Goal: Transaction & Acquisition: Purchase product/service

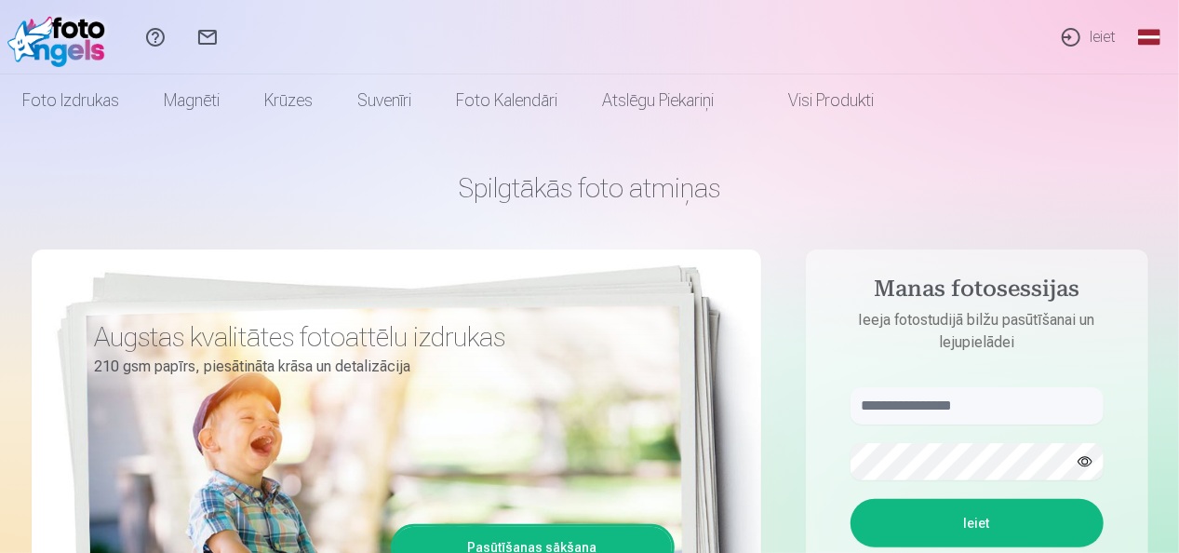
click at [1089, 37] on link "Ieiet" at bounding box center [1088, 37] width 86 height 74
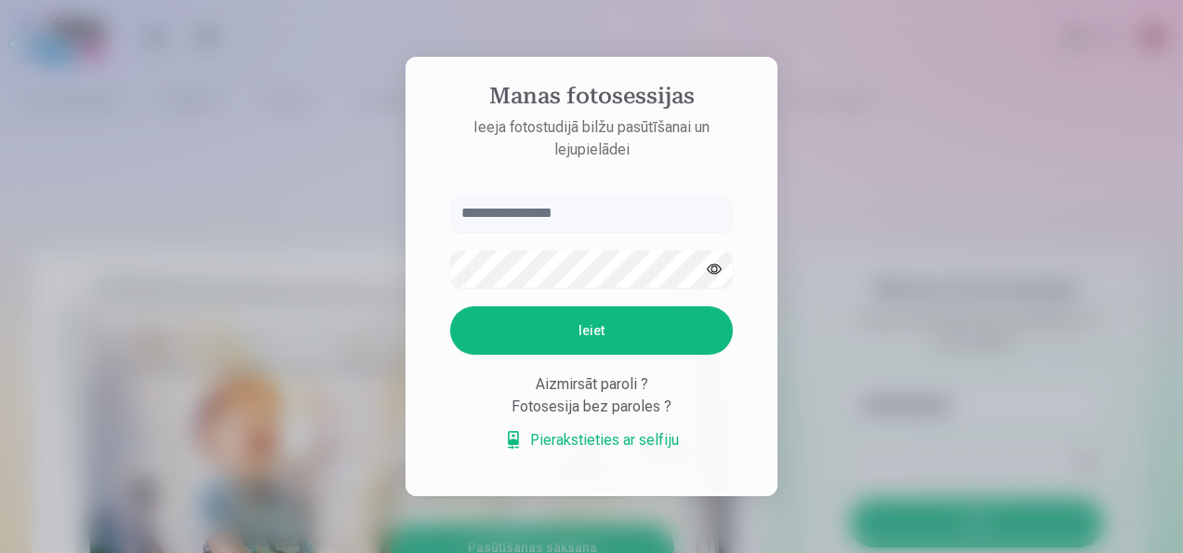
click at [517, 212] on input "text" at bounding box center [591, 212] width 283 height 37
click at [647, 324] on button "Ieiet" at bounding box center [591, 330] width 283 height 48
click at [543, 218] on input "******" at bounding box center [591, 212] width 283 height 37
click at [541, 218] on input "******" at bounding box center [591, 212] width 283 height 37
click at [714, 264] on button "button" at bounding box center [714, 268] width 35 height 35
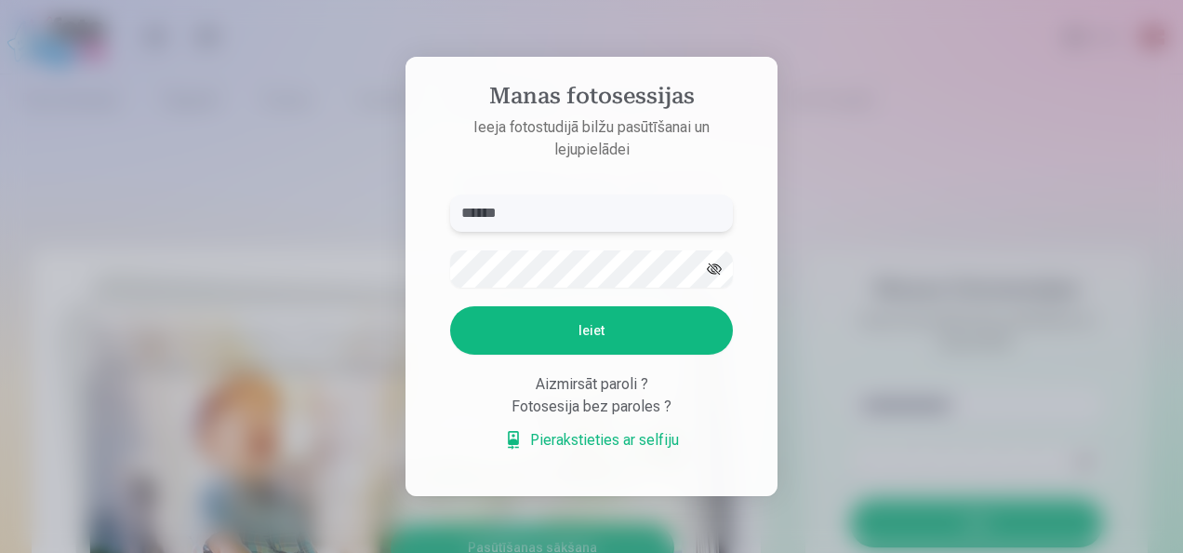
click at [540, 207] on input "******" at bounding box center [591, 212] width 283 height 37
click at [616, 327] on button "Ieiet" at bounding box center [591, 330] width 283 height 48
click at [469, 213] on input "**********" at bounding box center [591, 212] width 283 height 37
type input "**********"
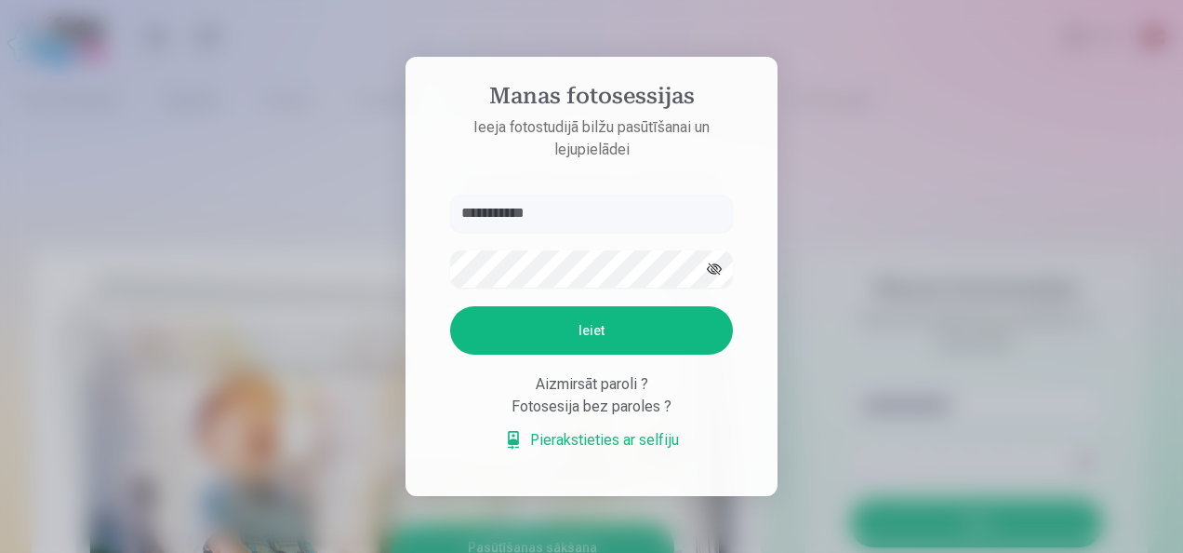
click at [584, 331] on button "Ieiet" at bounding box center [591, 330] width 283 height 48
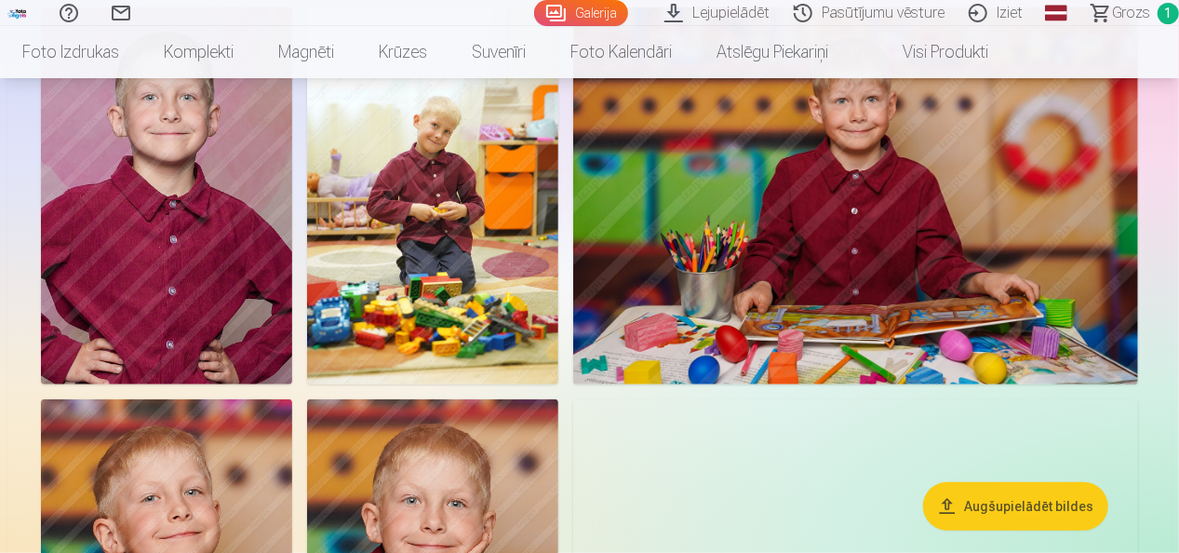
scroll to position [558, 0]
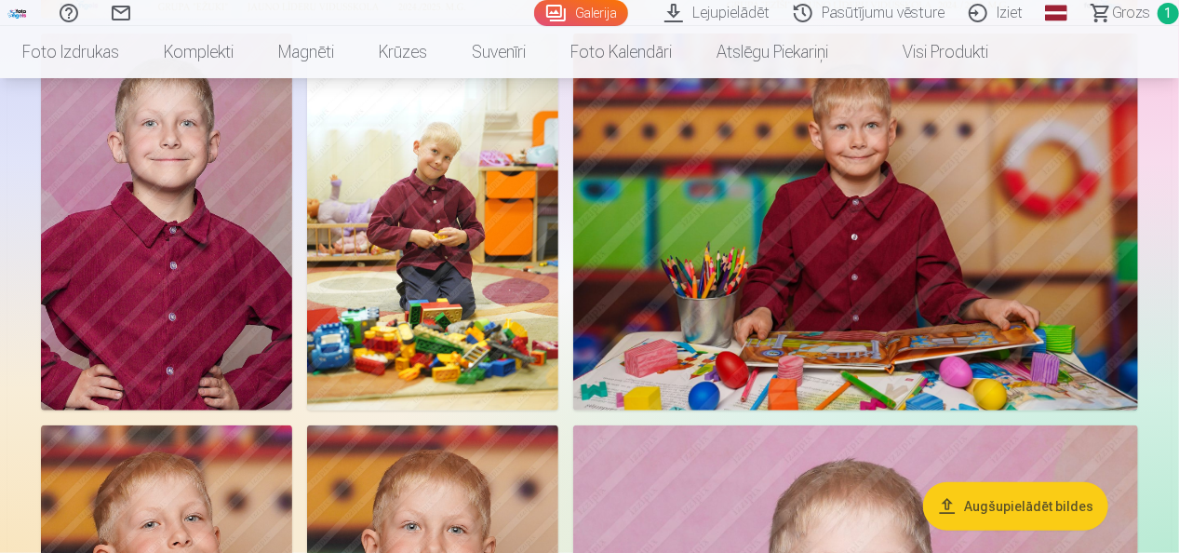
click at [435, 255] on img at bounding box center [432, 221] width 251 height 377
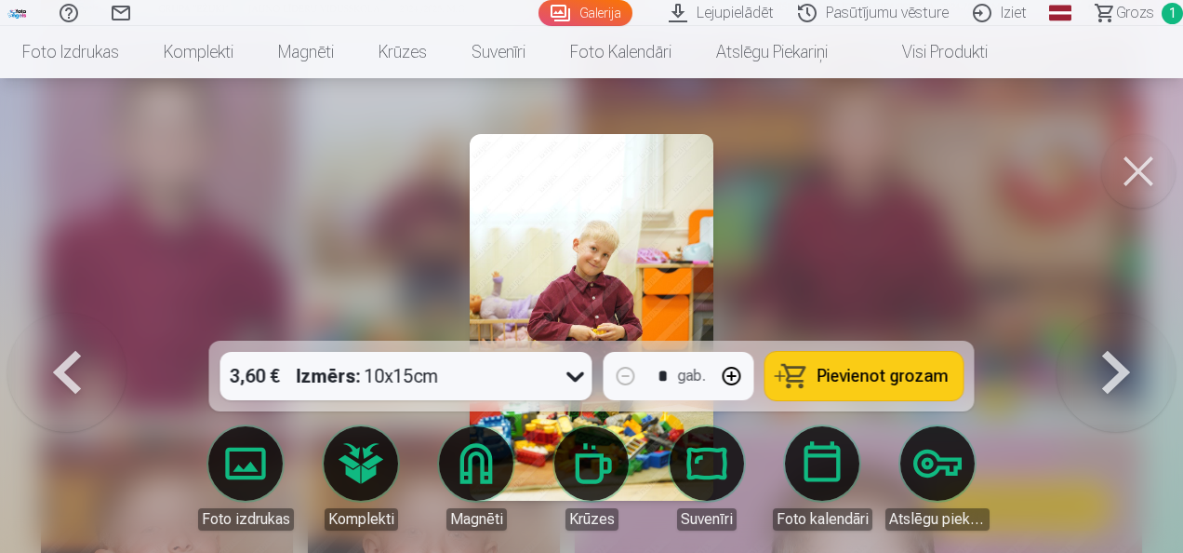
click at [1137, 172] on button at bounding box center [1138, 171] width 74 height 74
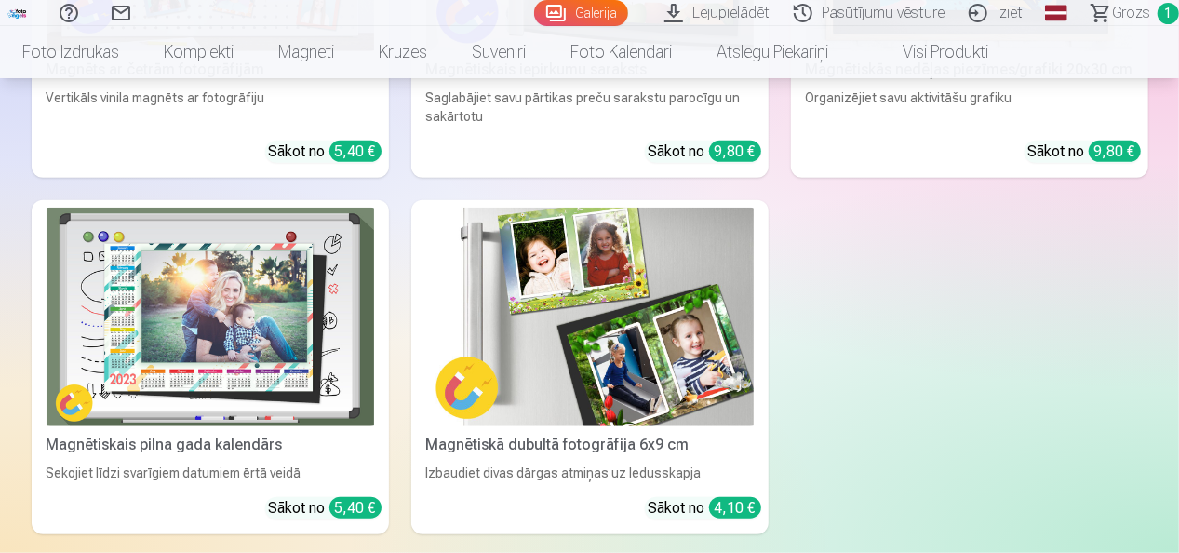
scroll to position [21861, 0]
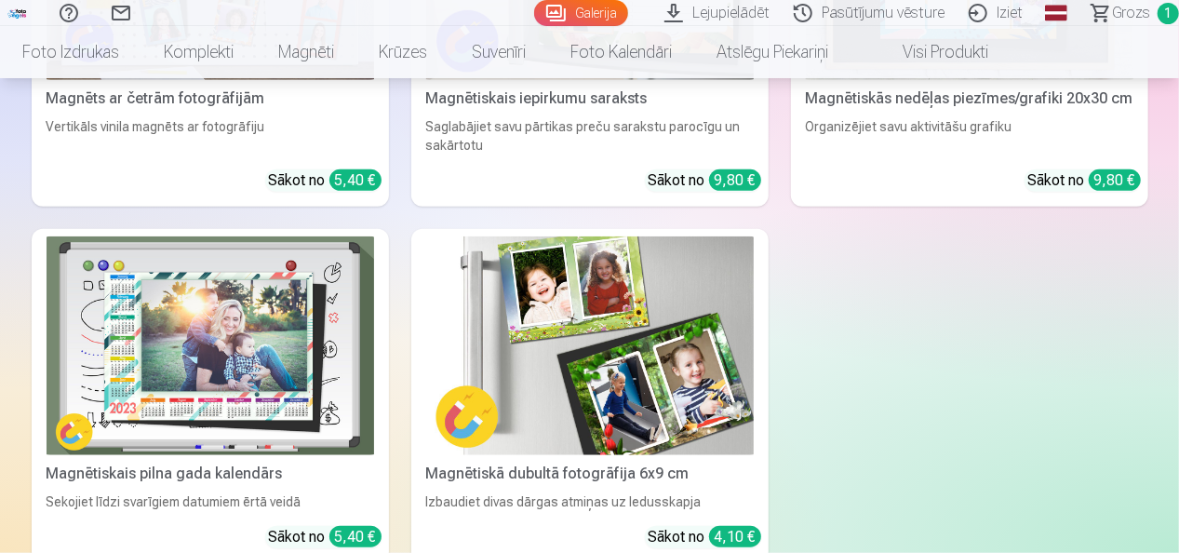
click at [645, 357] on img at bounding box center [589, 345] width 327 height 219
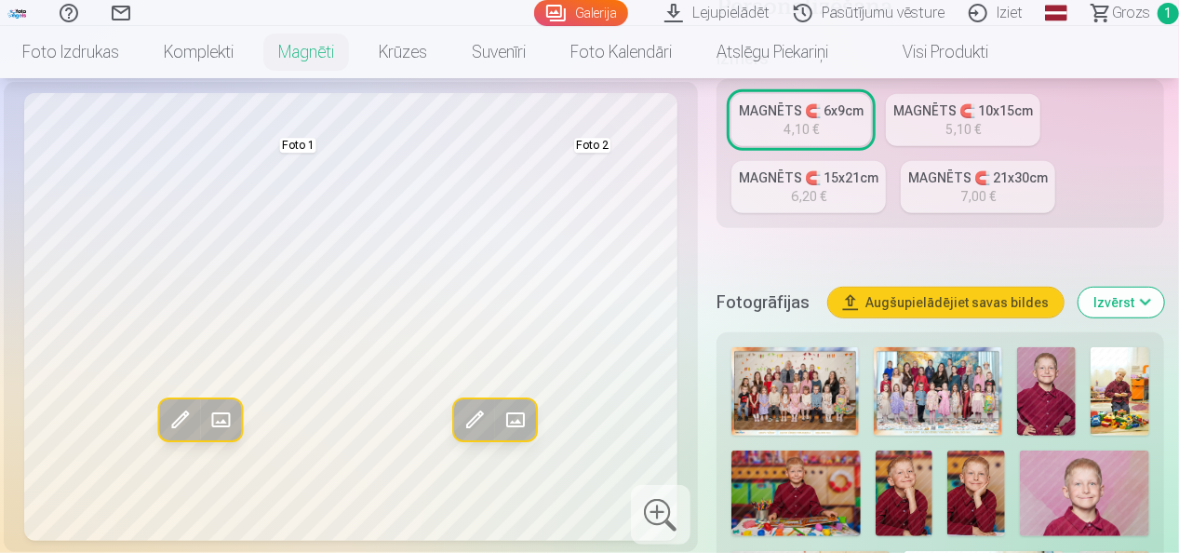
scroll to position [372, 0]
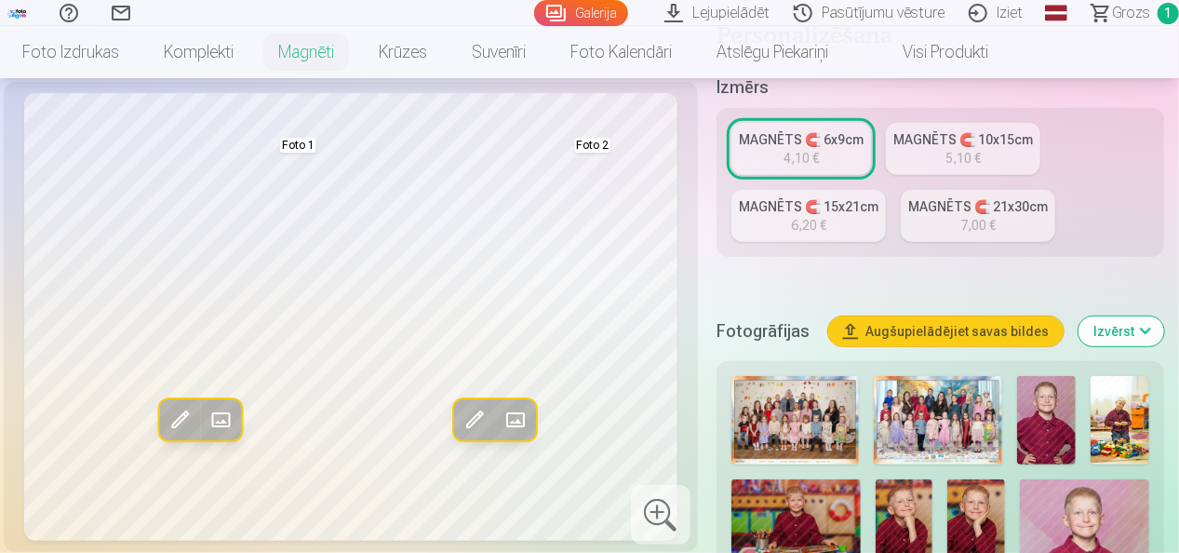
click at [1010, 151] on link "MAGNĒTS 🧲 10x15cm 5,10 €" at bounding box center [963, 149] width 154 height 52
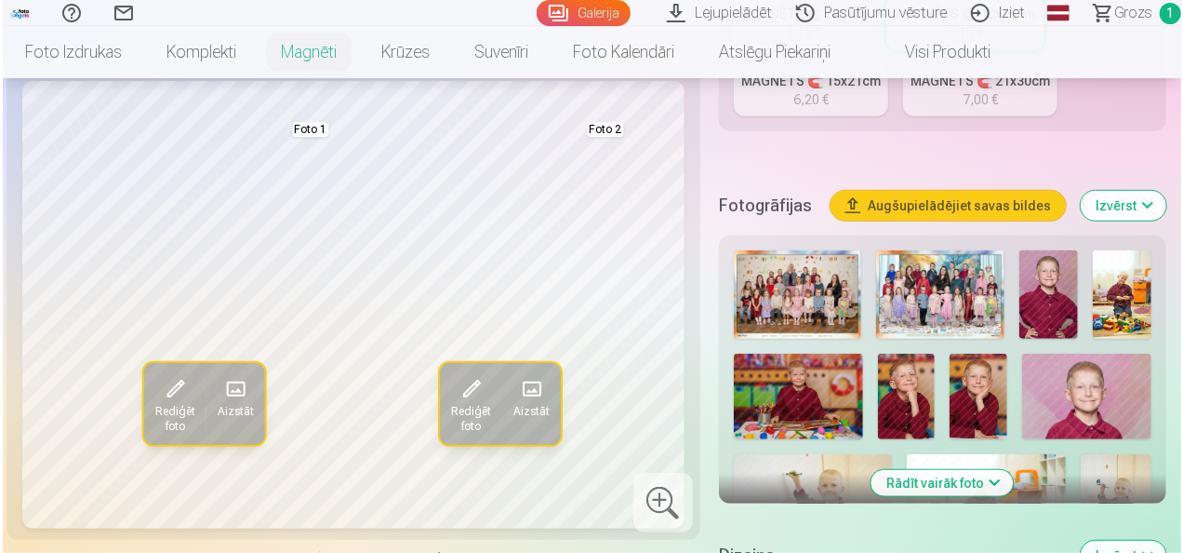
scroll to position [558, 0]
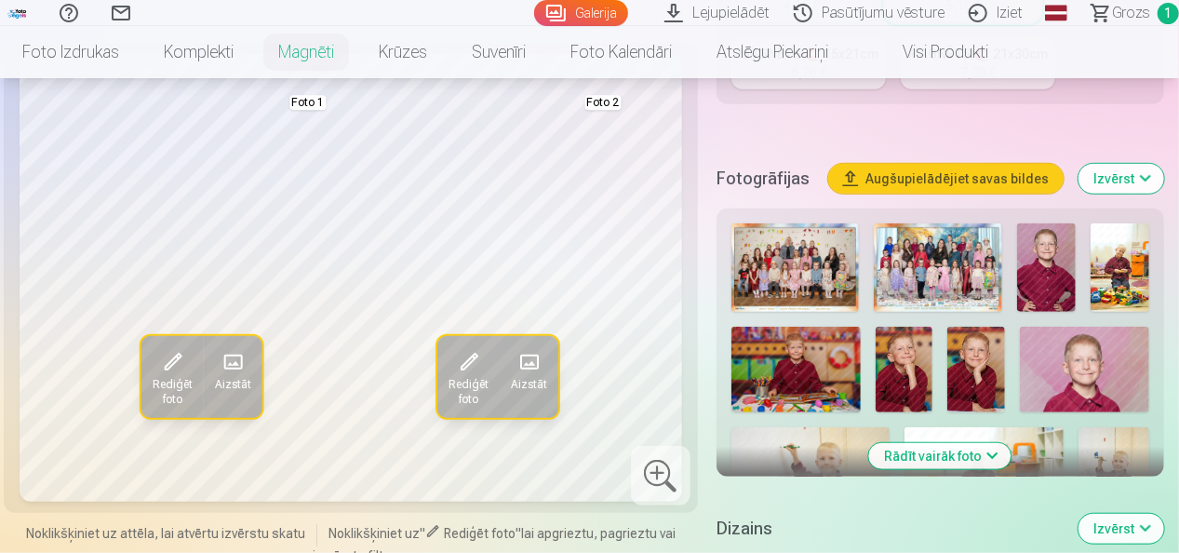
click at [236, 366] on span at bounding box center [233, 362] width 30 height 30
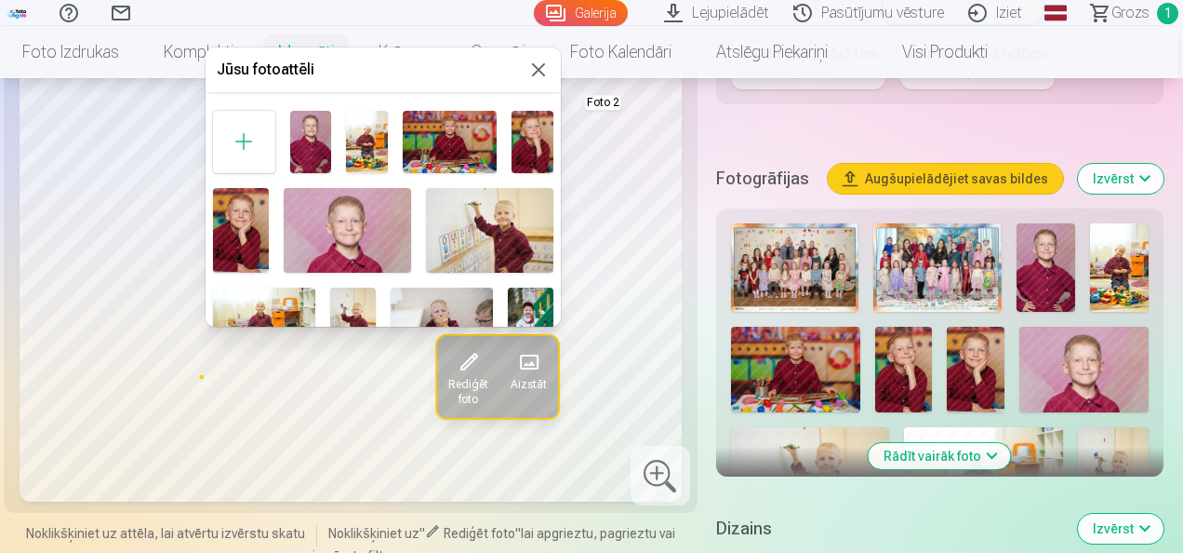
click at [357, 147] on img at bounding box center [367, 142] width 42 height 62
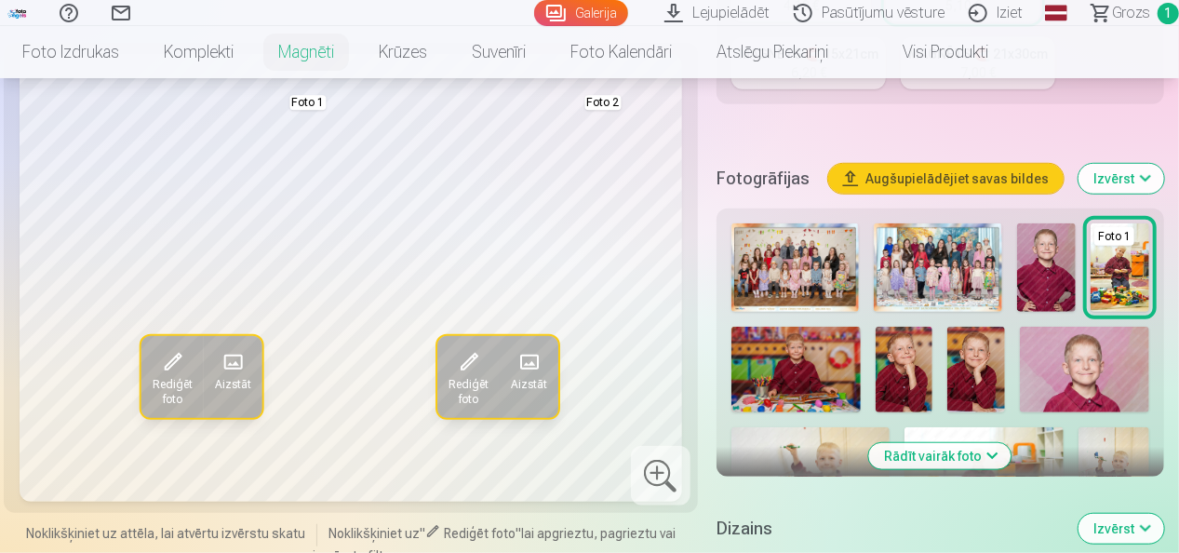
click at [532, 354] on span at bounding box center [529, 362] width 30 height 30
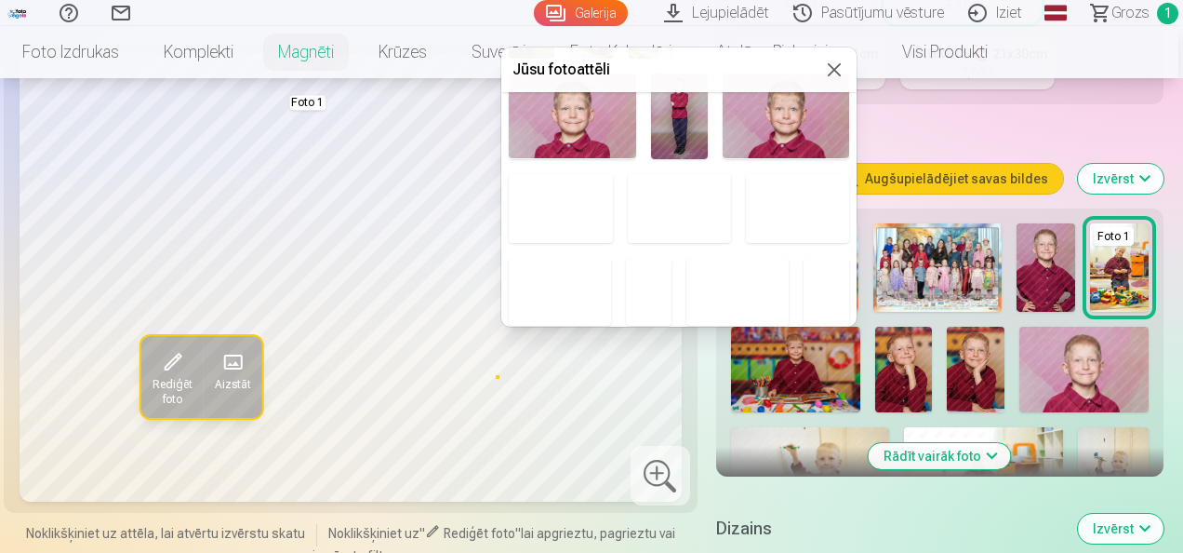
scroll to position [651, 0]
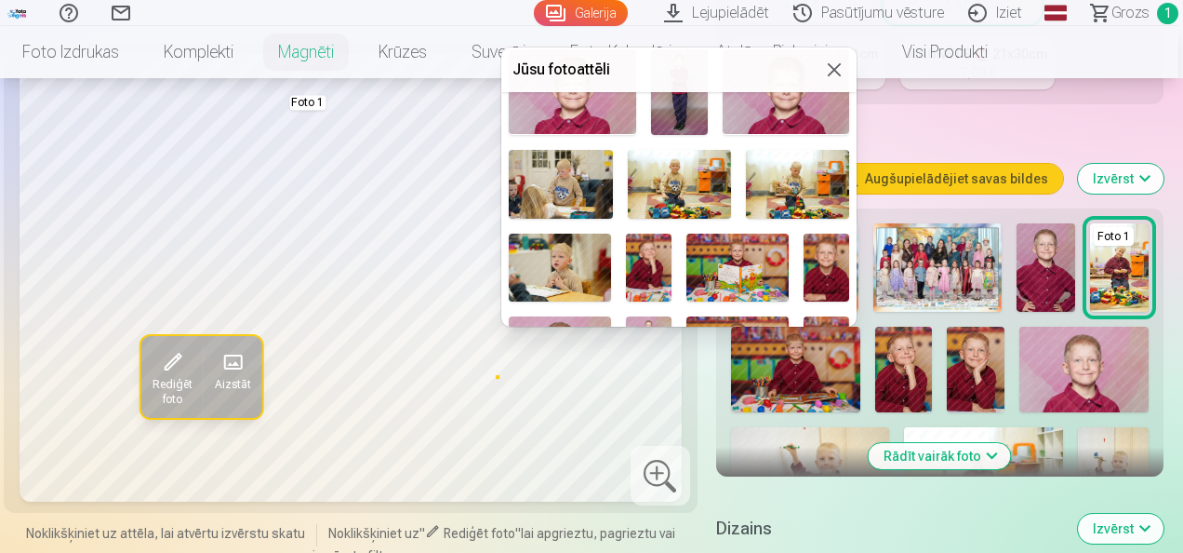
click at [563, 259] on img at bounding box center [560, 267] width 102 height 68
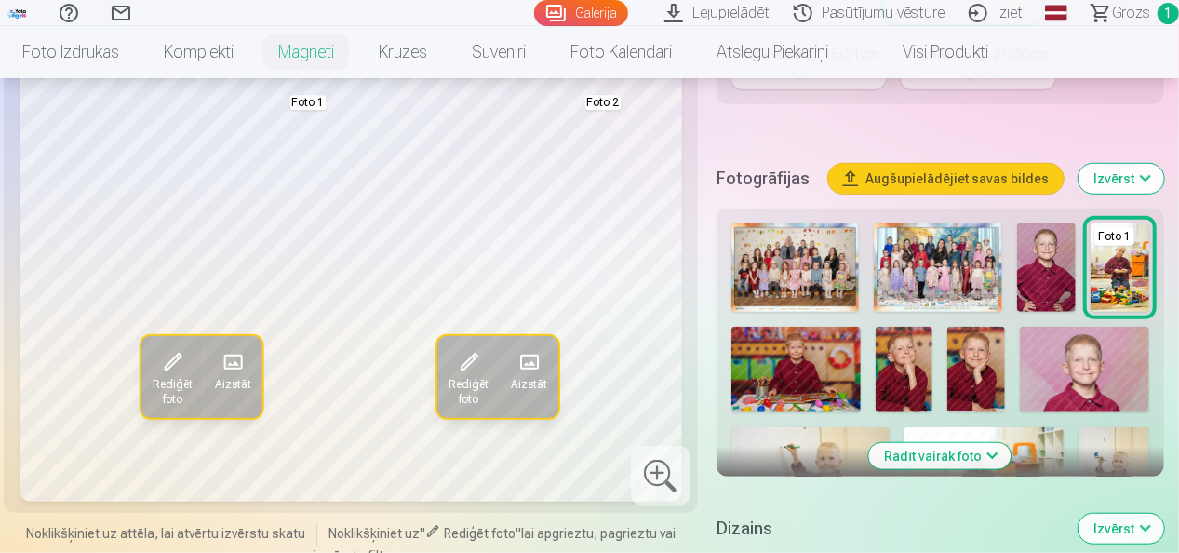
click at [231, 363] on span at bounding box center [233, 362] width 30 height 30
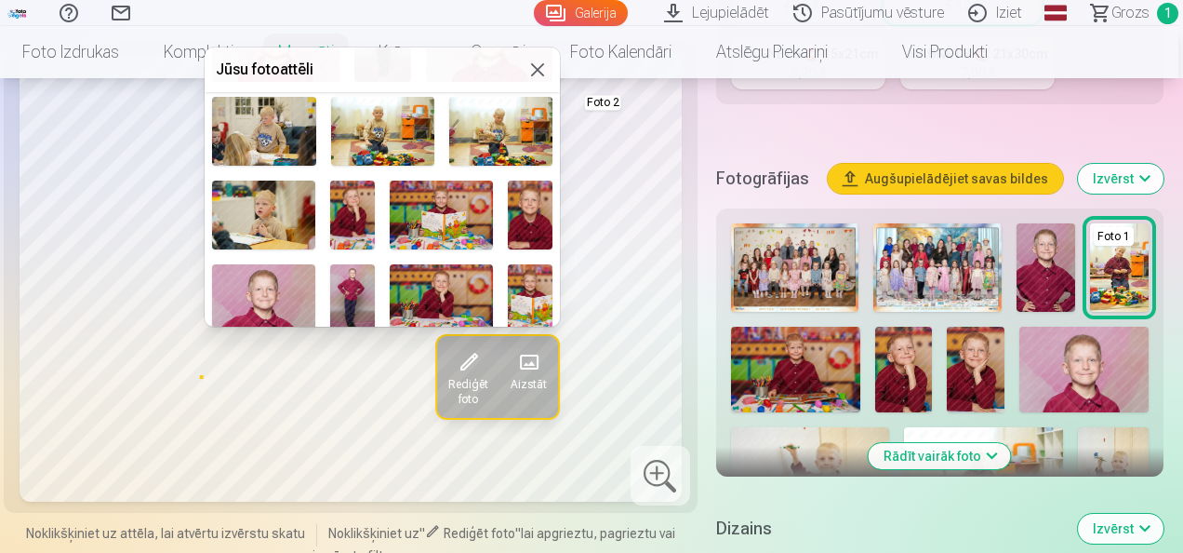
scroll to position [744, 0]
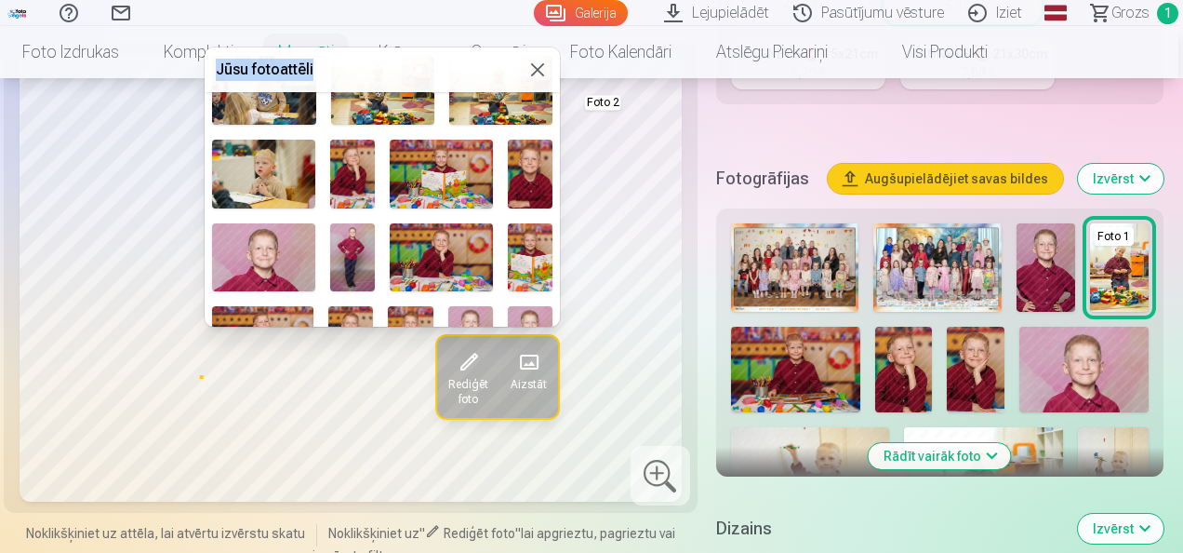
drag, startPoint x: 462, startPoint y: 57, endPoint x: 588, endPoint y: 69, distance: 126.2
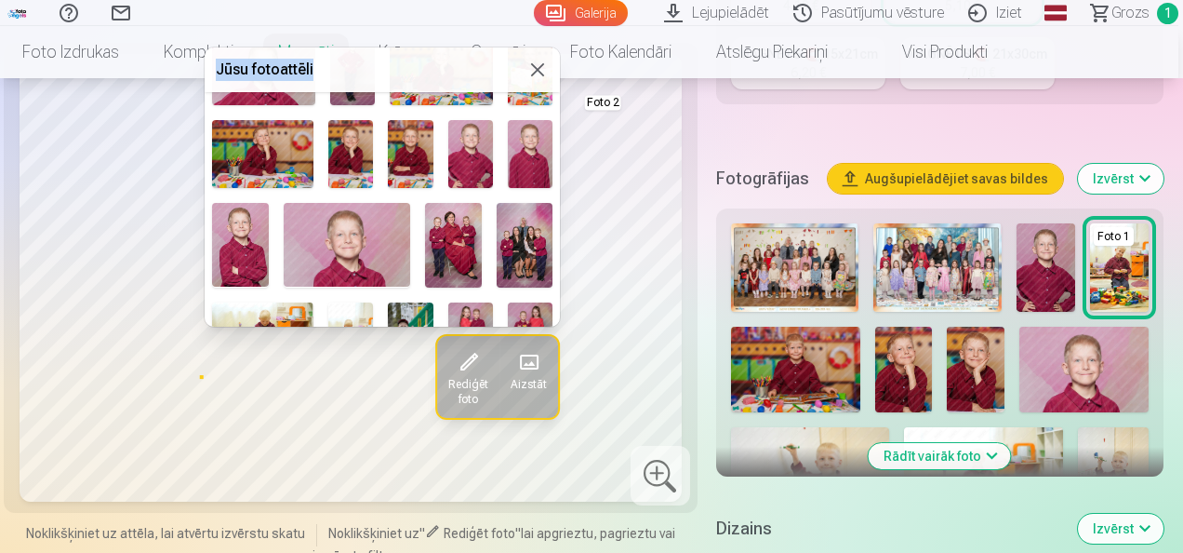
scroll to position [1023, 0]
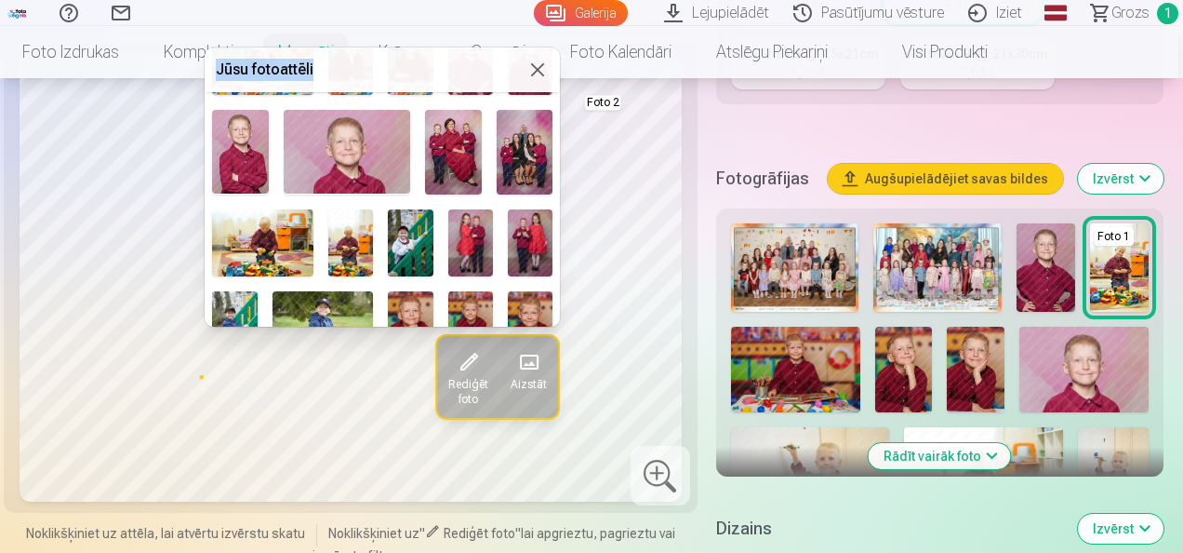
click at [416, 234] on img at bounding box center [410, 242] width 45 height 67
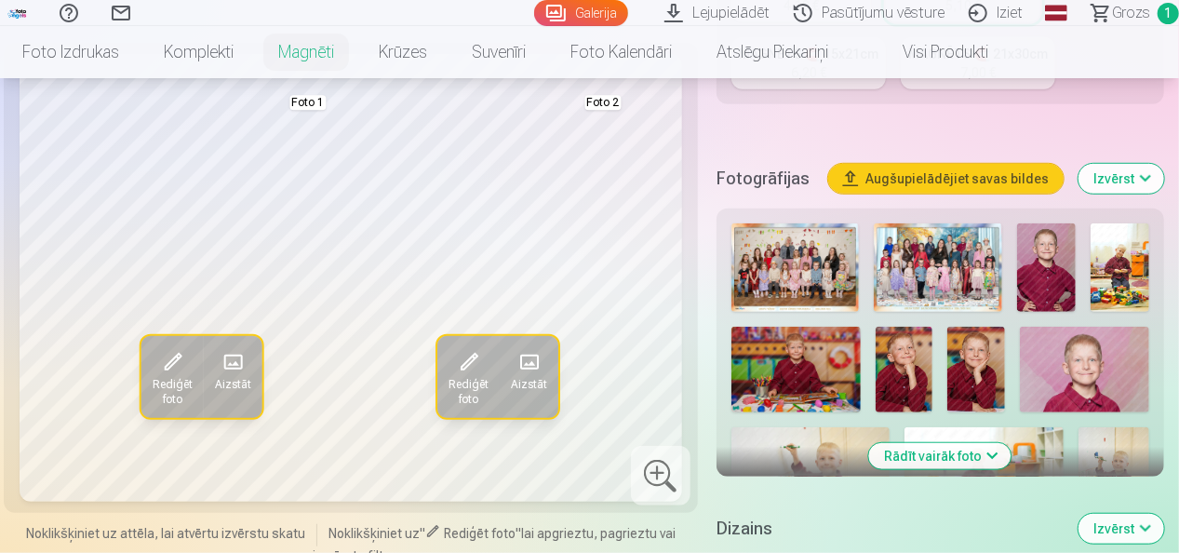
click at [230, 363] on span at bounding box center [233, 362] width 30 height 30
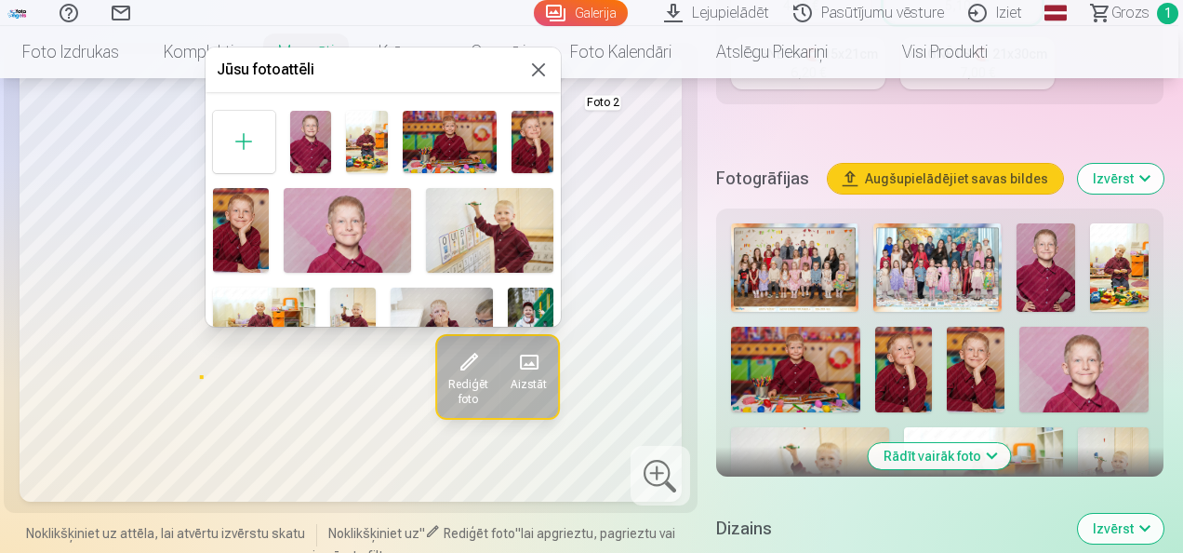
click at [482, 229] on img at bounding box center [489, 230] width 127 height 85
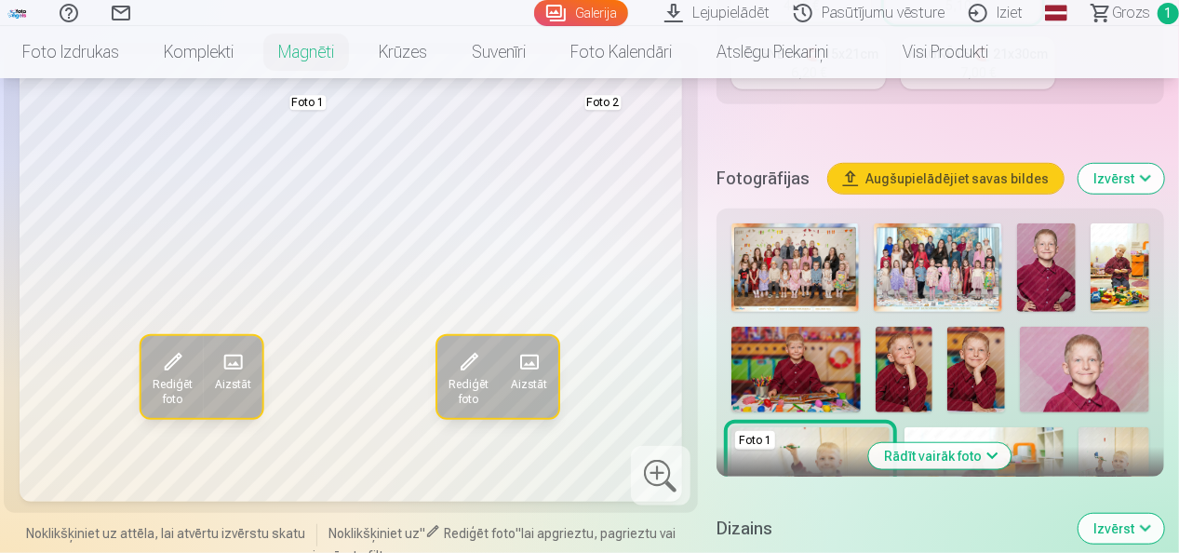
click at [236, 357] on span at bounding box center [233, 362] width 30 height 30
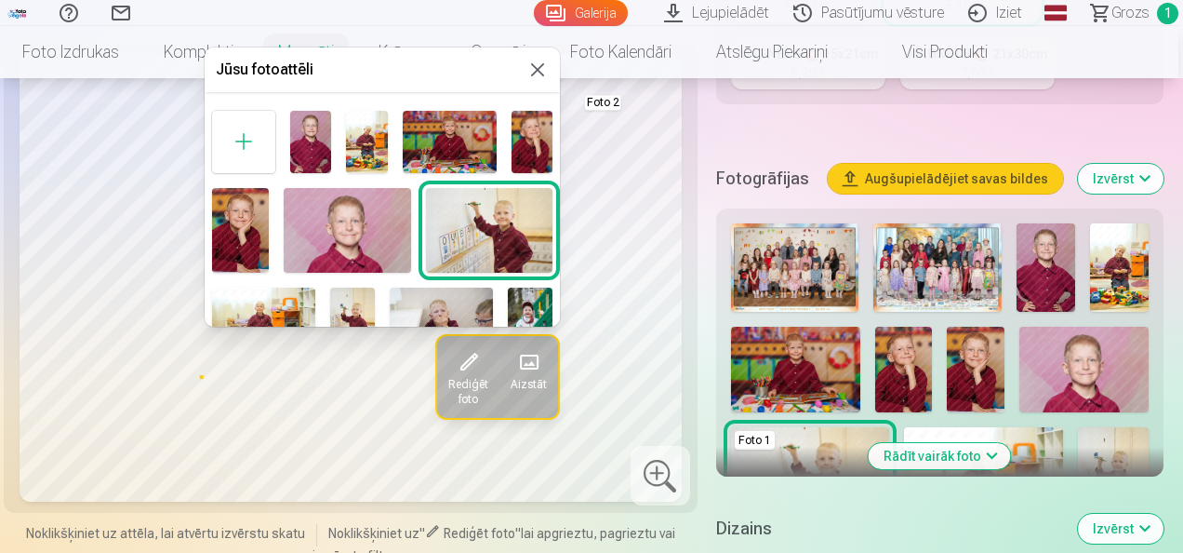
click at [363, 134] on img at bounding box center [367, 142] width 42 height 62
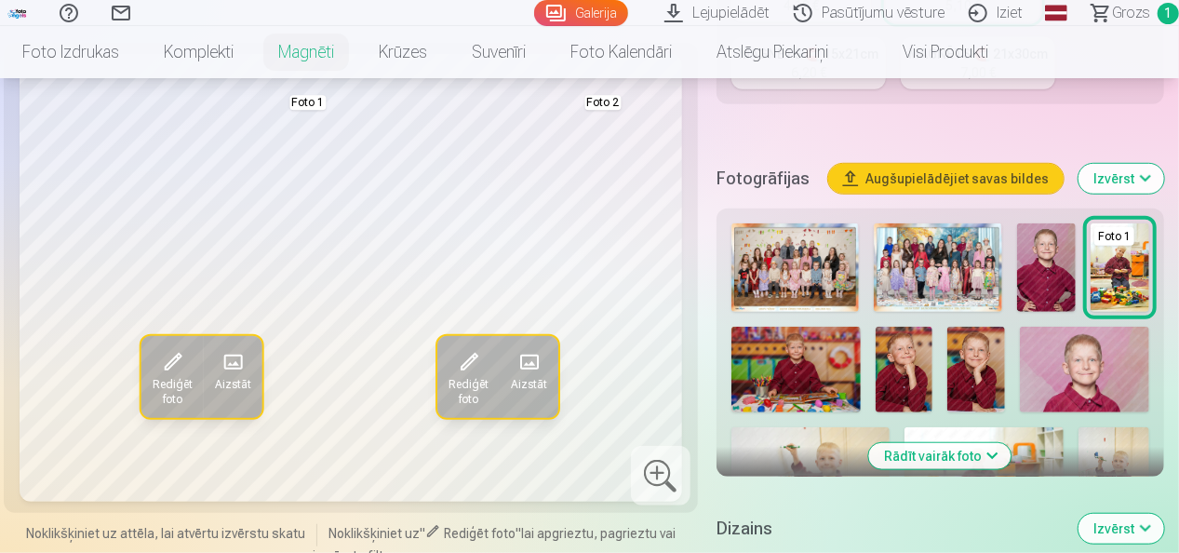
click at [234, 364] on span at bounding box center [233, 362] width 30 height 30
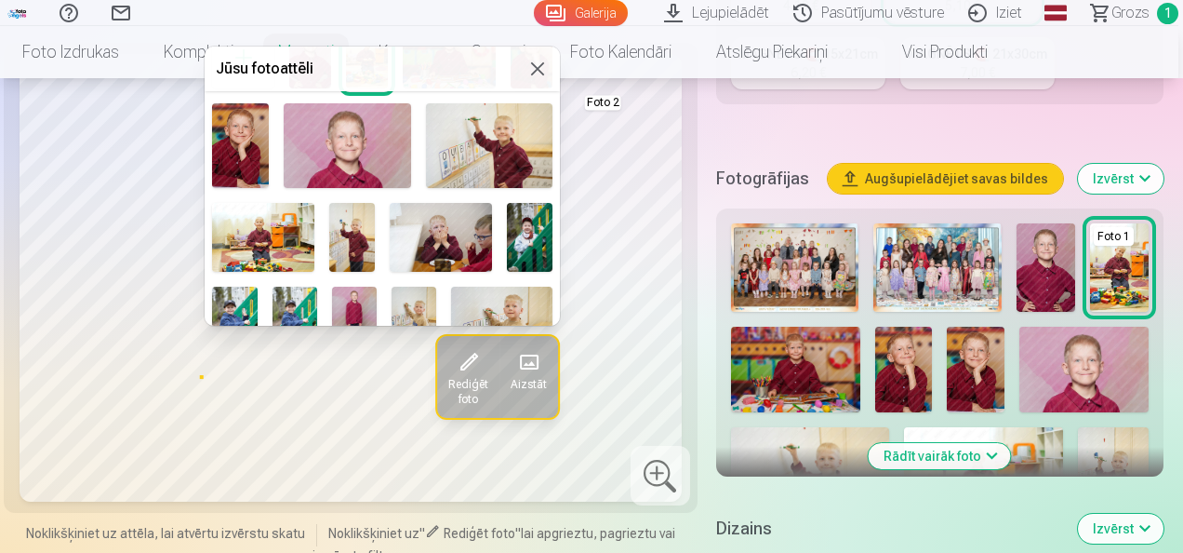
scroll to position [186, 0]
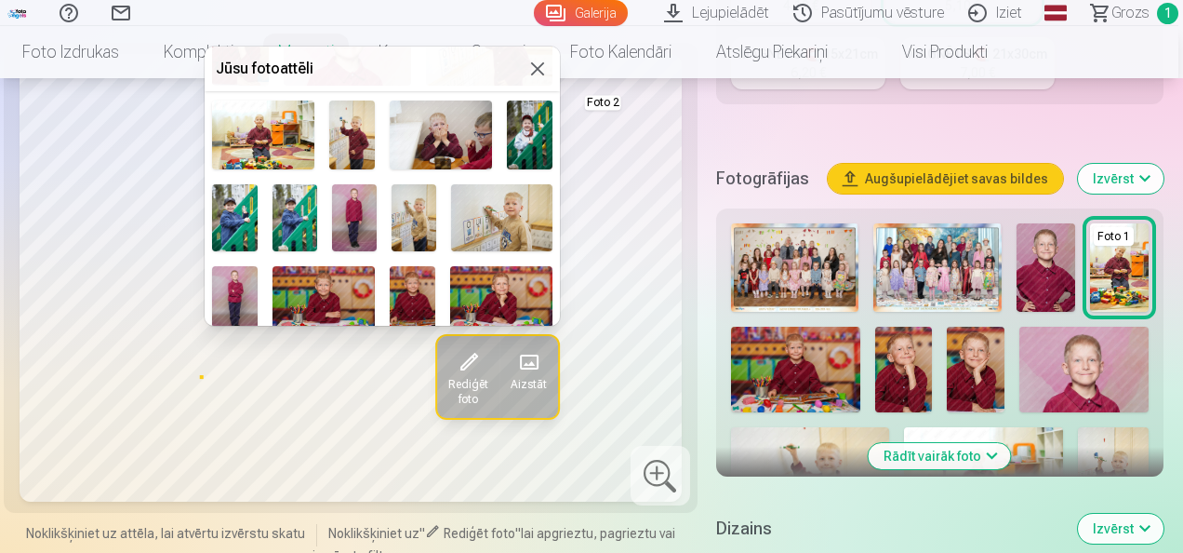
click at [519, 139] on img at bounding box center [530, 134] width 46 height 68
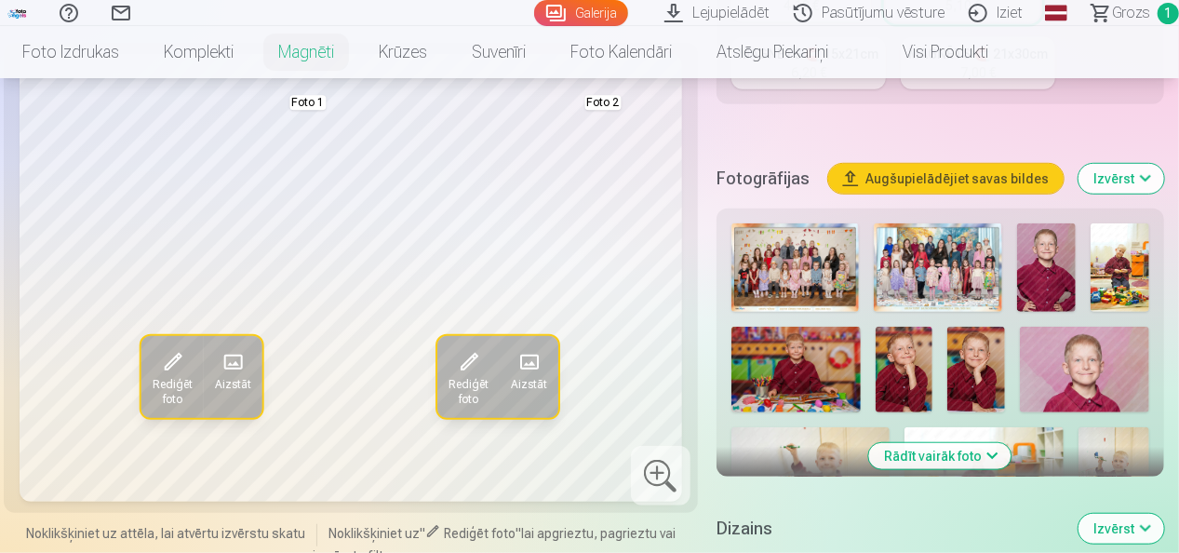
click at [234, 365] on span at bounding box center [233, 362] width 30 height 30
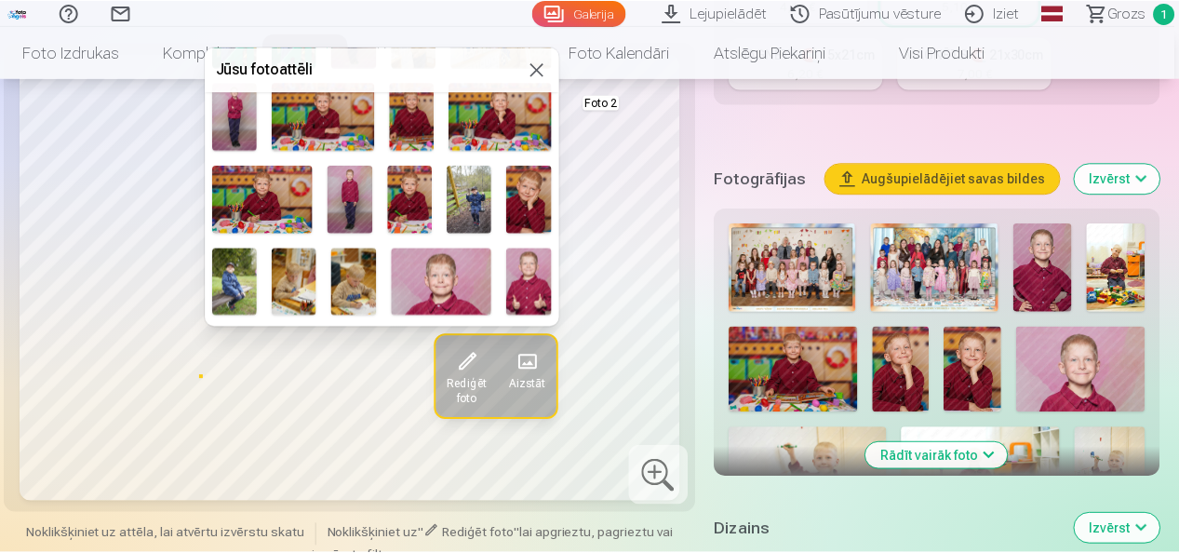
scroll to position [372, 0]
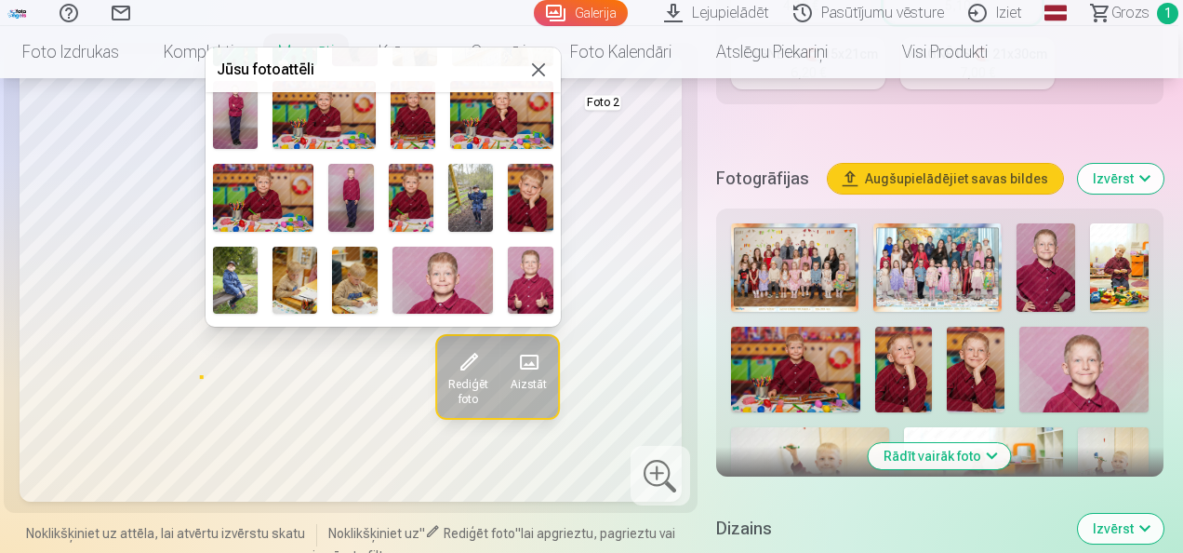
click at [528, 197] on img at bounding box center [530, 198] width 45 height 68
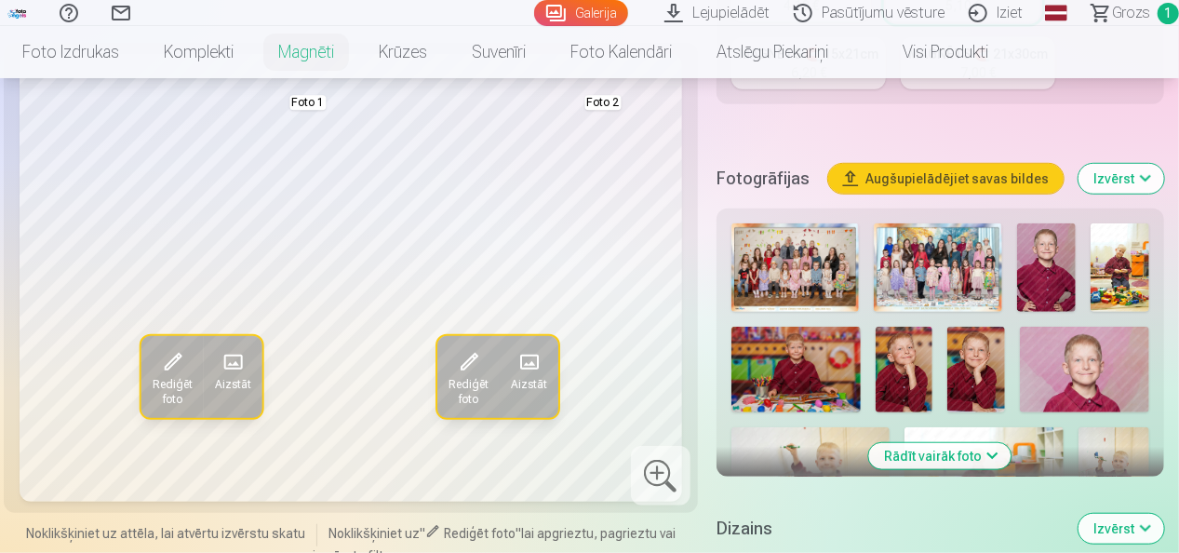
click at [657, 473] on div at bounding box center [661, 476] width 60 height 60
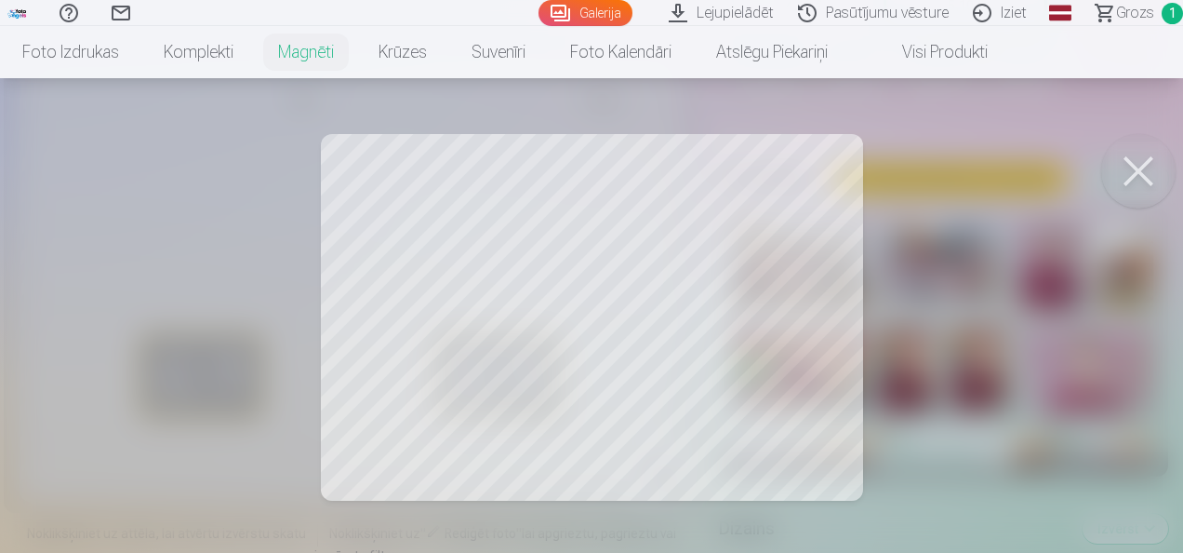
click at [1136, 160] on button at bounding box center [1138, 171] width 74 height 74
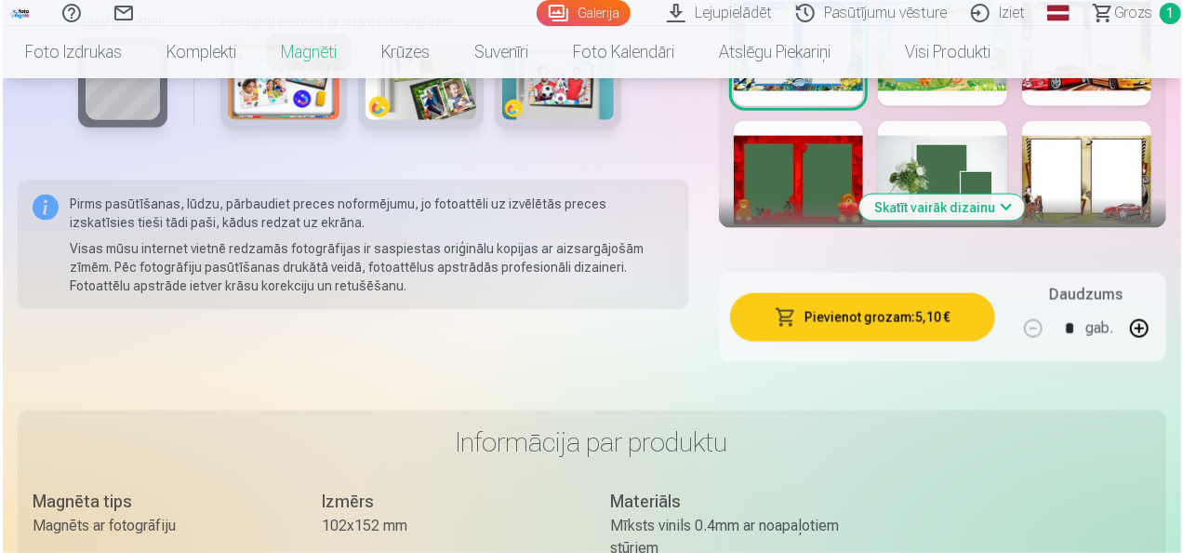
scroll to position [1116, 0]
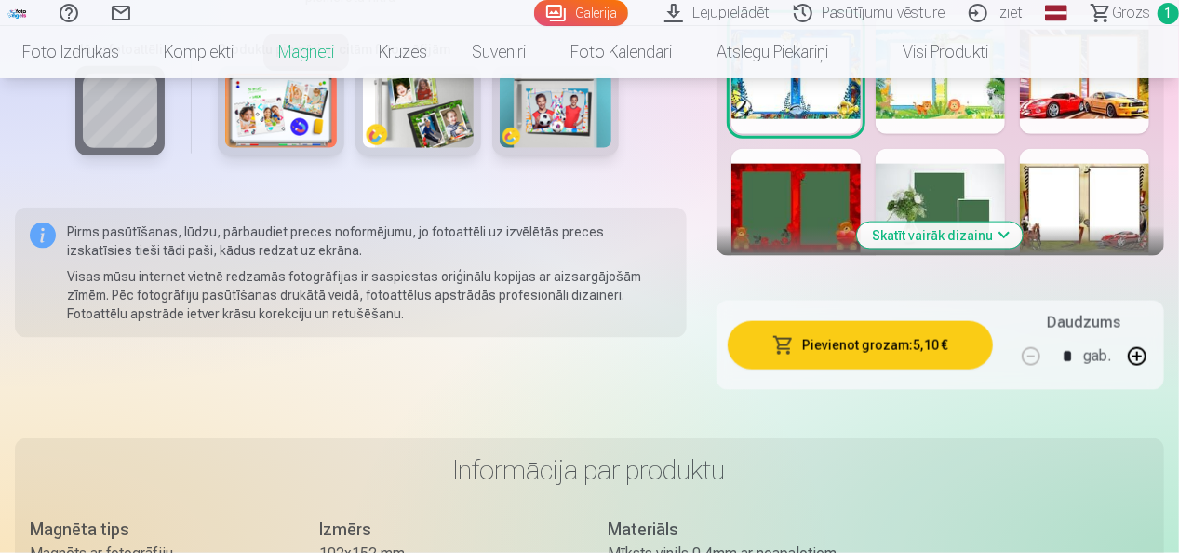
click at [878, 339] on button "Pievienot grozam : 5,10 €" at bounding box center [859, 345] width 265 height 48
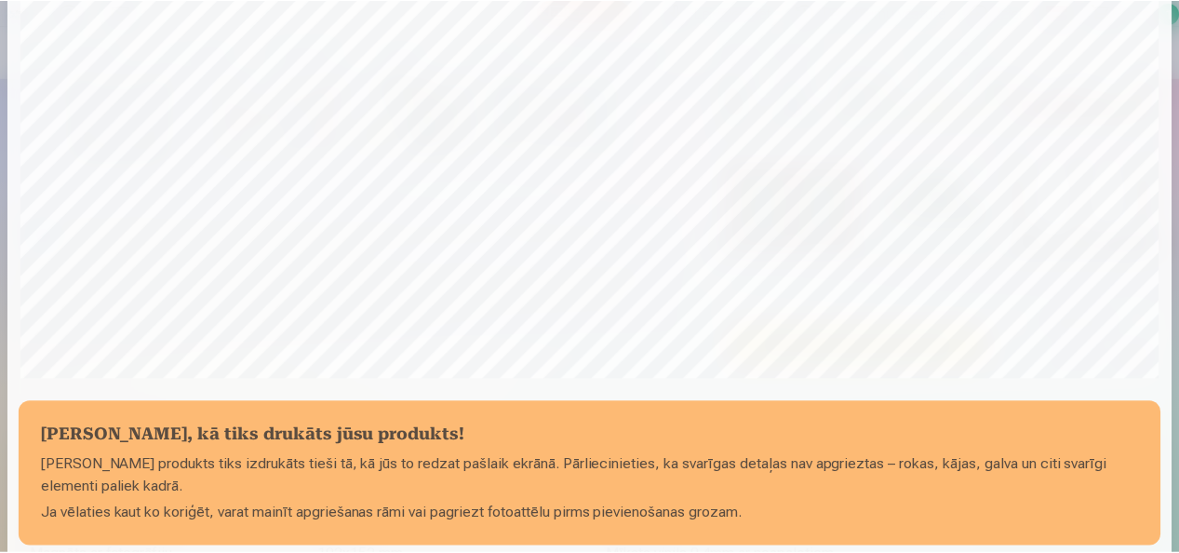
scroll to position [720, 0]
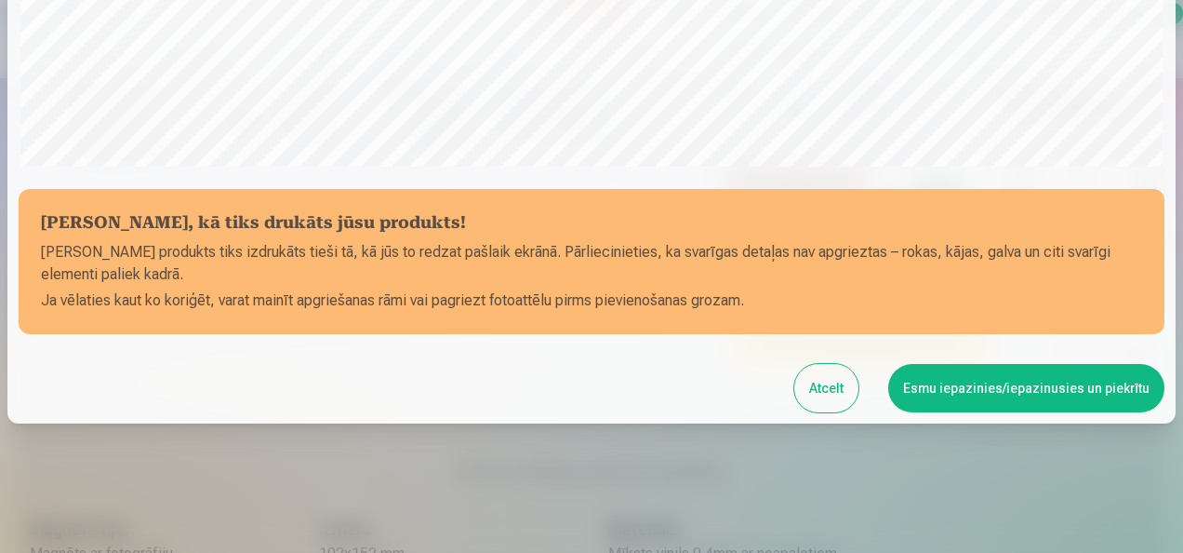
click at [1075, 391] on button "Esmu iepazinies/iepazinusies un piekrītu" at bounding box center [1026, 388] width 276 height 48
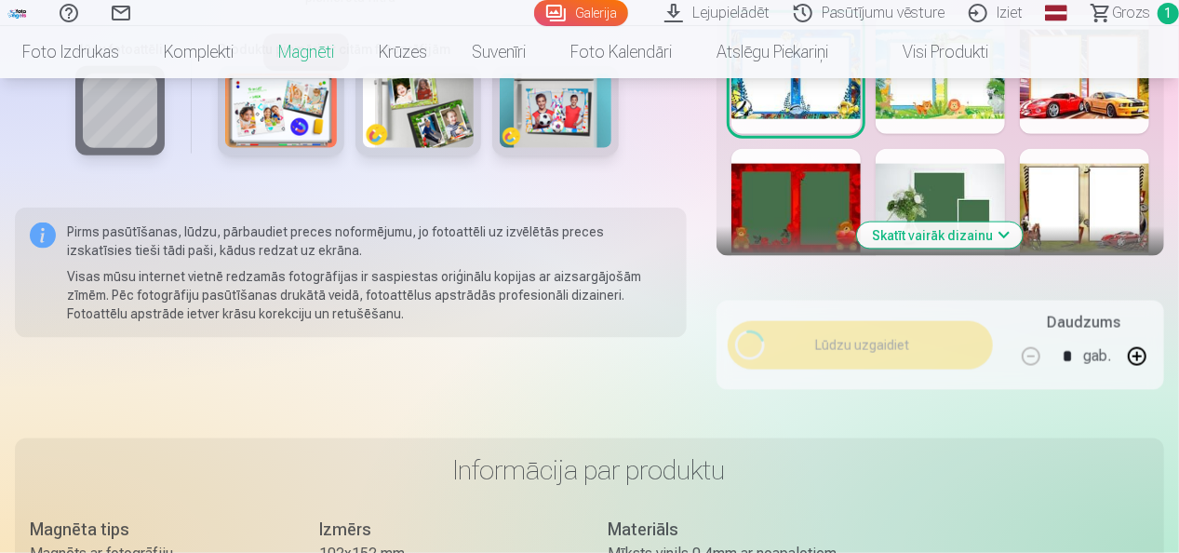
scroll to position [717, 0]
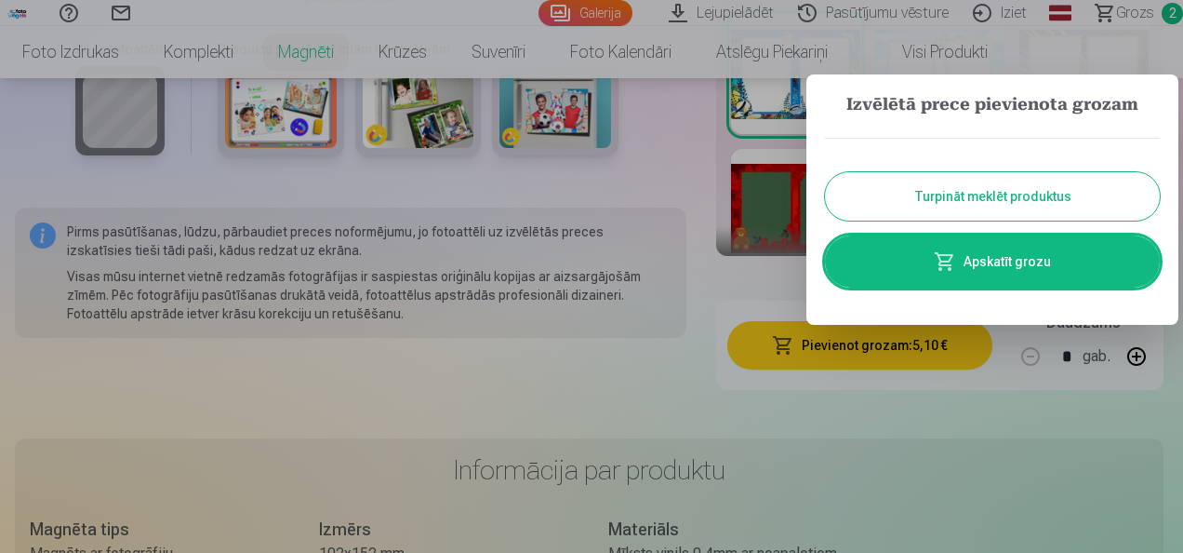
click at [963, 194] on button "Turpināt meklēt produktus" at bounding box center [992, 196] width 335 height 48
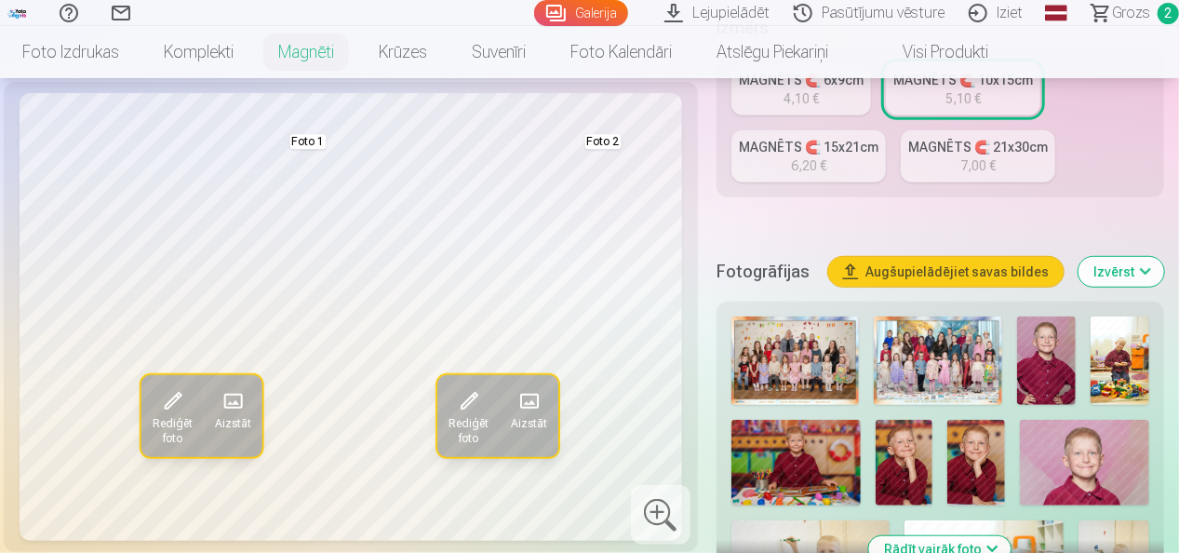
scroll to position [0, 0]
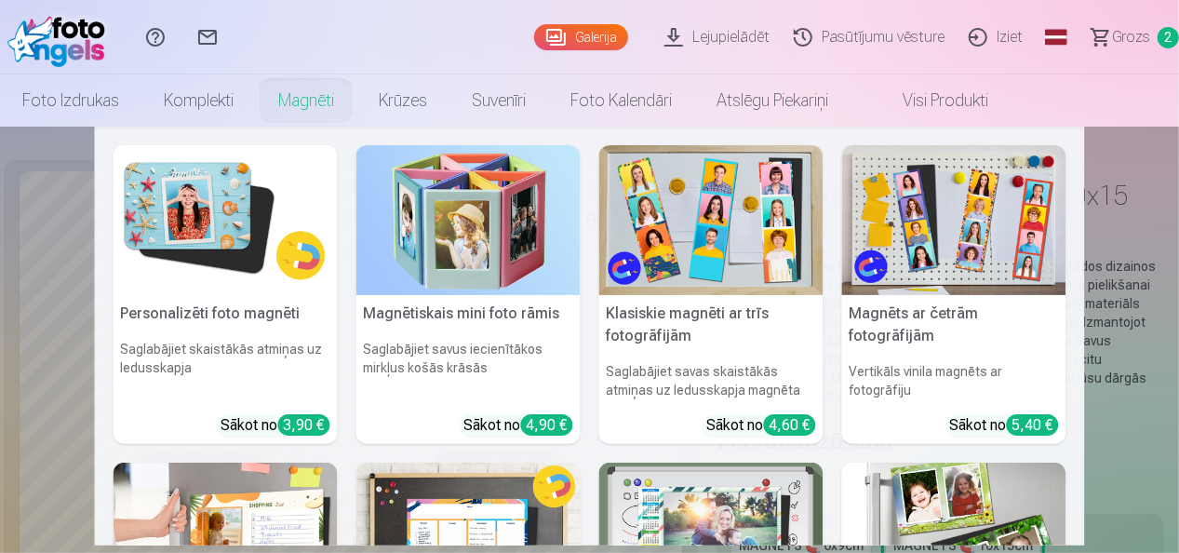
click at [290, 104] on link "Magnēti" at bounding box center [306, 100] width 100 height 52
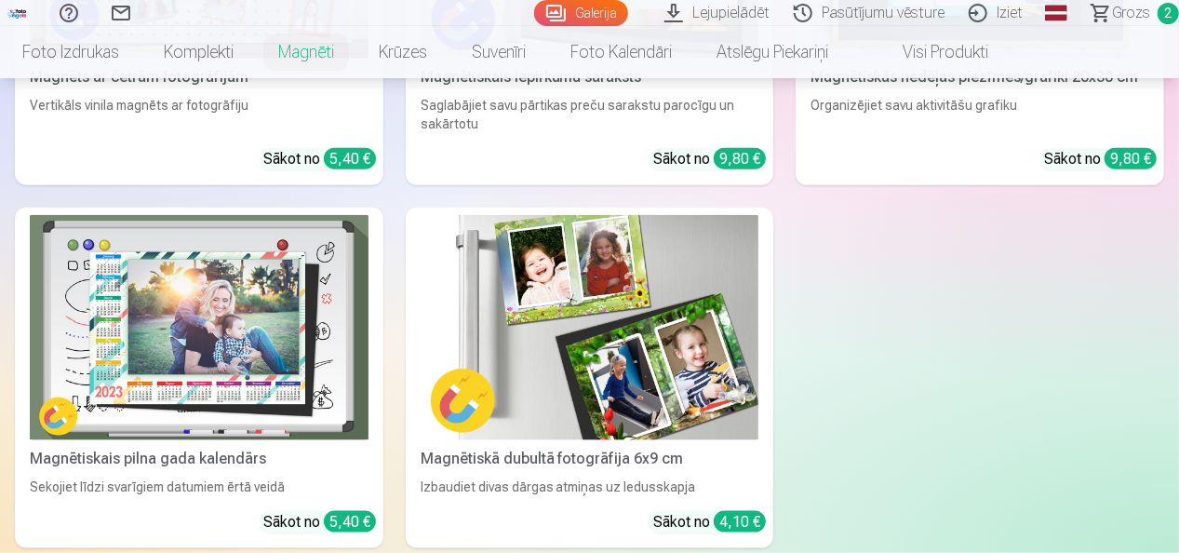
scroll to position [930, 0]
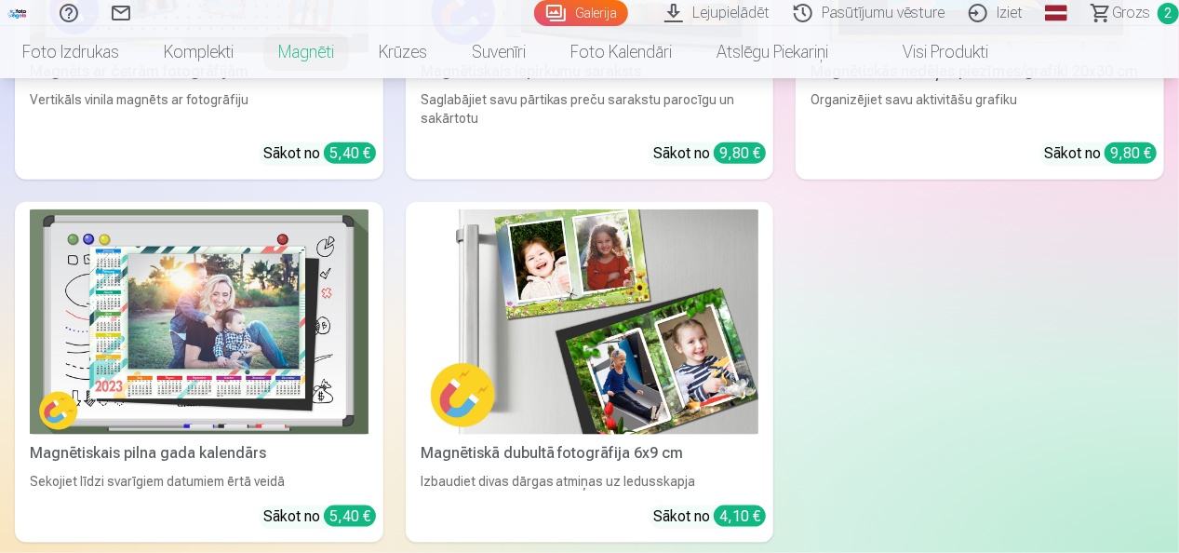
click at [596, 340] on img at bounding box center [589, 321] width 339 height 225
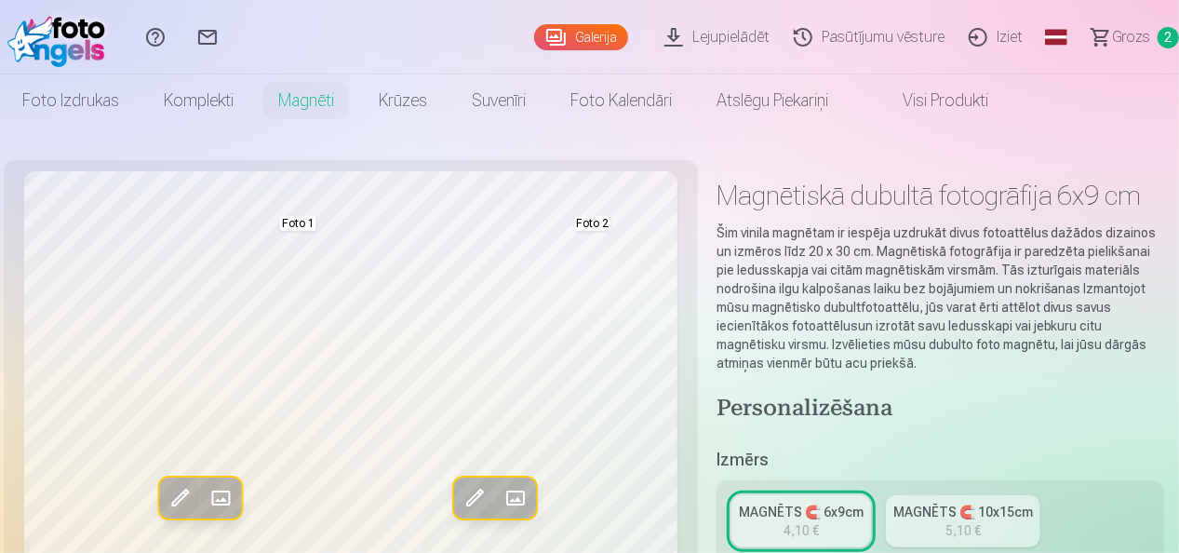
click at [221, 493] on span at bounding box center [221, 498] width 30 height 30
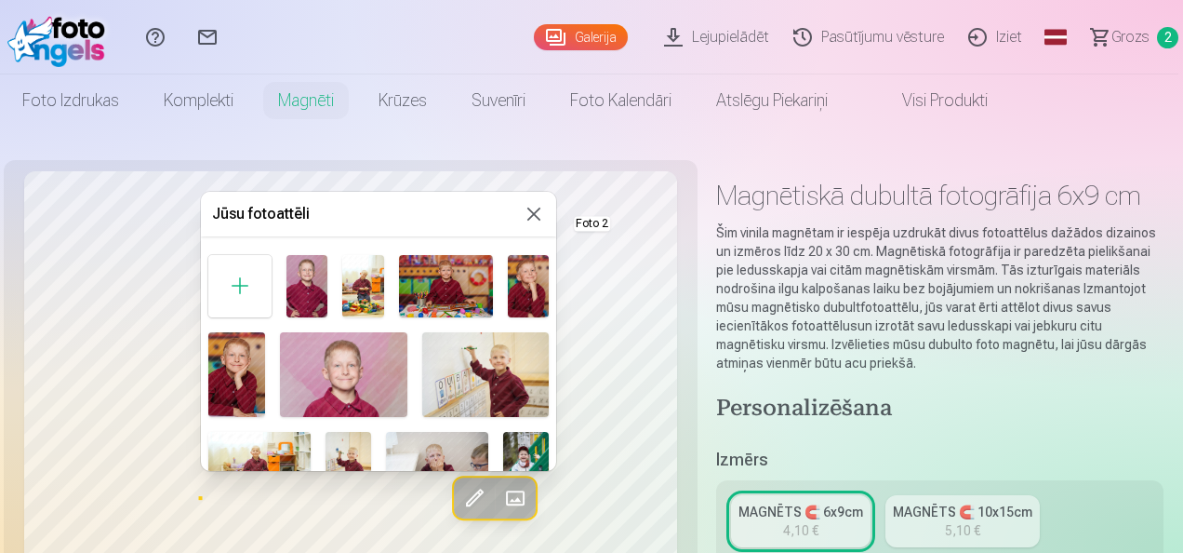
click at [363, 292] on img at bounding box center [363, 286] width 42 height 62
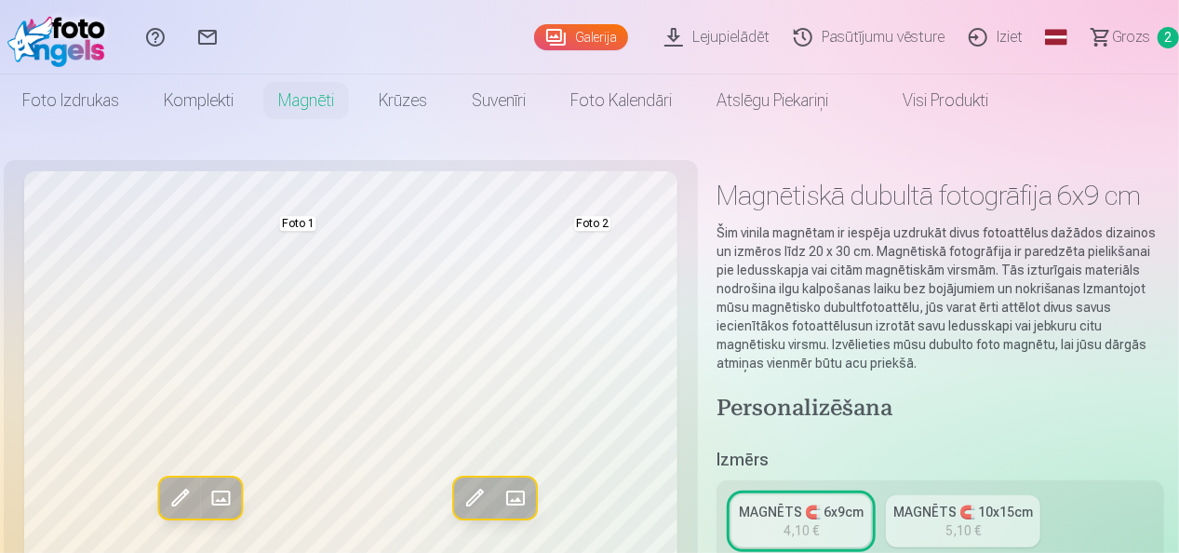
click at [521, 491] on span at bounding box center [515, 498] width 30 height 30
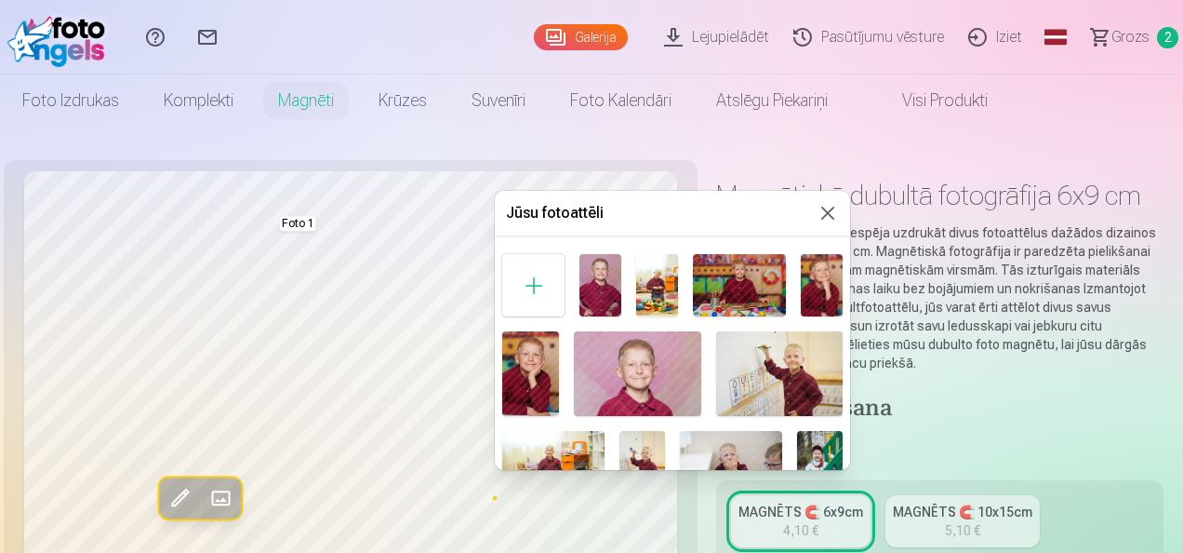
click at [535, 372] on img at bounding box center [530, 373] width 57 height 85
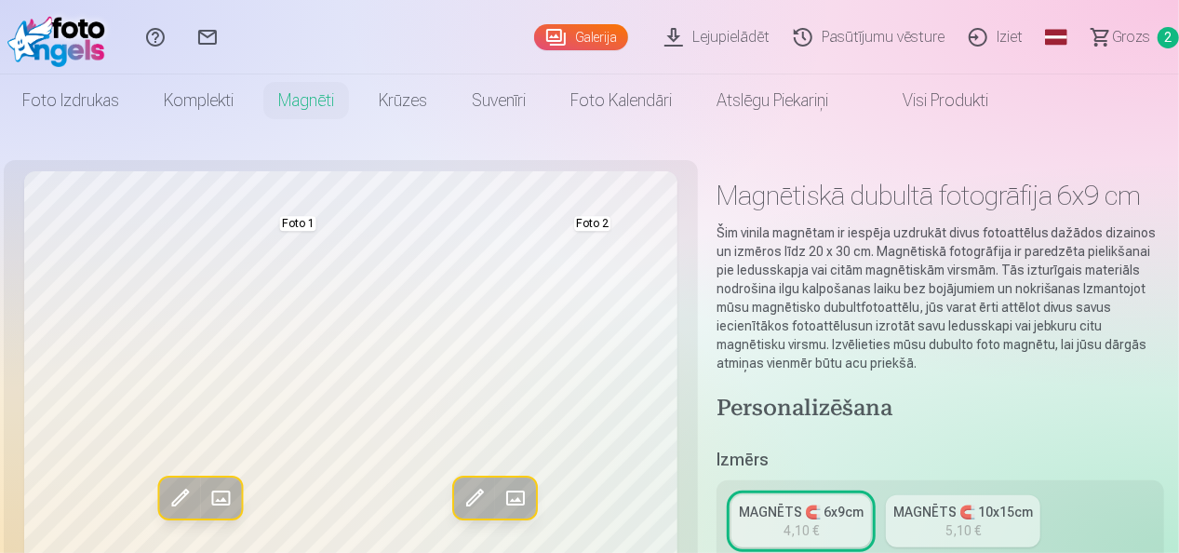
click at [517, 489] on span at bounding box center [515, 498] width 30 height 30
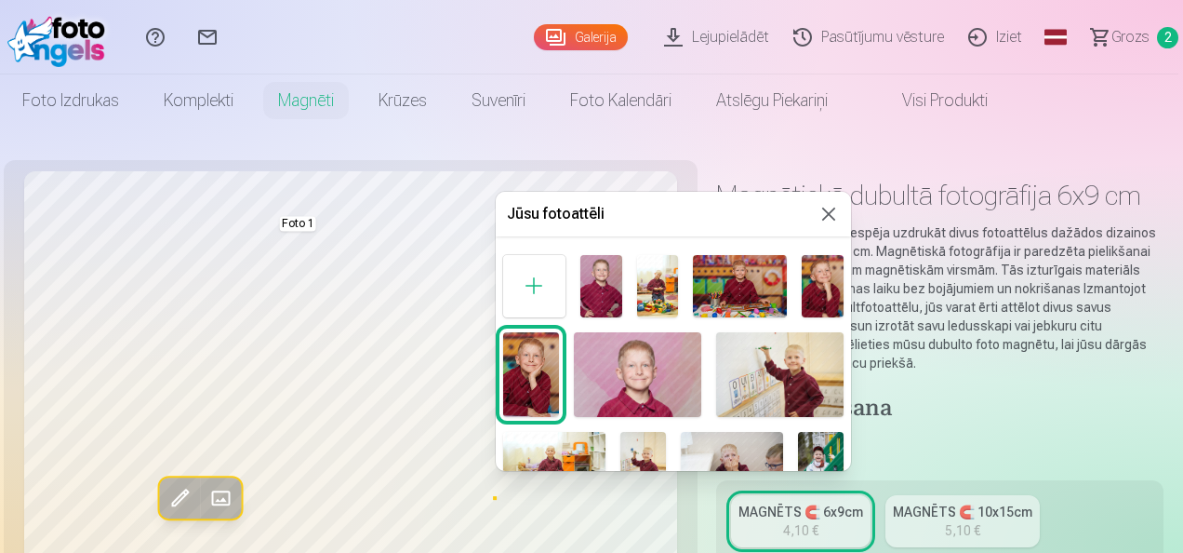
click at [808, 275] on img at bounding box center [823, 286] width 42 height 62
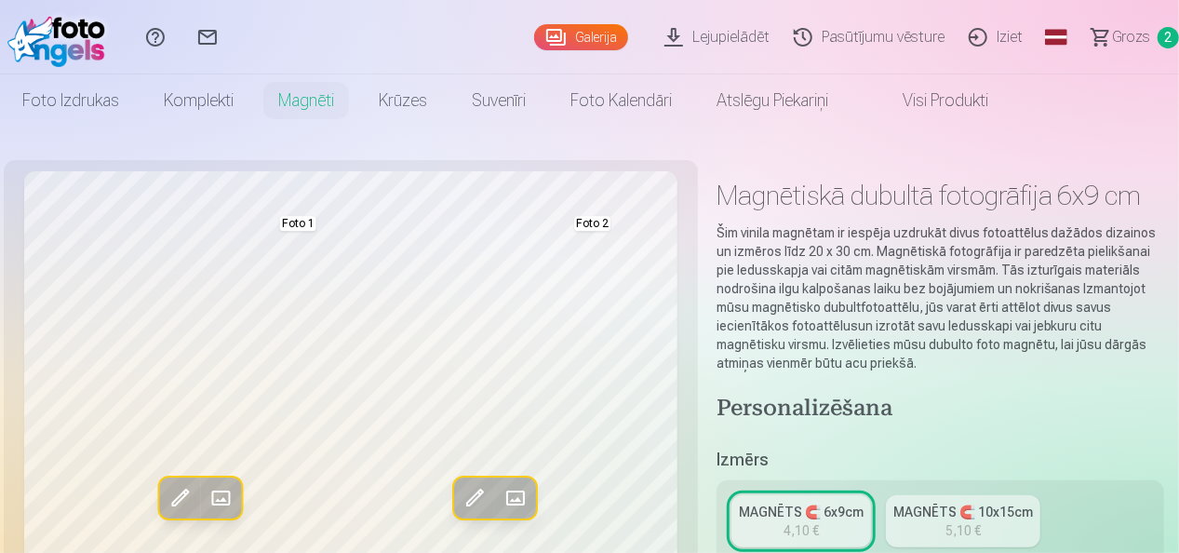
click at [517, 496] on span at bounding box center [515, 498] width 30 height 30
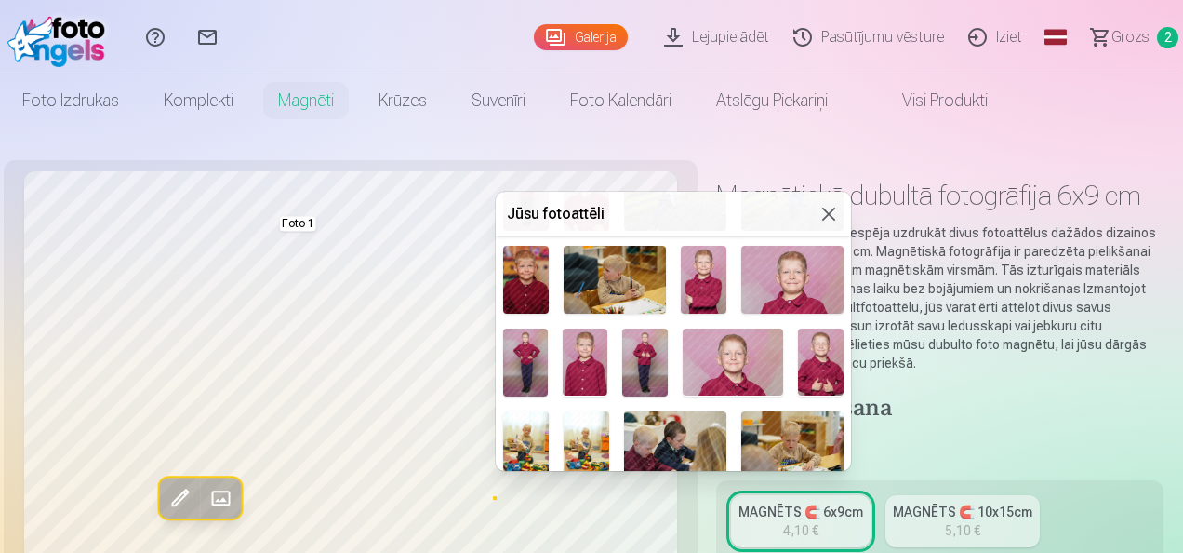
scroll to position [1488, 0]
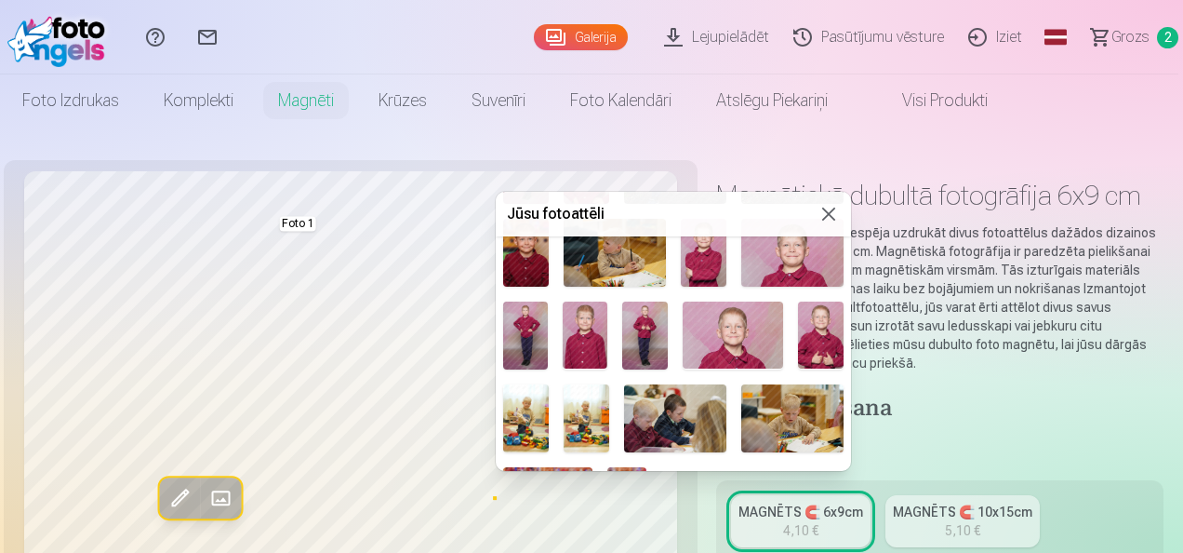
click at [672, 406] on img at bounding box center [675, 418] width 102 height 68
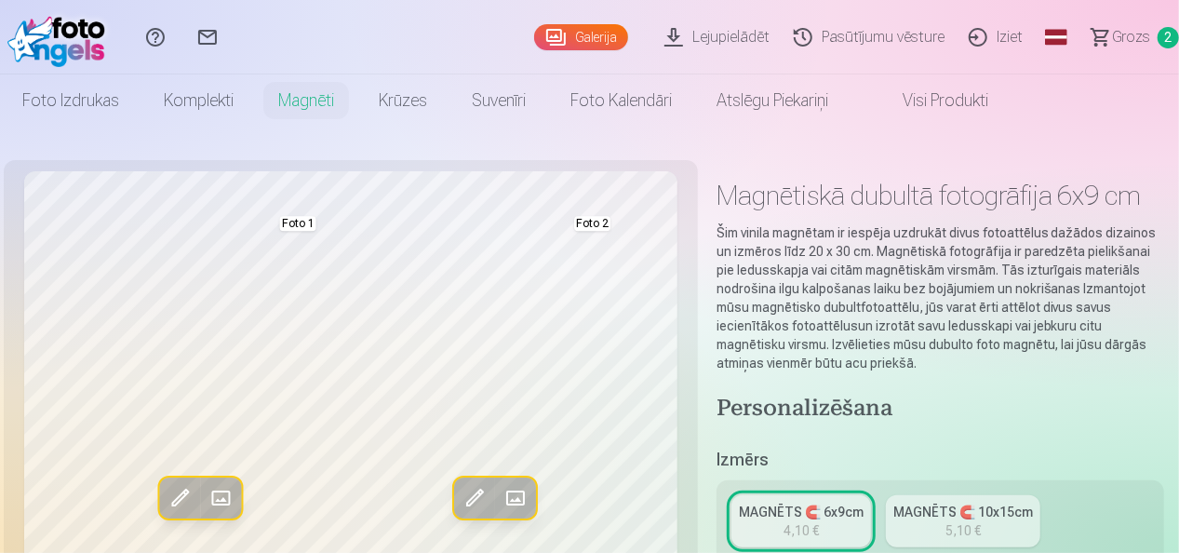
click at [523, 497] on span at bounding box center [515, 498] width 30 height 30
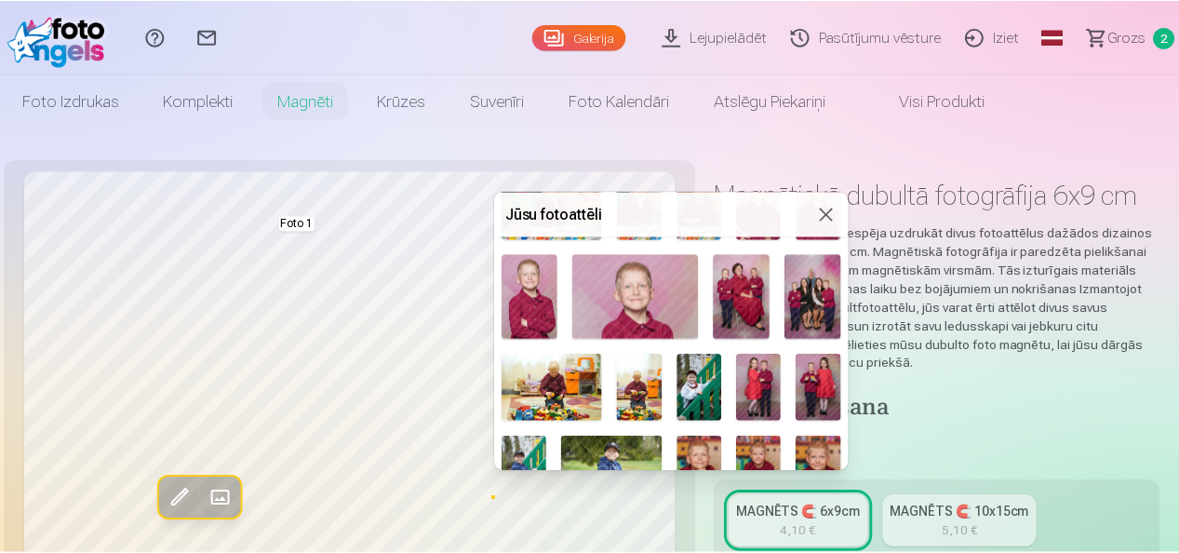
scroll to position [1023, 0]
click at [693, 381] on img at bounding box center [701, 386] width 45 height 67
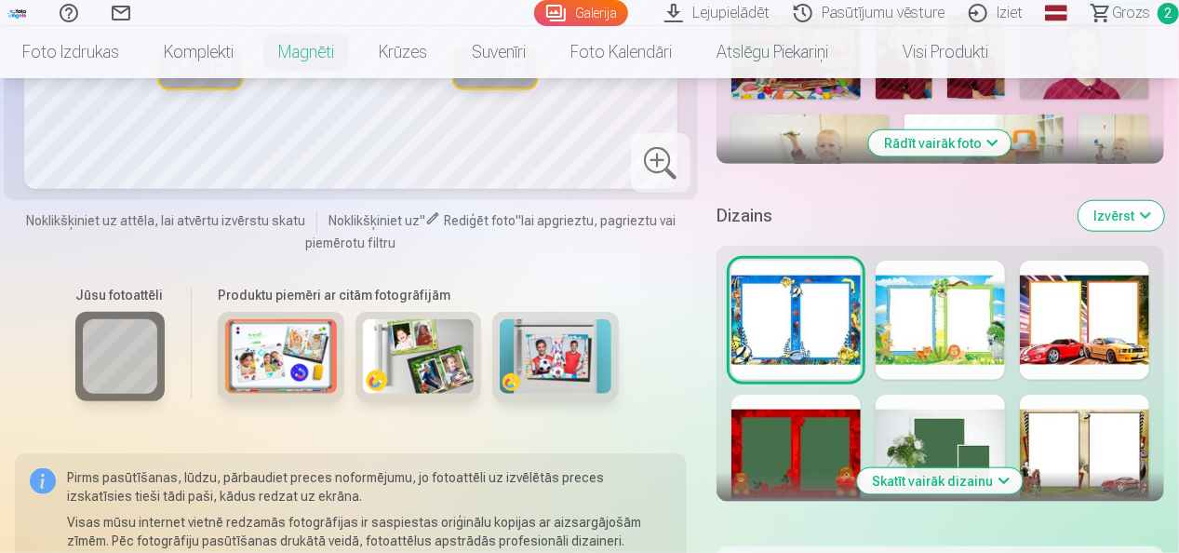
scroll to position [744, 0]
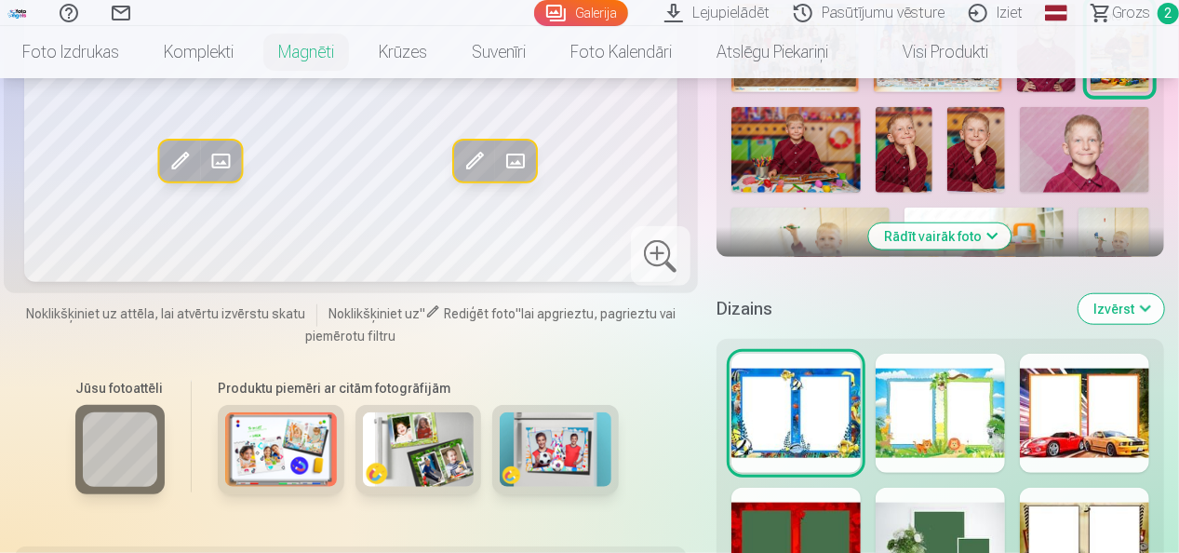
click at [959, 408] on div at bounding box center [939, 412] width 129 height 119
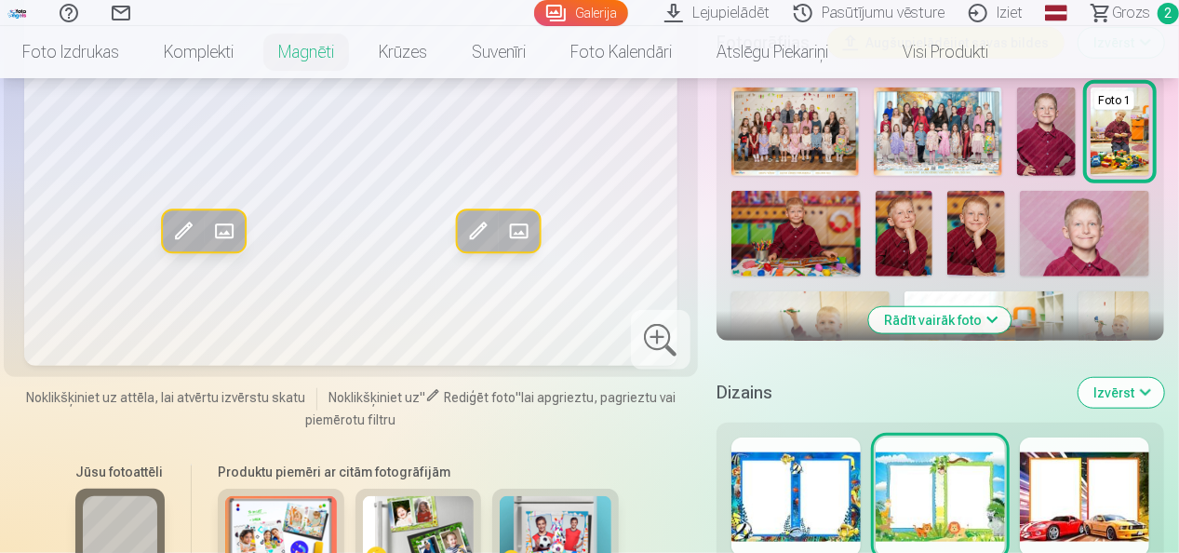
scroll to position [1023, 0]
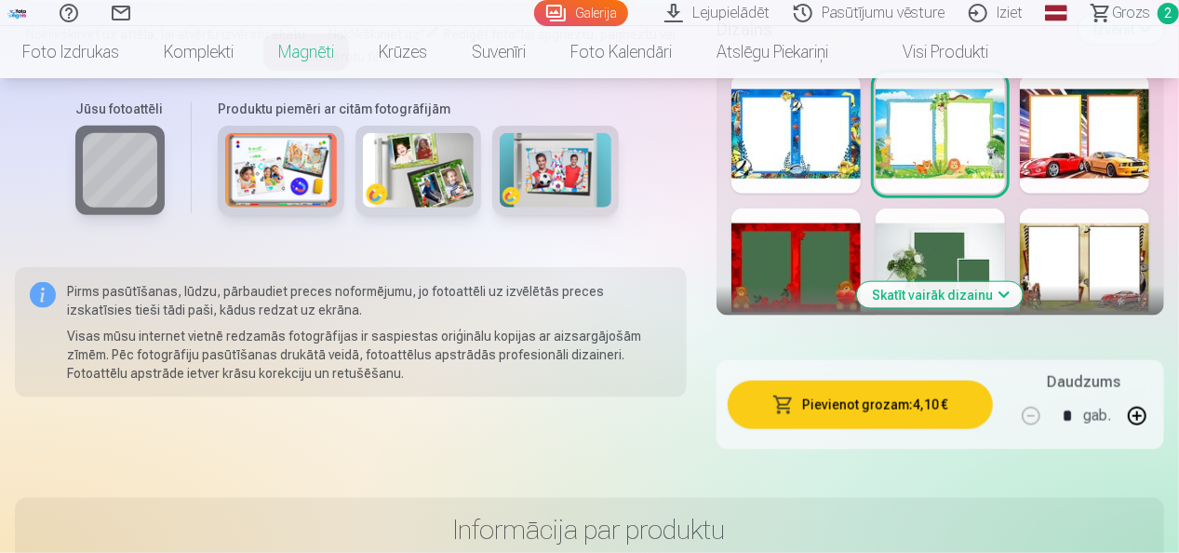
click at [774, 262] on div at bounding box center [795, 267] width 129 height 119
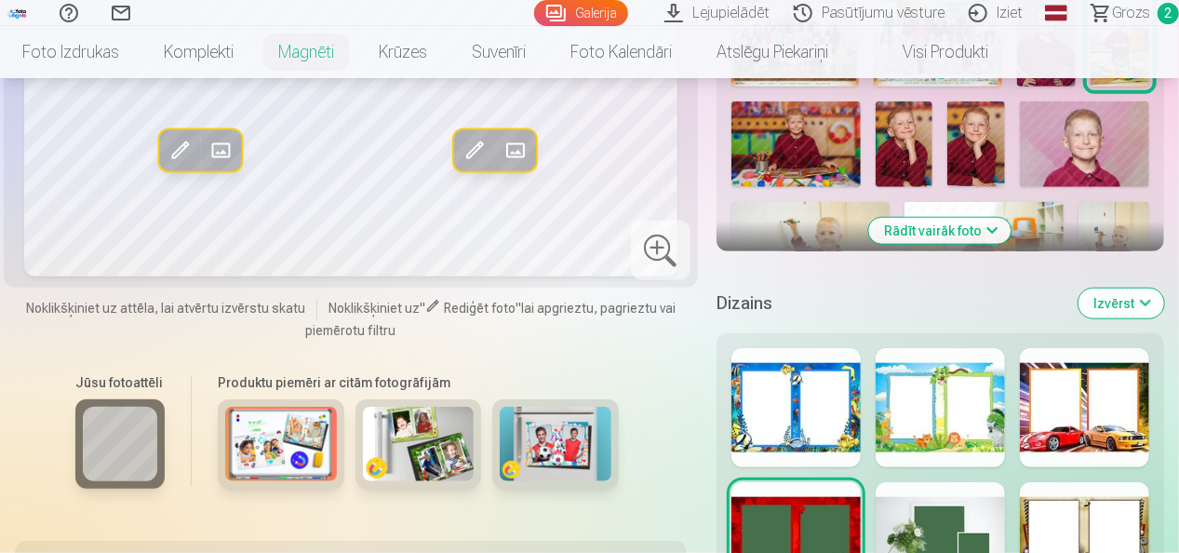
scroll to position [837, 0]
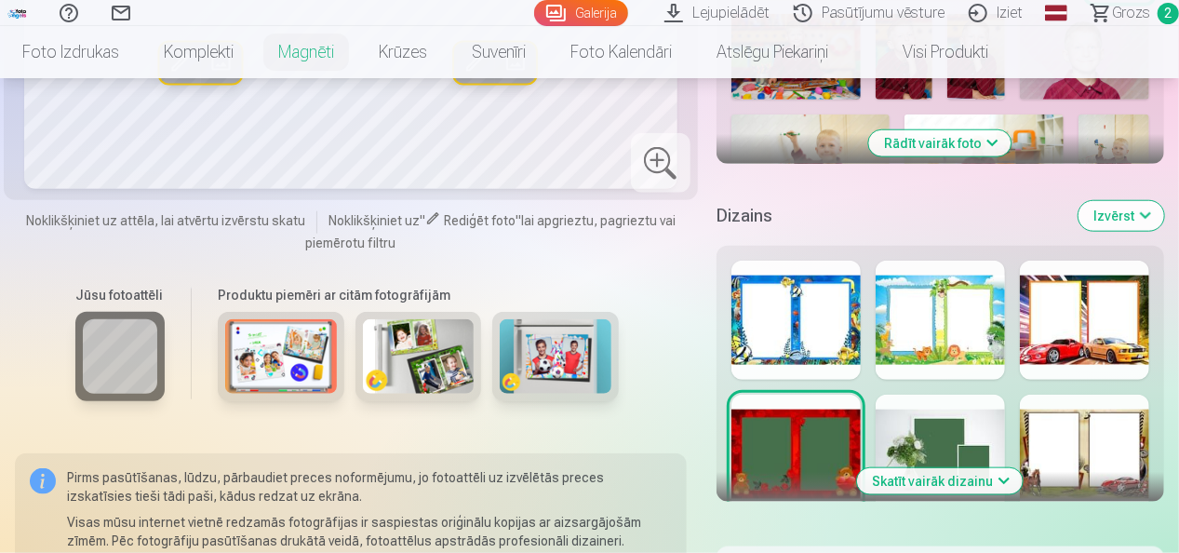
click at [1068, 429] on div at bounding box center [1084, 453] width 129 height 119
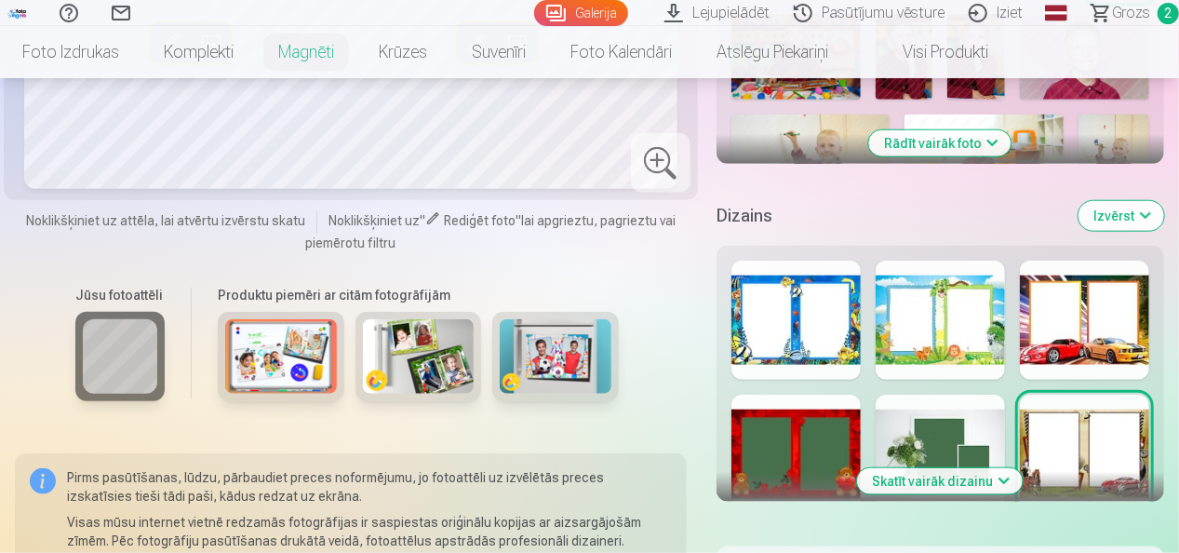
click at [956, 441] on div at bounding box center [939, 453] width 129 height 119
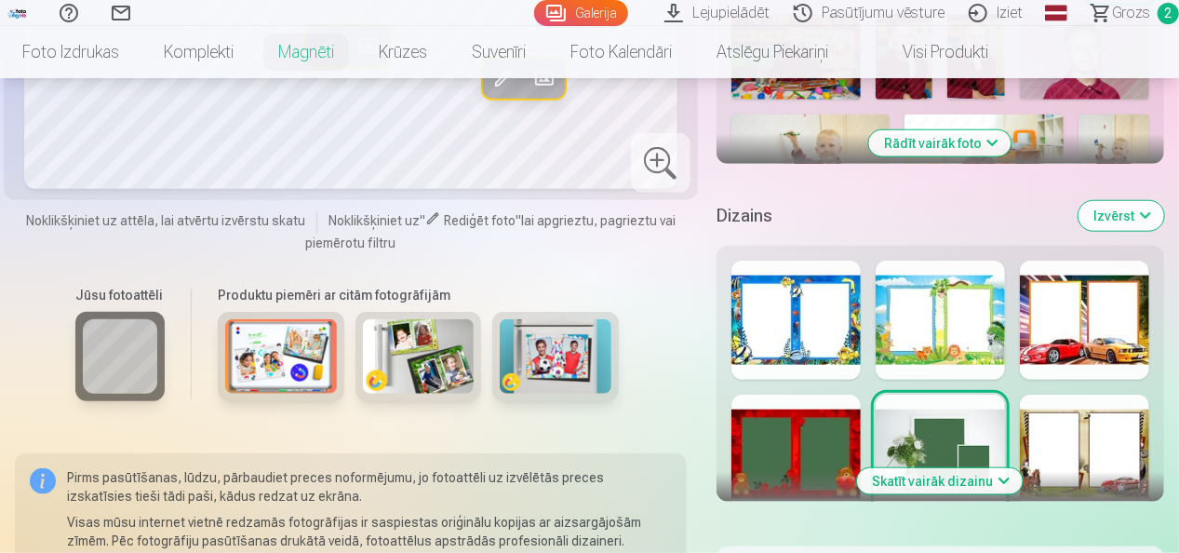
click at [995, 478] on button "Skatīt vairāk dizainu" at bounding box center [940, 481] width 166 height 26
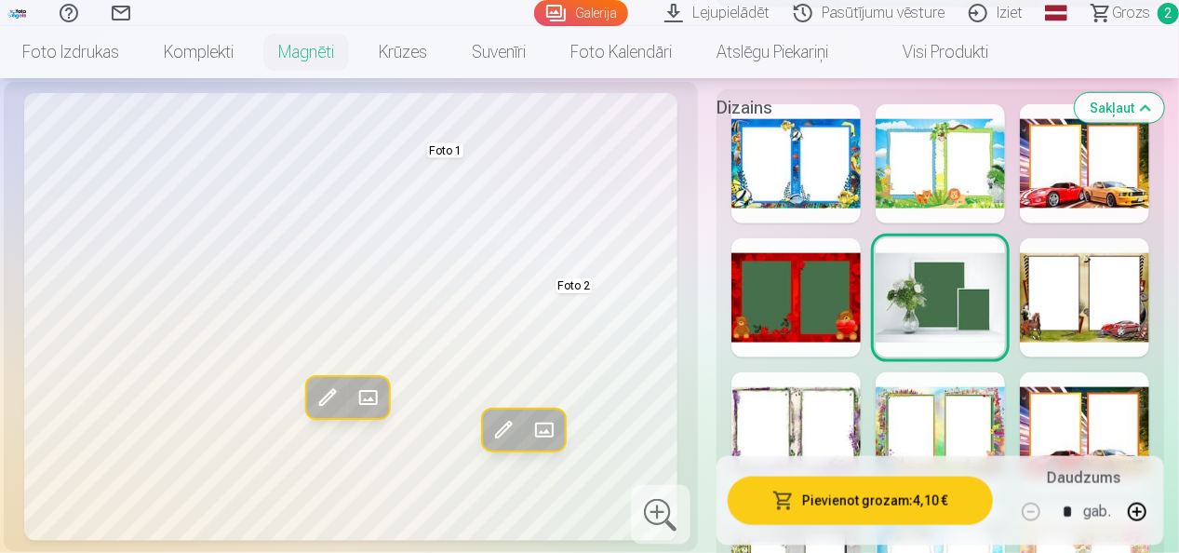
scroll to position [1023, 0]
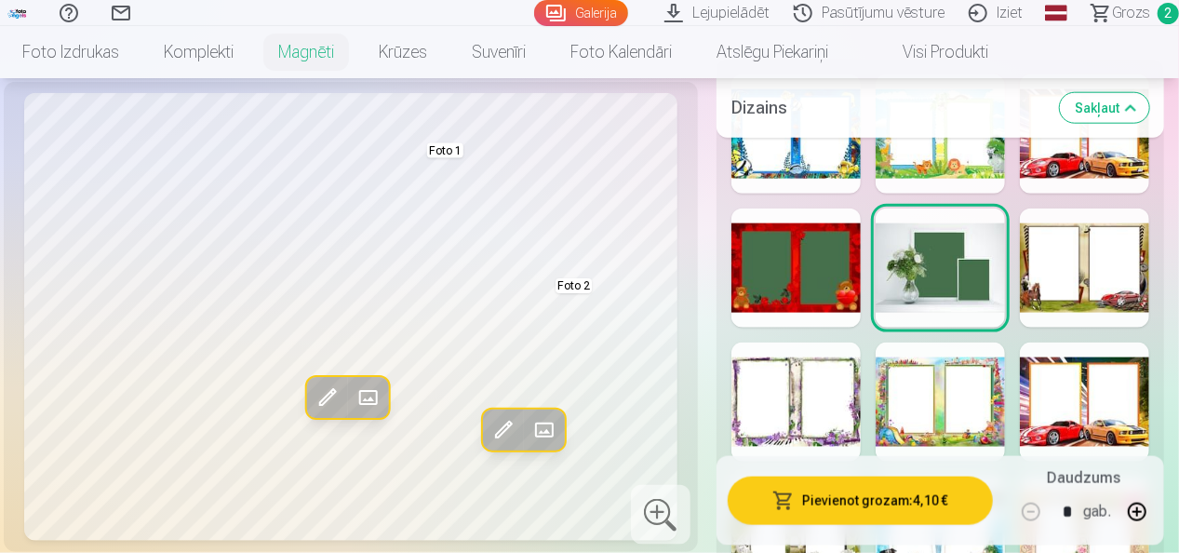
click at [826, 408] on div at bounding box center [795, 401] width 129 height 119
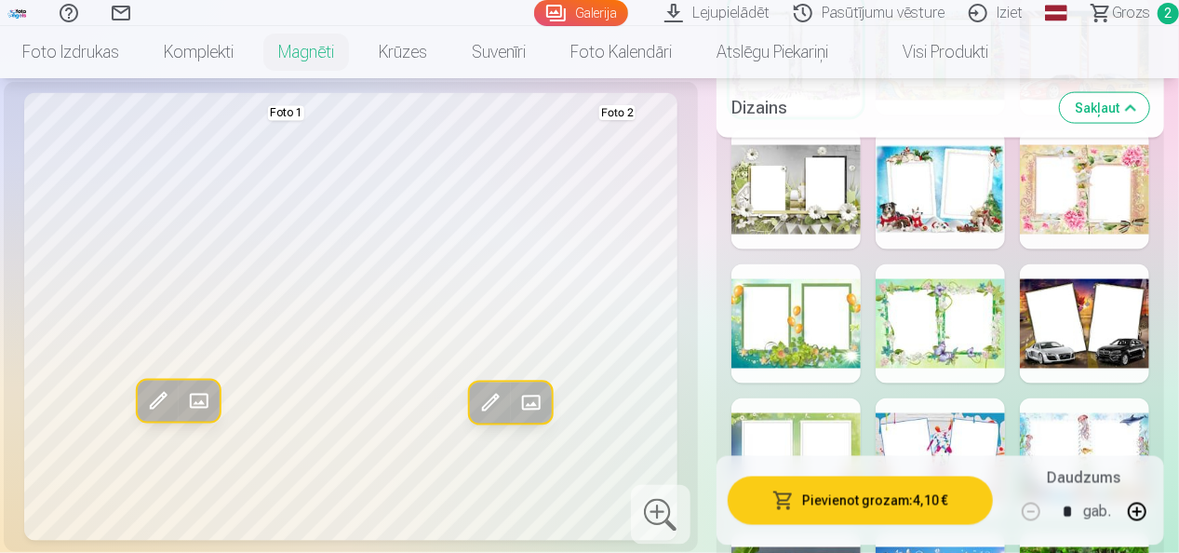
scroll to position [1395, 0]
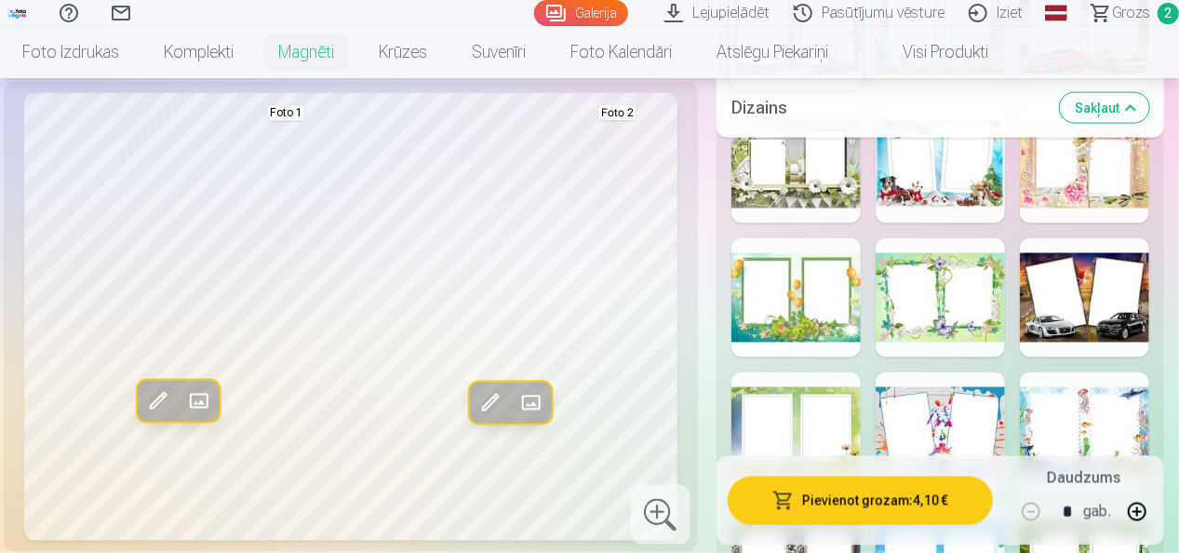
click at [804, 171] on div at bounding box center [795, 163] width 129 height 119
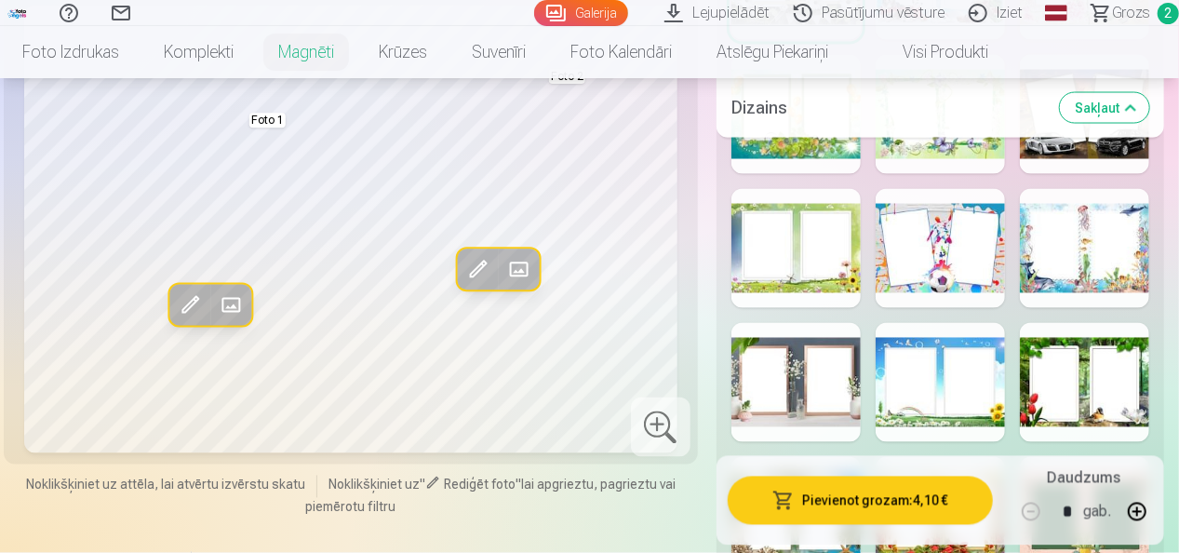
scroll to position [1581, 0]
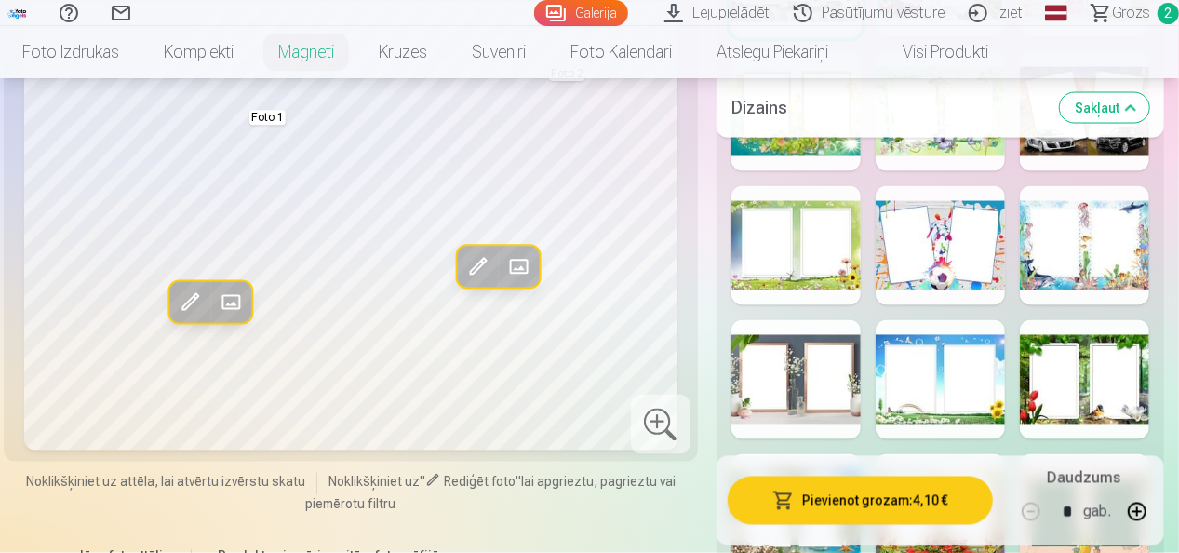
click at [973, 380] on div at bounding box center [939, 379] width 129 height 119
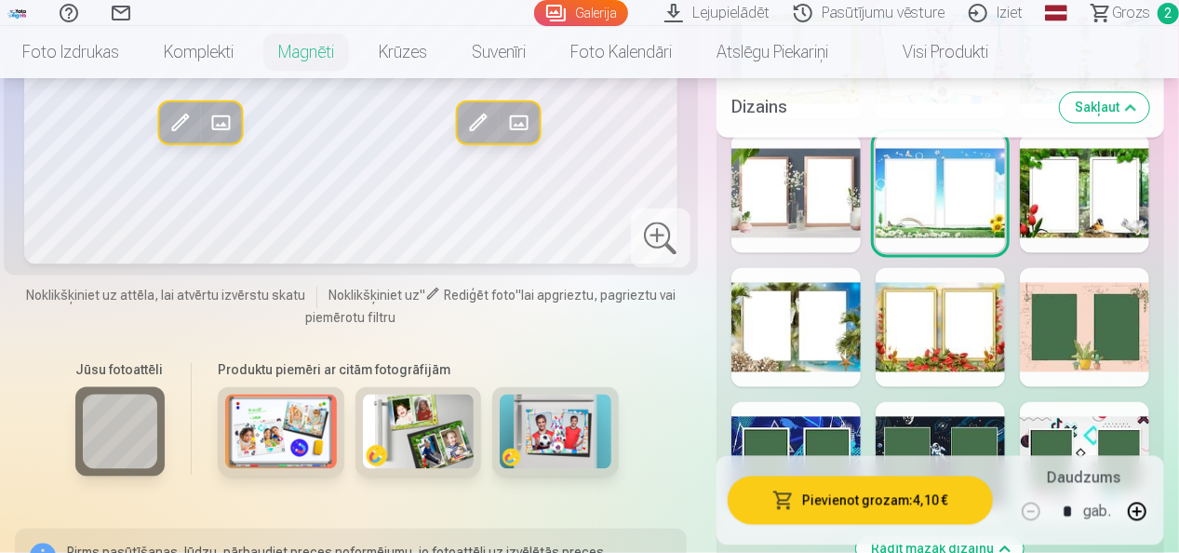
scroll to position [1954, 0]
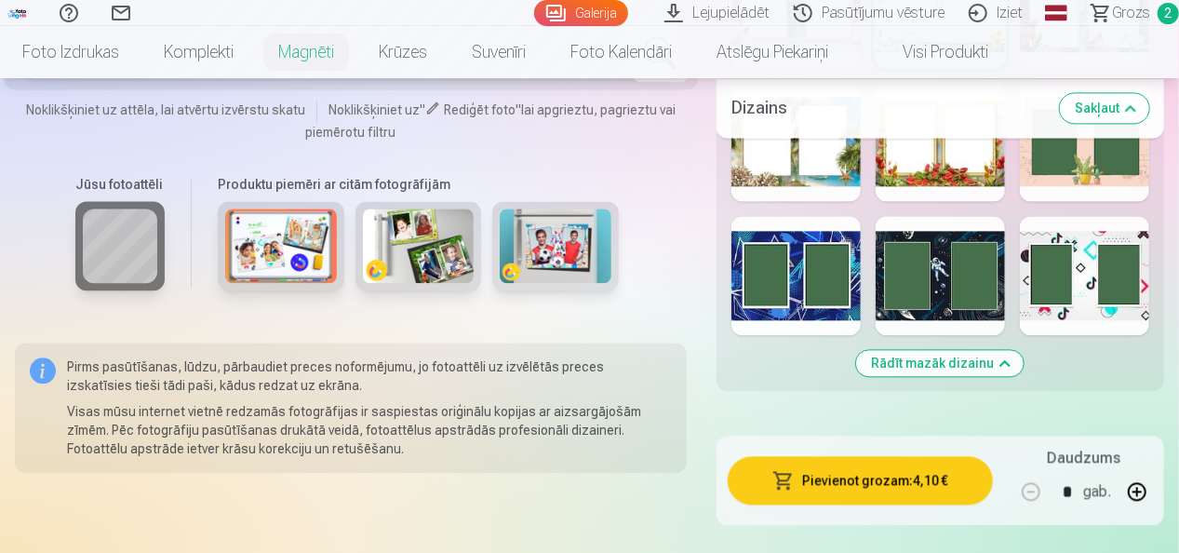
click at [927, 268] on div at bounding box center [939, 275] width 129 height 119
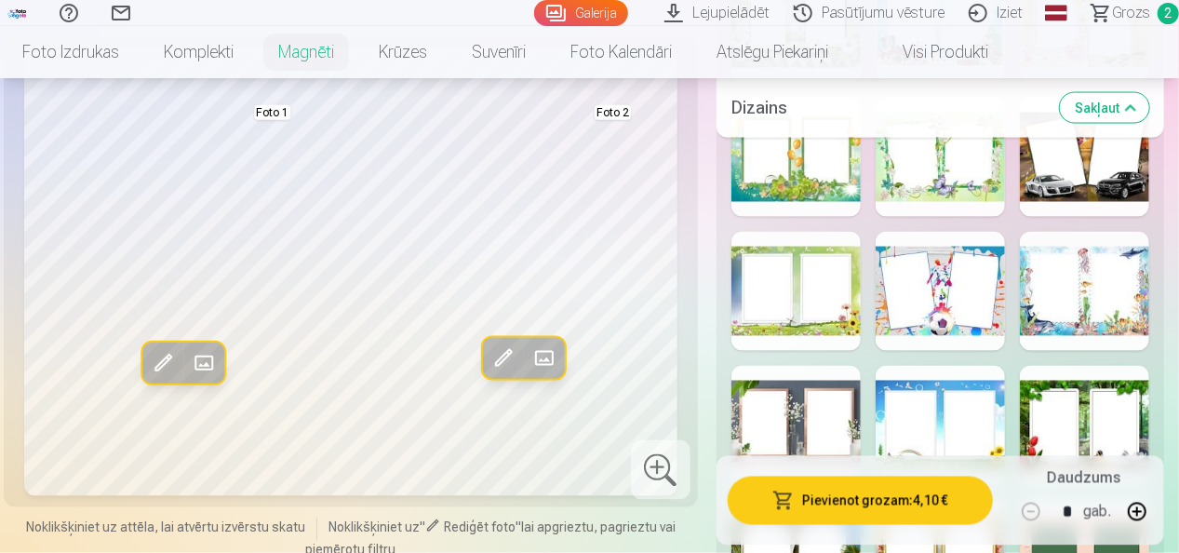
scroll to position [1674, 0]
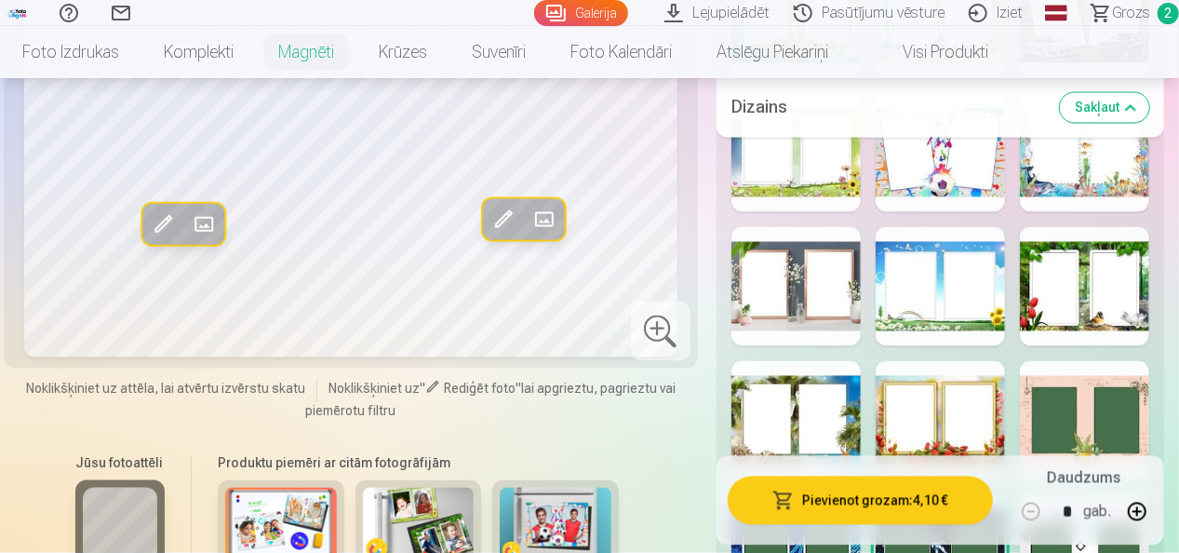
click at [1087, 407] on div at bounding box center [1084, 420] width 129 height 119
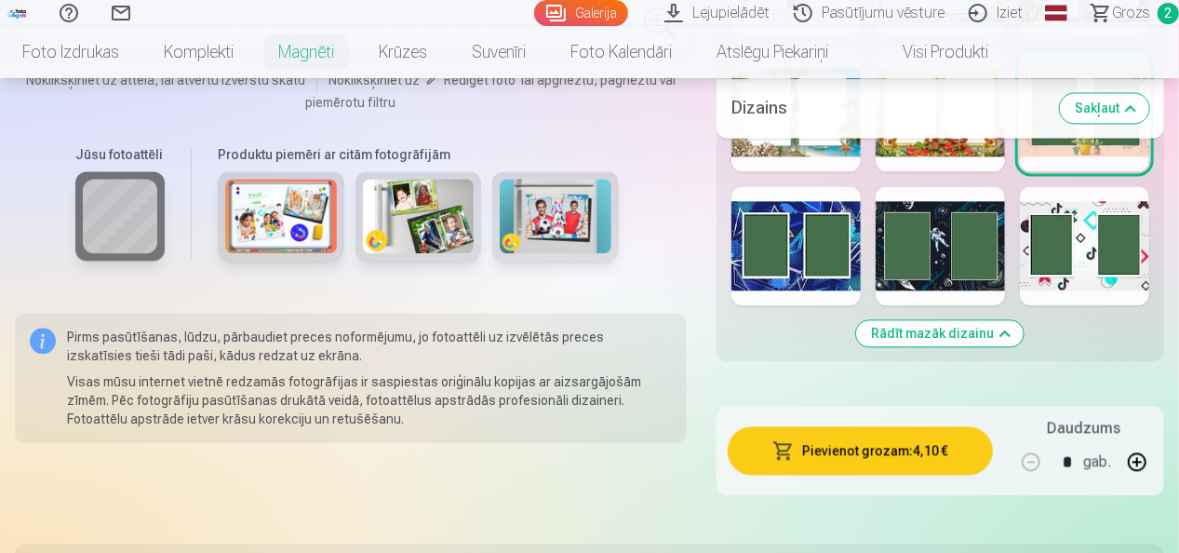
scroll to position [1954, 0]
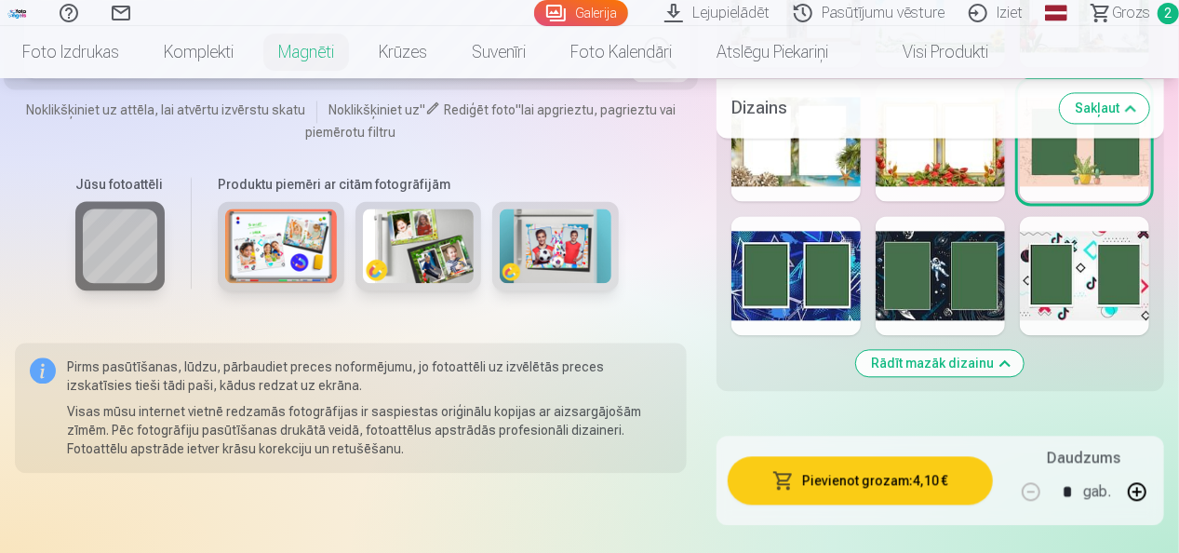
click at [795, 268] on div at bounding box center [795, 275] width 129 height 119
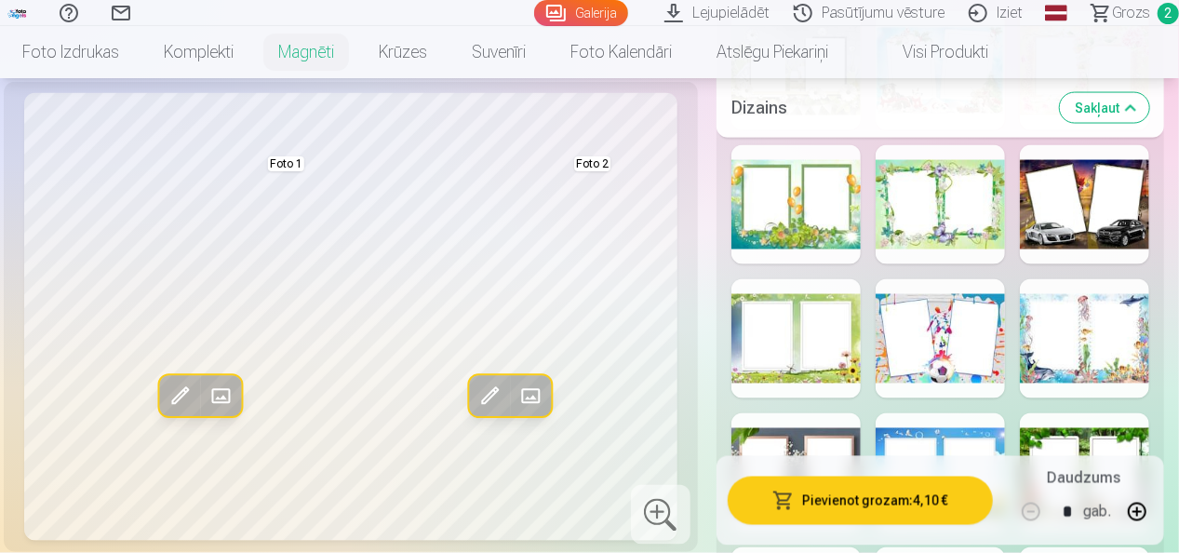
scroll to position [1488, 0]
click at [1082, 338] on div at bounding box center [1084, 338] width 129 height 119
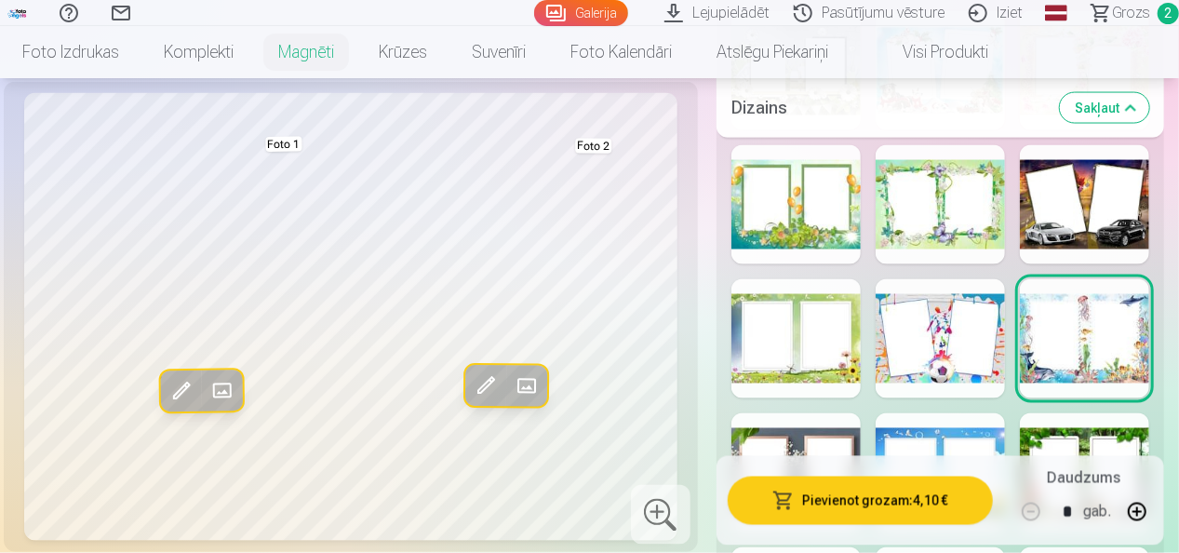
click at [1075, 205] on div at bounding box center [1084, 204] width 129 height 119
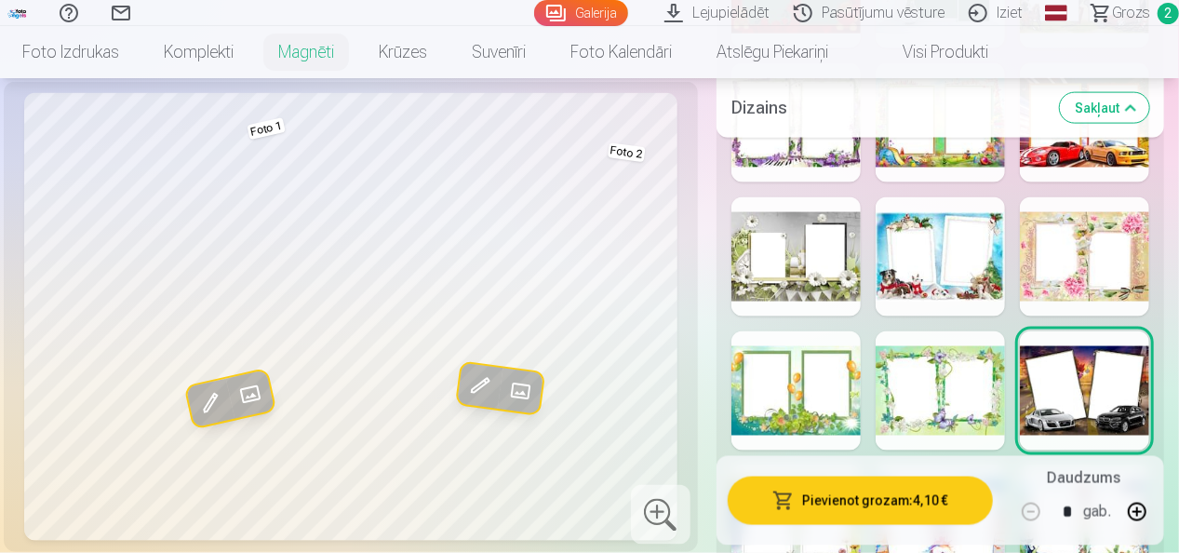
scroll to position [1209, 0]
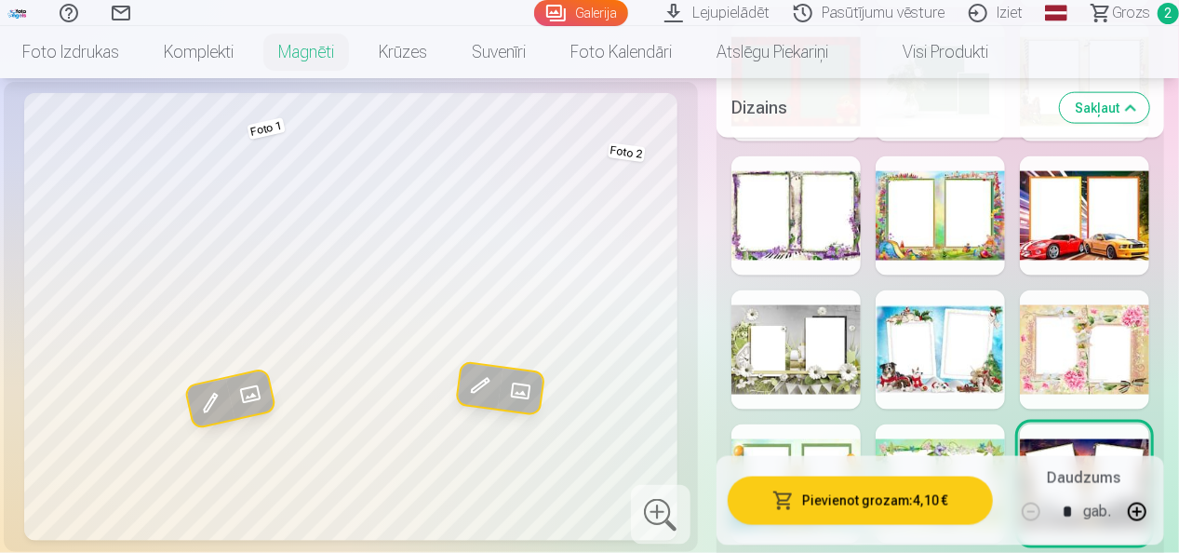
click at [1075, 221] on div at bounding box center [1084, 215] width 129 height 119
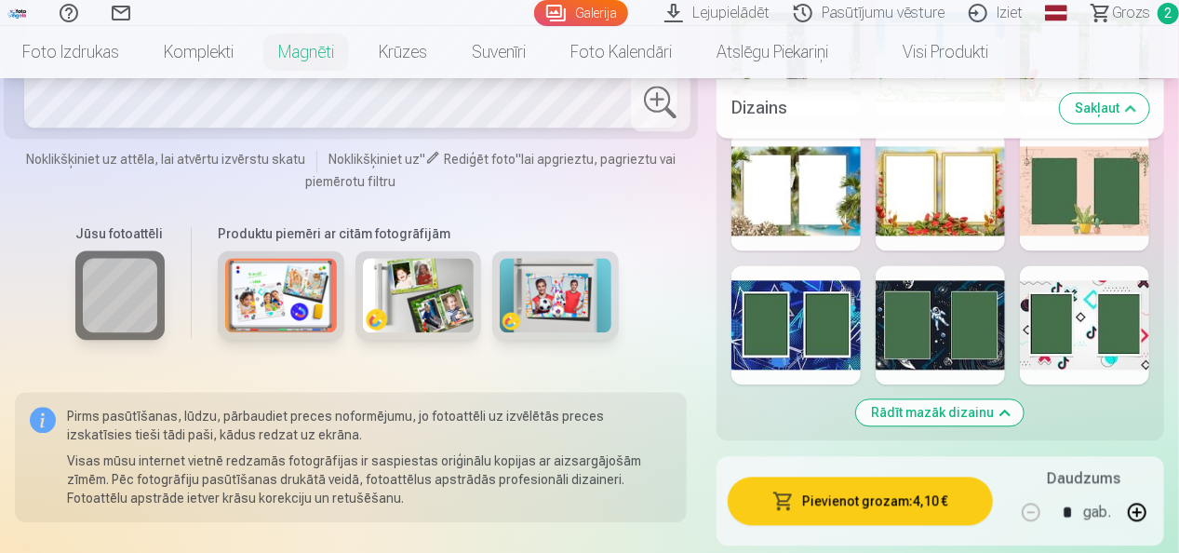
scroll to position [1954, 0]
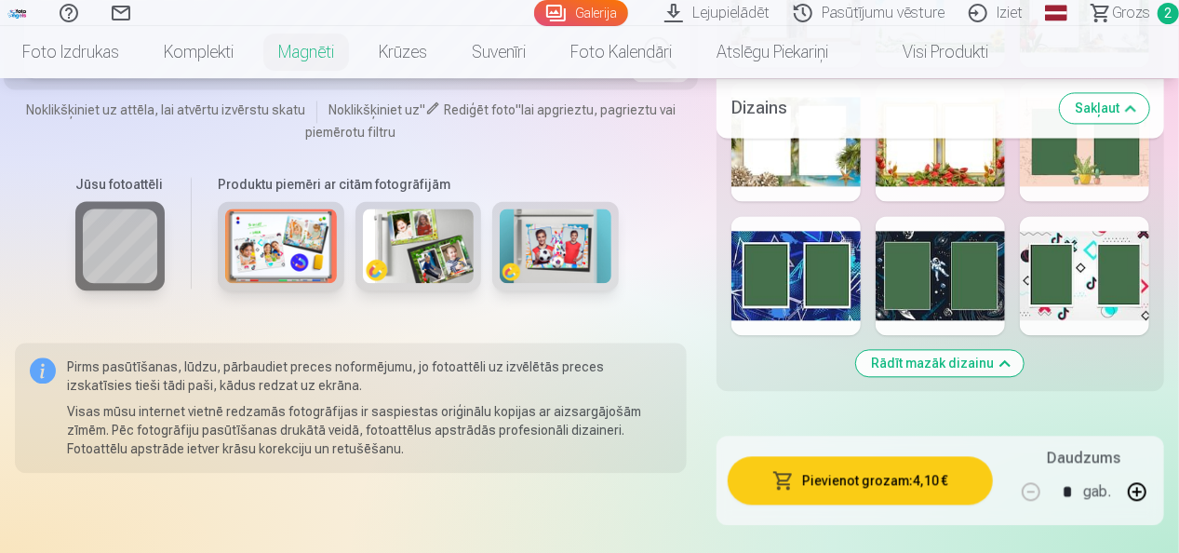
click at [1092, 288] on div at bounding box center [1084, 275] width 129 height 119
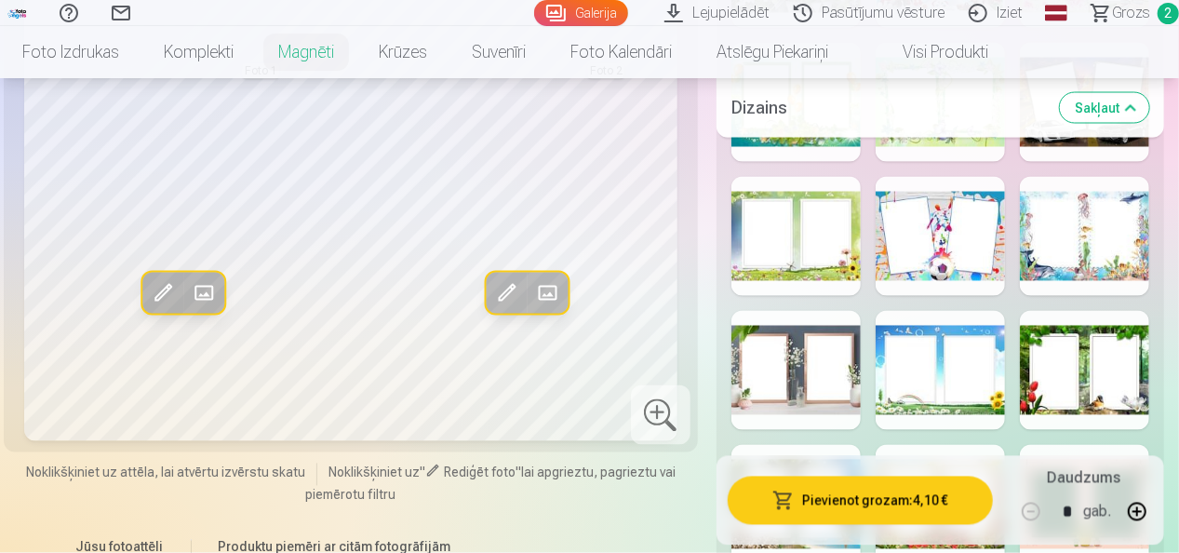
scroll to position [1674, 0]
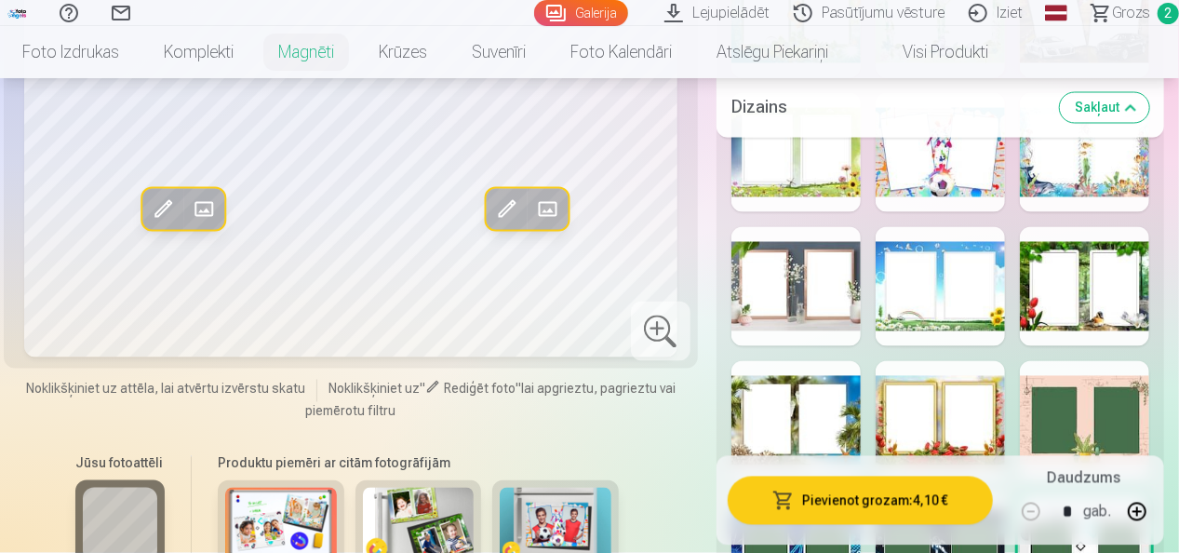
click at [943, 417] on div at bounding box center [939, 420] width 129 height 119
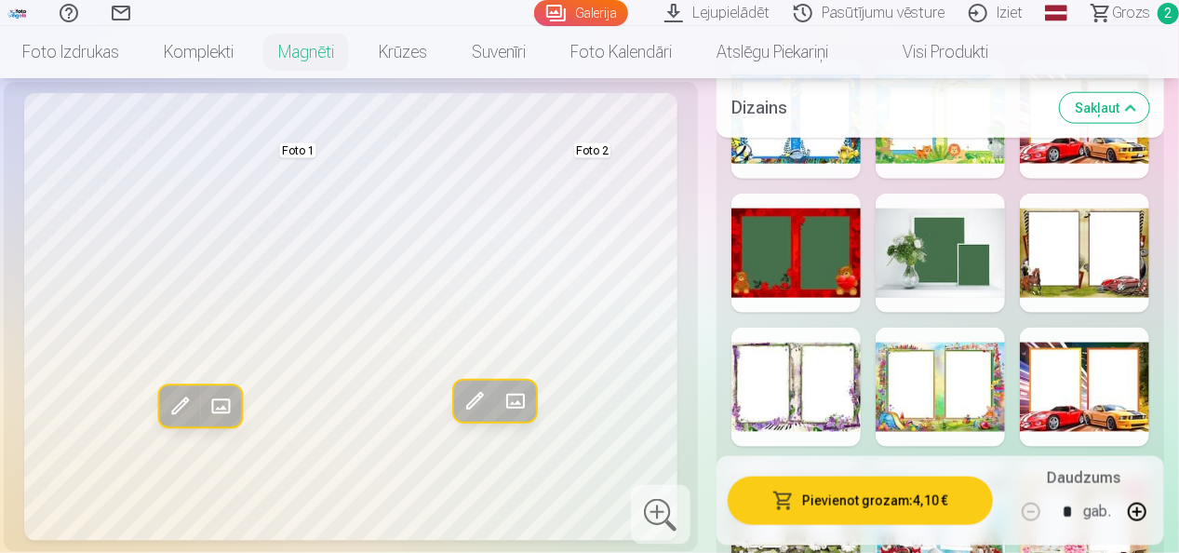
scroll to position [744, 0]
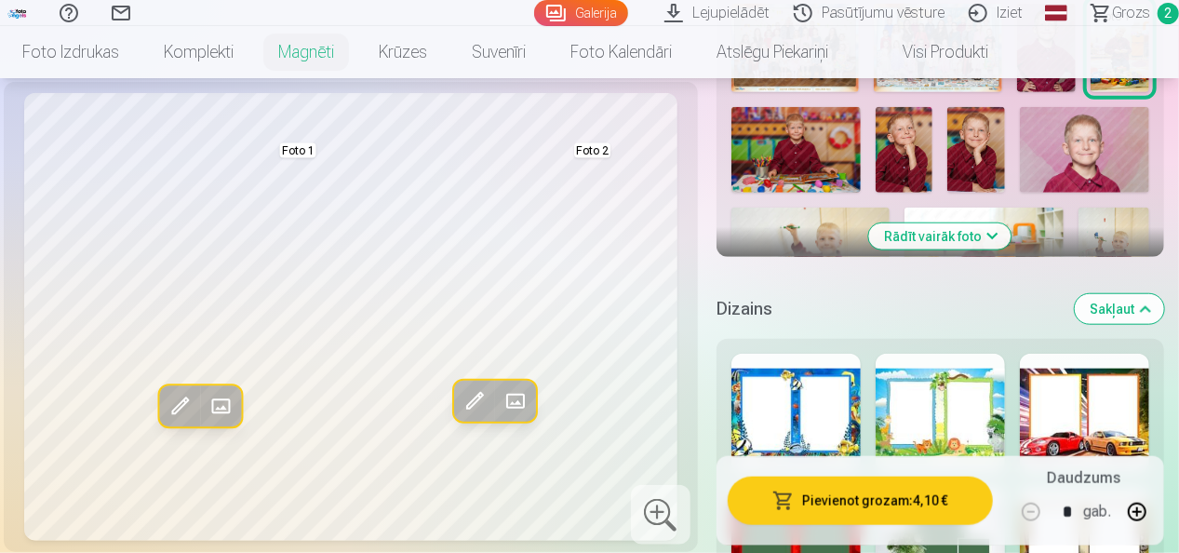
click at [1081, 406] on div at bounding box center [1084, 412] width 129 height 119
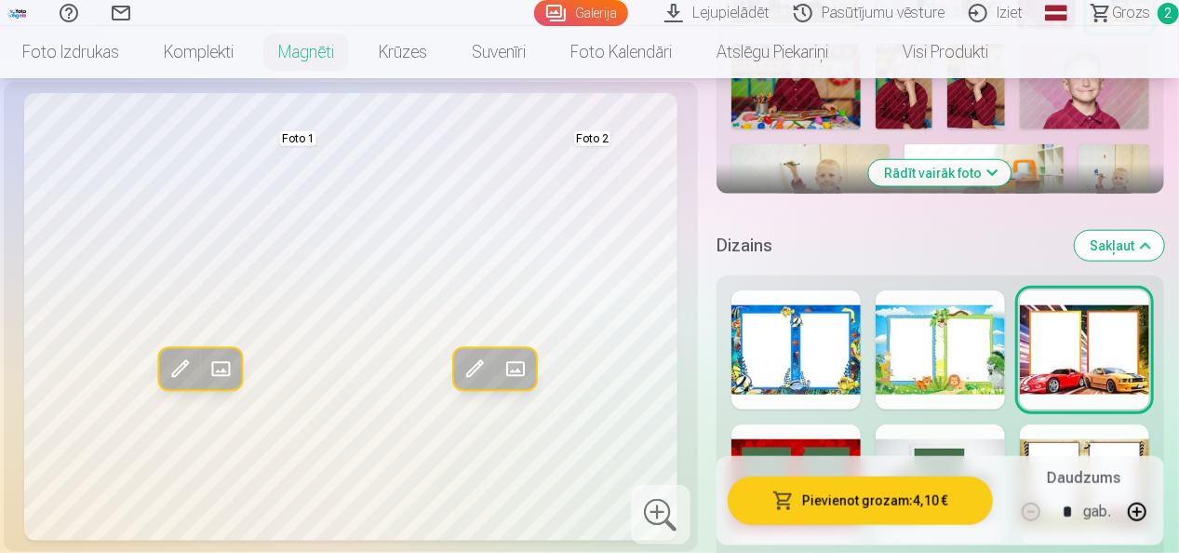
scroll to position [837, 0]
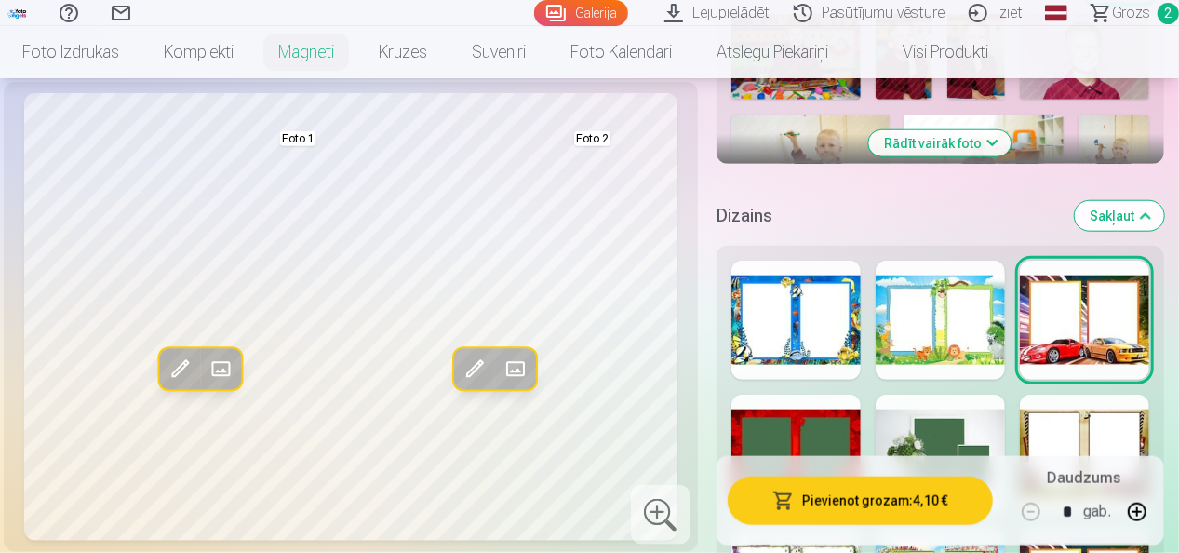
click at [787, 430] on div at bounding box center [795, 453] width 129 height 119
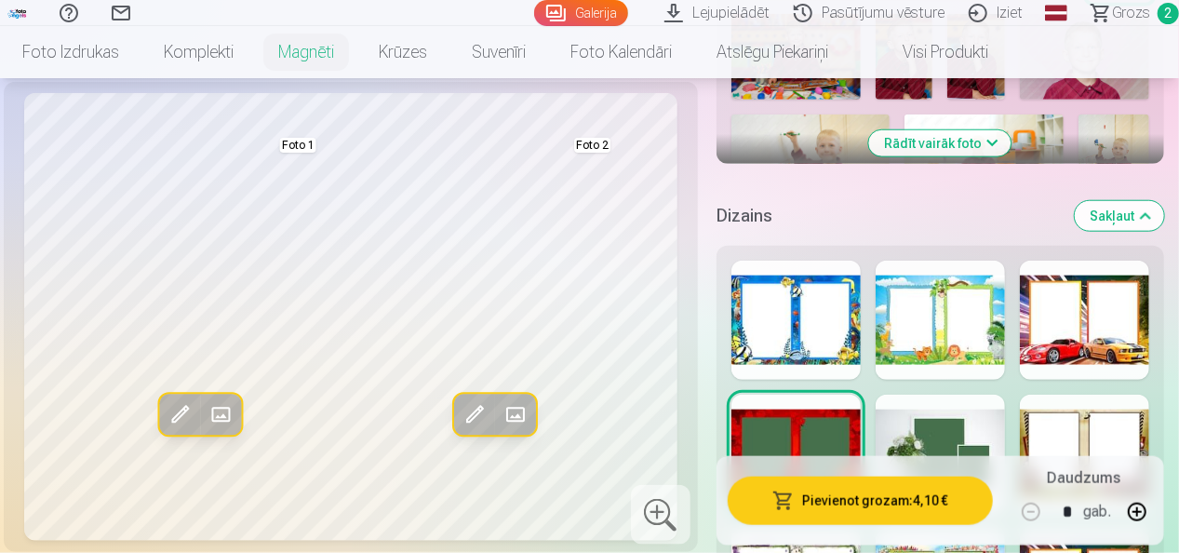
scroll to position [1488, 0]
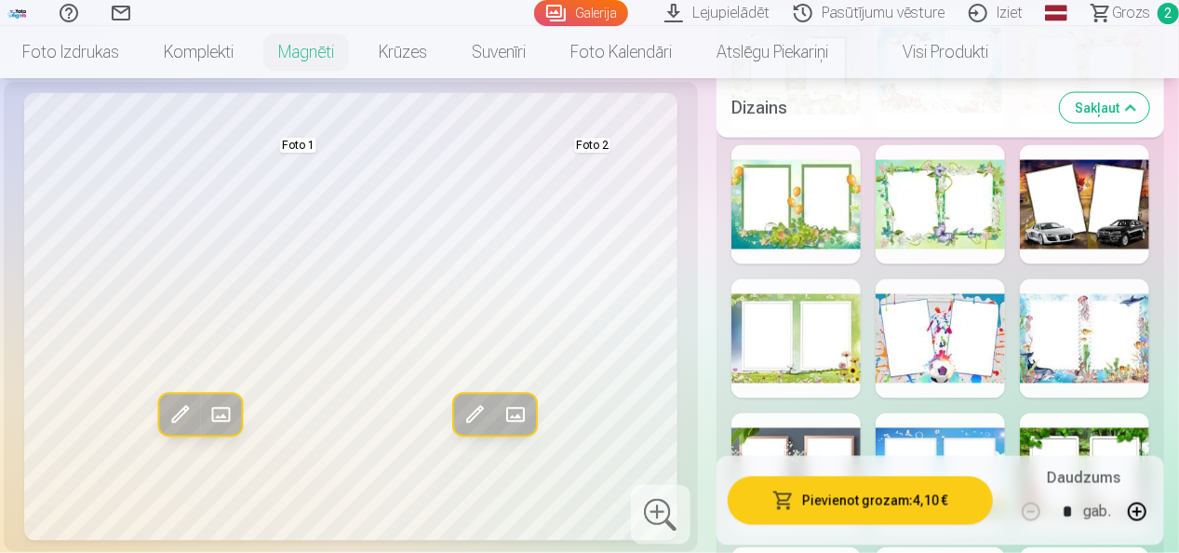
click at [1091, 203] on div at bounding box center [1084, 204] width 129 height 119
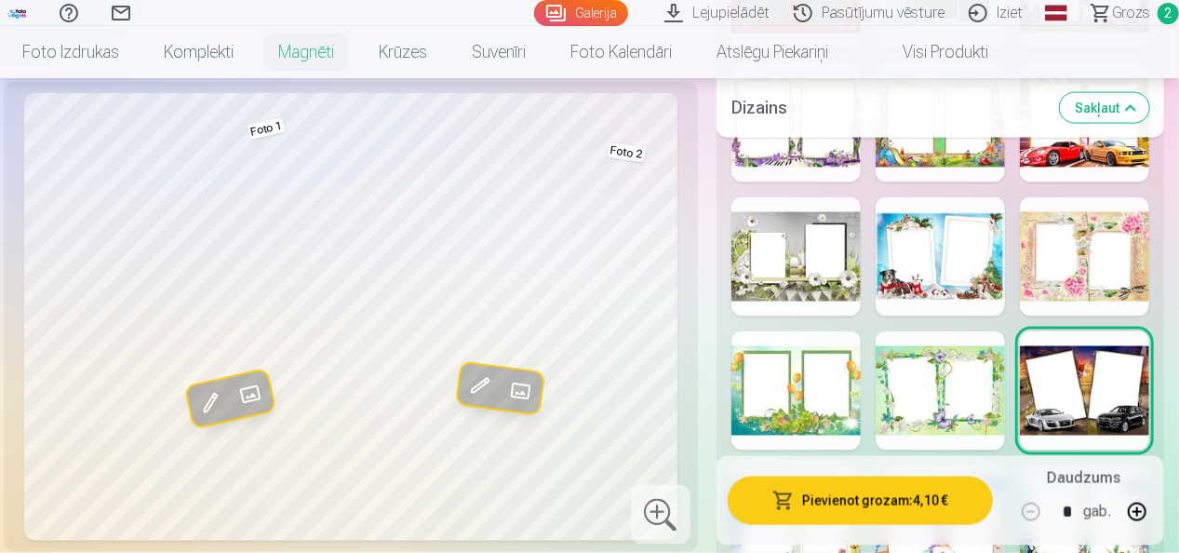
scroll to position [1209, 0]
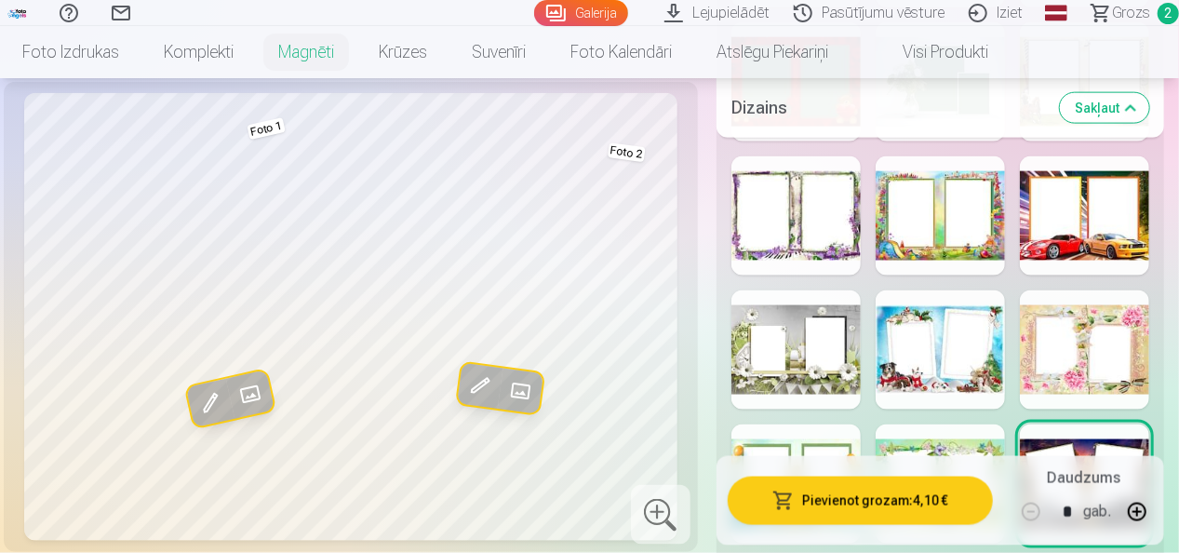
click at [1088, 216] on div at bounding box center [1084, 215] width 129 height 119
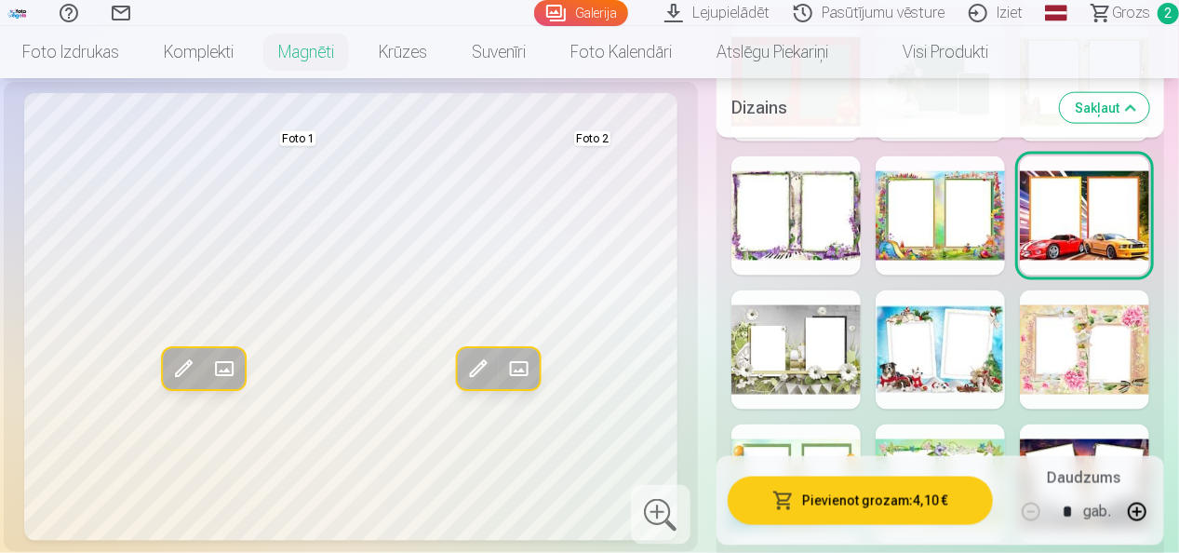
scroll to position [1395, 0]
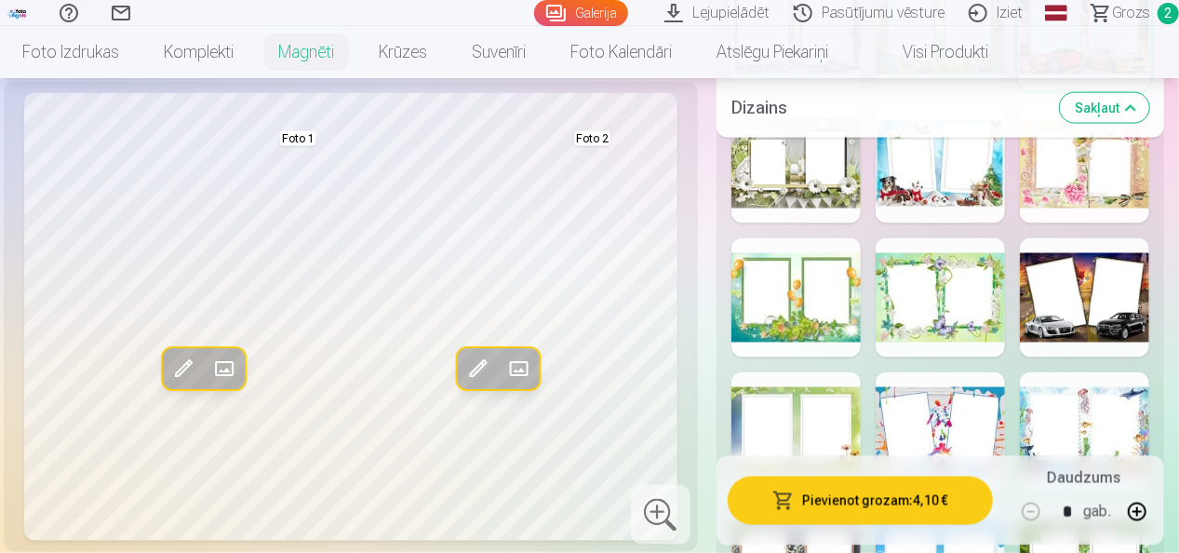
click at [1060, 303] on div at bounding box center [1084, 297] width 129 height 119
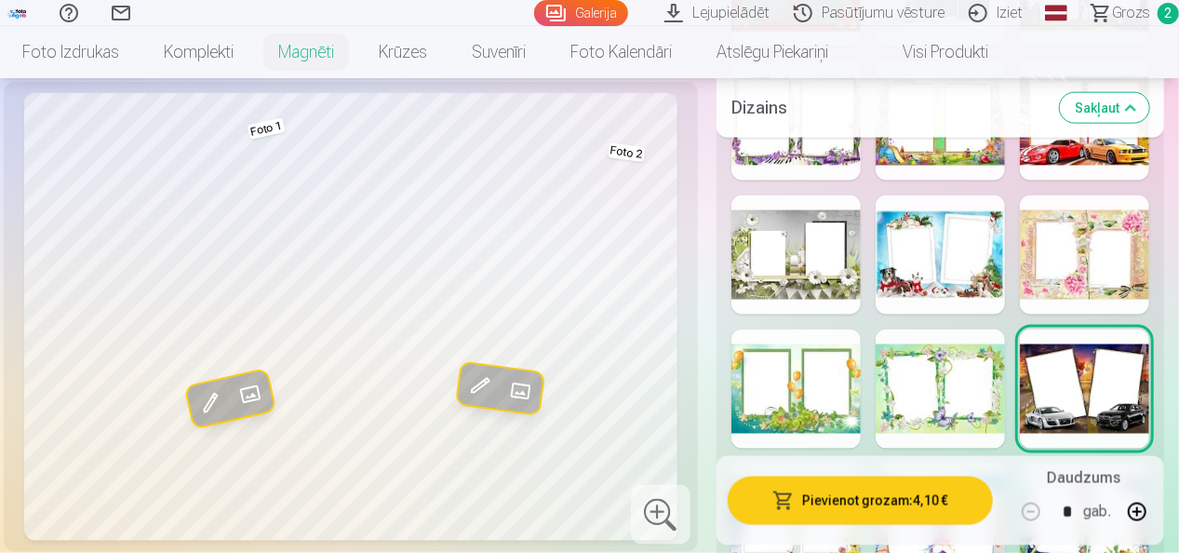
scroll to position [1302, 0]
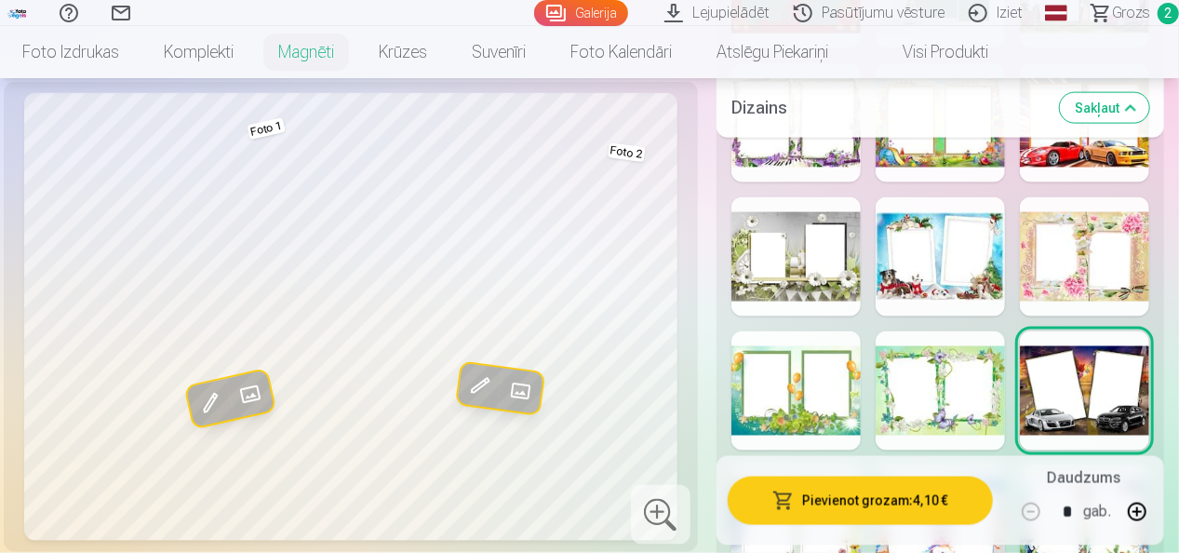
click at [1075, 151] on div at bounding box center [1084, 122] width 129 height 119
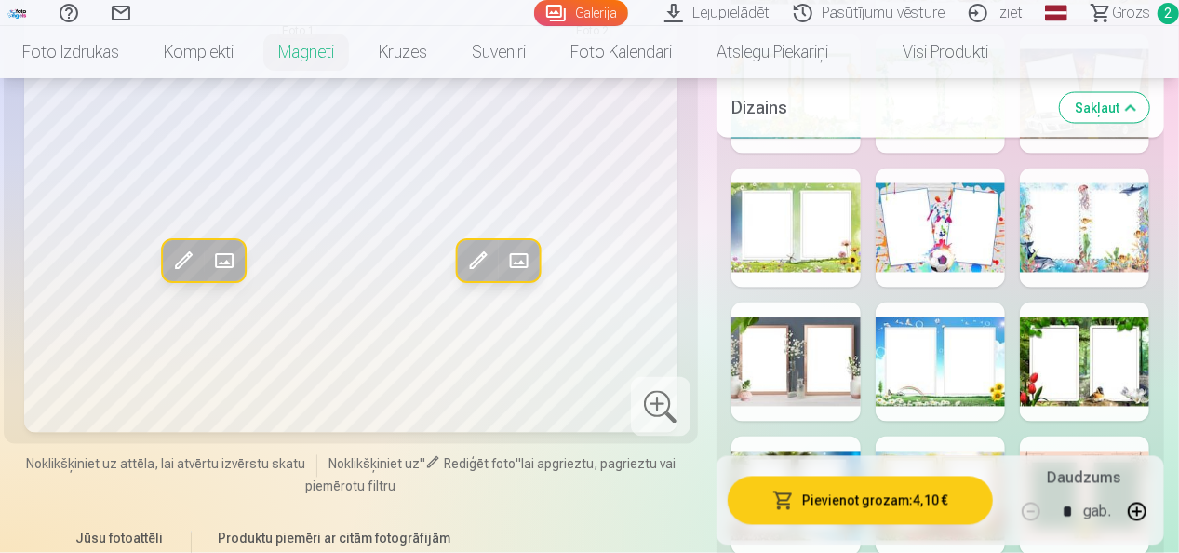
scroll to position [1581, 0]
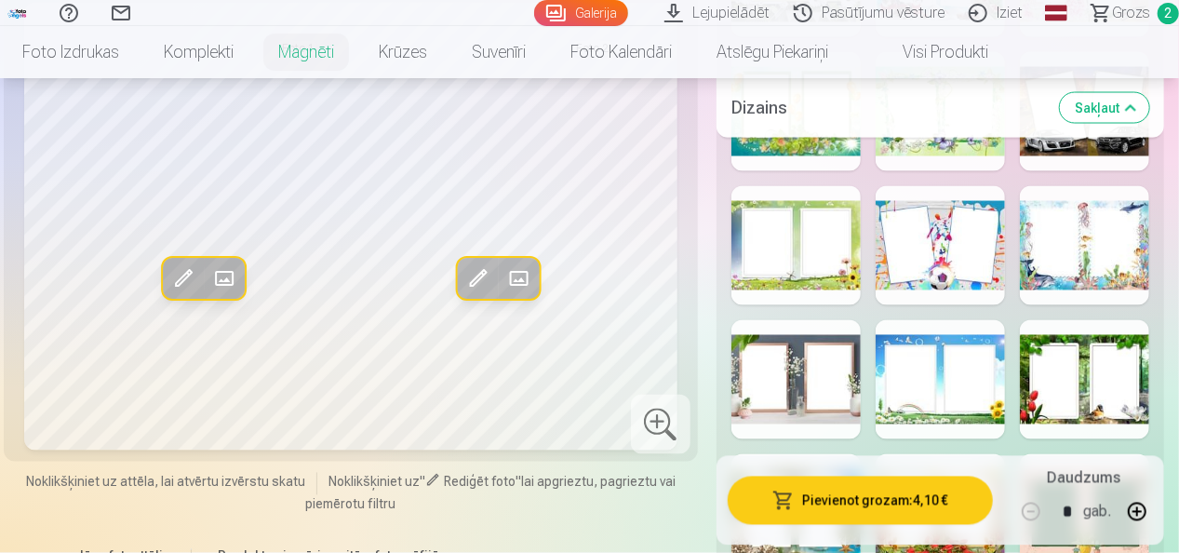
click at [655, 422] on div at bounding box center [661, 424] width 60 height 60
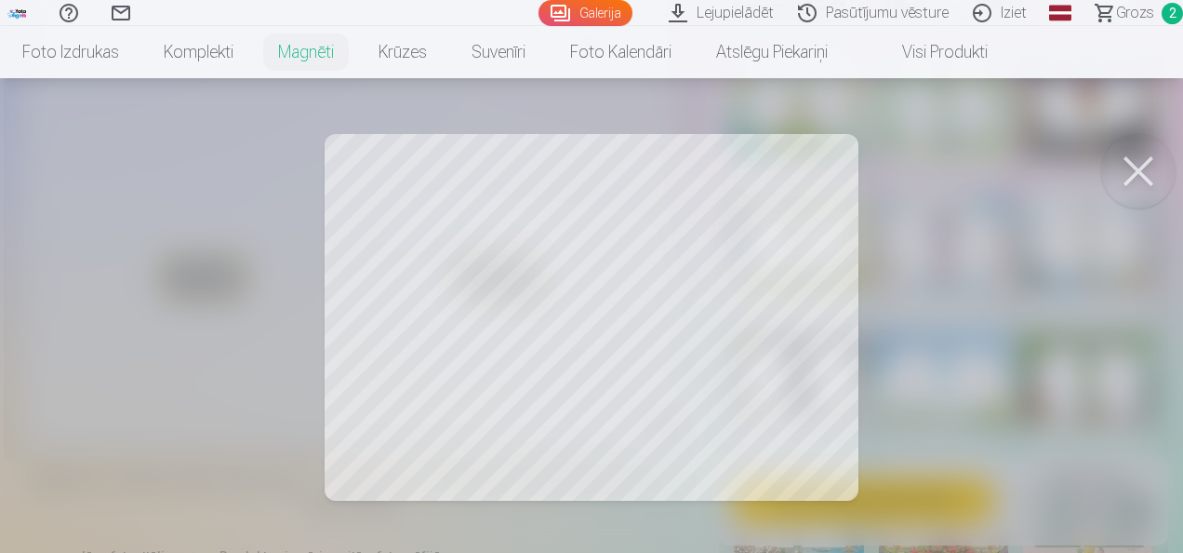
click at [1131, 166] on button at bounding box center [1138, 171] width 74 height 74
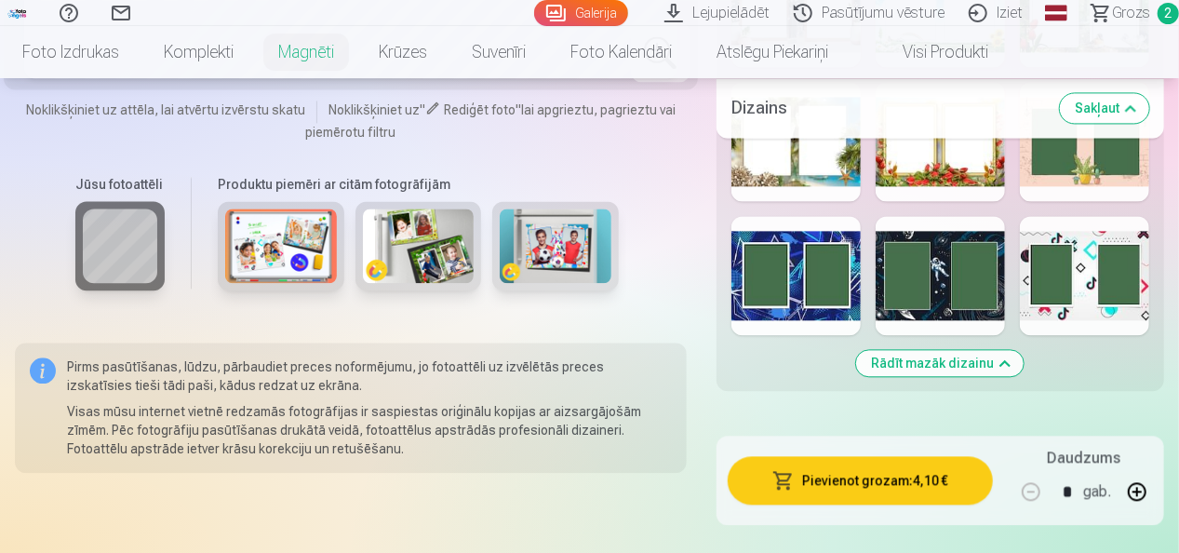
scroll to position [1860, 0]
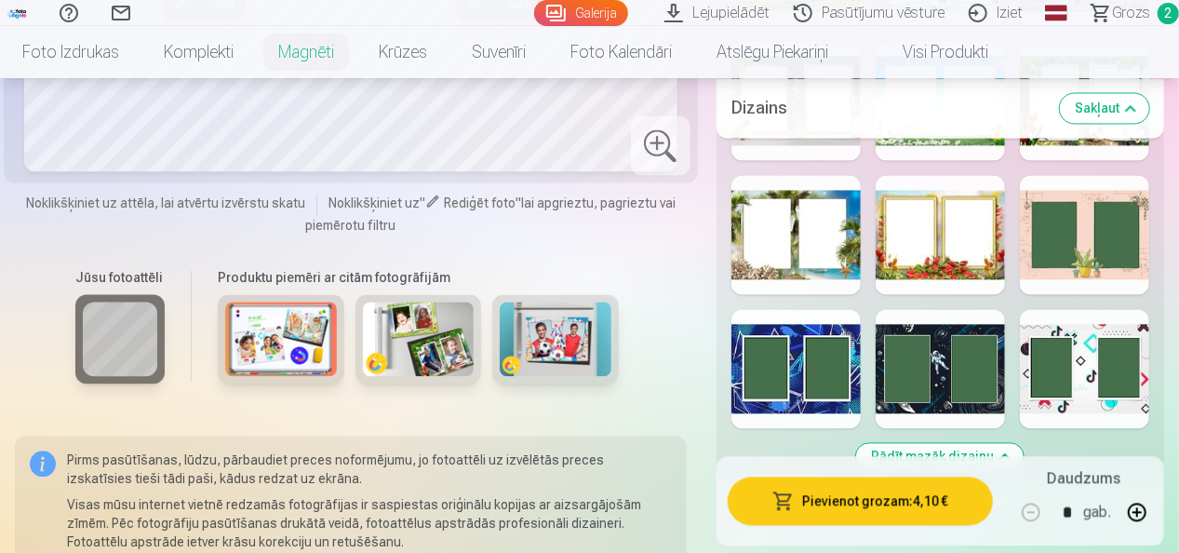
click at [567, 340] on img at bounding box center [556, 338] width 112 height 74
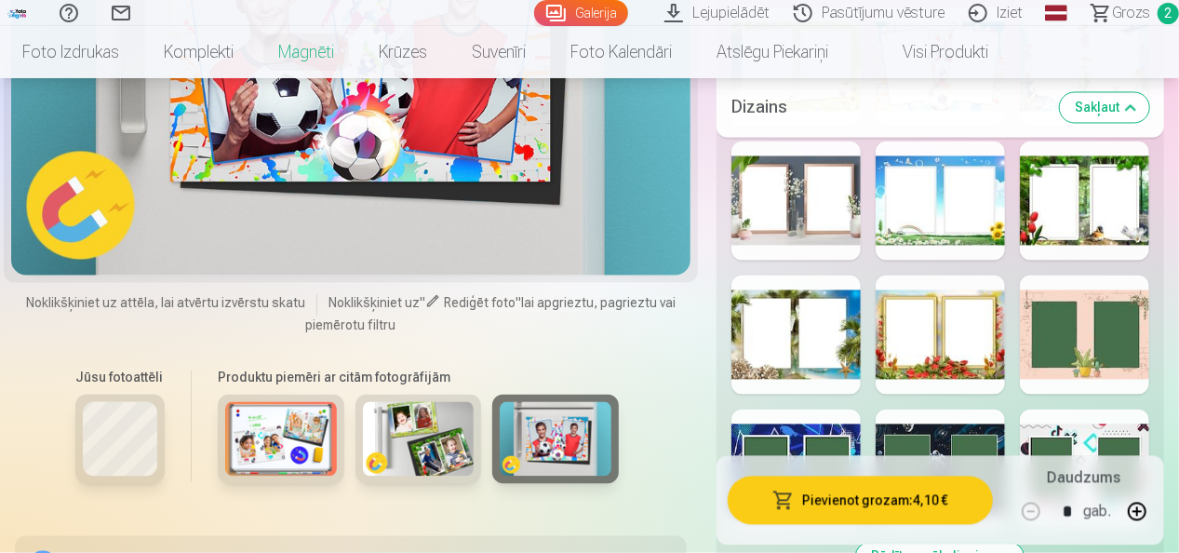
scroll to position [1767, 0]
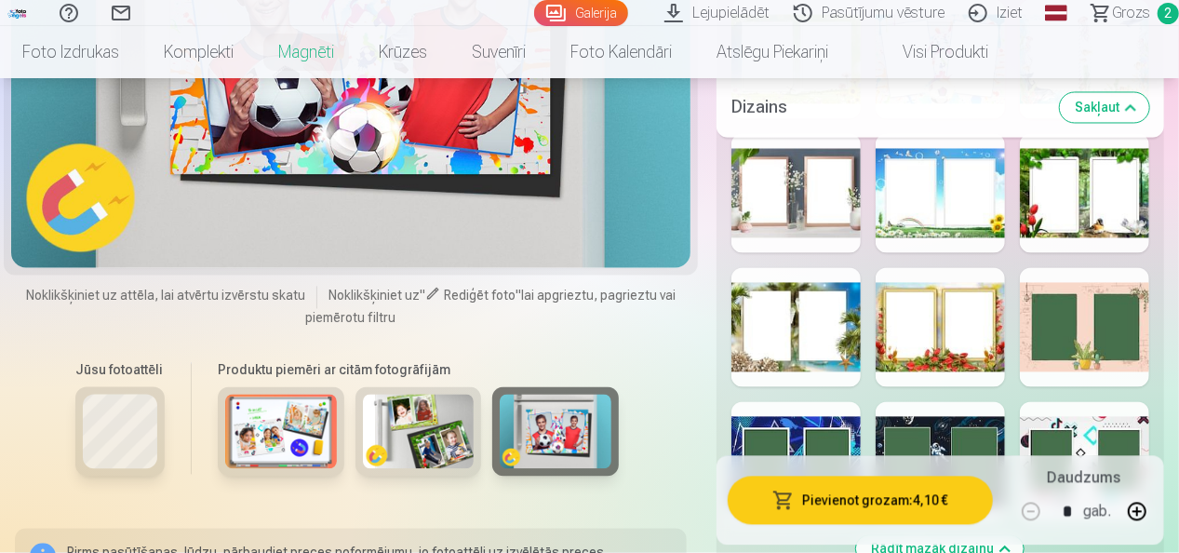
click at [433, 430] on img at bounding box center [419, 431] width 112 height 74
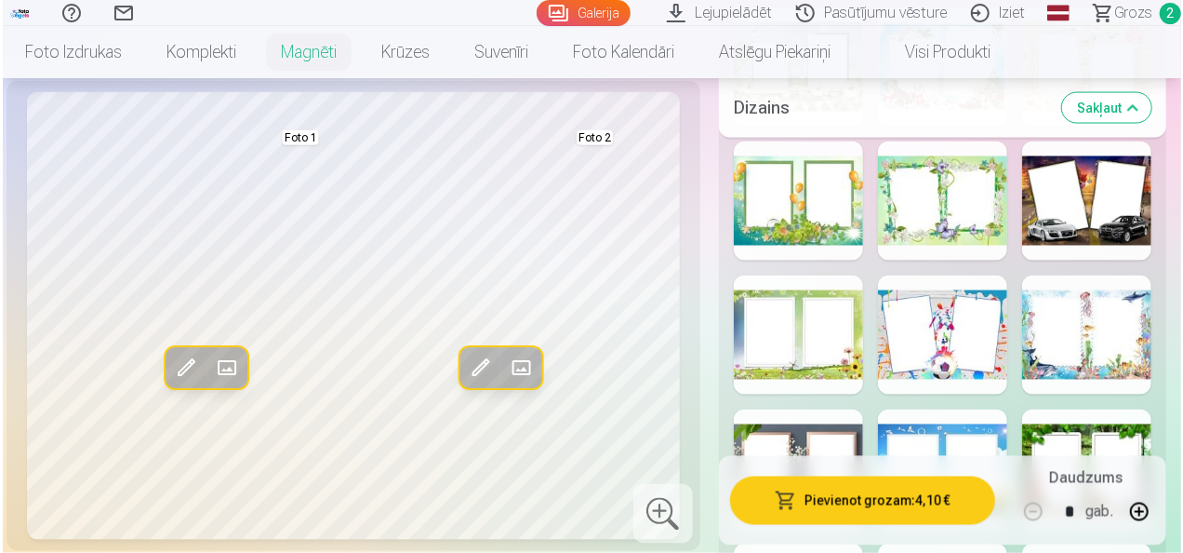
scroll to position [1488, 0]
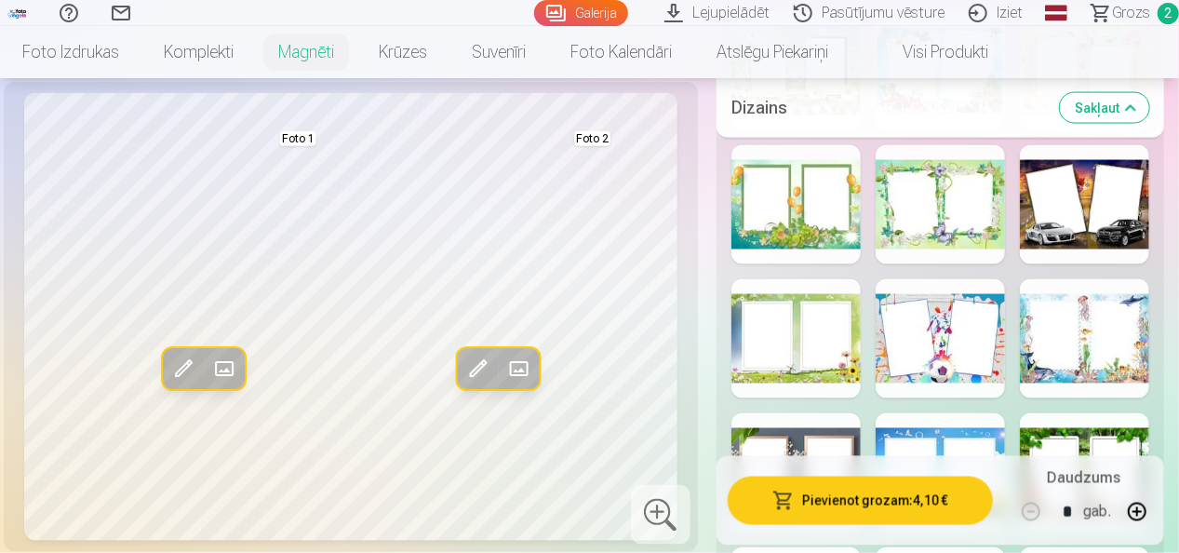
click at [480, 372] on span at bounding box center [477, 369] width 30 height 30
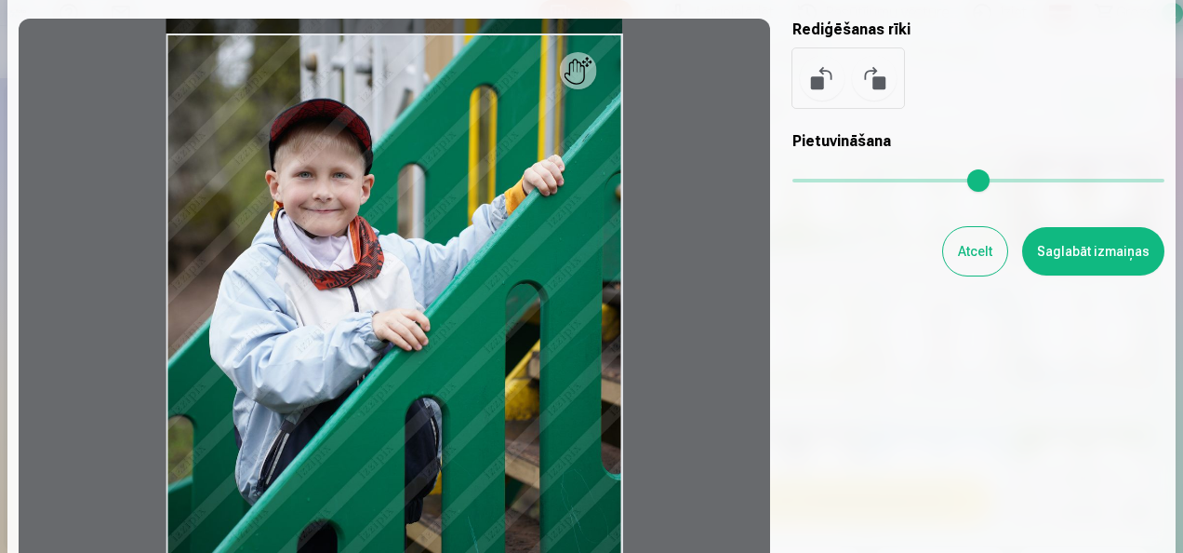
scroll to position [93, 0]
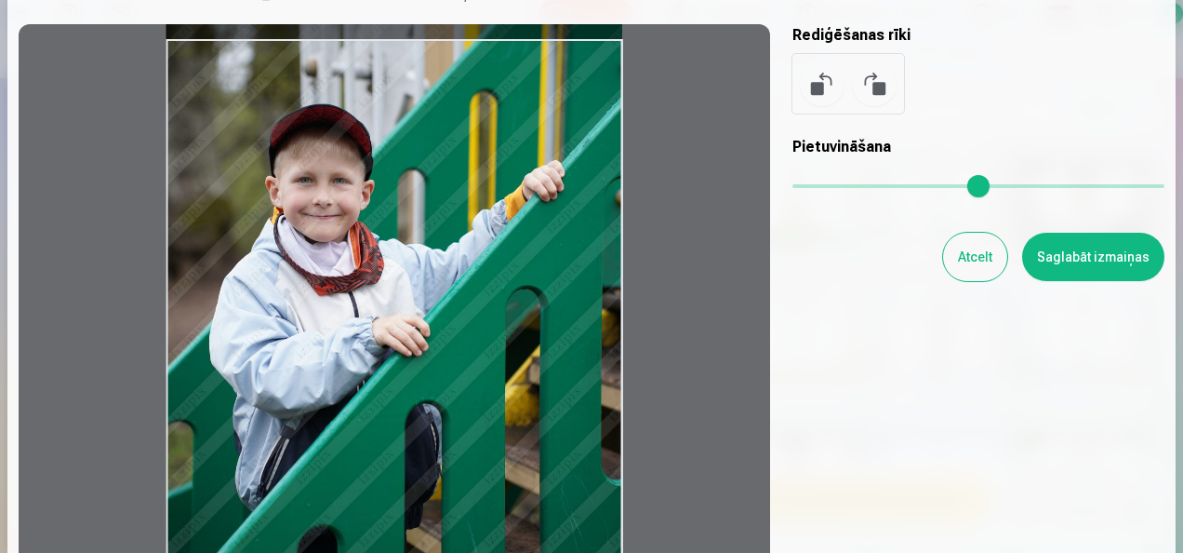
drag, startPoint x: 592, startPoint y: 80, endPoint x: 593, endPoint y: 29, distance: 51.2
click at [593, 29] on div at bounding box center [395, 330] width 752 height 612
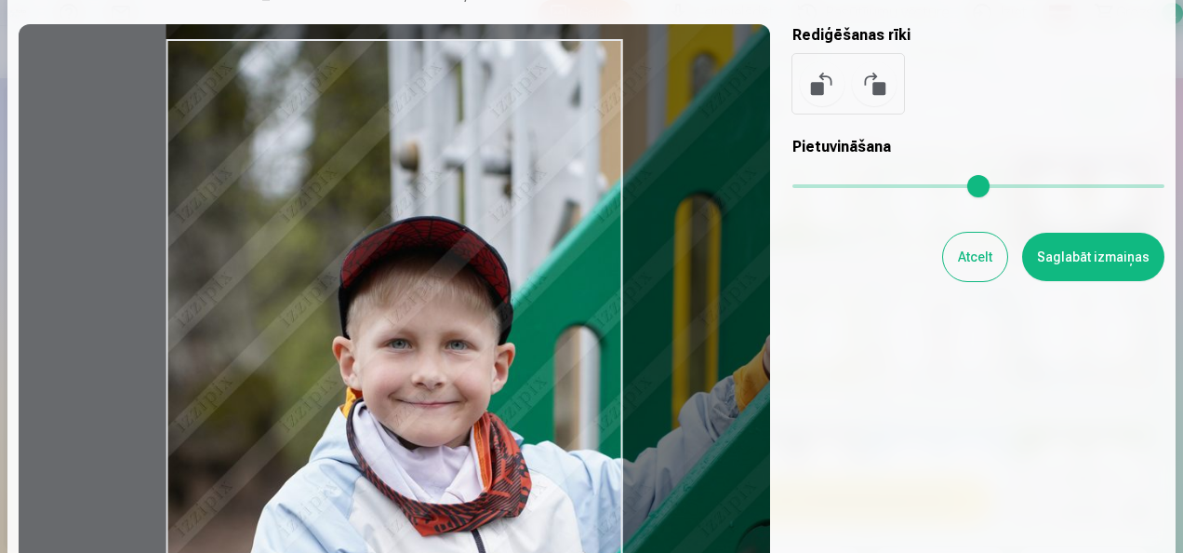
drag, startPoint x: 805, startPoint y: 184, endPoint x: 833, endPoint y: 184, distance: 27.9
click at [833, 184] on input "range" at bounding box center [979, 186] width 372 height 4
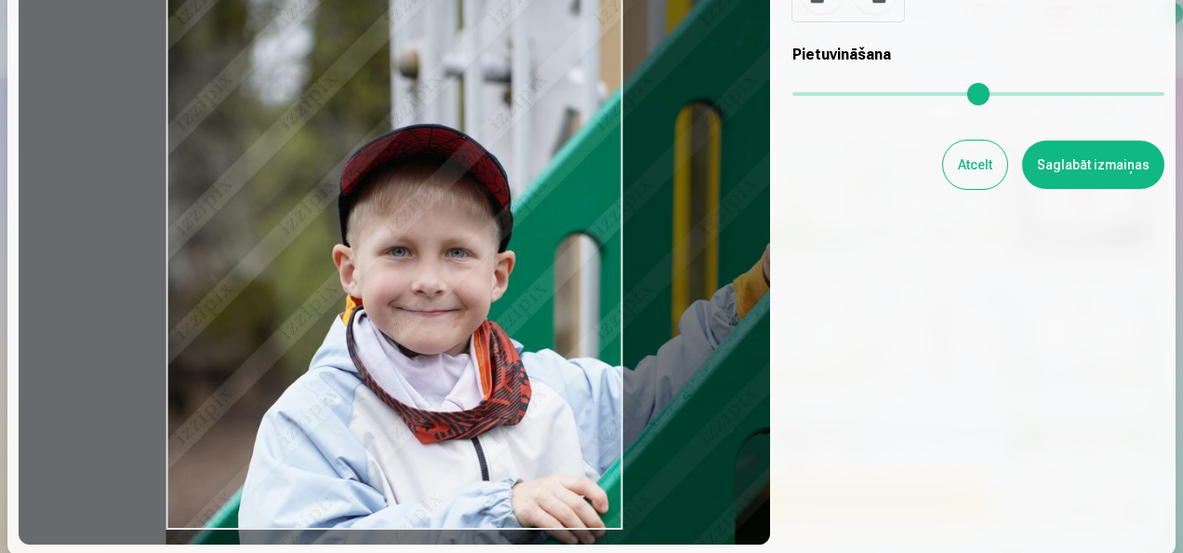
scroll to position [186, 0]
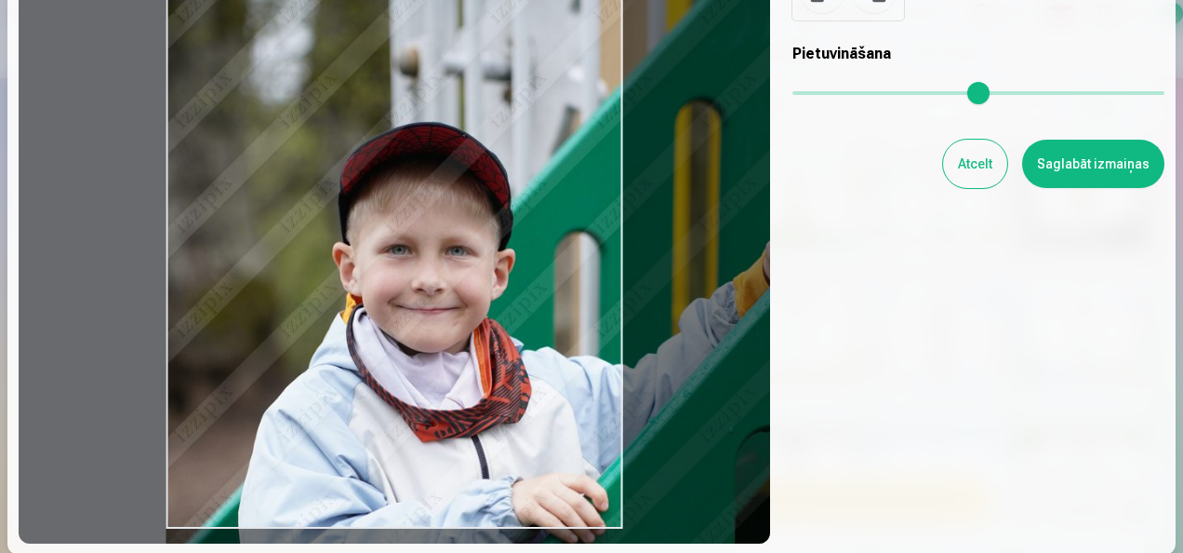
drag, startPoint x: 620, startPoint y: 528, endPoint x: 664, endPoint y: 527, distance: 44.7
click at [664, 527] on div at bounding box center [395, 237] width 752 height 612
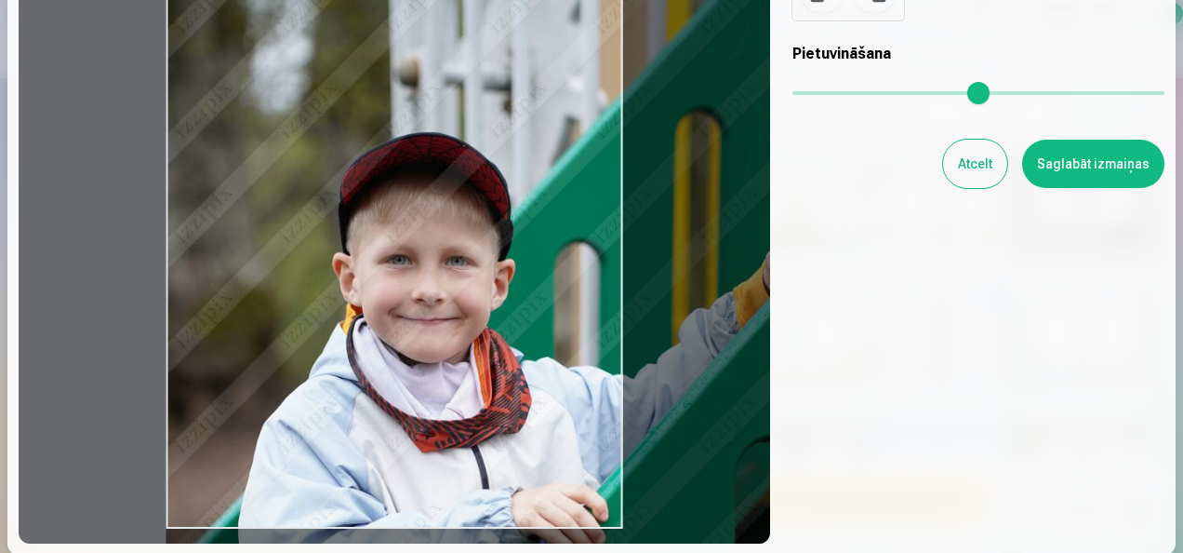
drag, startPoint x: 651, startPoint y: 523, endPoint x: 712, endPoint y: 517, distance: 60.7
click at [712, 517] on div at bounding box center [395, 237] width 752 height 612
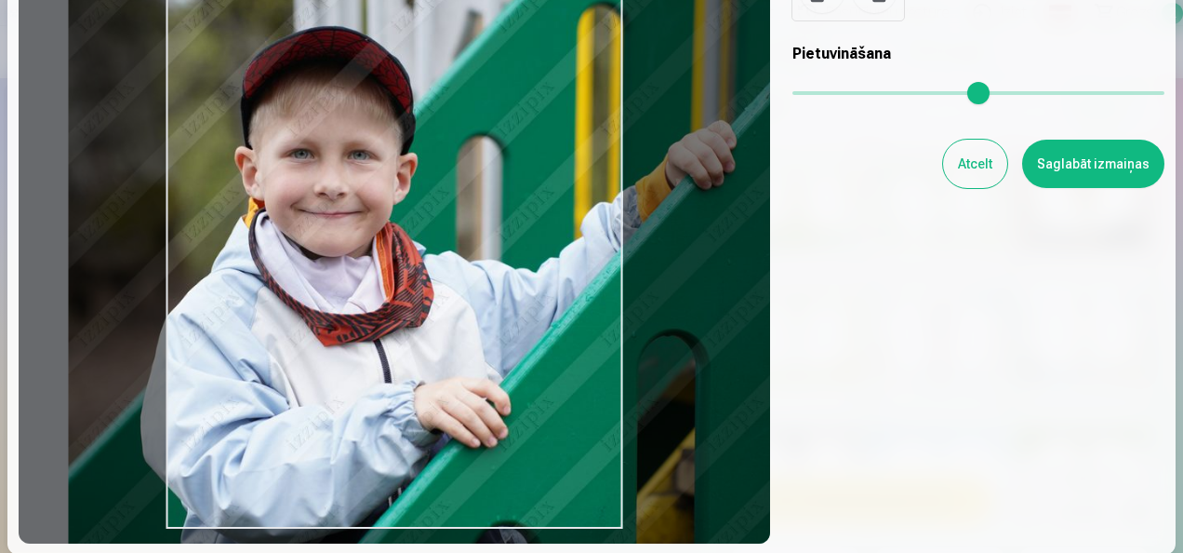
type input "***"
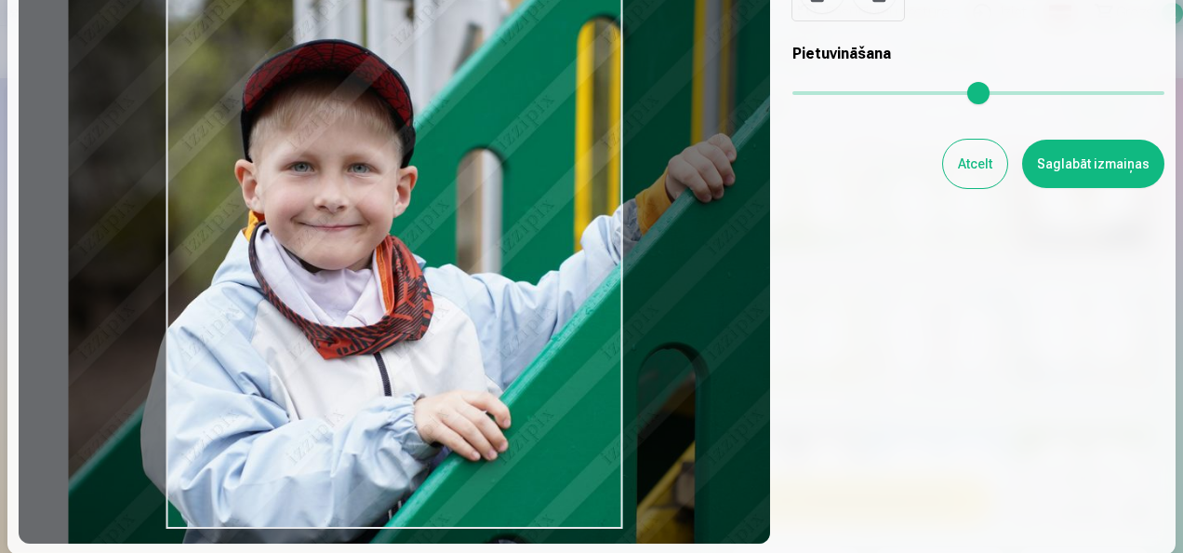
drag, startPoint x: 712, startPoint y: 517, endPoint x: 614, endPoint y: 424, distance: 134.9
click at [614, 424] on div at bounding box center [395, 237] width 752 height 612
click at [1093, 165] on button "Saglabāt izmaiņas" at bounding box center [1093, 164] width 142 height 48
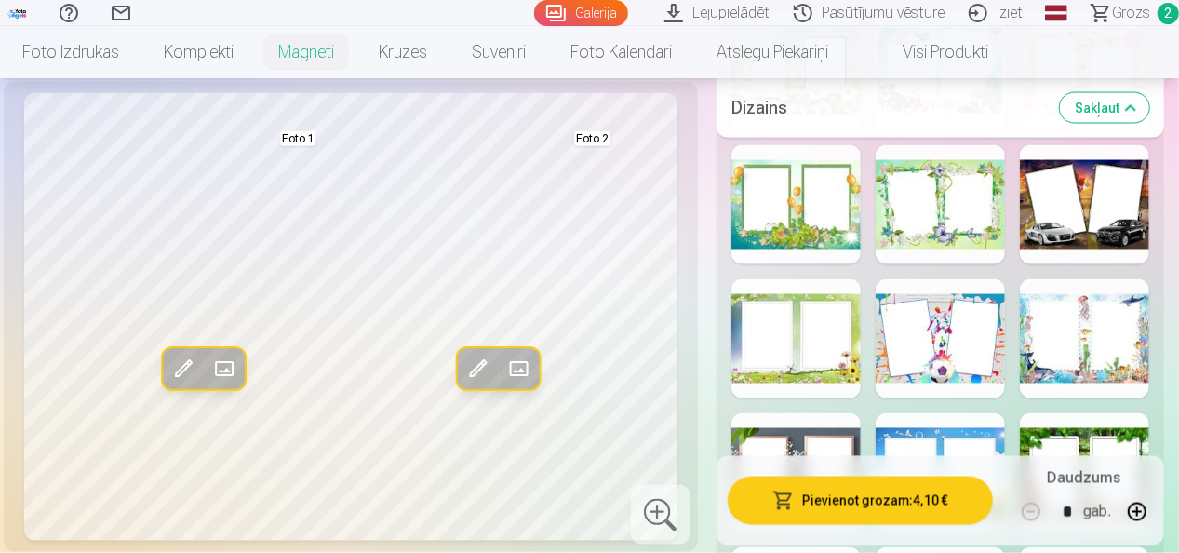
click at [182, 367] on span at bounding box center [183, 369] width 30 height 30
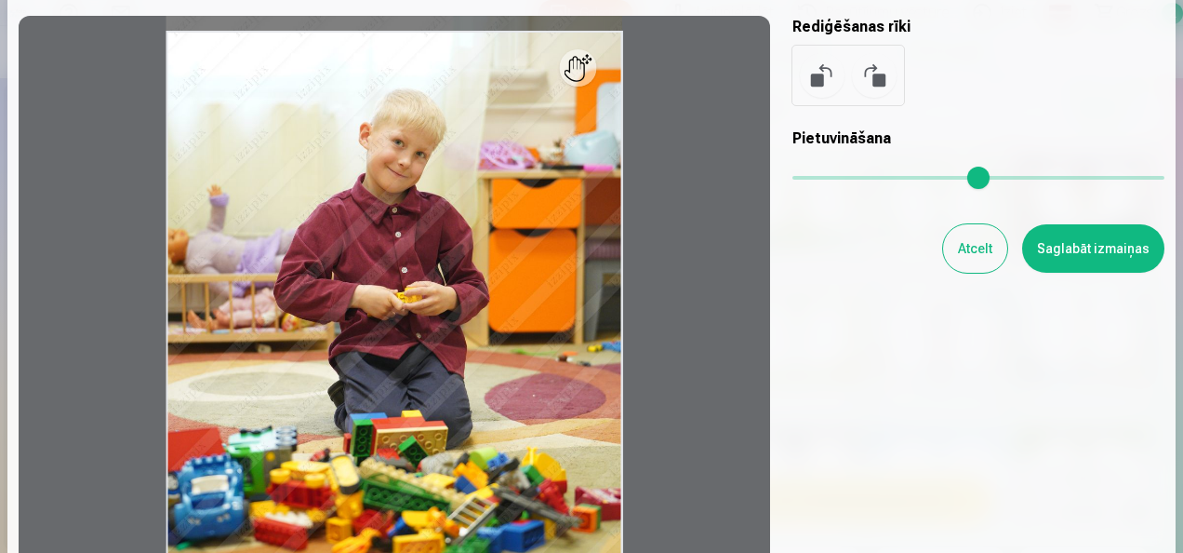
scroll to position [93, 0]
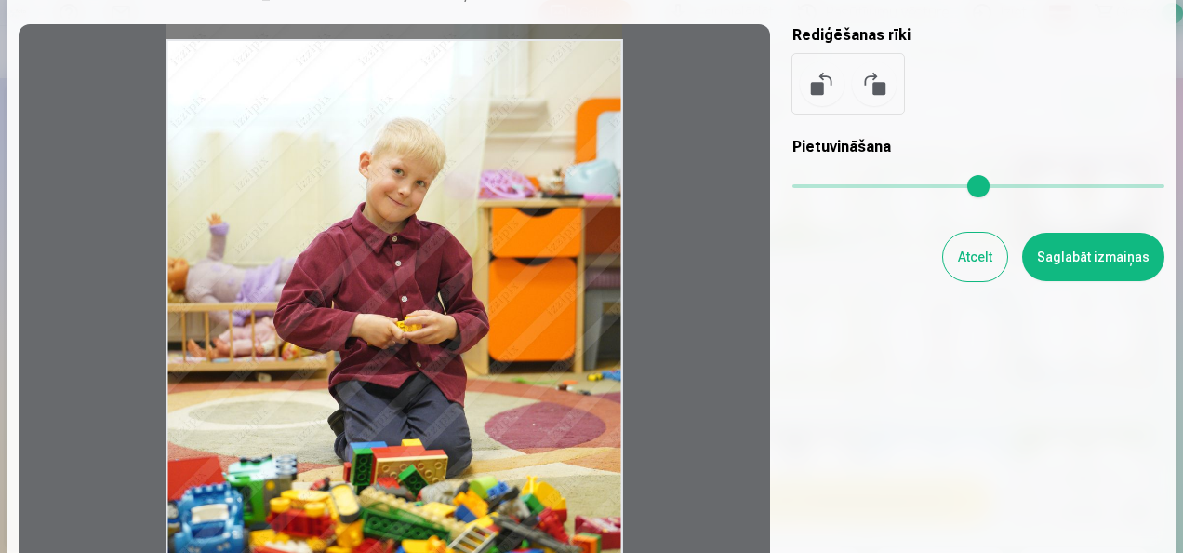
drag, startPoint x: 620, startPoint y: 48, endPoint x: 524, endPoint y: 70, distance: 98.2
click at [524, 70] on div at bounding box center [395, 330] width 752 height 612
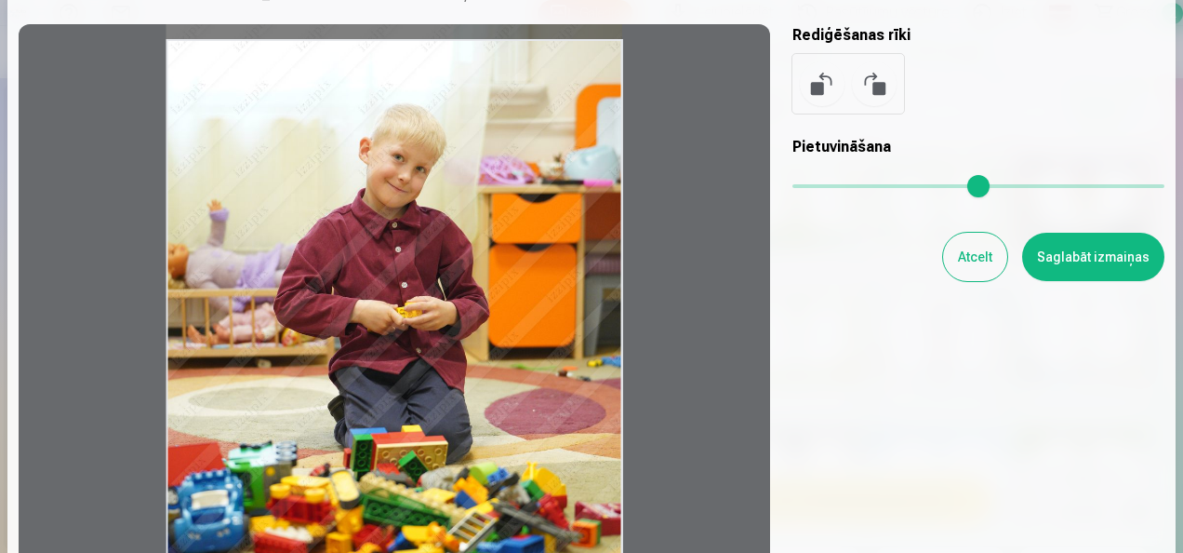
drag, startPoint x: 622, startPoint y: 376, endPoint x: 541, endPoint y: 352, distance: 84.5
click at [541, 352] on div at bounding box center [395, 330] width 752 height 612
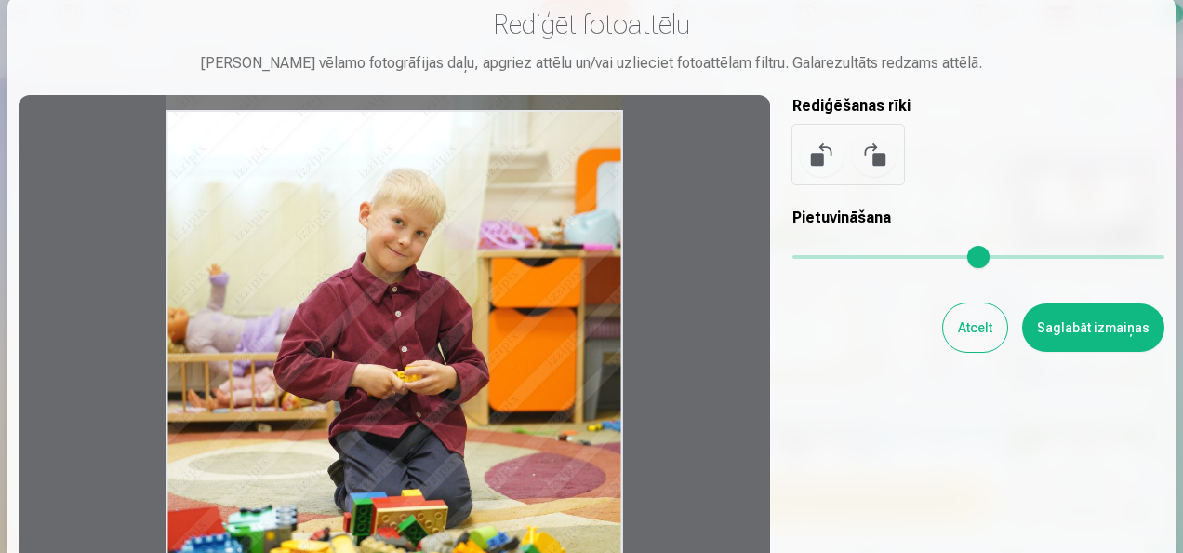
scroll to position [0, 0]
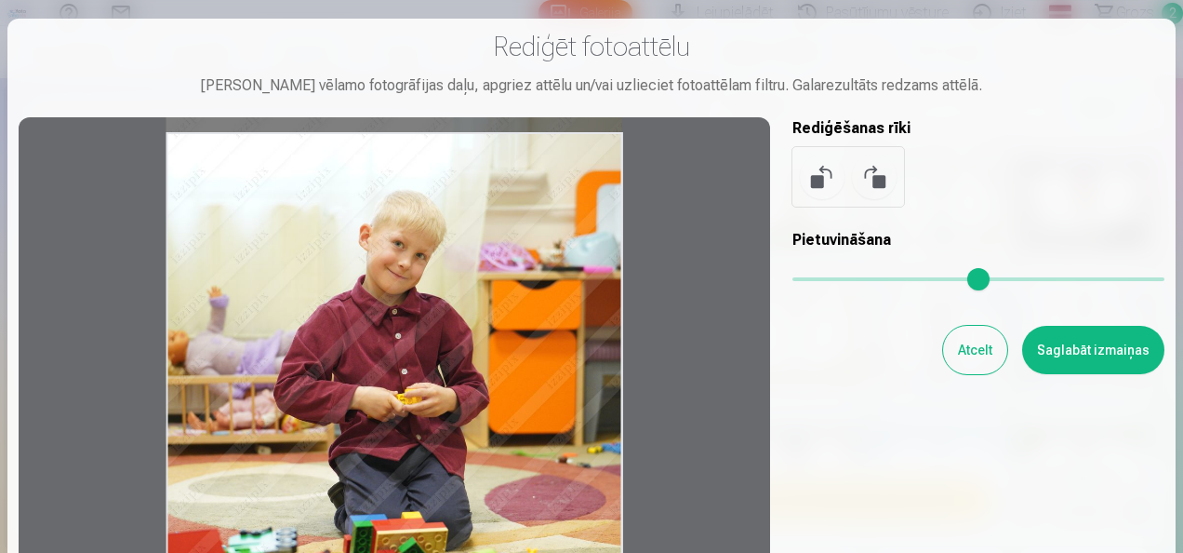
drag, startPoint x: 400, startPoint y: 389, endPoint x: 369, endPoint y: 337, distance: 60.5
click at [335, 240] on div at bounding box center [395, 423] width 752 height 612
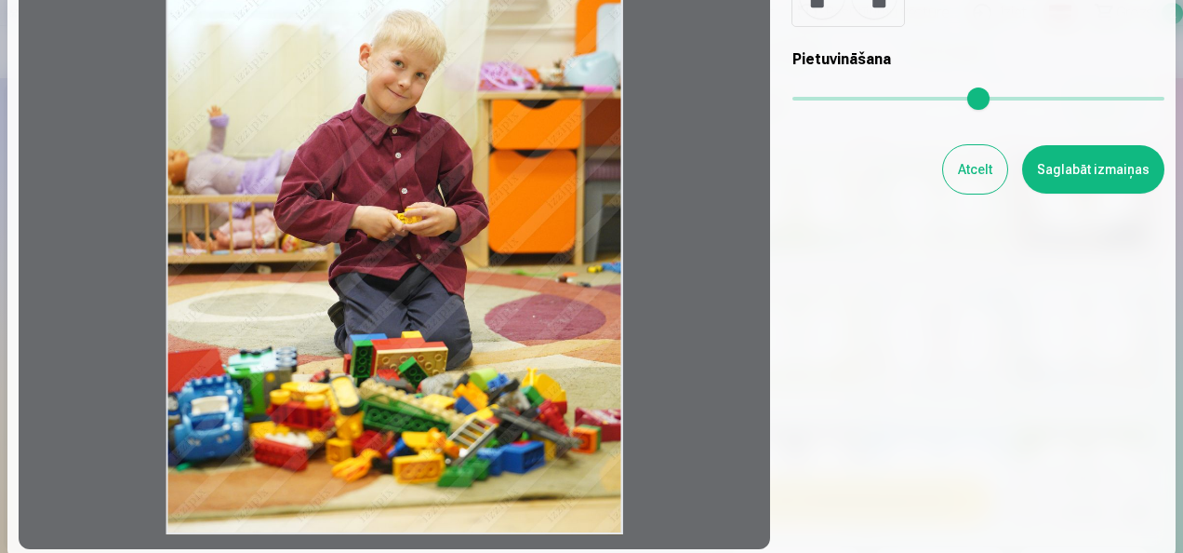
scroll to position [186, 0]
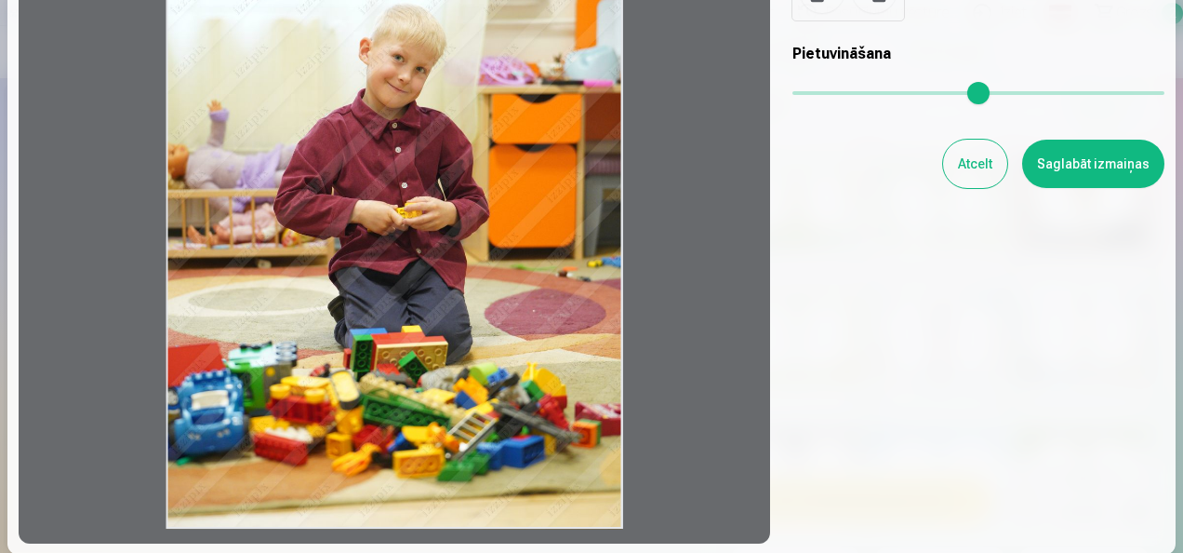
drag, startPoint x: 612, startPoint y: 515, endPoint x: 588, endPoint y: 376, distance: 141.6
click at [588, 376] on div at bounding box center [395, 237] width 752 height 612
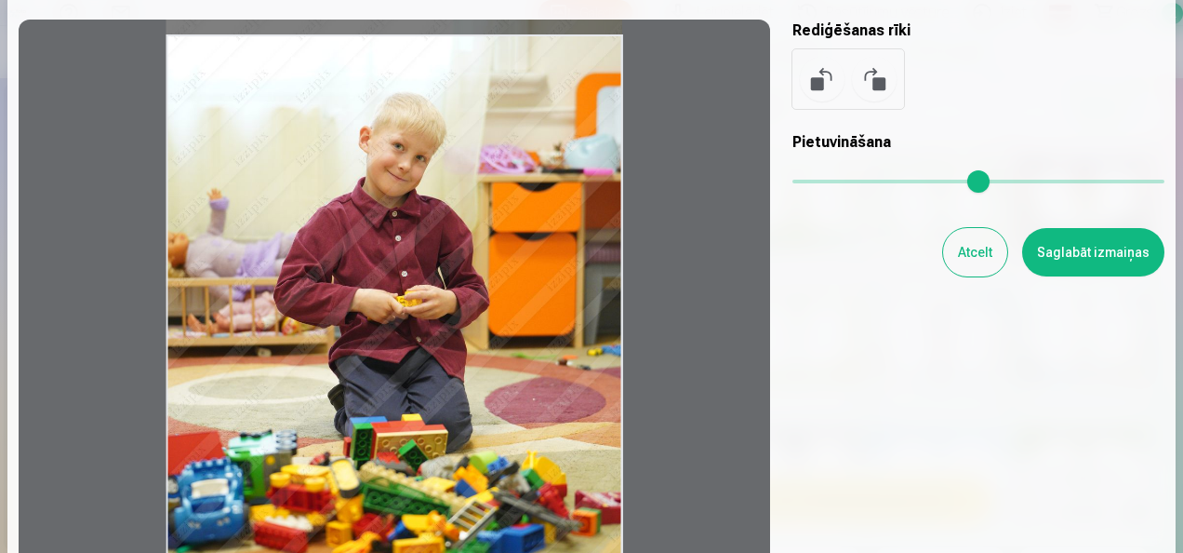
scroll to position [93, 0]
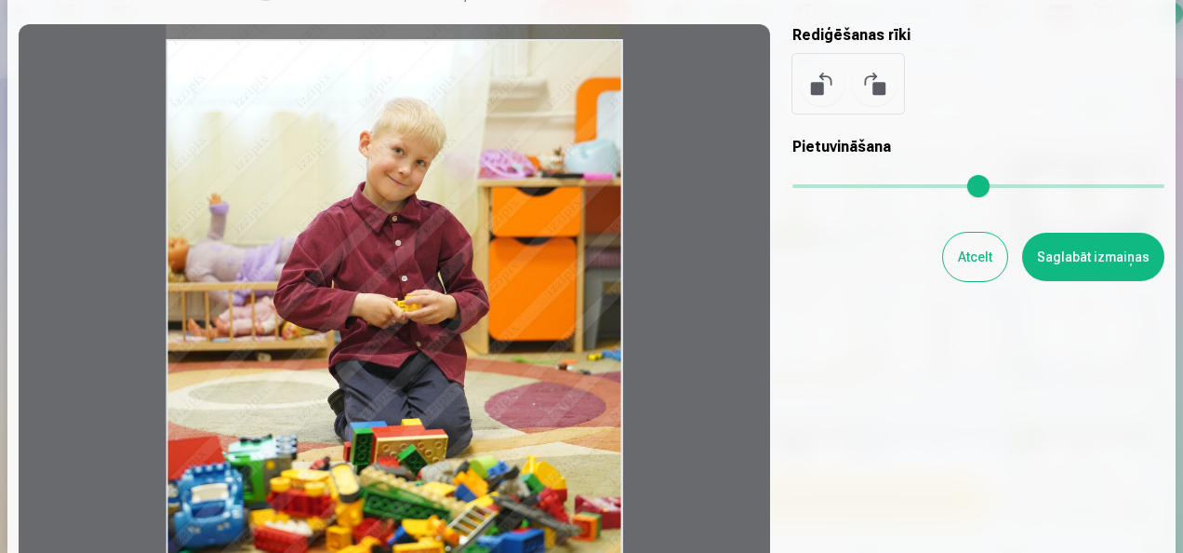
drag, startPoint x: 609, startPoint y: 59, endPoint x: 509, endPoint y: 50, distance: 100.8
click at [509, 50] on div at bounding box center [395, 330] width 752 height 612
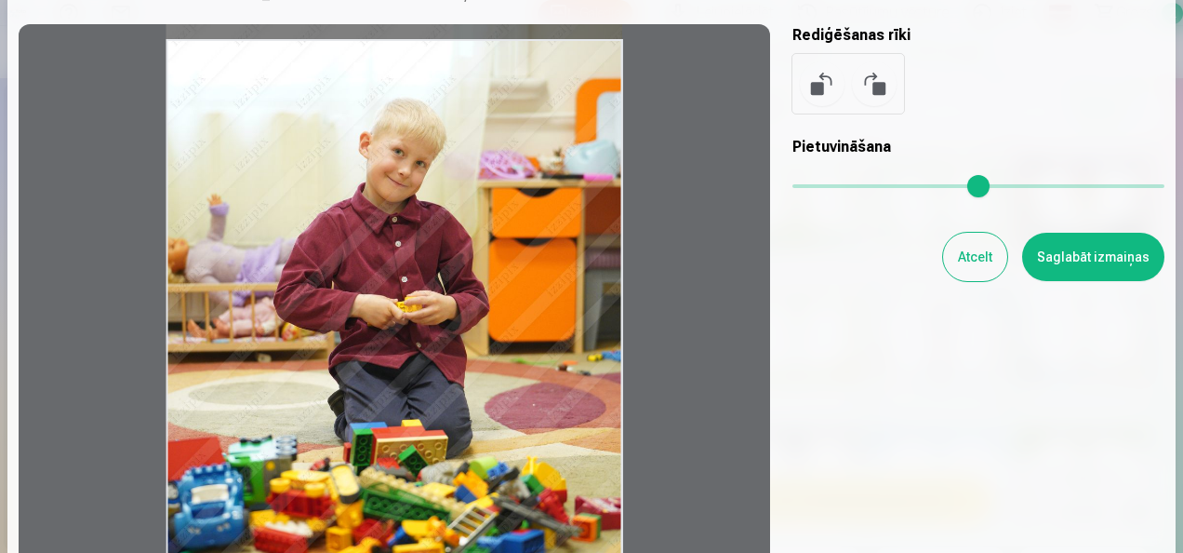
drag, startPoint x: 625, startPoint y: 229, endPoint x: 579, endPoint y: 230, distance: 46.5
click at [579, 230] on div at bounding box center [395, 330] width 752 height 612
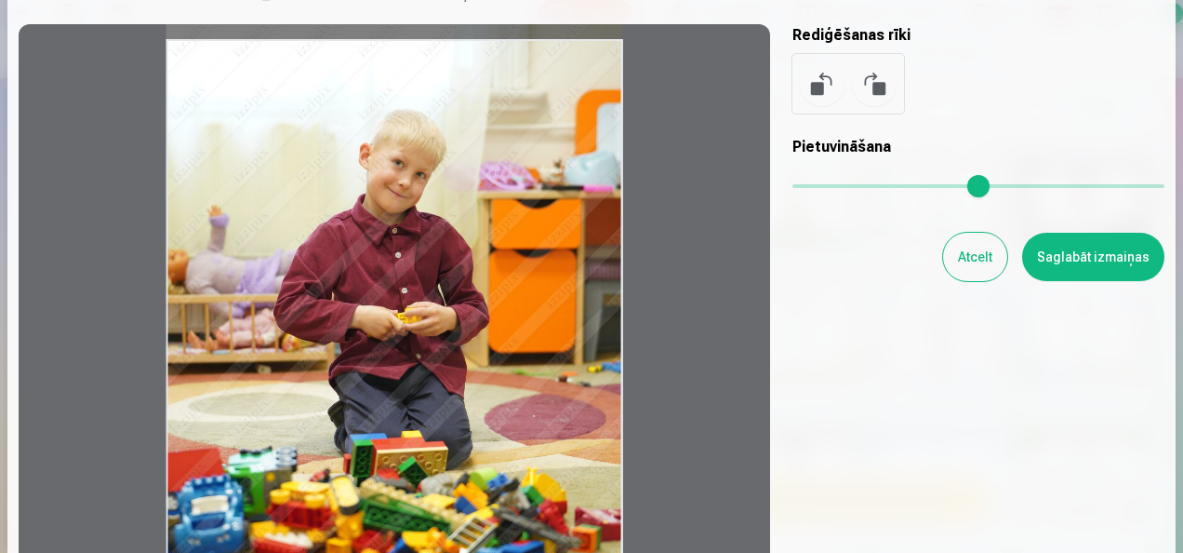
drag, startPoint x: 167, startPoint y: 329, endPoint x: 212, endPoint y: 343, distance: 46.8
click at [212, 343] on div at bounding box center [395, 330] width 752 height 612
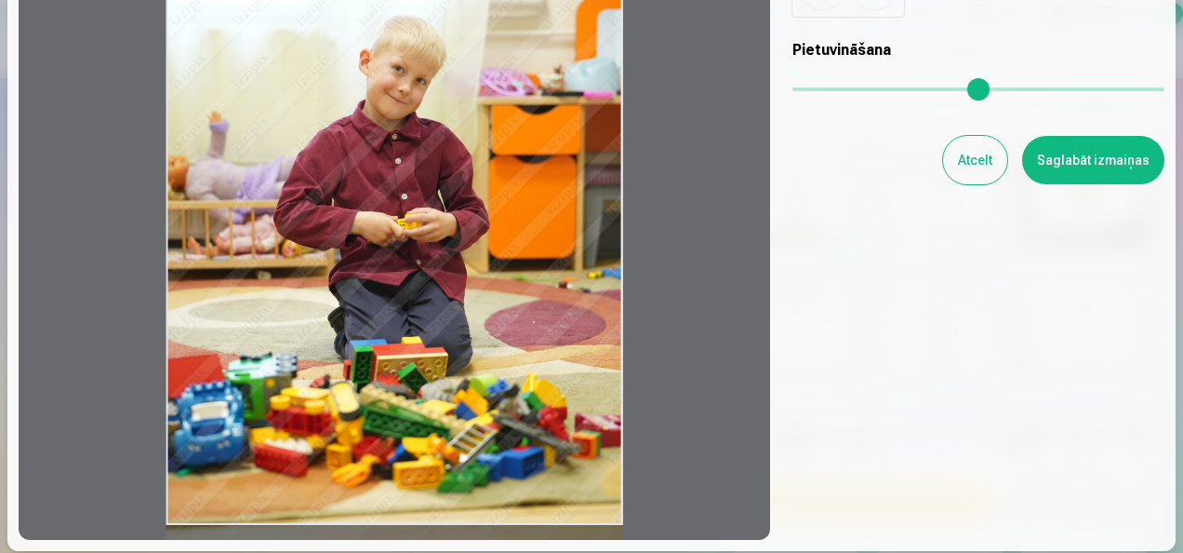
scroll to position [186, 0]
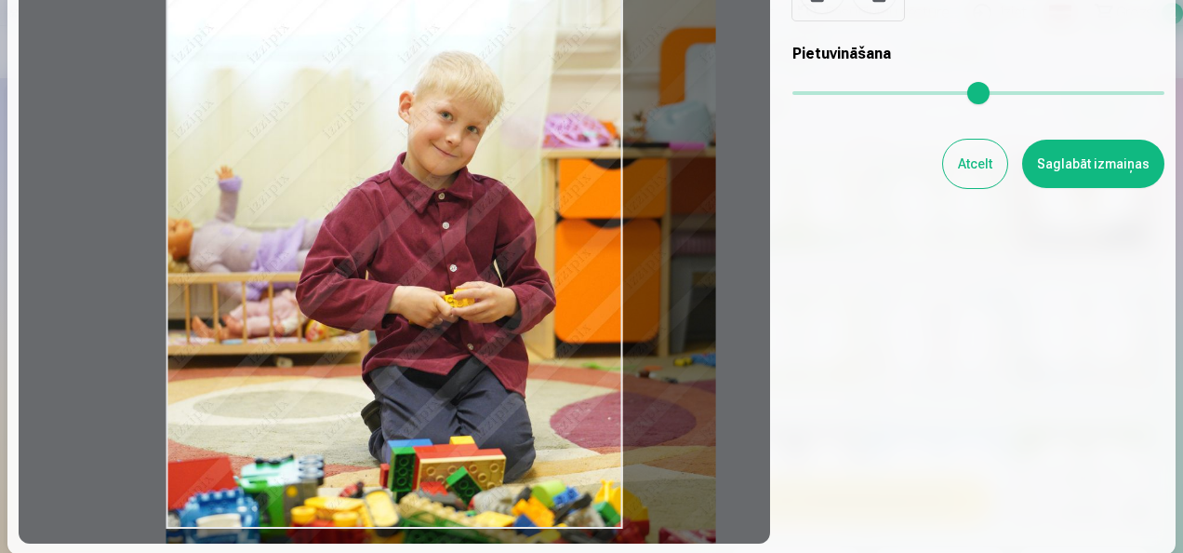
drag, startPoint x: 800, startPoint y: 87, endPoint x: 811, endPoint y: 91, distance: 11.8
click at [811, 91] on input "range" at bounding box center [979, 93] width 372 height 4
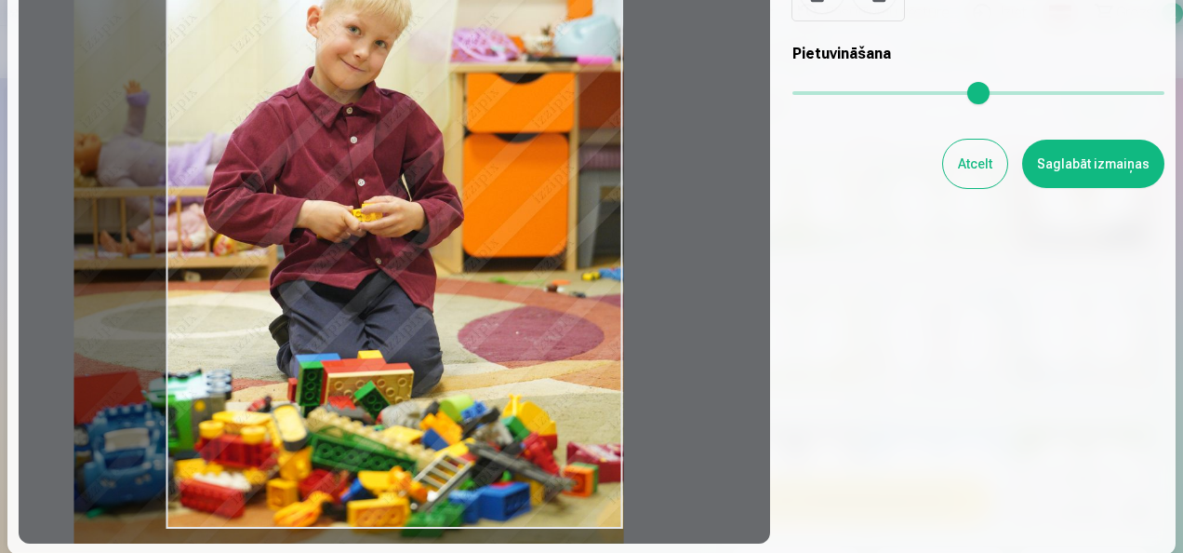
drag, startPoint x: 499, startPoint y: 333, endPoint x: 407, endPoint y: 247, distance: 125.7
click at [407, 247] on div at bounding box center [395, 237] width 752 height 612
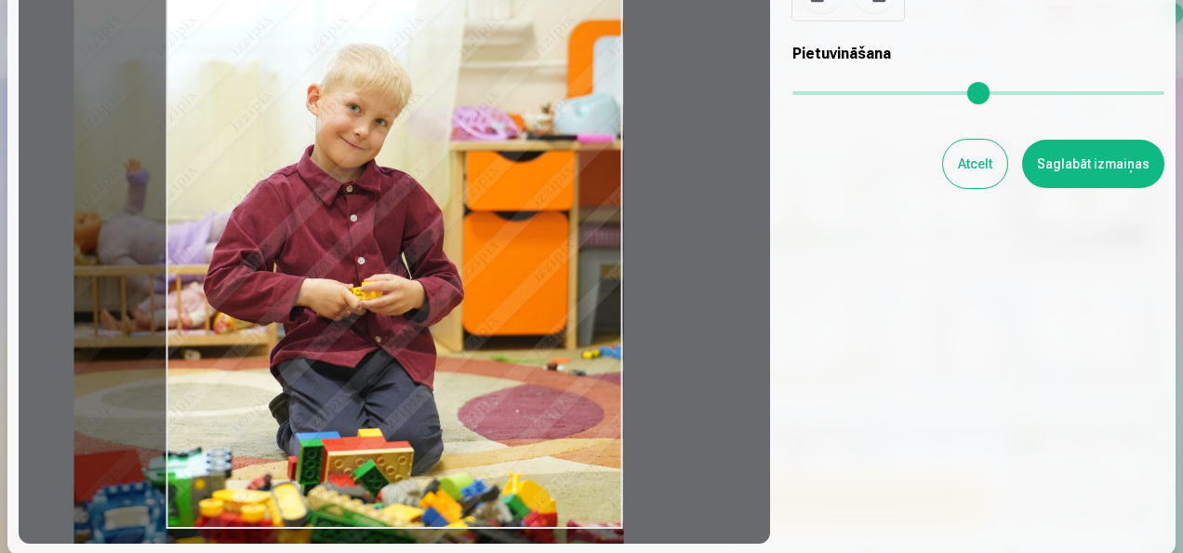
drag, startPoint x: 342, startPoint y: 238, endPoint x: 313, endPoint y: 267, distance: 41.4
click at [313, 267] on div at bounding box center [395, 237] width 752 height 612
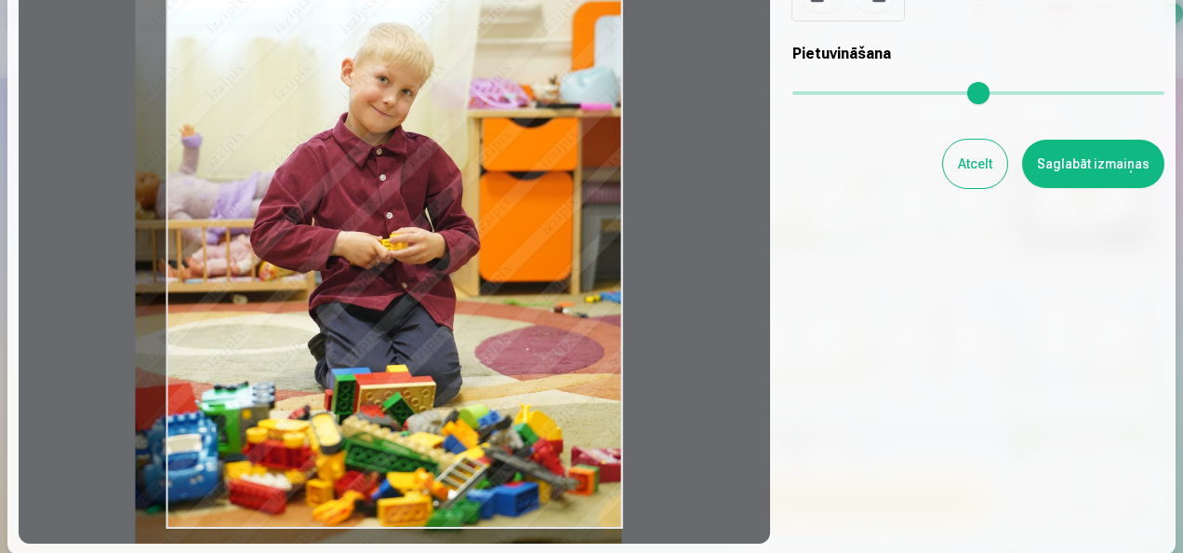
drag, startPoint x: 818, startPoint y: 93, endPoint x: 804, endPoint y: 101, distance: 16.3
click at [804, 95] on input "range" at bounding box center [979, 93] width 372 height 4
drag, startPoint x: 621, startPoint y: 272, endPoint x: 598, endPoint y: 272, distance: 23.3
click at [598, 272] on div at bounding box center [395, 237] width 752 height 612
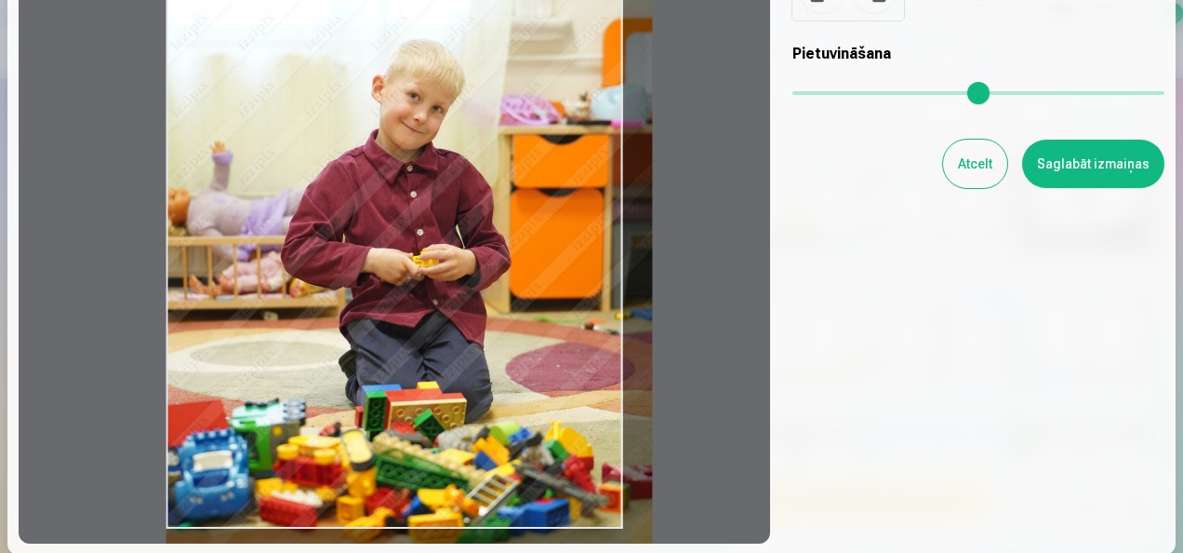
drag, startPoint x: 390, startPoint y: 286, endPoint x: 504, endPoint y: 302, distance: 115.6
click at [504, 302] on div at bounding box center [395, 237] width 752 height 612
type input "****"
click at [1105, 166] on button "Saglabāt izmaiņas" at bounding box center [1093, 164] width 142 height 48
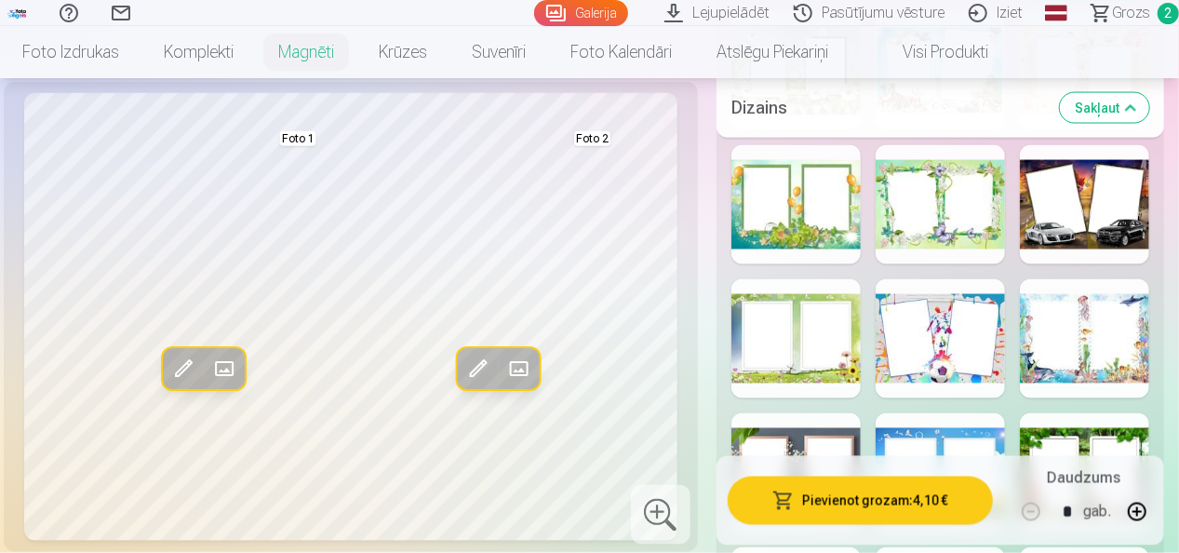
click at [1097, 235] on div at bounding box center [1084, 204] width 129 height 119
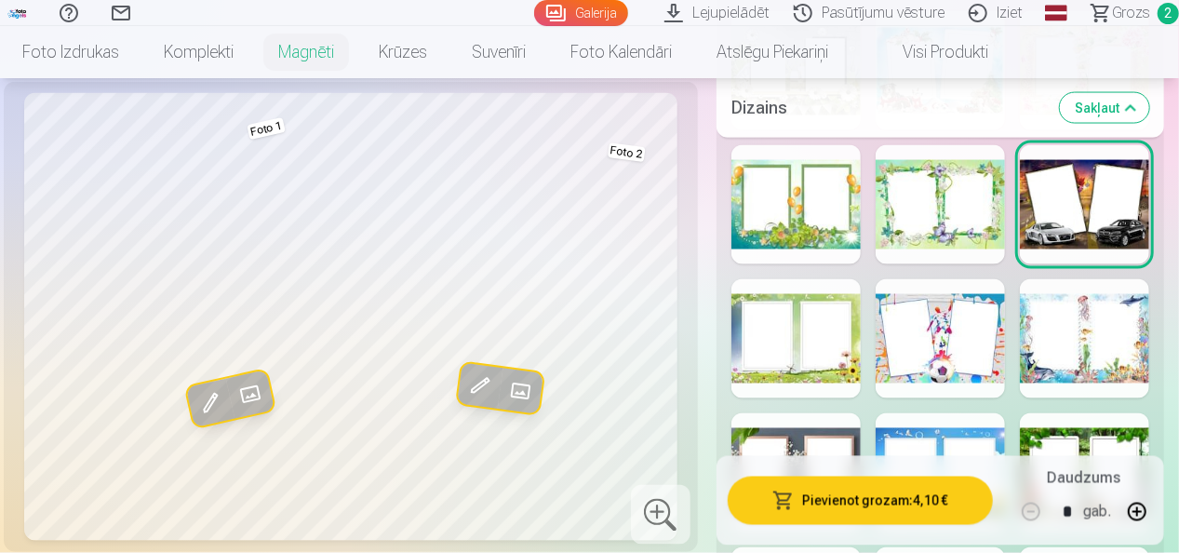
click at [211, 402] on span at bounding box center [209, 401] width 35 height 35
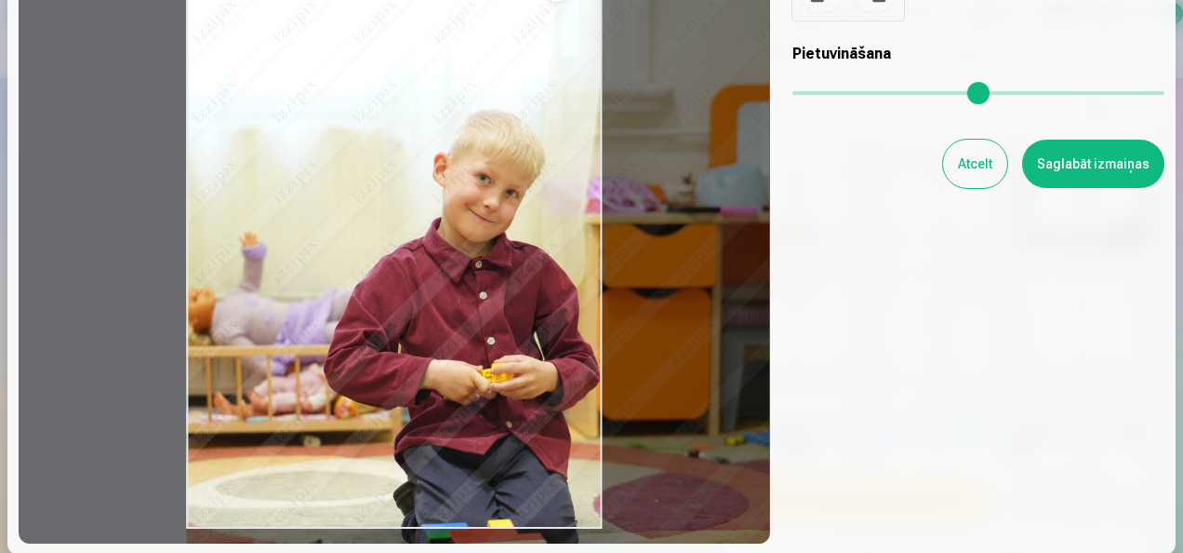
click at [821, 93] on input "range" at bounding box center [979, 93] width 372 height 4
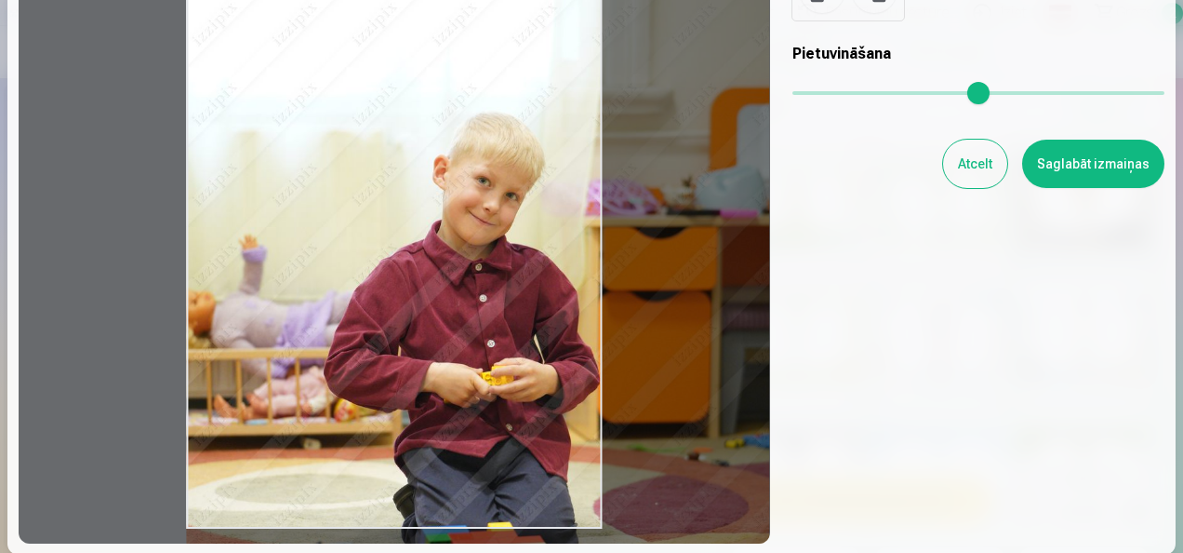
drag, startPoint x: 608, startPoint y: 527, endPoint x: 632, endPoint y: 528, distance: 23.3
click at [633, 527] on div at bounding box center [395, 237] width 752 height 612
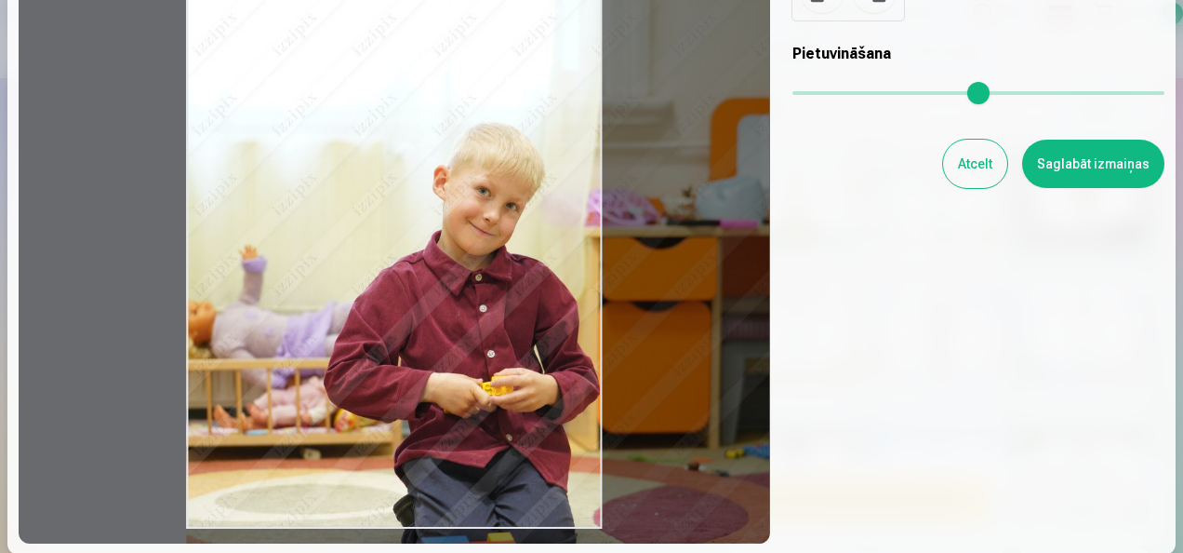
drag, startPoint x: 188, startPoint y: 506, endPoint x: 294, endPoint y: 518, distance: 106.7
click at [294, 518] on div at bounding box center [395, 237] width 752 height 612
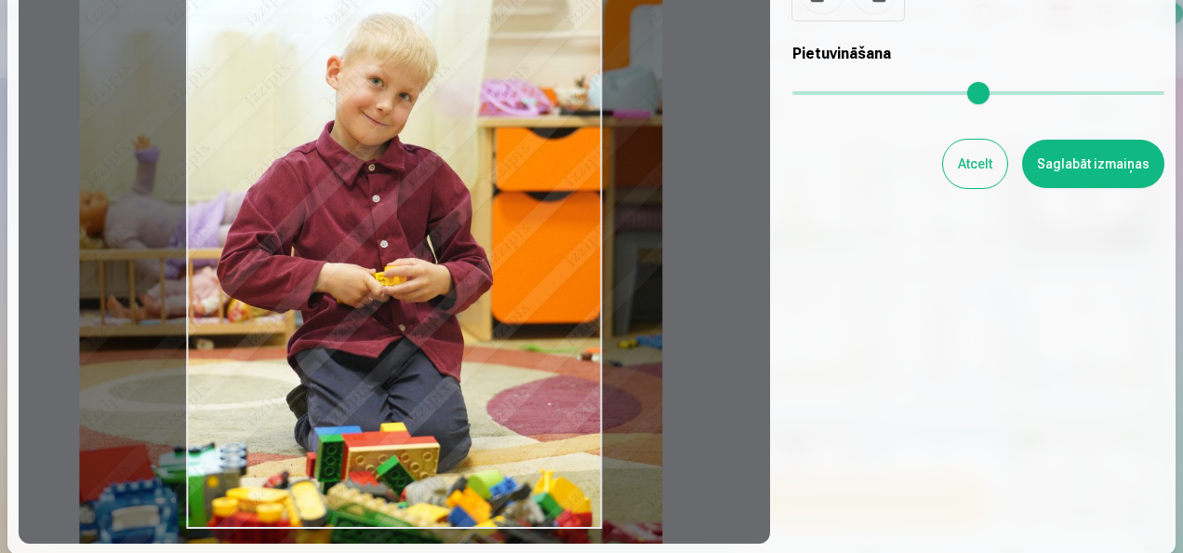
type input "****"
drag, startPoint x: 508, startPoint y: 413, endPoint x: 407, endPoint y: 304, distance: 148.1
click at [407, 304] on div at bounding box center [395, 237] width 752 height 612
click at [1103, 162] on button "Saglabāt izmaiņas" at bounding box center [1093, 164] width 142 height 48
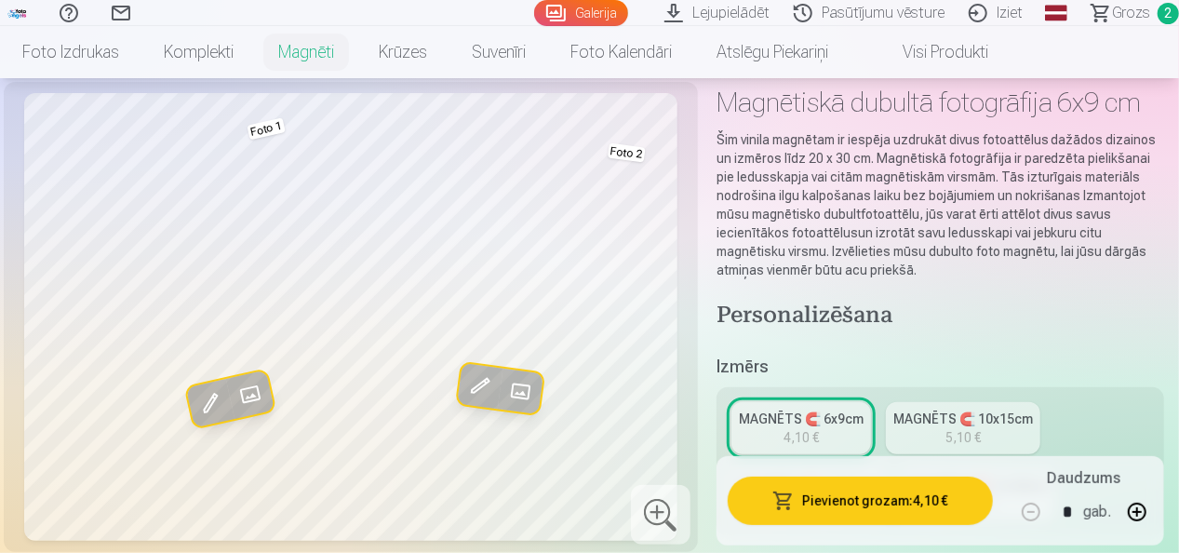
scroll to position [372, 0]
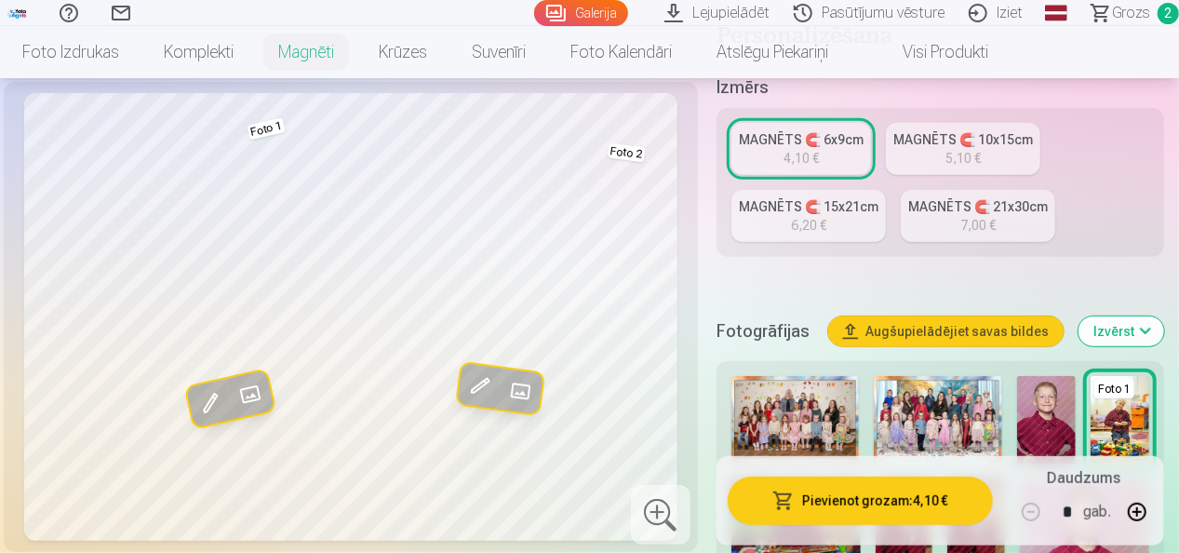
click at [973, 143] on div "MAGNĒTS 🧲 10x15cm" at bounding box center [963, 139] width 140 height 19
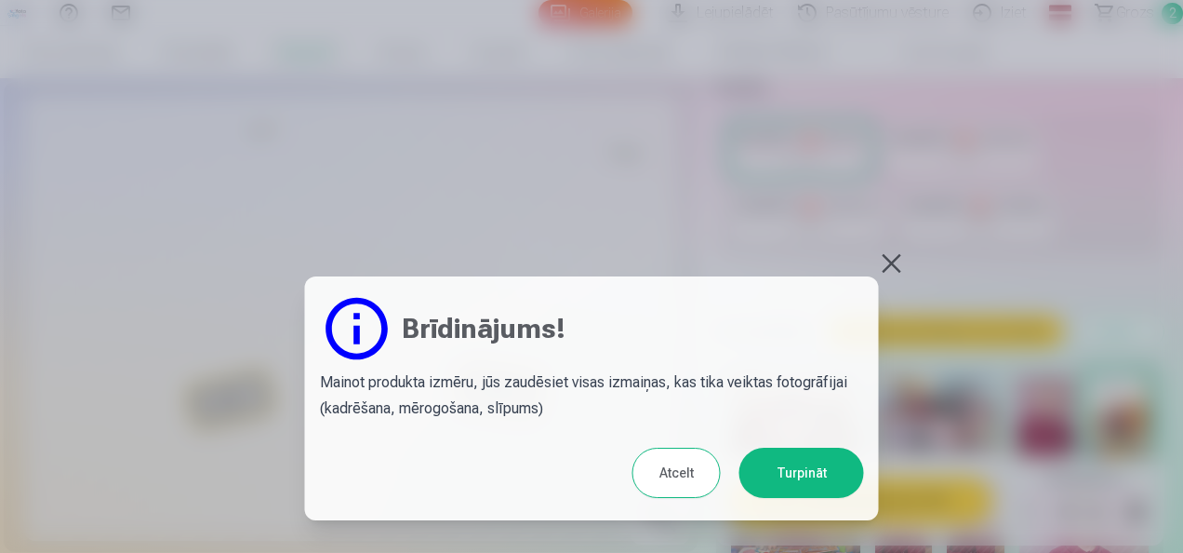
click at [816, 476] on button "Turpināt" at bounding box center [802, 472] width 125 height 50
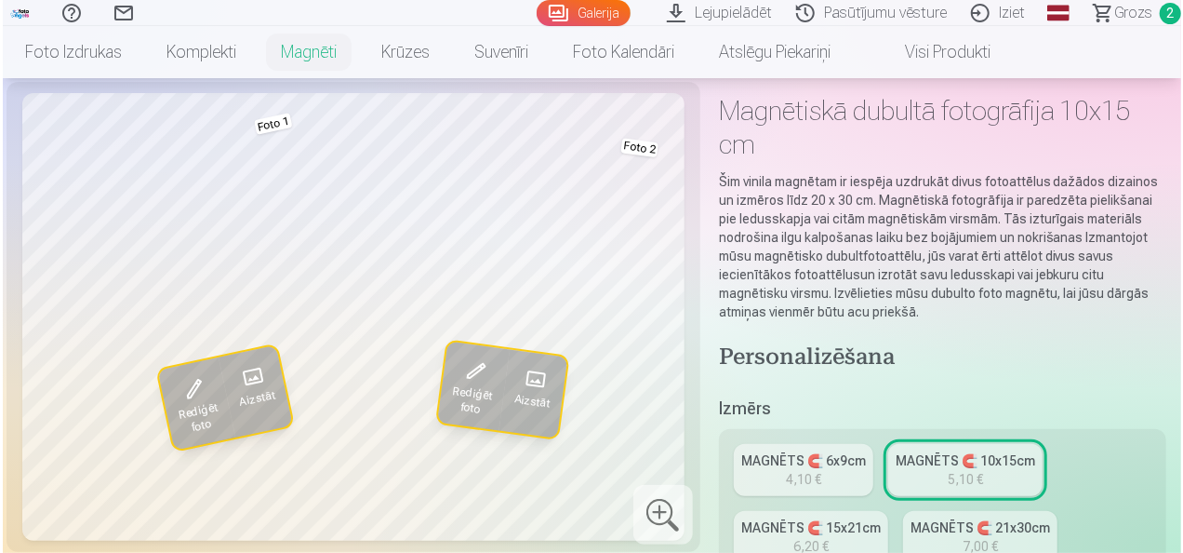
scroll to position [93, 0]
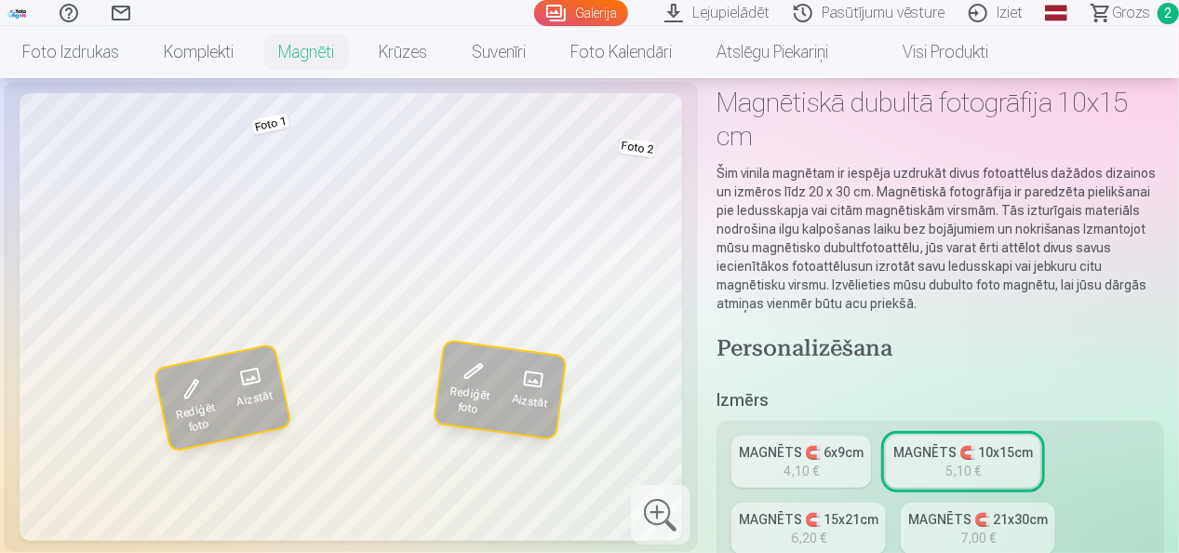
click at [193, 386] on span at bounding box center [190, 388] width 35 height 35
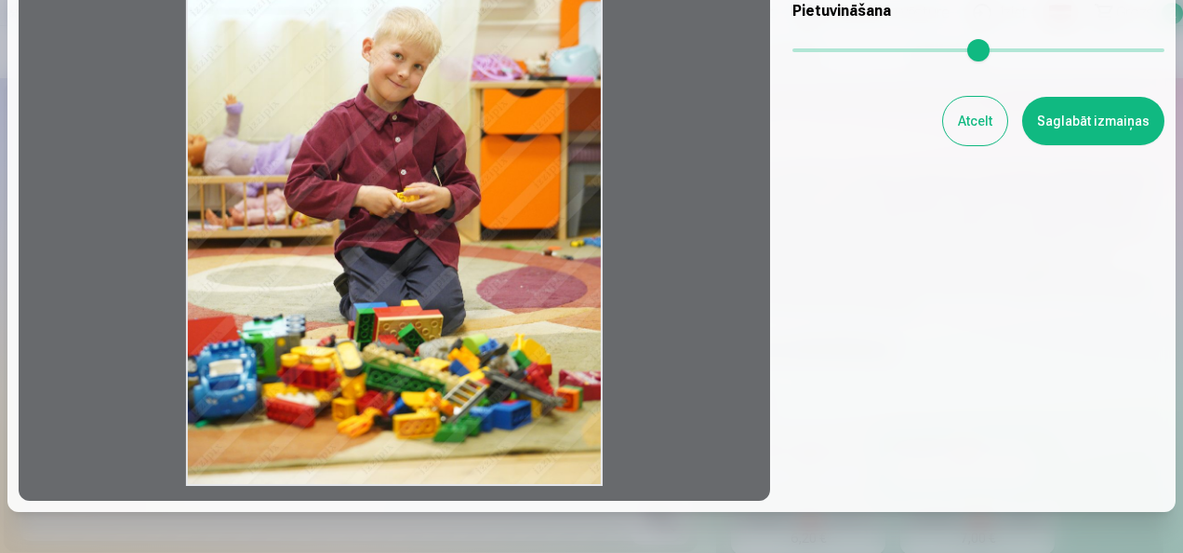
scroll to position [225, 0]
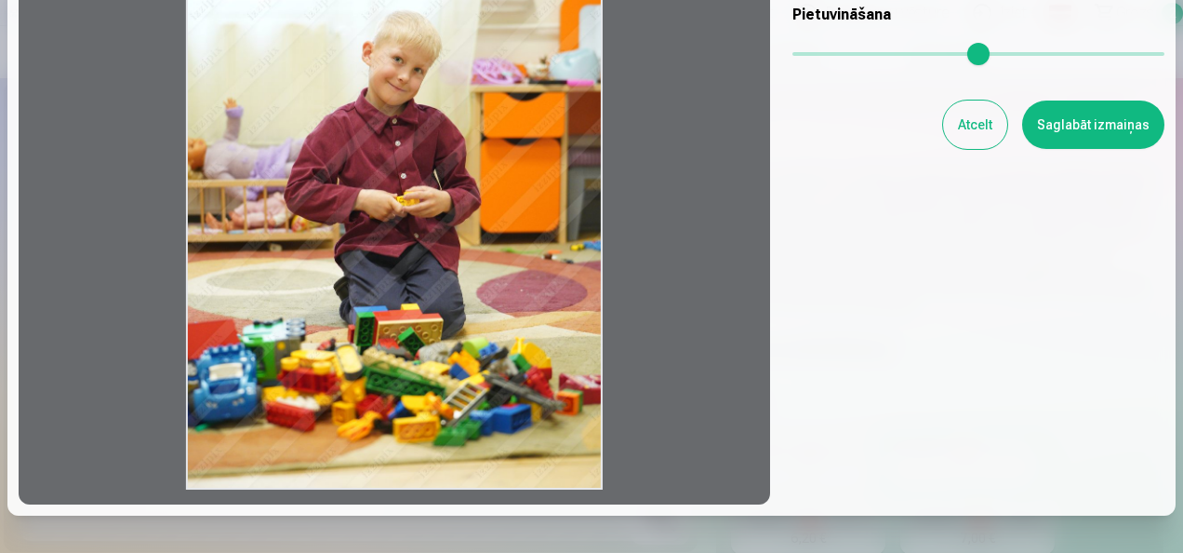
click at [820, 56] on input "range" at bounding box center [979, 54] width 372 height 4
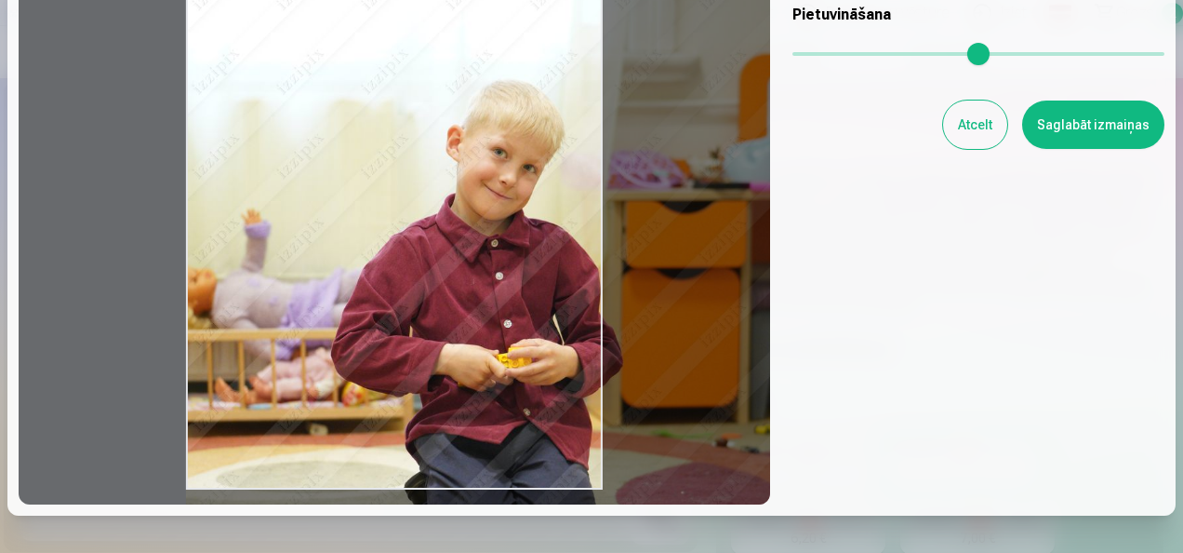
click at [836, 55] on input "range" at bounding box center [979, 54] width 372 height 4
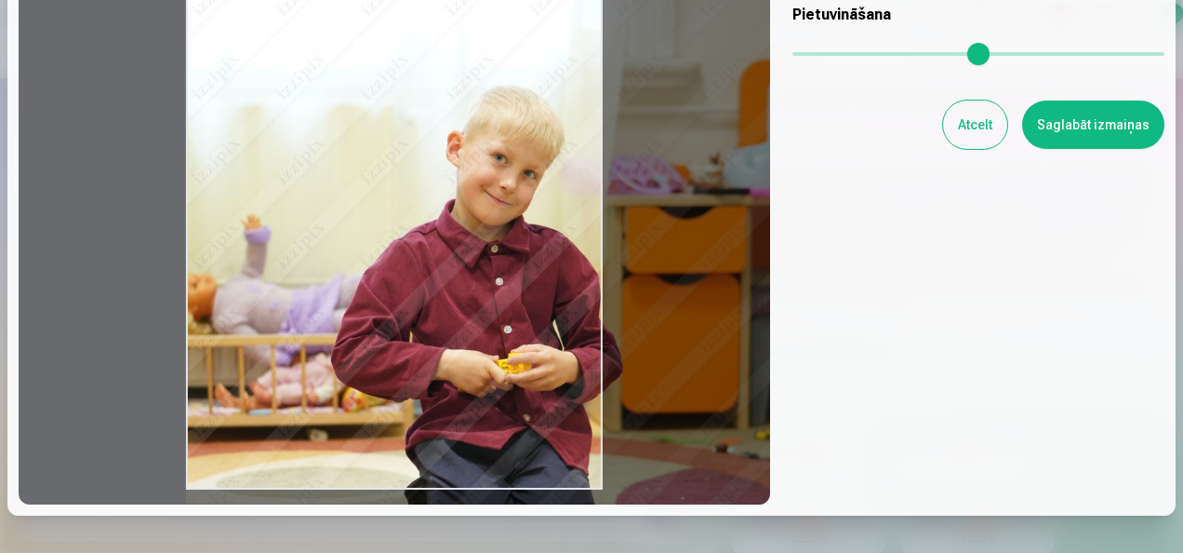
drag, startPoint x: 600, startPoint y: 492, endPoint x: 551, endPoint y: 431, distance: 78.7
click at [639, 498] on div at bounding box center [395, 198] width 752 height 612
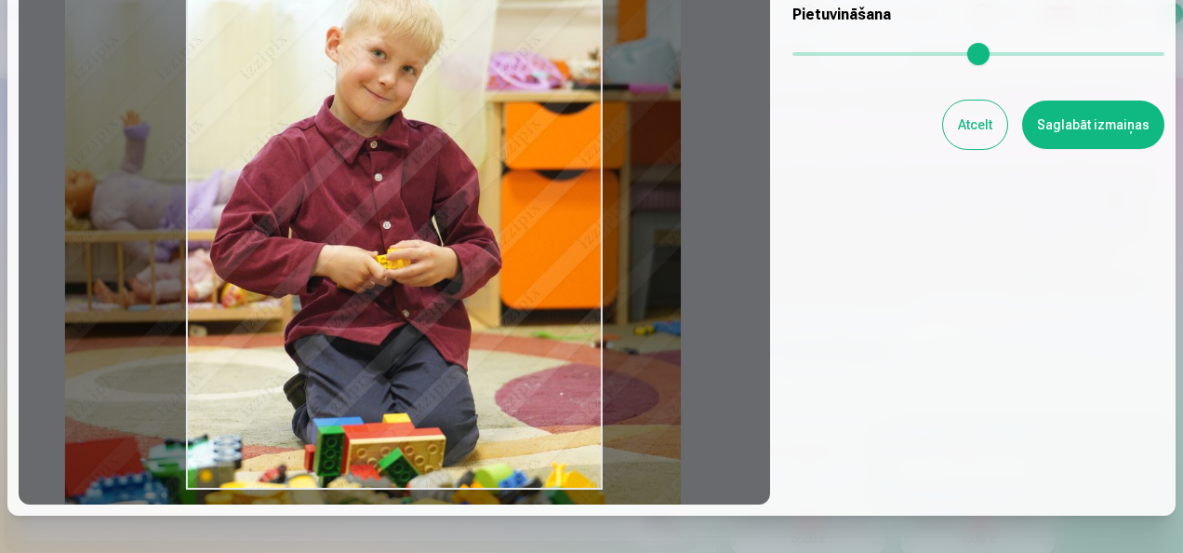
drag, startPoint x: 431, startPoint y: 342, endPoint x: 378, endPoint y: 273, distance: 87.6
click at [378, 273] on div at bounding box center [395, 198] width 752 height 612
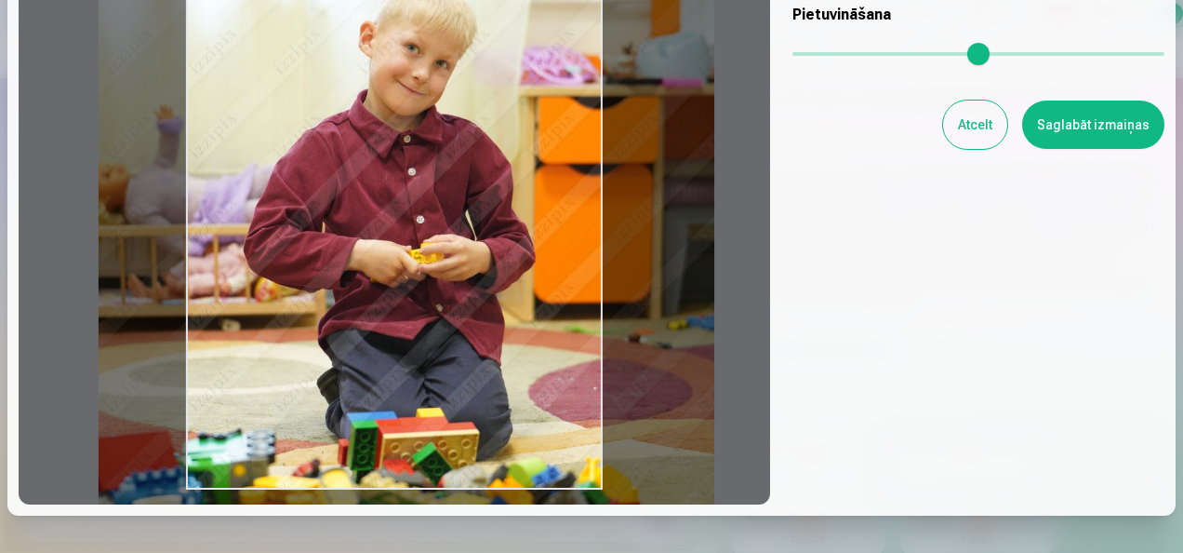
drag, startPoint x: 342, startPoint y: 264, endPoint x: 374, endPoint y: 258, distance: 32.3
click at [374, 258] on div at bounding box center [395, 198] width 752 height 612
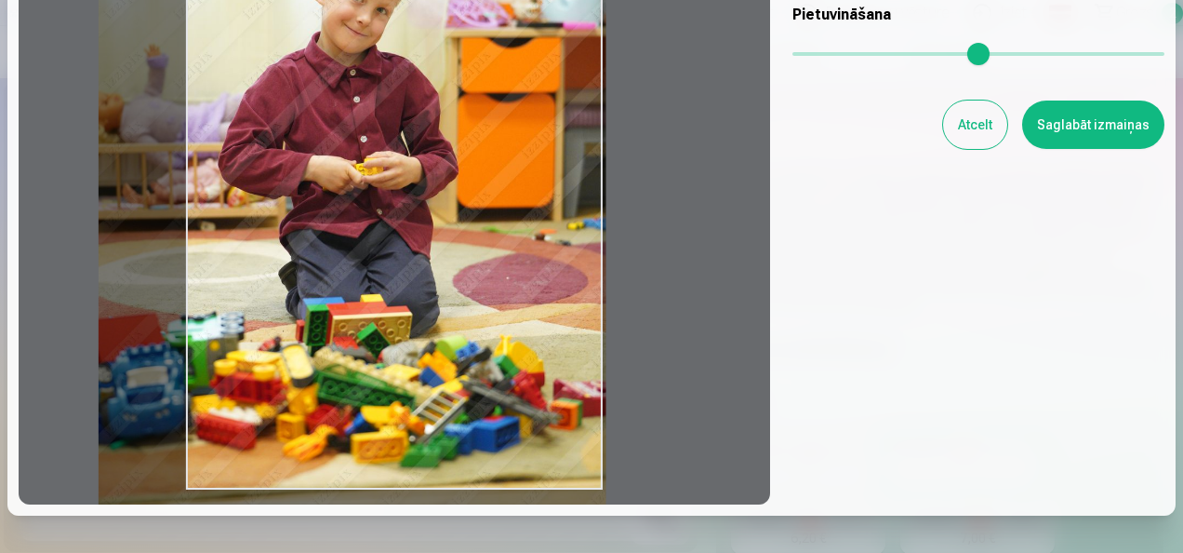
type input "****"
click at [819, 56] on input "range" at bounding box center [979, 54] width 372 height 4
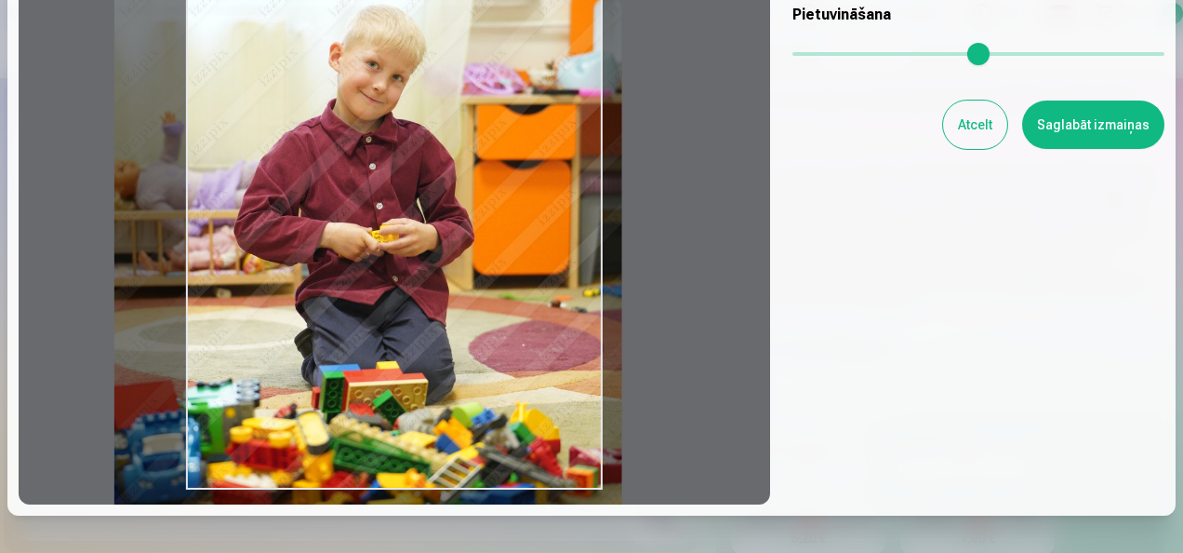
drag, startPoint x: 489, startPoint y: 167, endPoint x: 505, endPoint y: 203, distance: 38.7
click at [505, 203] on div at bounding box center [395, 198] width 752 height 612
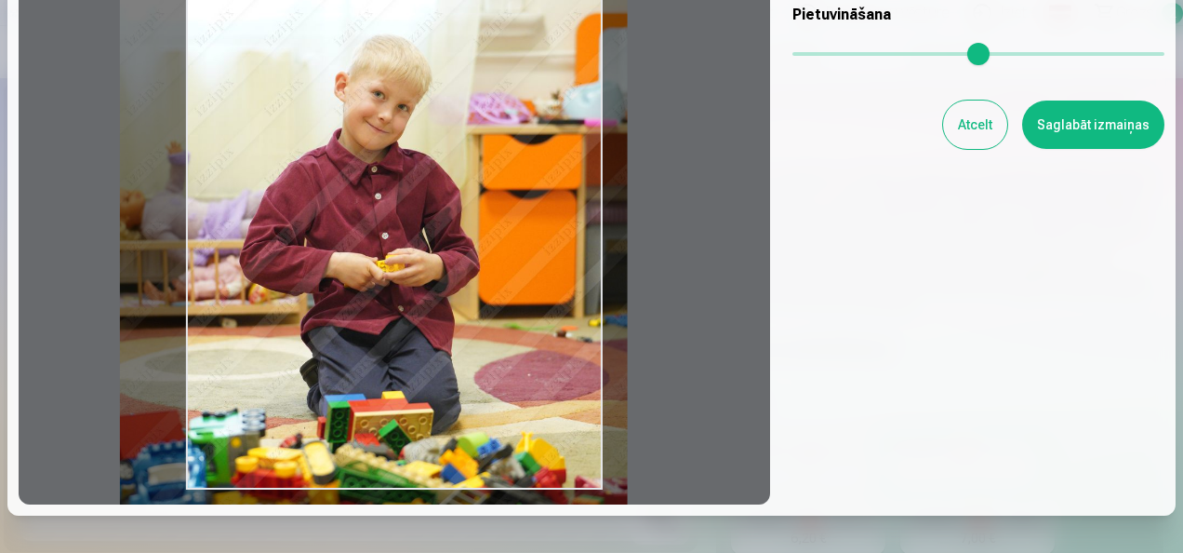
drag, startPoint x: 505, startPoint y: 203, endPoint x: 510, endPoint y: 233, distance: 30.1
click at [510, 233] on div at bounding box center [395, 198] width 752 height 612
click at [1116, 130] on button "Saglabāt izmaiņas" at bounding box center [1093, 124] width 142 height 48
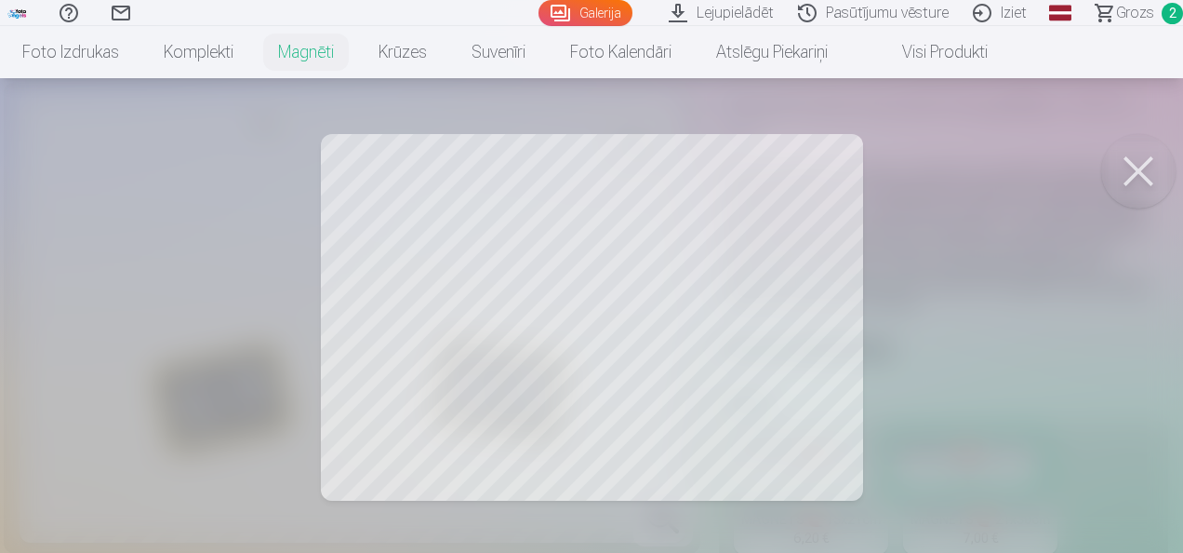
click at [696, 316] on div at bounding box center [591, 276] width 1183 height 553
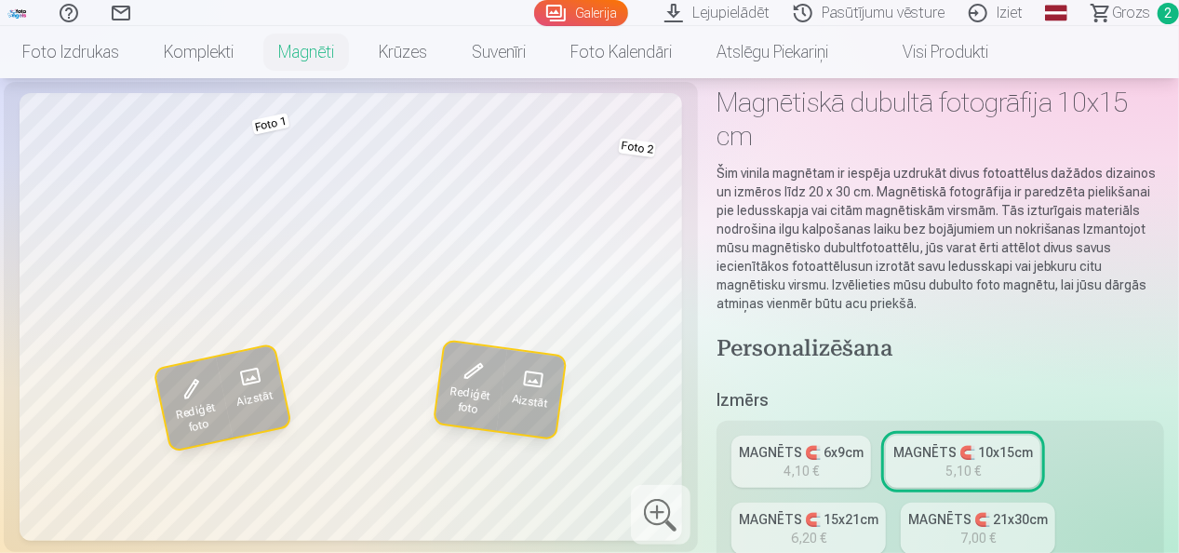
click at [473, 374] on span at bounding box center [471, 370] width 33 height 33
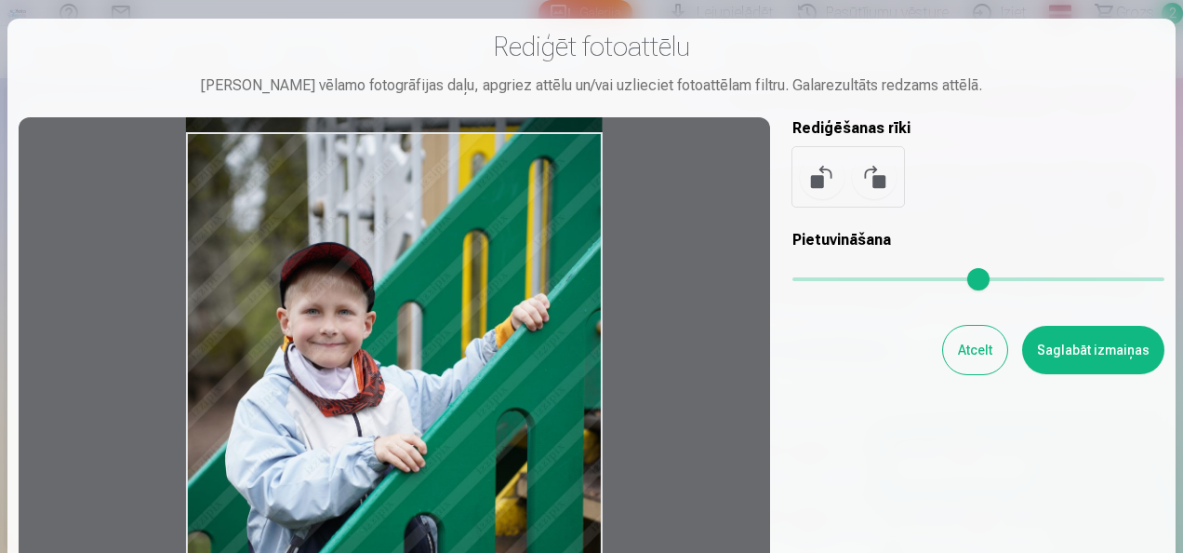
drag, startPoint x: 510, startPoint y: 363, endPoint x: 533, endPoint y: 294, distance: 72.7
click at [533, 294] on div at bounding box center [395, 423] width 752 height 612
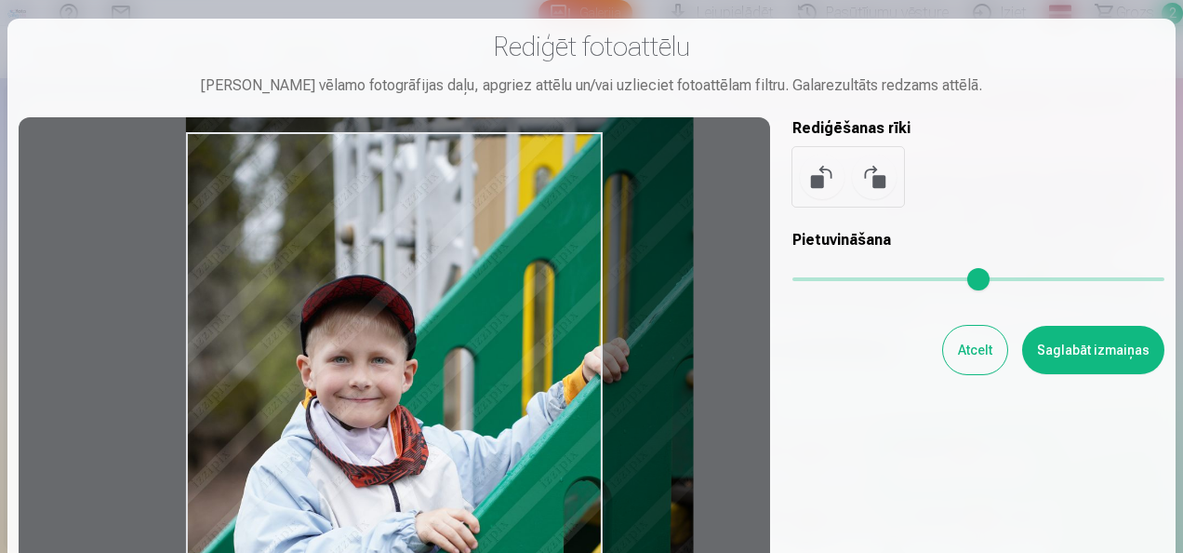
type input "****"
click at [819, 277] on input "range" at bounding box center [979, 279] width 372 height 4
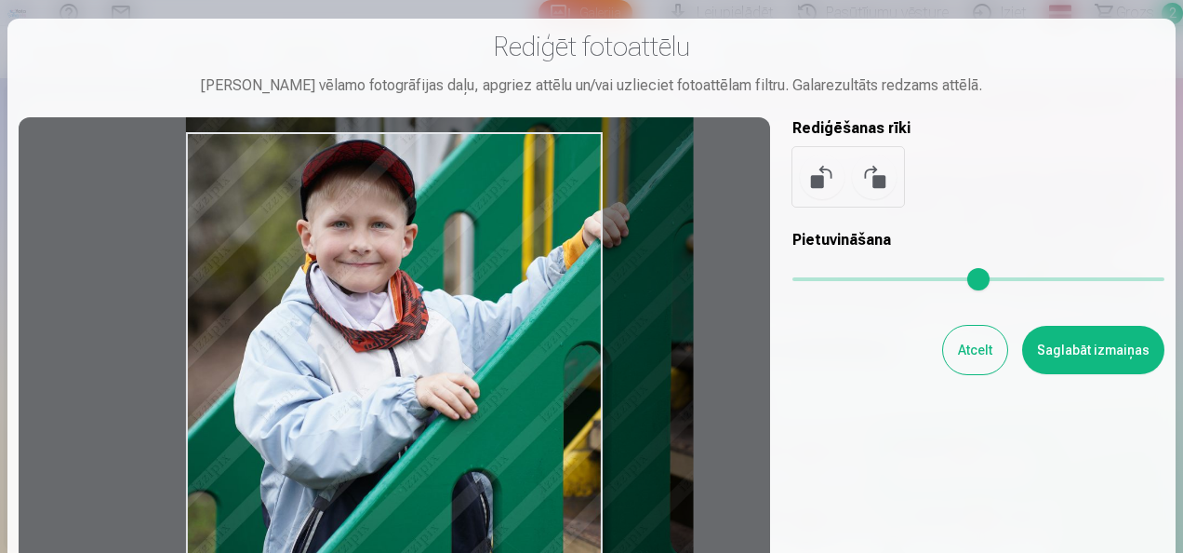
drag, startPoint x: 549, startPoint y: 385, endPoint x: 567, endPoint y: 249, distance: 137.1
click at [567, 249] on div at bounding box center [395, 423] width 752 height 612
drag, startPoint x: 329, startPoint y: 384, endPoint x: 345, endPoint y: 242, distance: 143.2
click at [345, 242] on div at bounding box center [395, 423] width 752 height 612
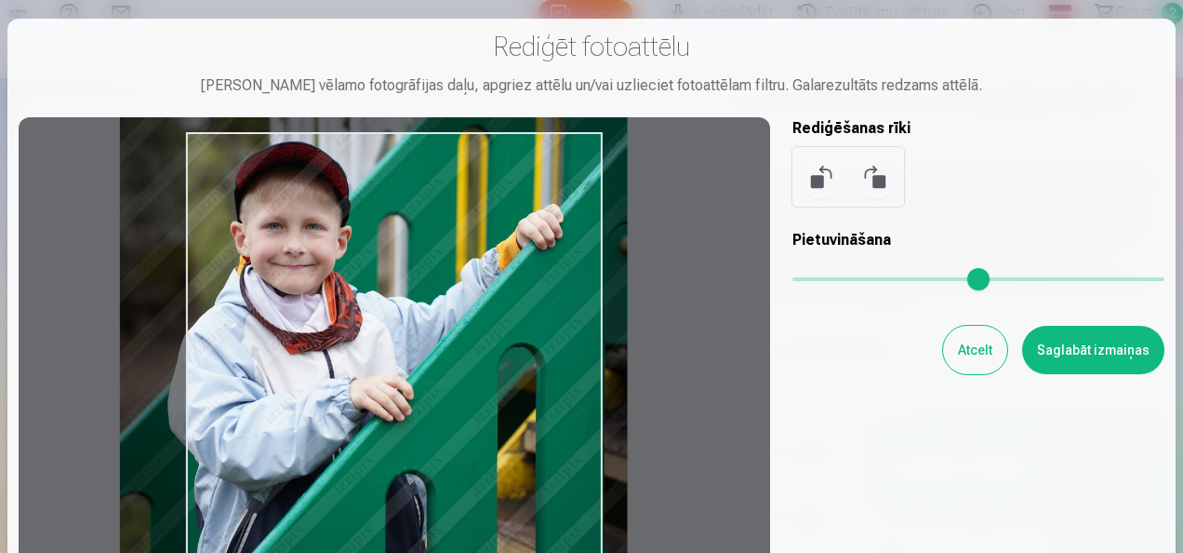
drag, startPoint x: 510, startPoint y: 319, endPoint x: 435, endPoint y: 319, distance: 74.4
click at [435, 319] on div at bounding box center [395, 423] width 752 height 612
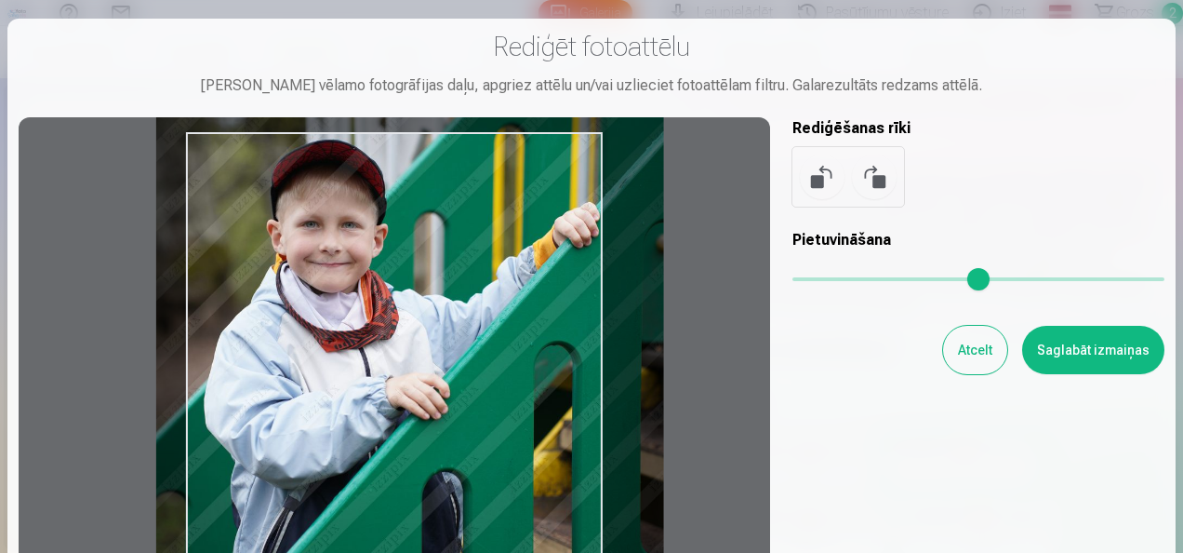
drag, startPoint x: 344, startPoint y: 294, endPoint x: 383, endPoint y: 278, distance: 42.1
click at [383, 278] on div at bounding box center [395, 423] width 752 height 612
click at [1068, 348] on button "Saglabāt izmaiņas" at bounding box center [1093, 350] width 142 height 48
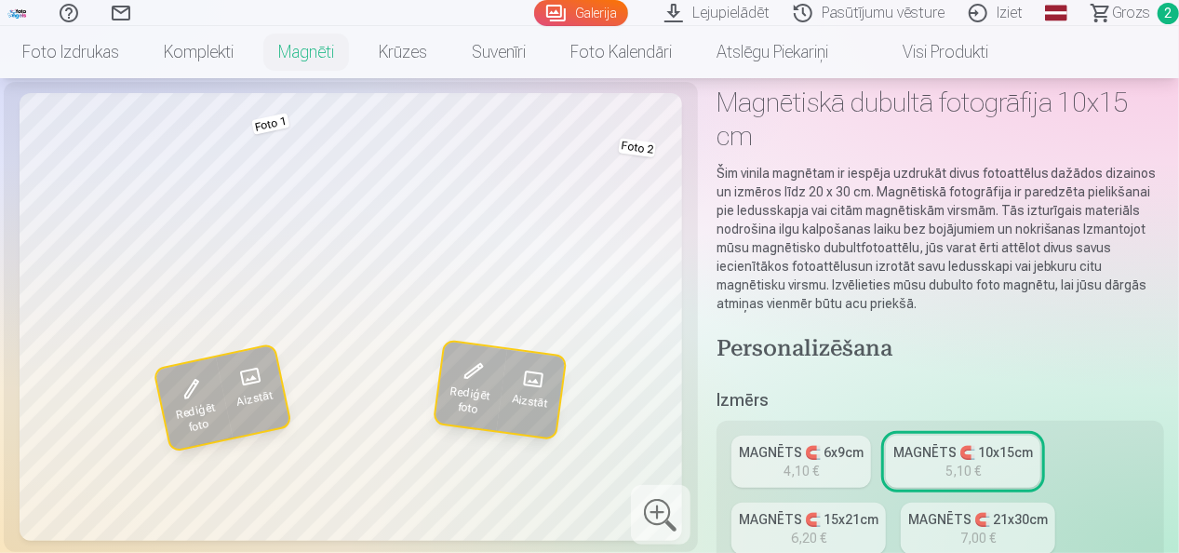
click at [482, 388] on span "Rediģēt foto" at bounding box center [469, 400] width 44 height 34
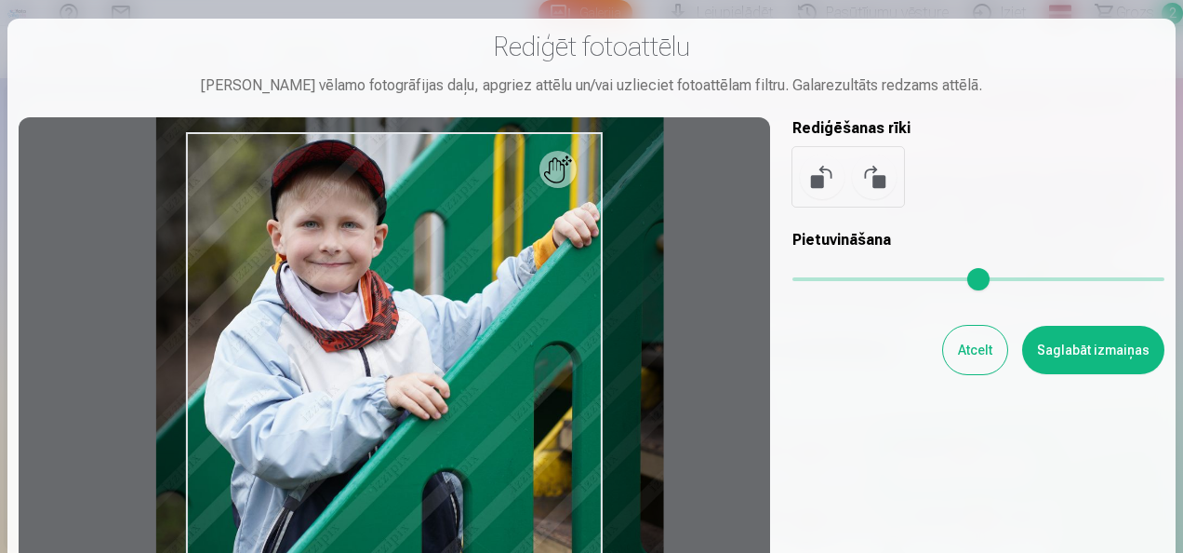
click at [809, 281] on input "range" at bounding box center [979, 279] width 372 height 4
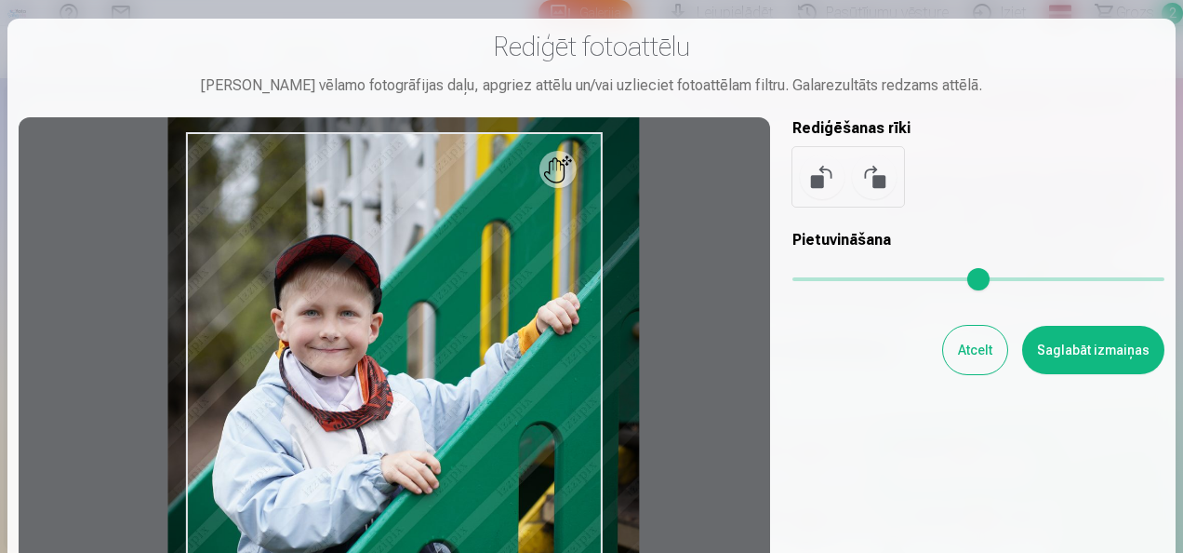
type input "****"
click at [809, 277] on input "range" at bounding box center [979, 279] width 372 height 4
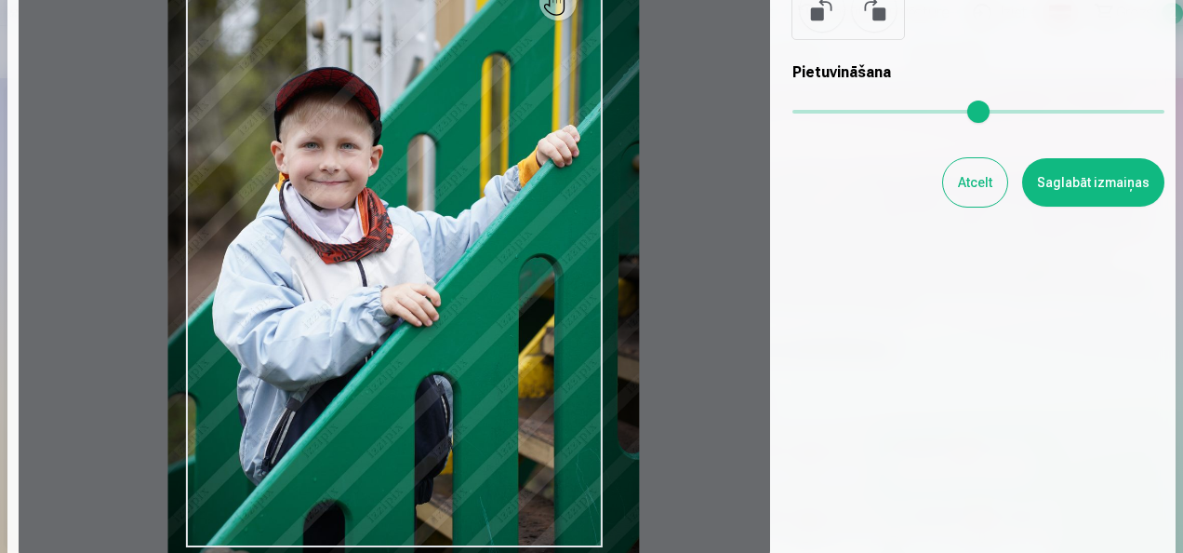
scroll to position [186, 0]
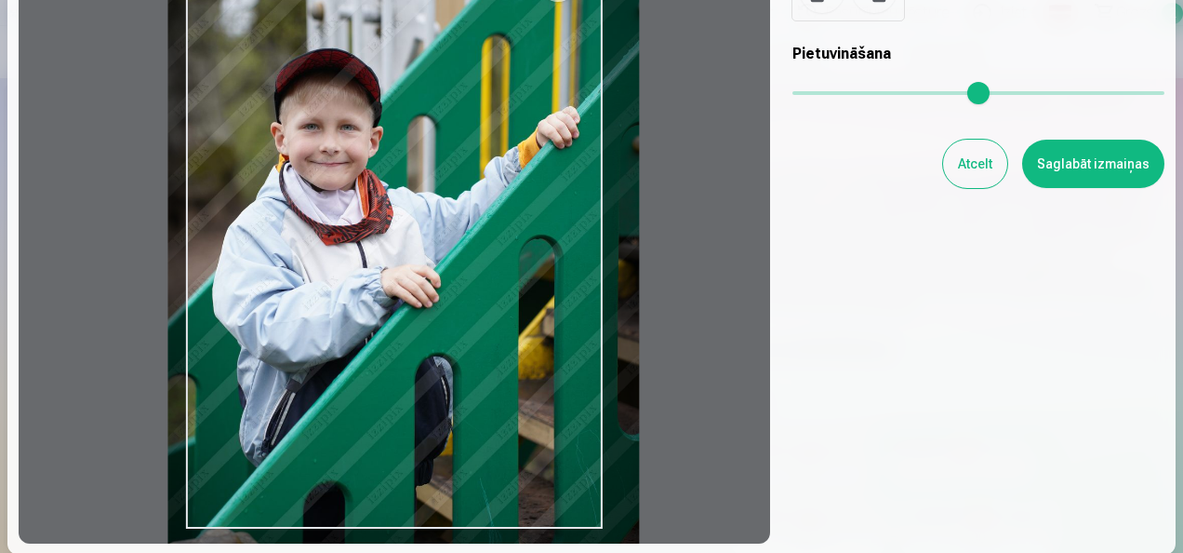
click at [1099, 167] on button "Saglabāt izmaiņas" at bounding box center [1093, 164] width 142 height 48
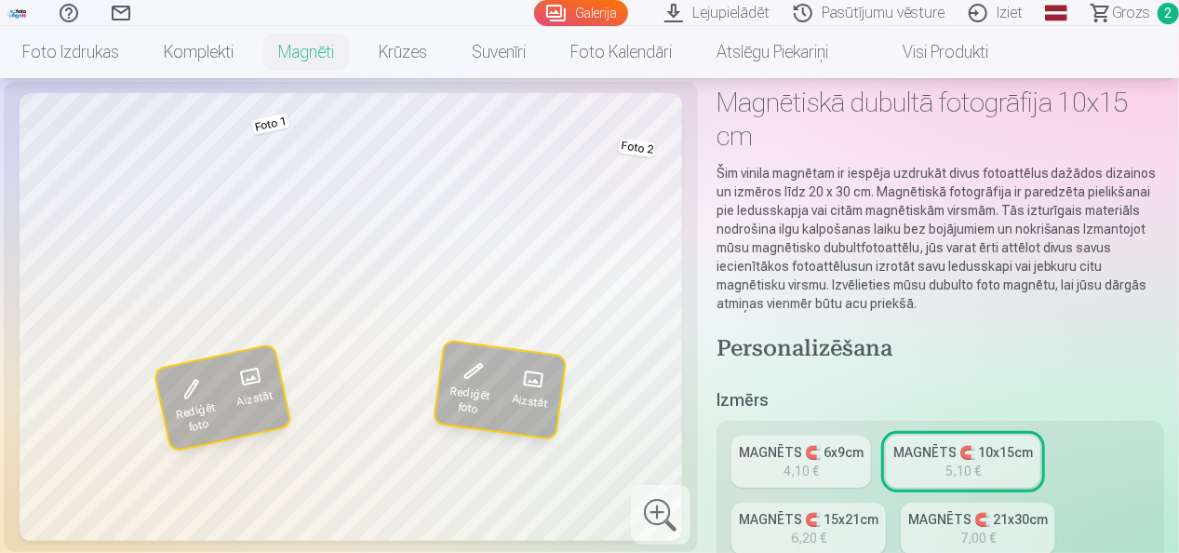
click at [246, 373] on span at bounding box center [249, 375] width 35 height 35
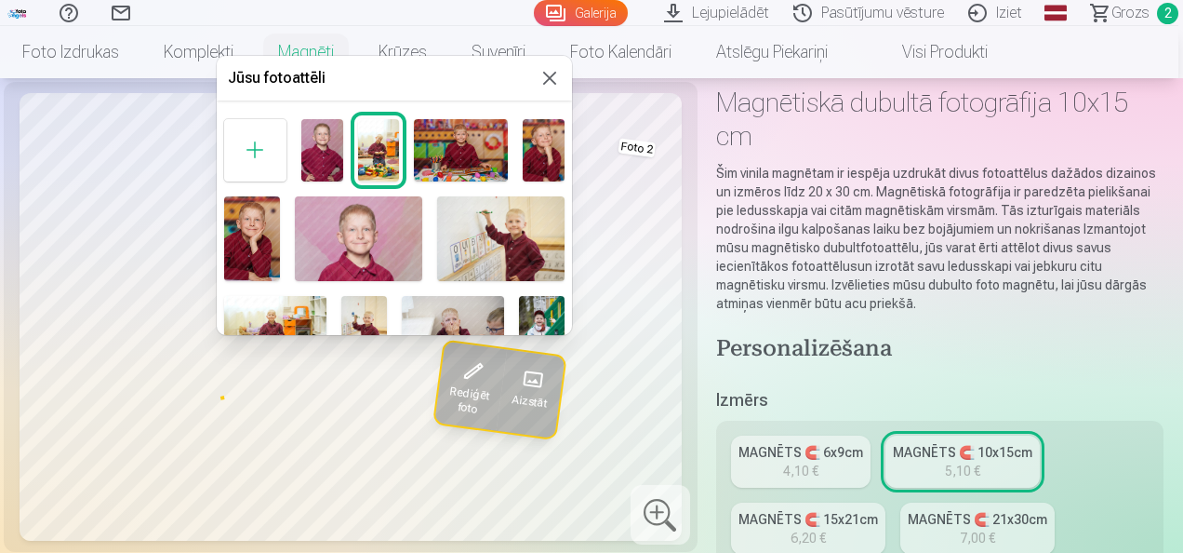
click at [540, 137] on img at bounding box center [544, 150] width 42 height 62
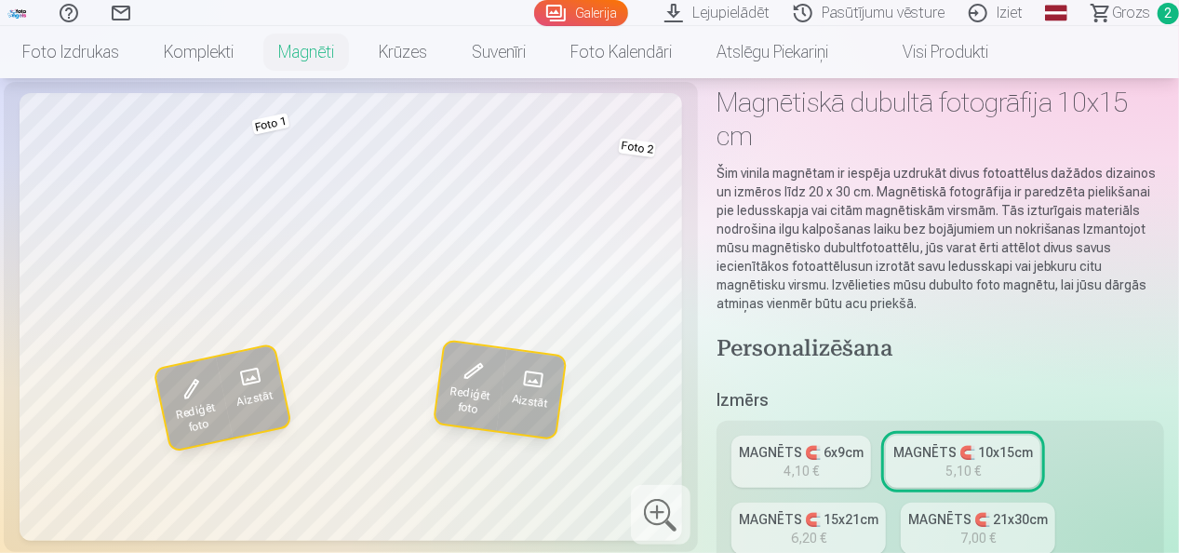
click at [182, 404] on span "Rediģēt foto" at bounding box center [197, 417] width 46 height 37
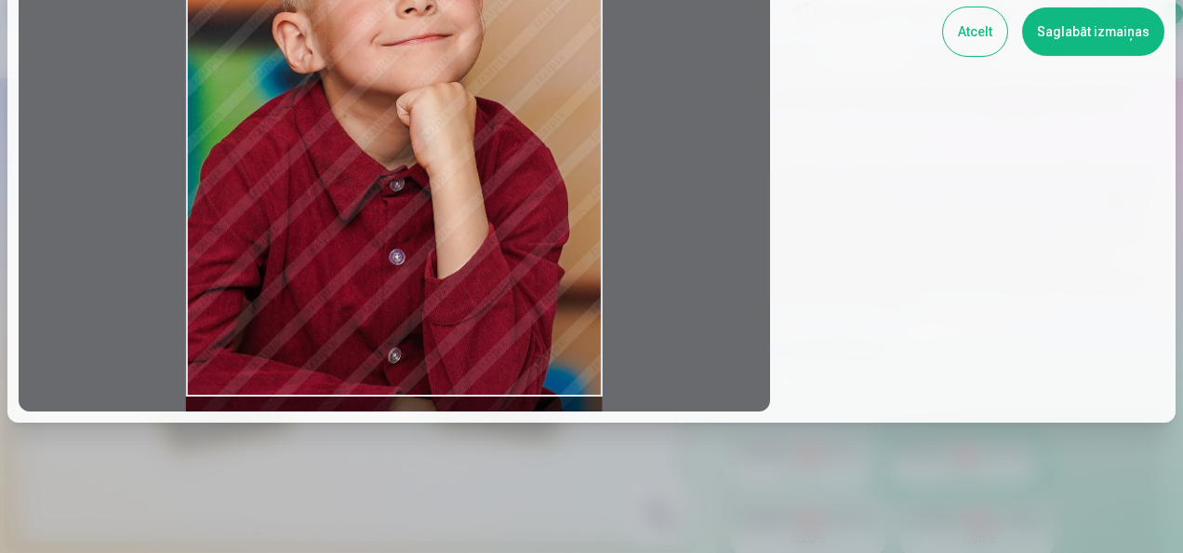
scroll to position [0, 0]
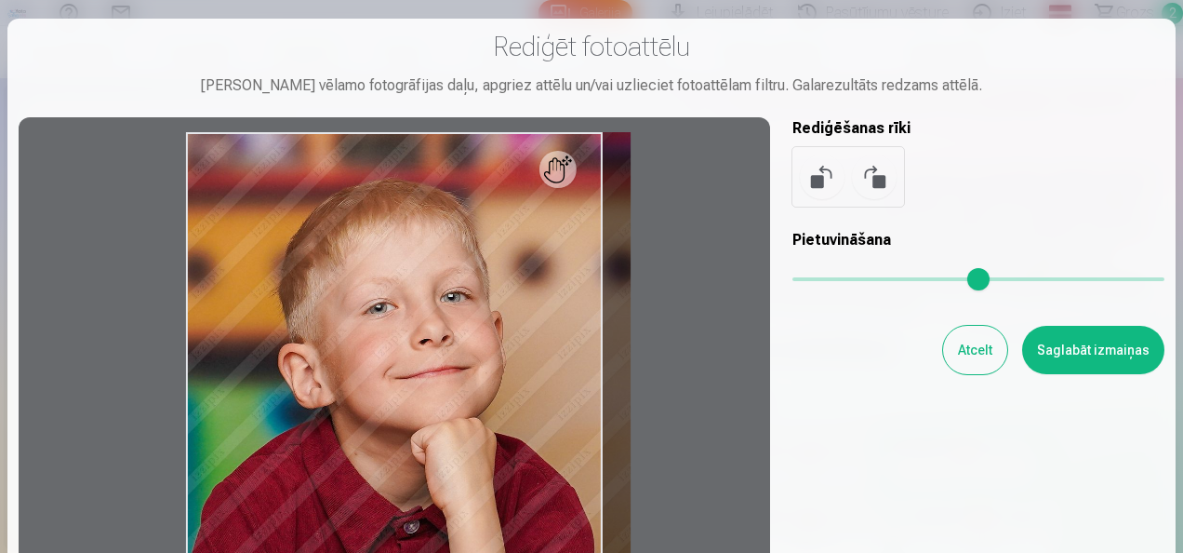
drag, startPoint x: 809, startPoint y: 279, endPoint x: 834, endPoint y: 282, distance: 24.3
click at [834, 281] on input "range" at bounding box center [979, 279] width 372 height 4
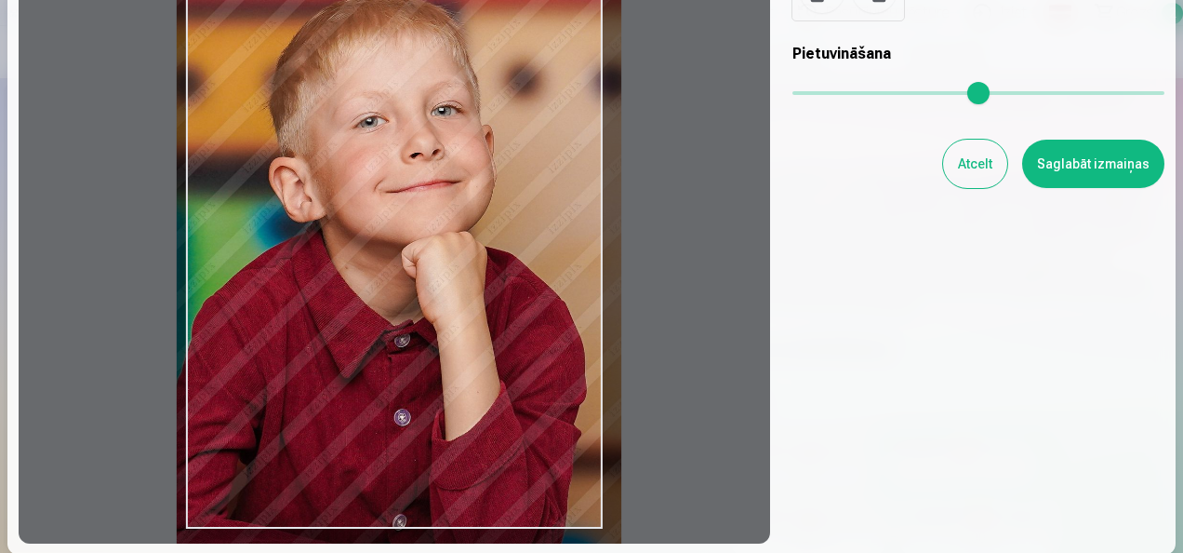
drag, startPoint x: 494, startPoint y: 248, endPoint x: 486, endPoint y: 324, distance: 75.8
click at [486, 324] on div at bounding box center [395, 237] width 752 height 612
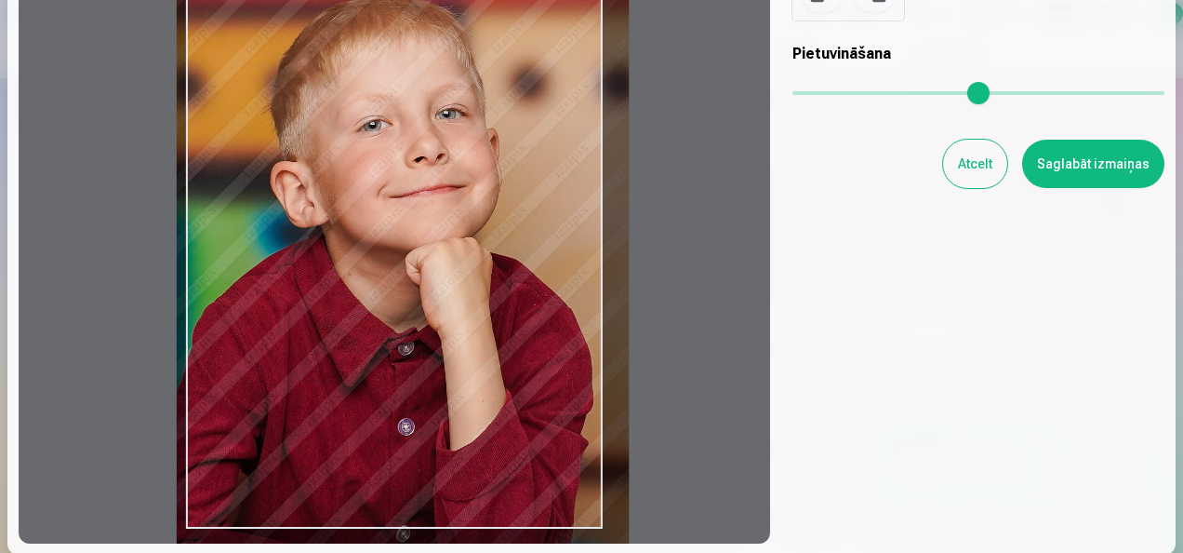
click at [846, 91] on input "range" at bounding box center [979, 93] width 372 height 4
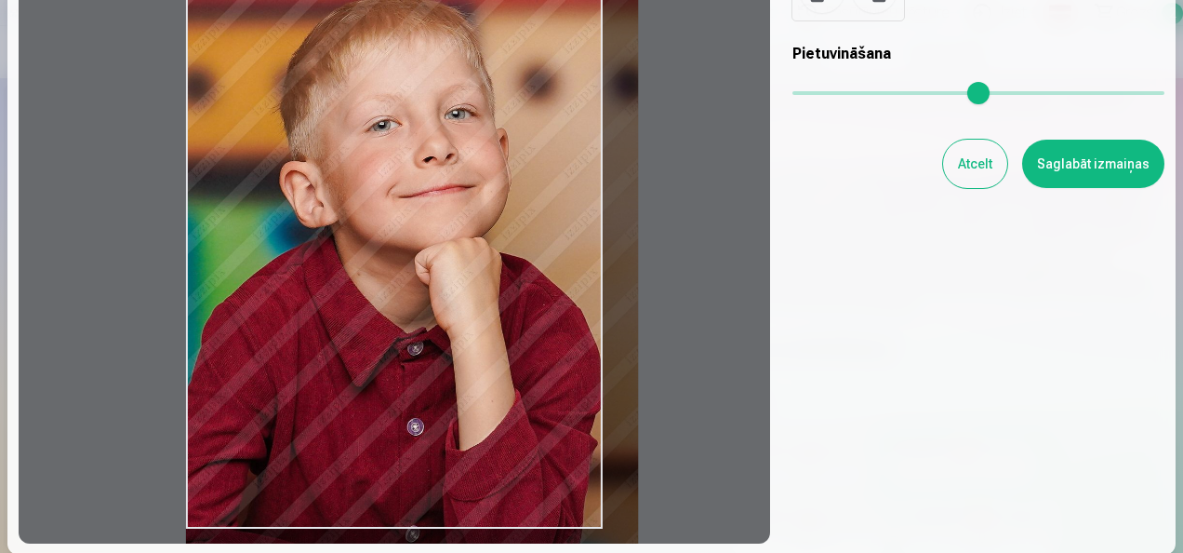
drag, startPoint x: 427, startPoint y: 216, endPoint x: 428, endPoint y: 279, distance: 63.3
click at [428, 279] on div at bounding box center [395, 237] width 752 height 612
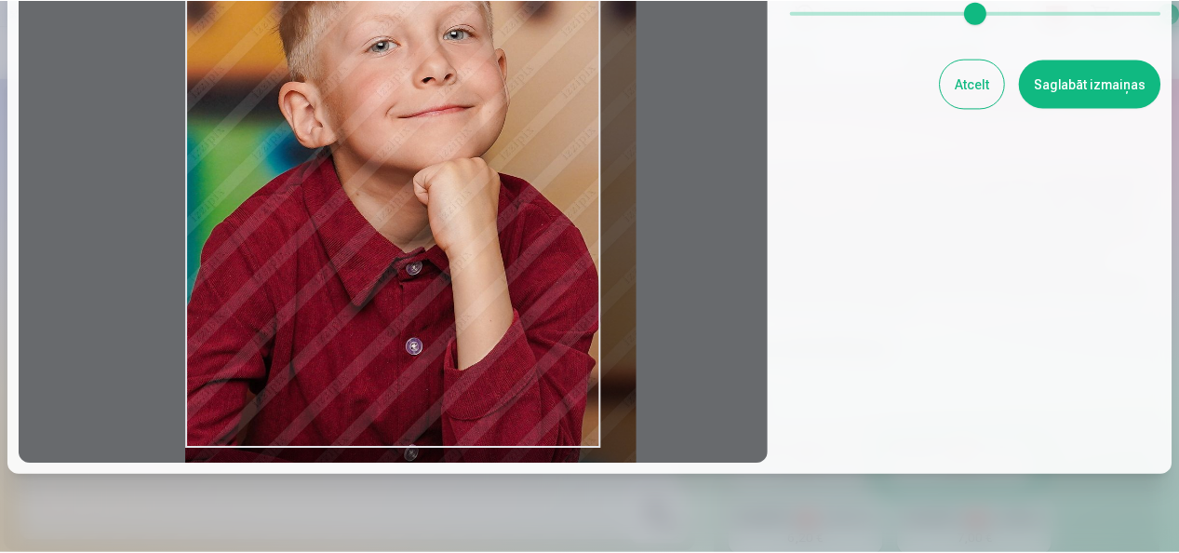
scroll to position [225, 0]
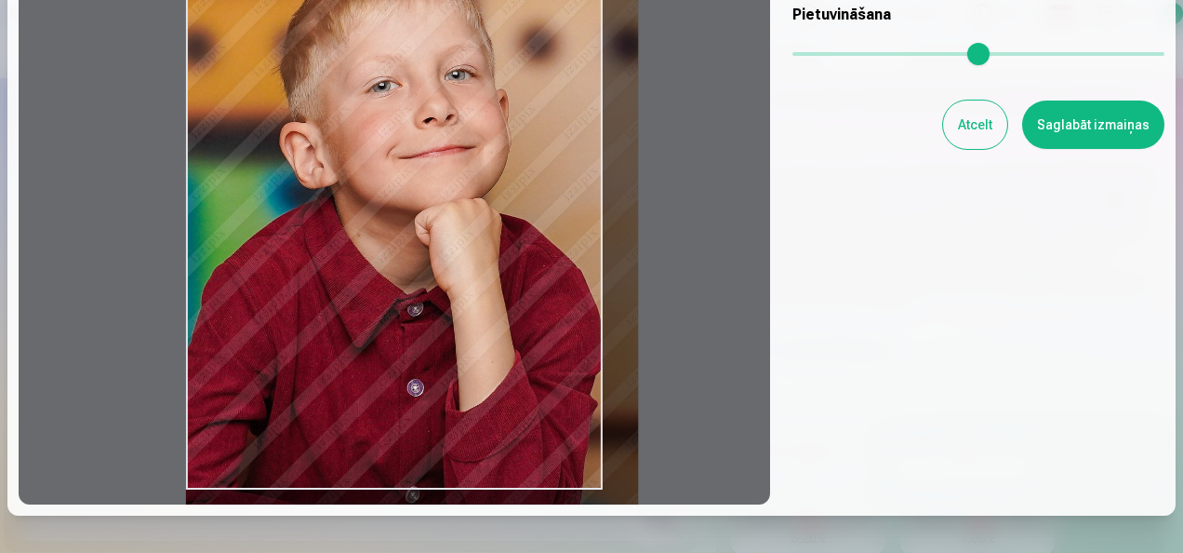
drag, startPoint x: 603, startPoint y: 491, endPoint x: 606, endPoint y: 500, distance: 9.7
click at [606, 500] on div at bounding box center [395, 198] width 752 height 612
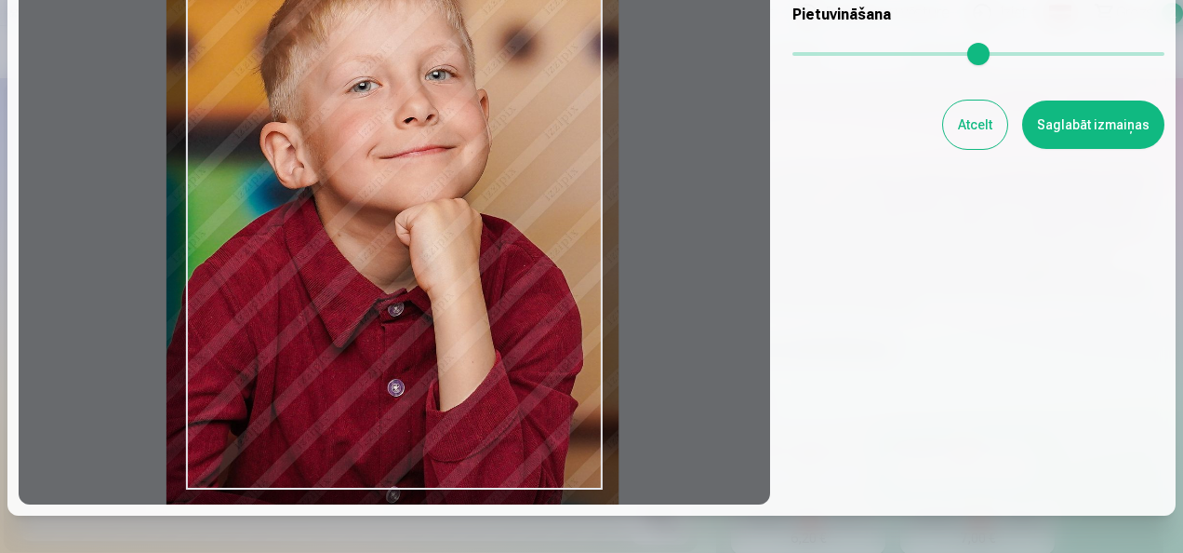
drag, startPoint x: 556, startPoint y: 417, endPoint x: 537, endPoint y: 459, distance: 46.2
click at [537, 459] on div at bounding box center [395, 198] width 752 height 612
type input "****"
click at [1074, 121] on button "Saglabāt izmaiņas" at bounding box center [1093, 124] width 142 height 48
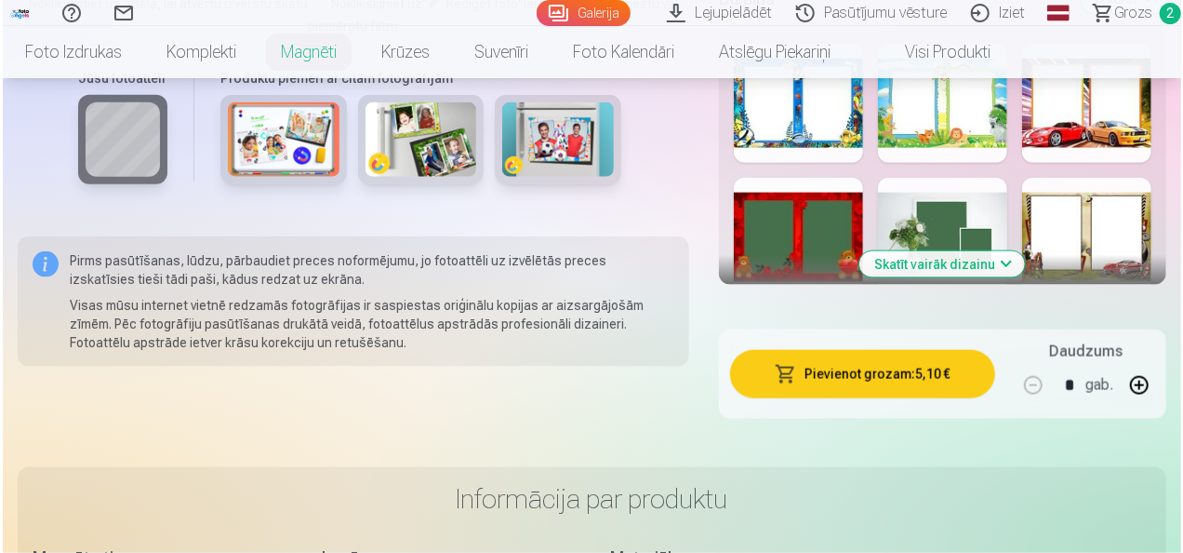
scroll to position [1116, 0]
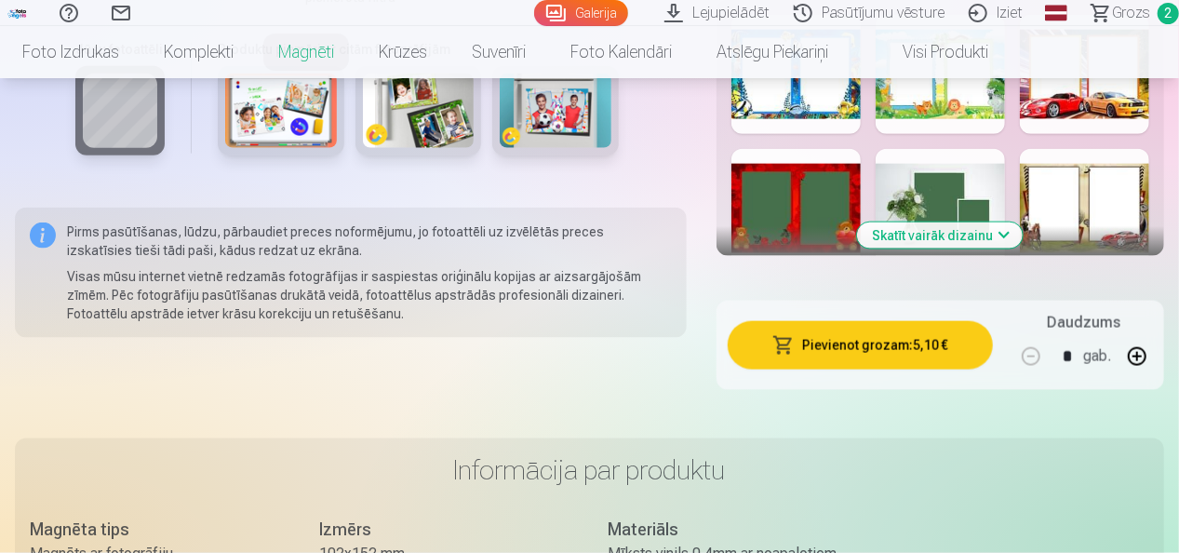
click at [878, 346] on button "Pievienot grozam : 5,10 €" at bounding box center [859, 345] width 265 height 48
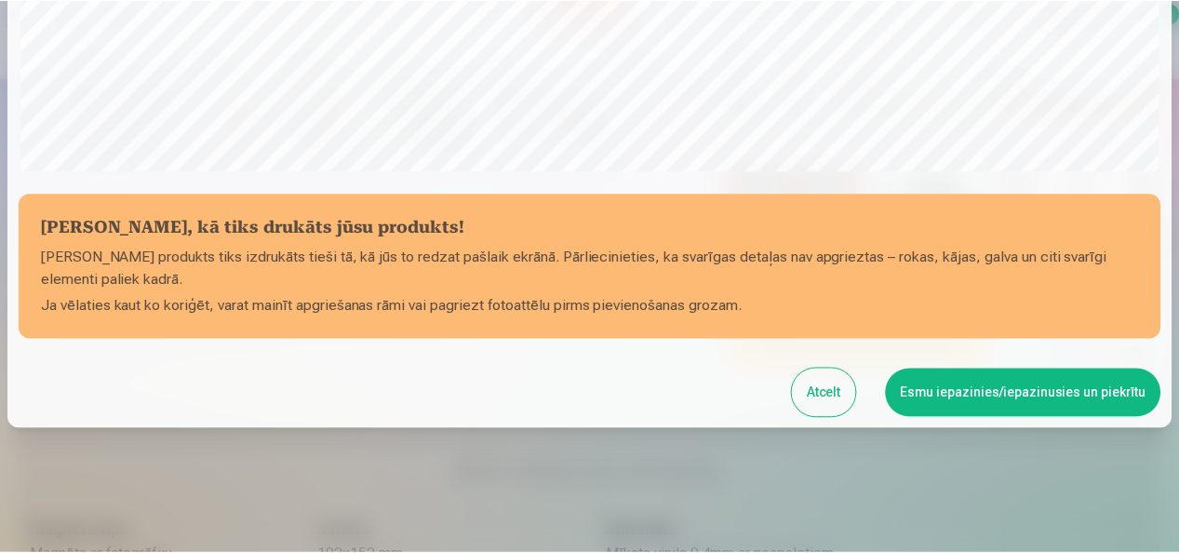
scroll to position [720, 0]
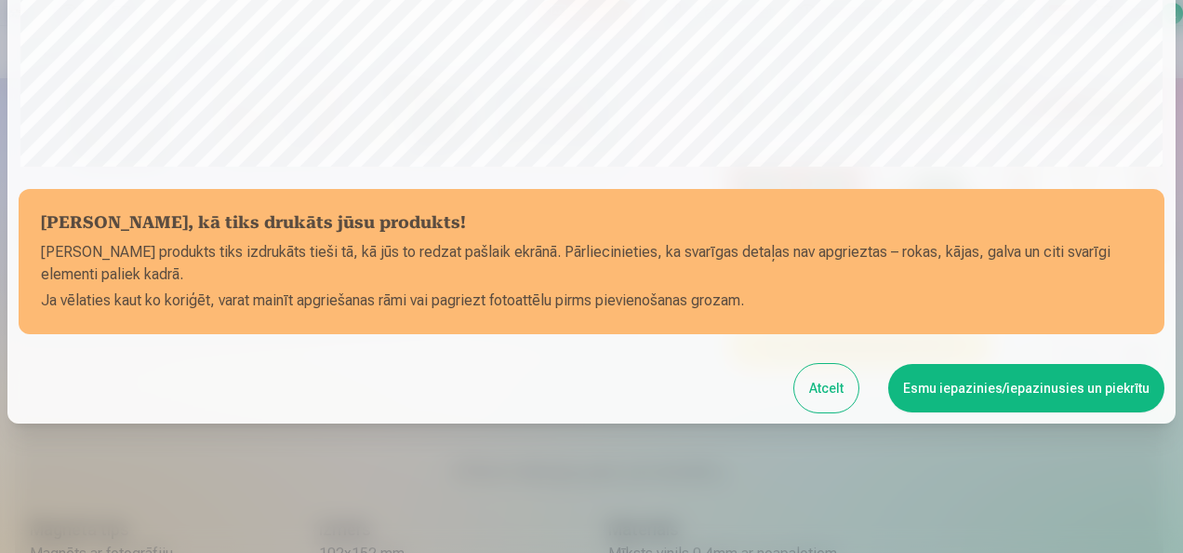
click at [947, 383] on button "Esmu iepazinies/iepazinusies un piekrītu" at bounding box center [1026, 388] width 276 height 48
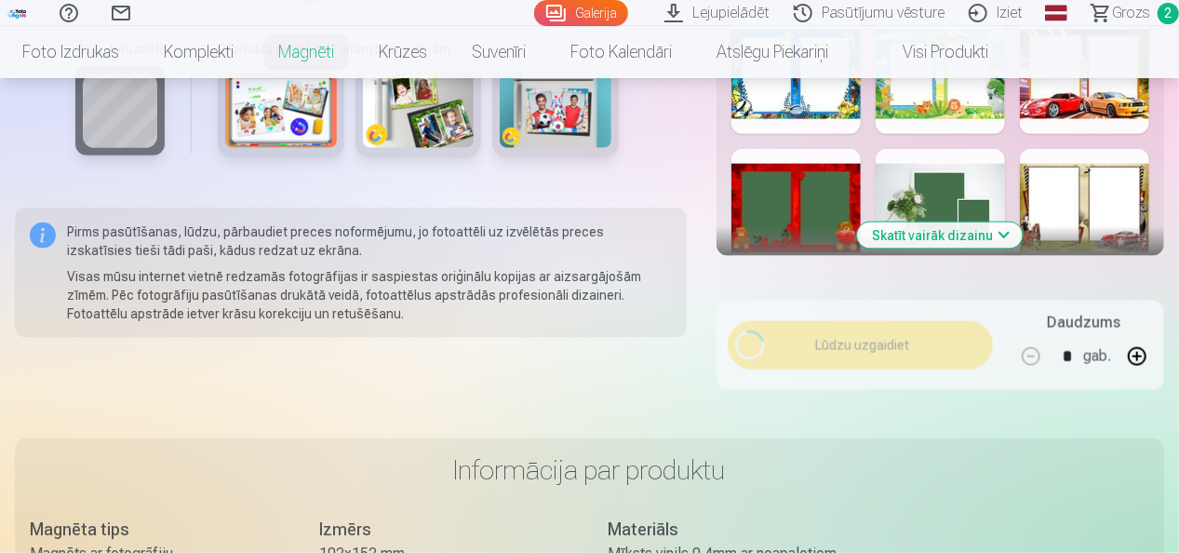
scroll to position [717, 0]
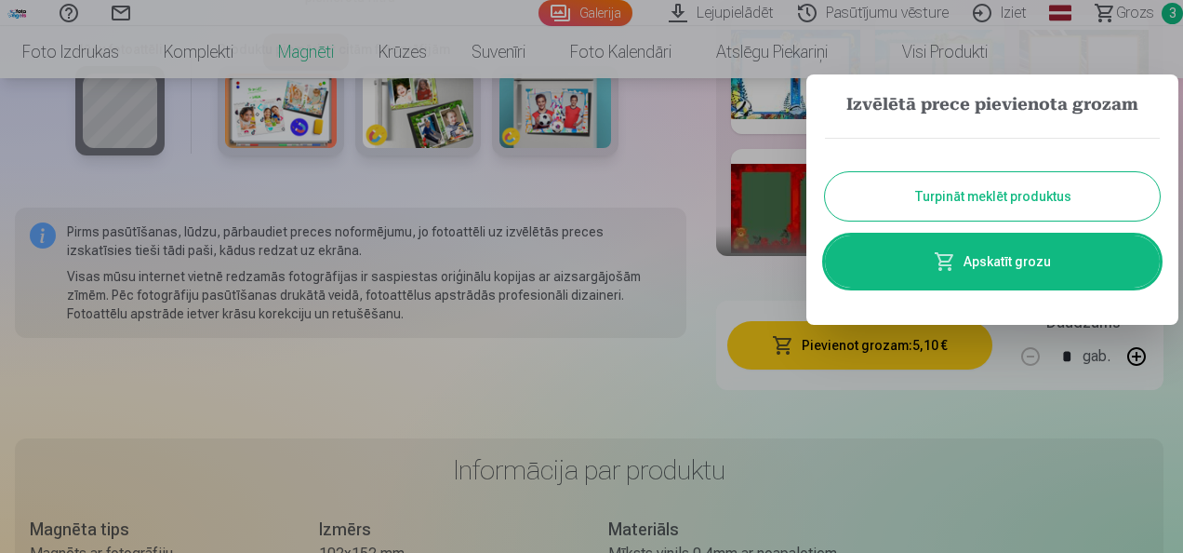
click at [1053, 264] on link "Apskatīt grozu" at bounding box center [992, 261] width 335 height 52
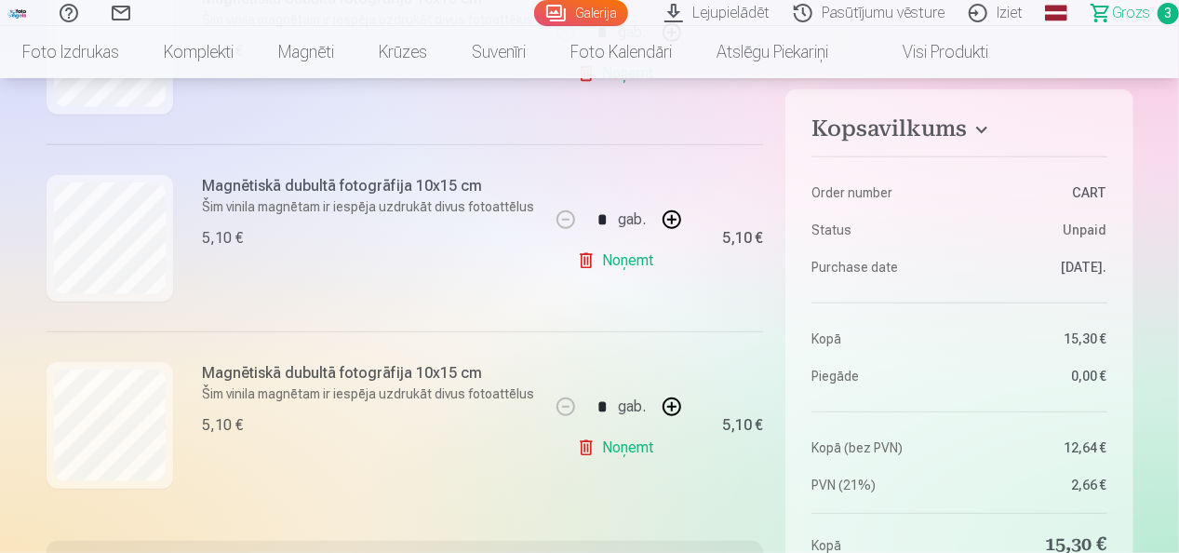
scroll to position [558, 0]
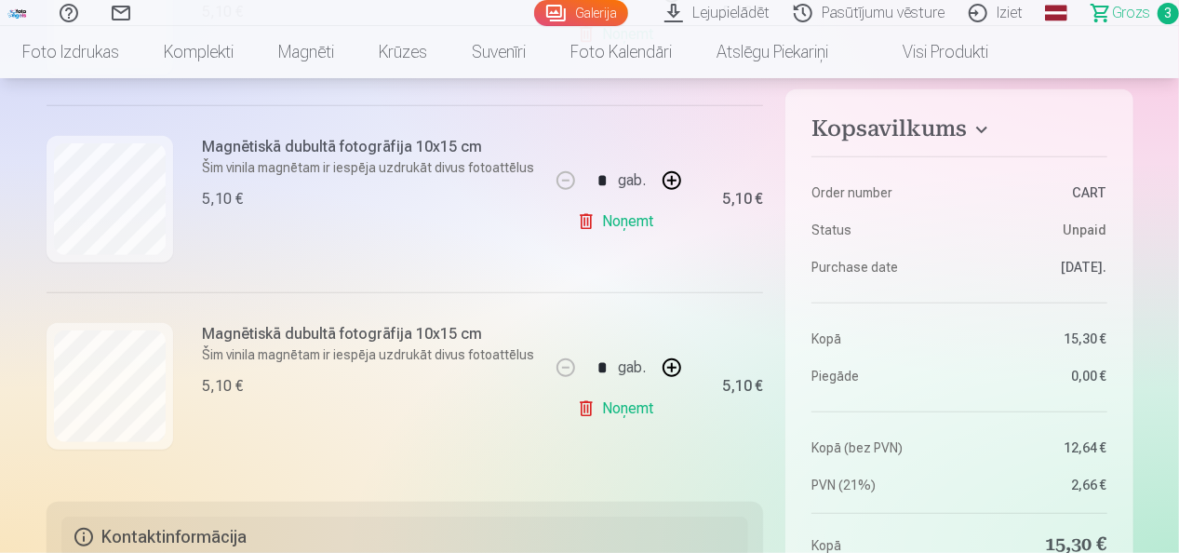
click at [633, 223] on link "Noņemt" at bounding box center [619, 221] width 85 height 37
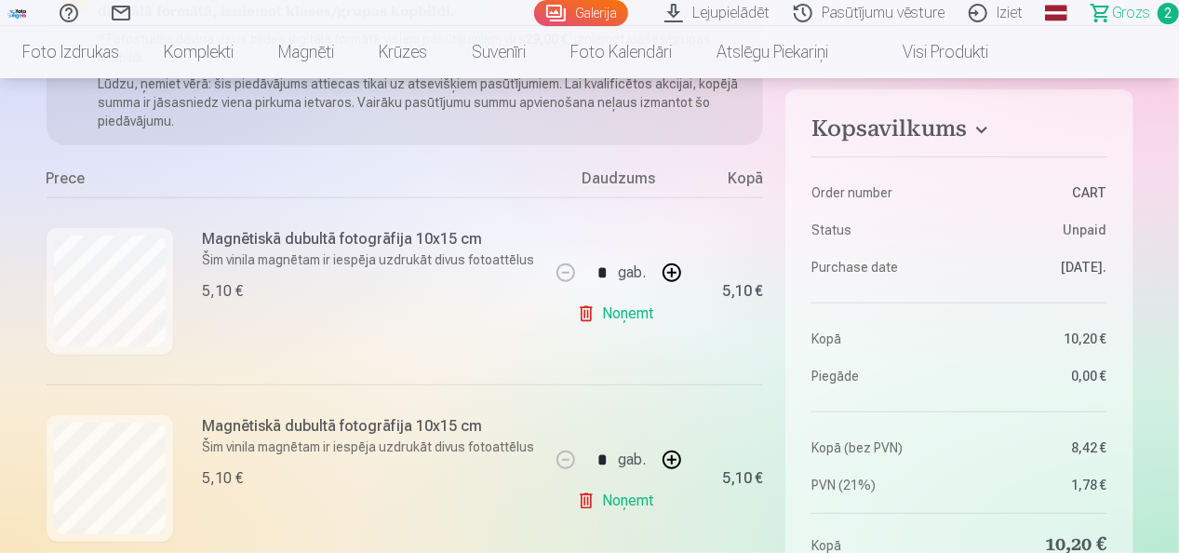
scroll to position [0, 0]
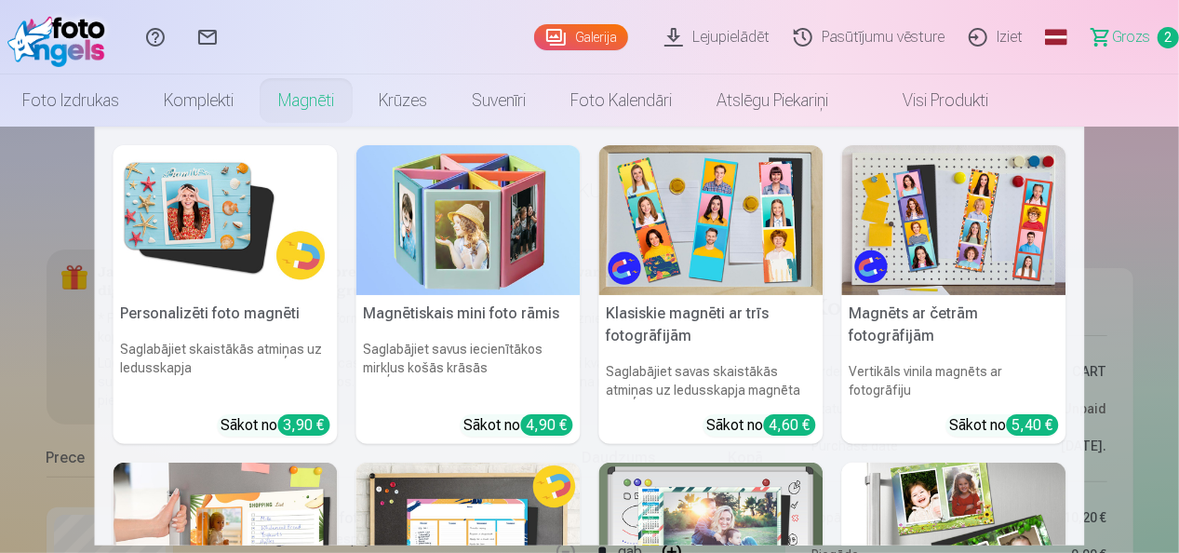
click at [300, 108] on link "Magnēti" at bounding box center [306, 100] width 100 height 52
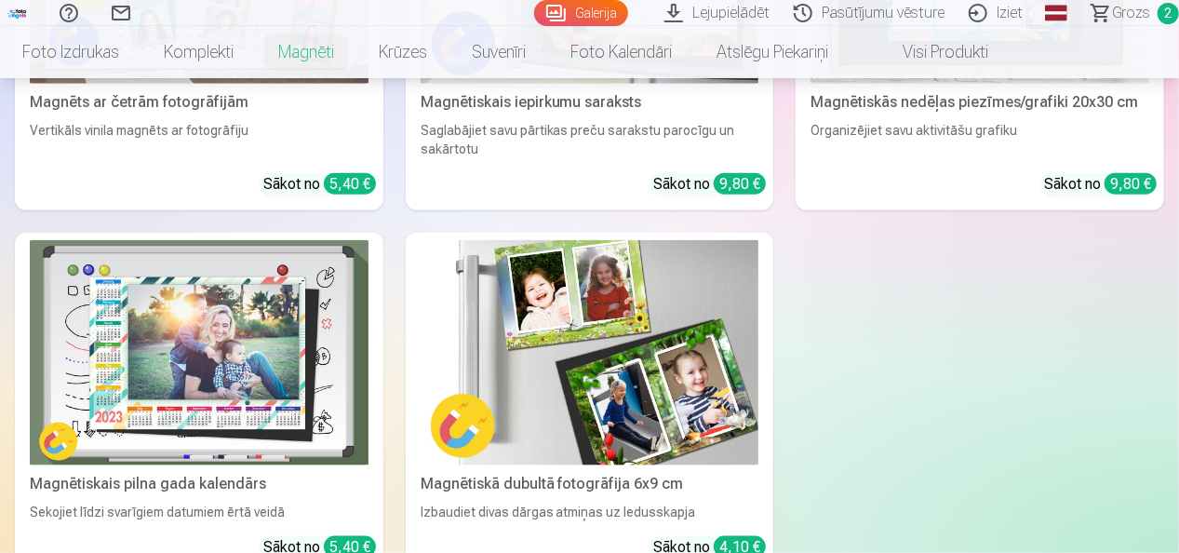
scroll to position [930, 0]
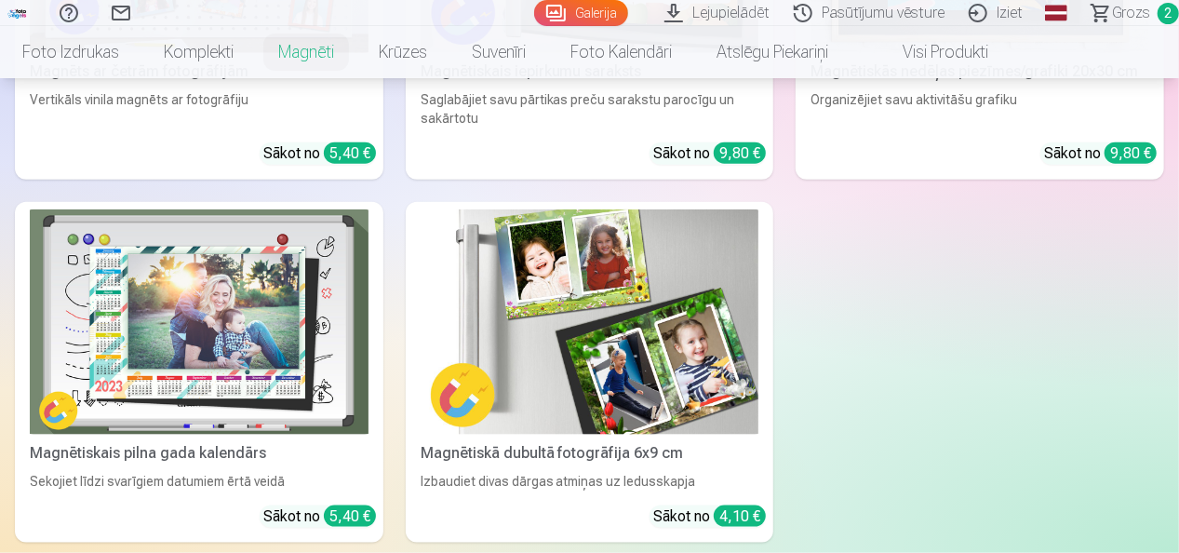
click at [593, 333] on img at bounding box center [589, 321] width 339 height 225
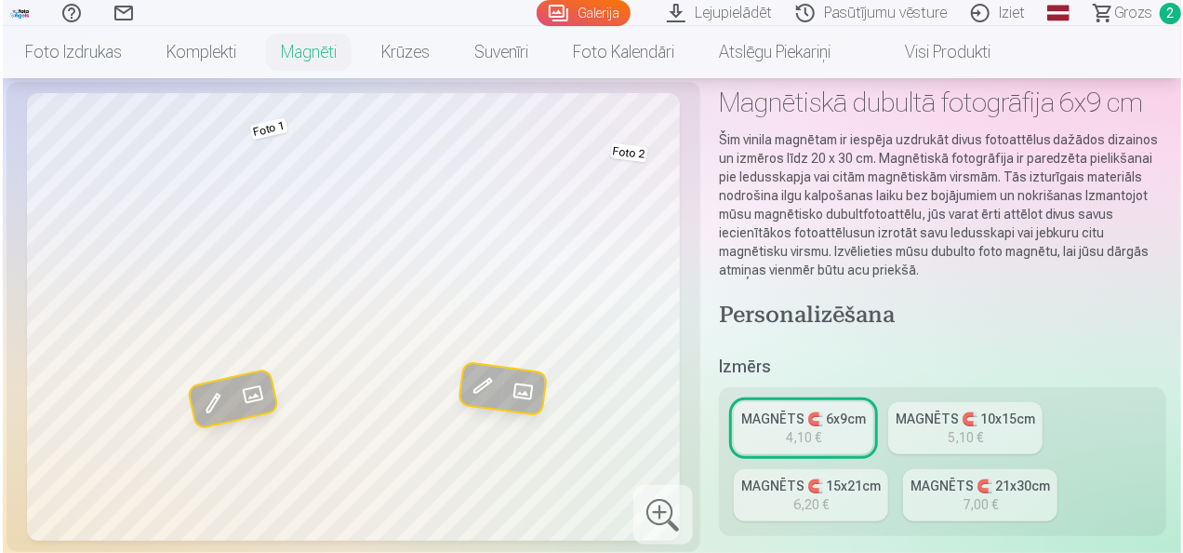
scroll to position [558, 0]
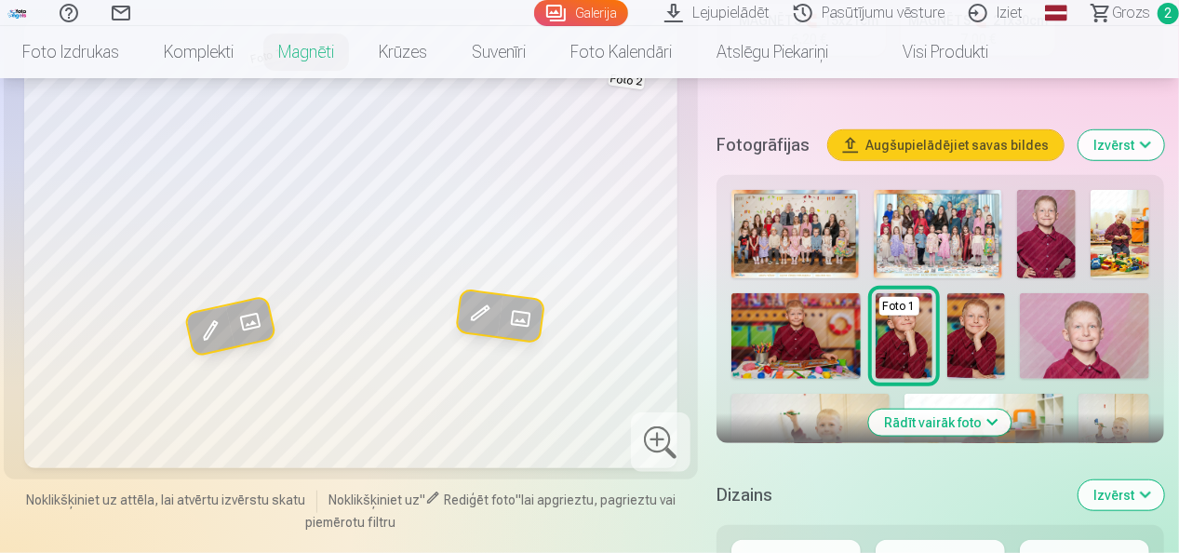
click at [255, 320] on span at bounding box center [249, 319] width 35 height 35
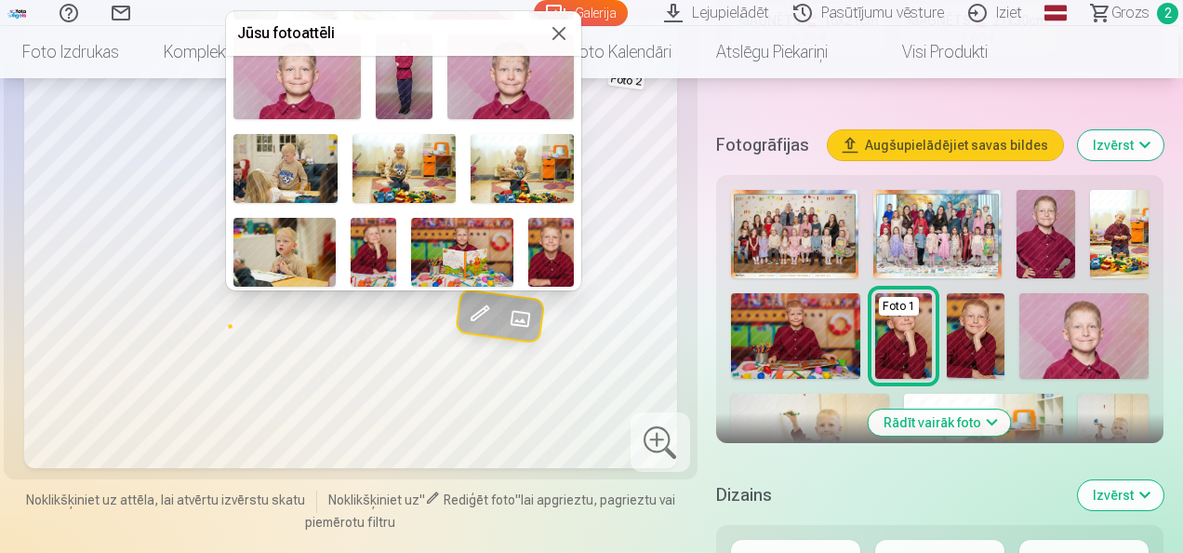
scroll to position [651, 0]
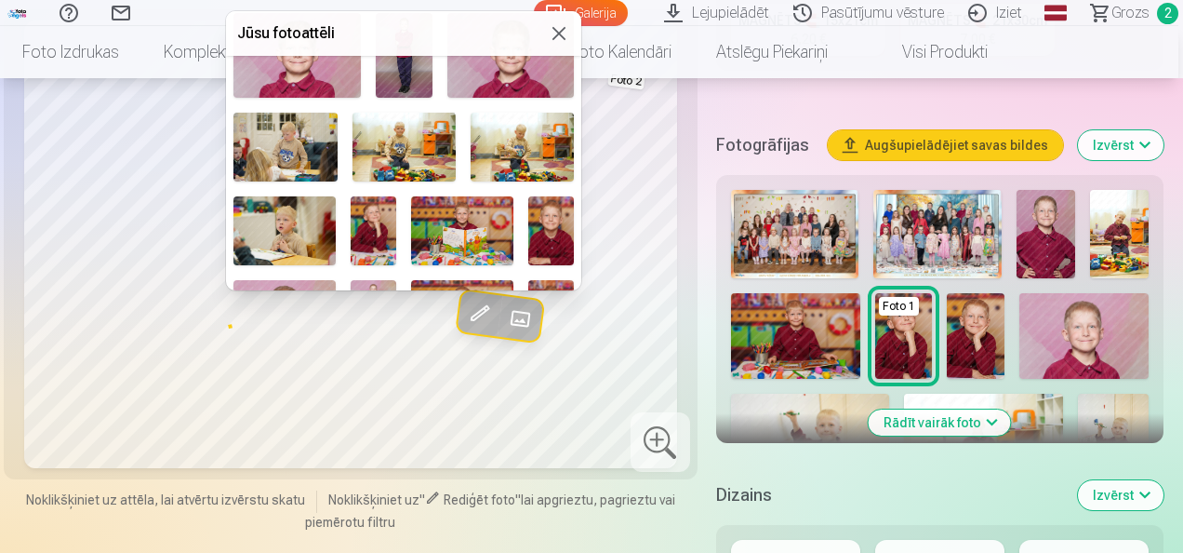
click at [290, 219] on img at bounding box center [284, 230] width 102 height 68
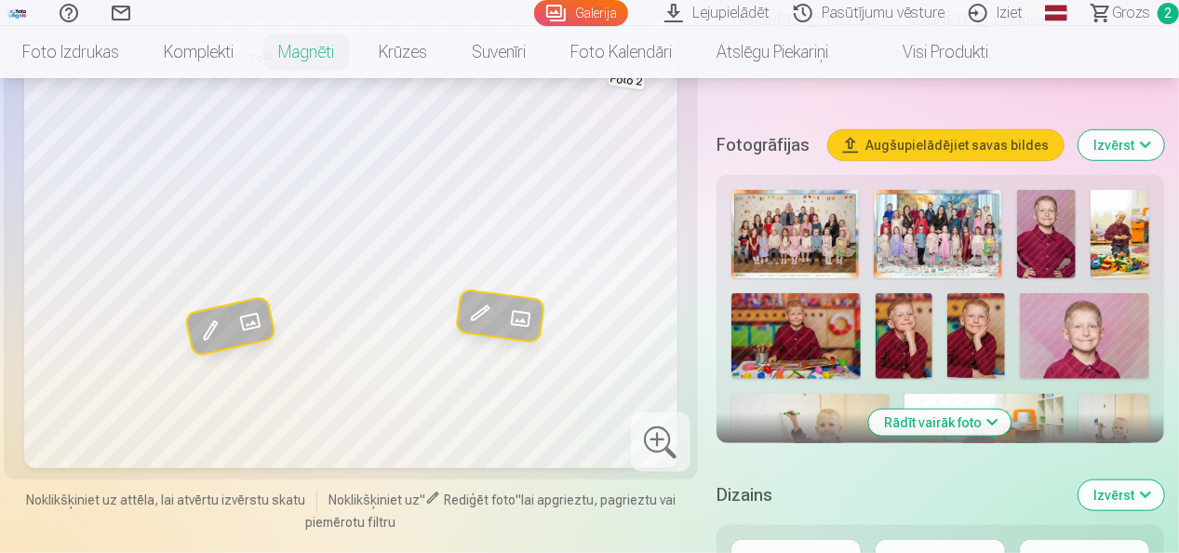
click at [524, 313] on span at bounding box center [518, 317] width 33 height 33
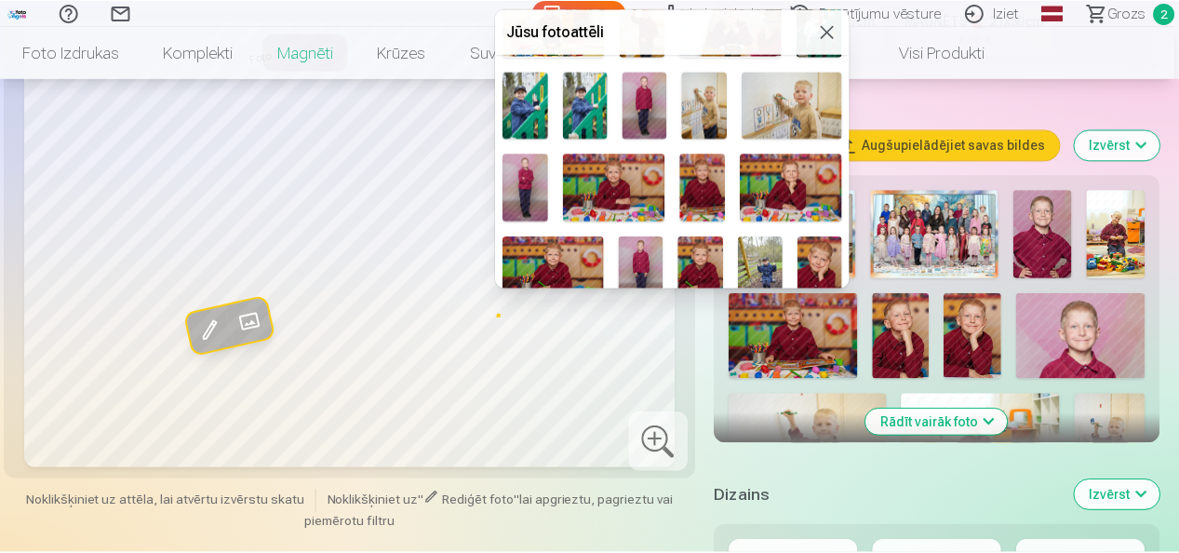
scroll to position [279, 0]
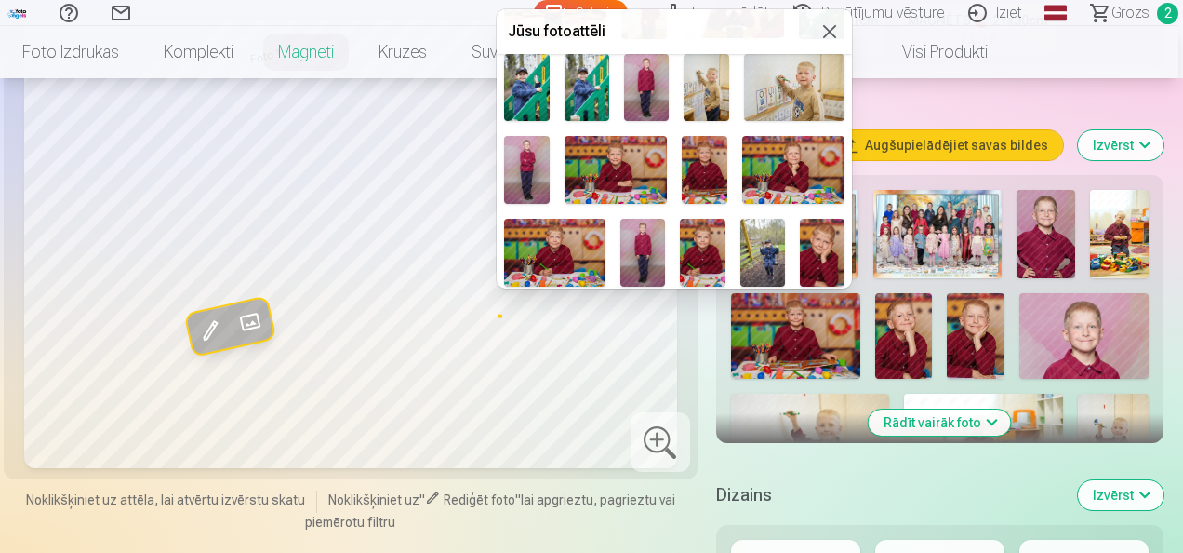
click at [818, 249] on img at bounding box center [822, 253] width 45 height 68
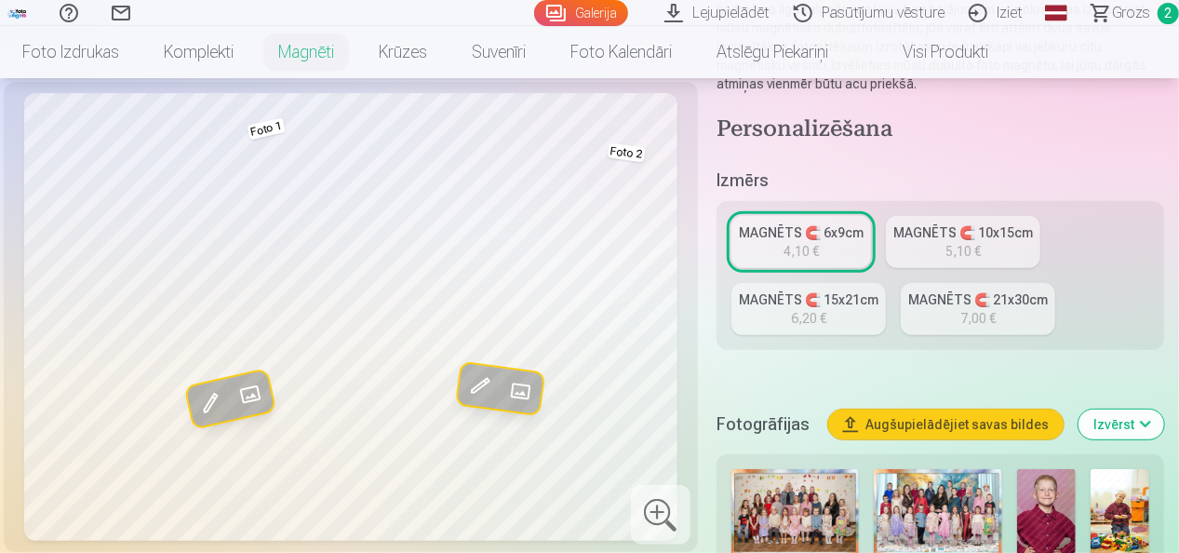
click at [214, 400] on span at bounding box center [209, 401] width 35 height 35
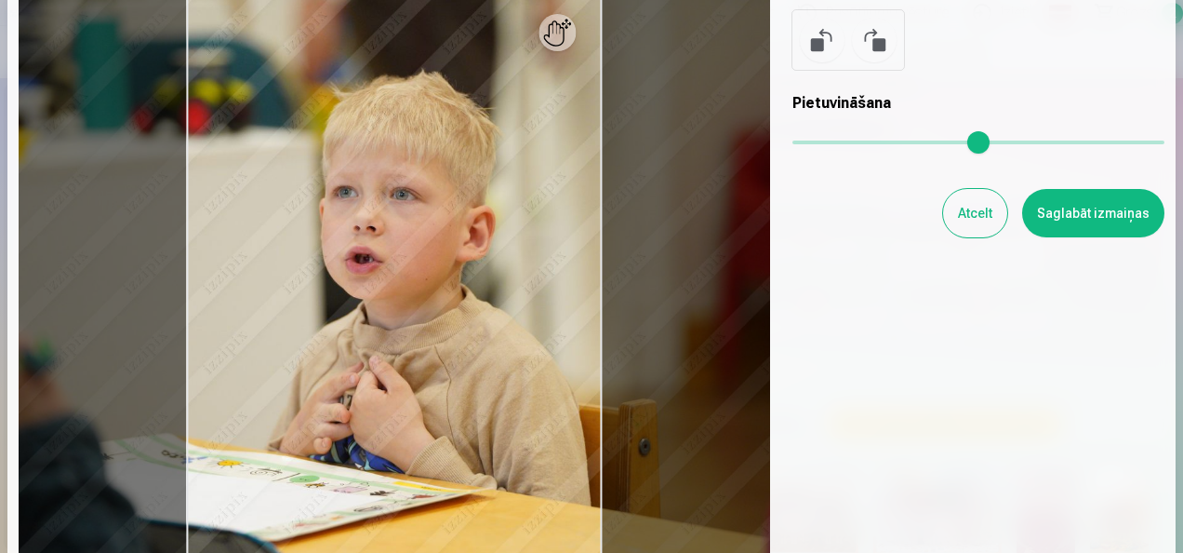
scroll to position [132, 0]
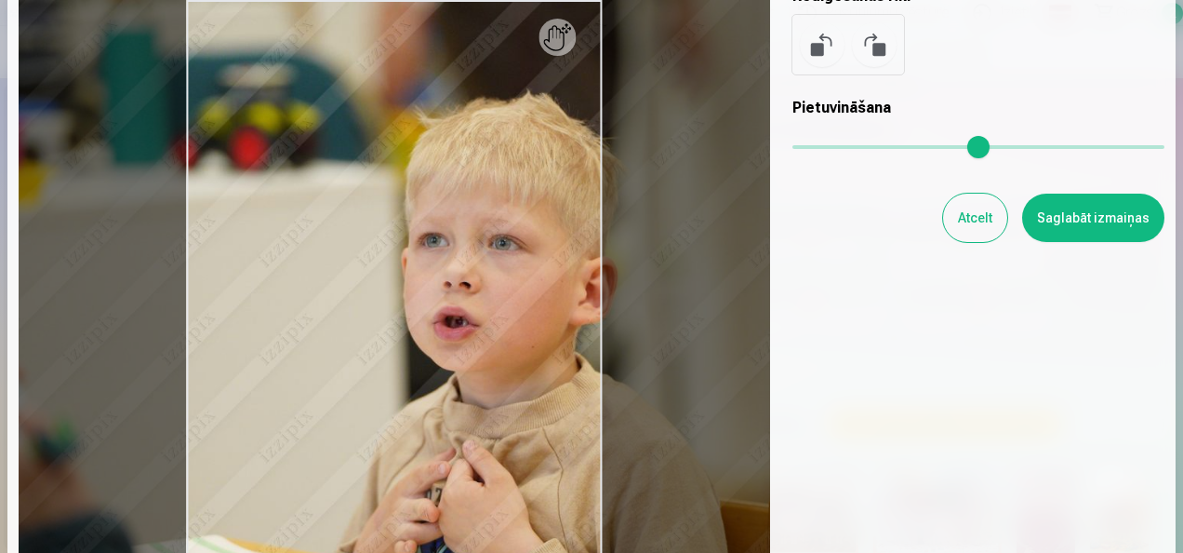
click at [817, 149] on input "range" at bounding box center [979, 147] width 372 height 4
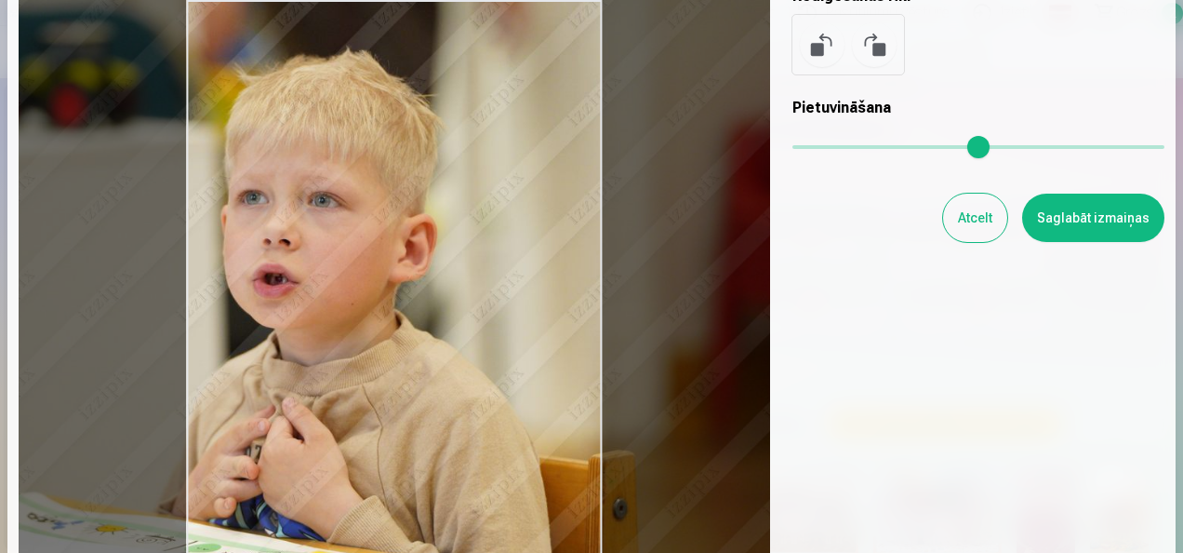
drag, startPoint x: 457, startPoint y: 356, endPoint x: 331, endPoint y: 326, distance: 129.3
click at [331, 326] on div at bounding box center [395, 291] width 752 height 612
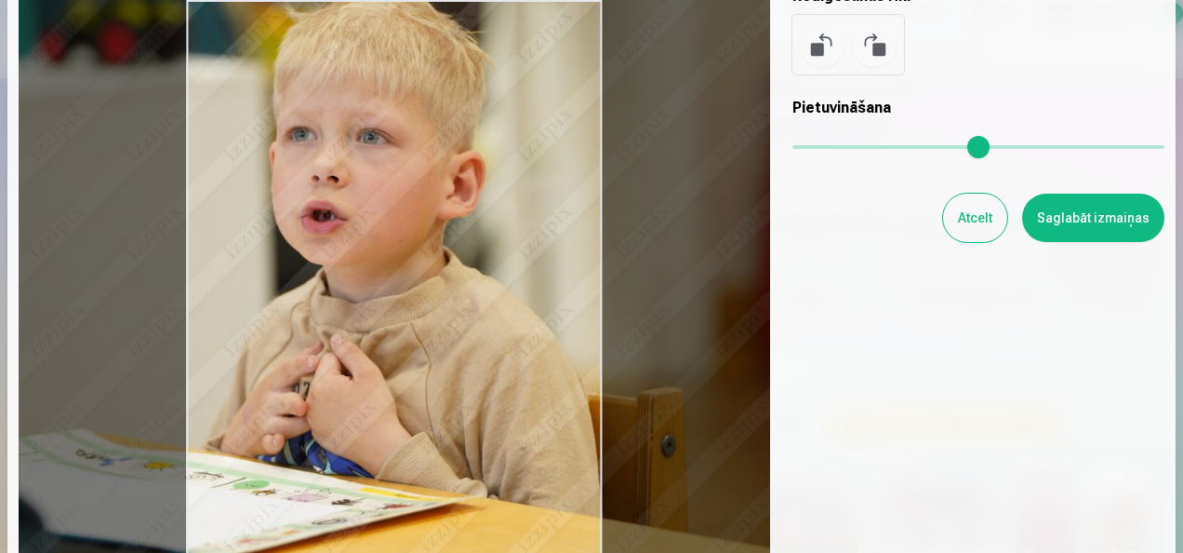
drag, startPoint x: 378, startPoint y: 338, endPoint x: 426, endPoint y: 274, distance: 79.6
click at [426, 274] on div at bounding box center [395, 291] width 752 height 612
type input "****"
click at [1101, 218] on button "Saglabāt izmaiņas" at bounding box center [1093, 217] width 142 height 48
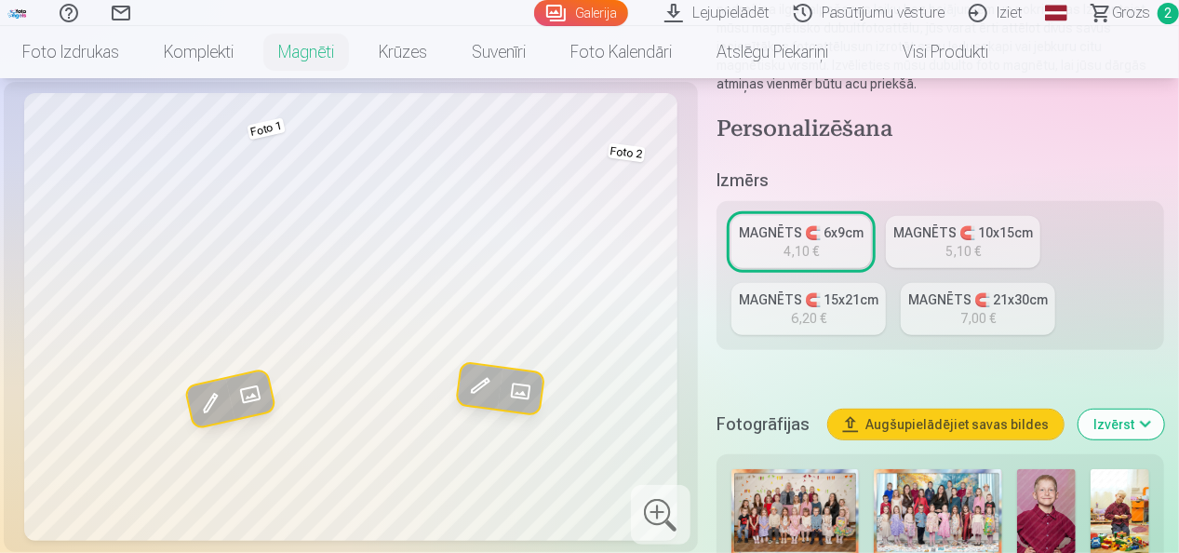
click at [255, 391] on span at bounding box center [249, 393] width 35 height 35
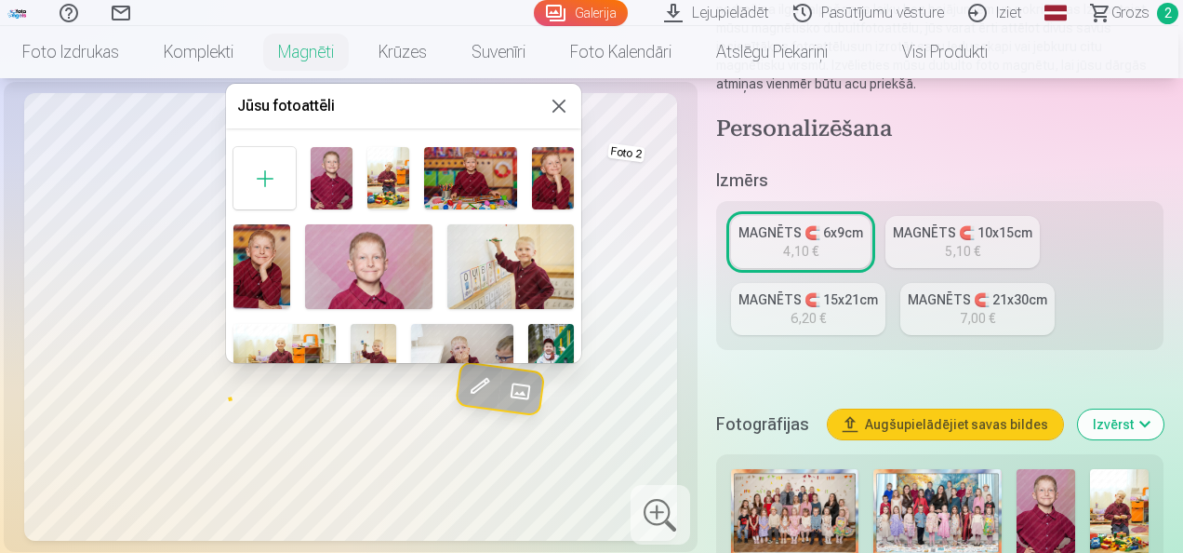
click at [562, 104] on button at bounding box center [559, 106] width 22 height 22
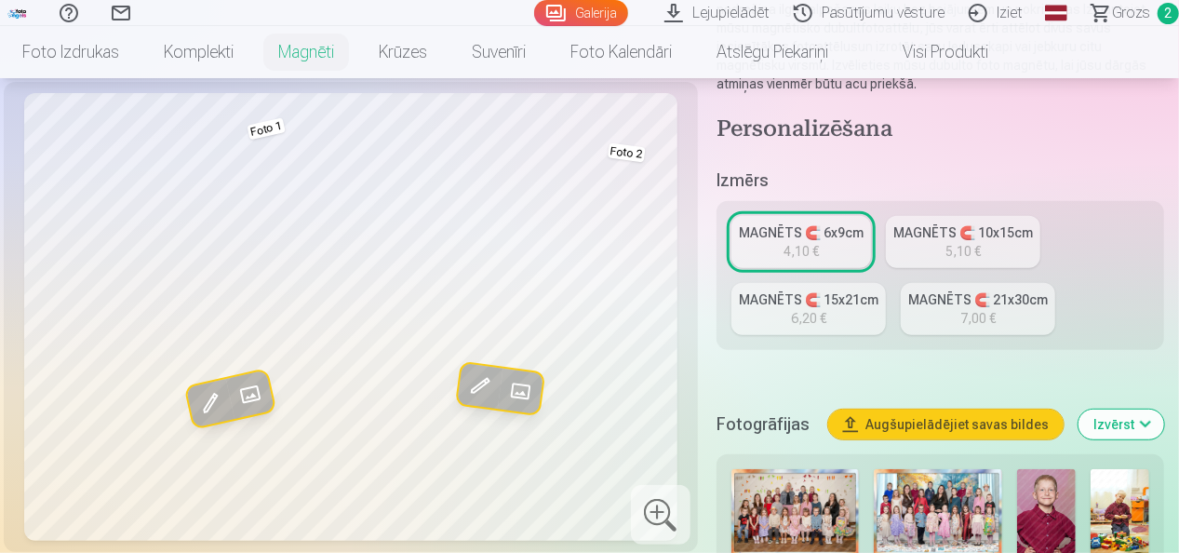
click at [214, 404] on span at bounding box center [209, 401] width 35 height 35
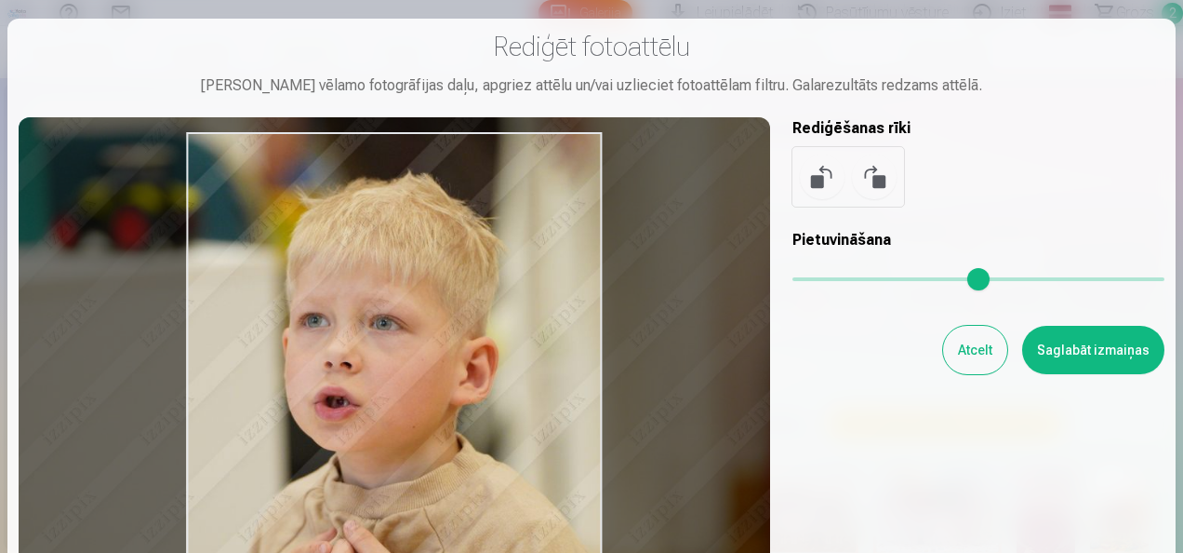
drag, startPoint x: 407, startPoint y: 335, endPoint x: 420, endPoint y: 389, distance: 55.5
click at [420, 389] on div at bounding box center [395, 423] width 752 height 612
type input "****"
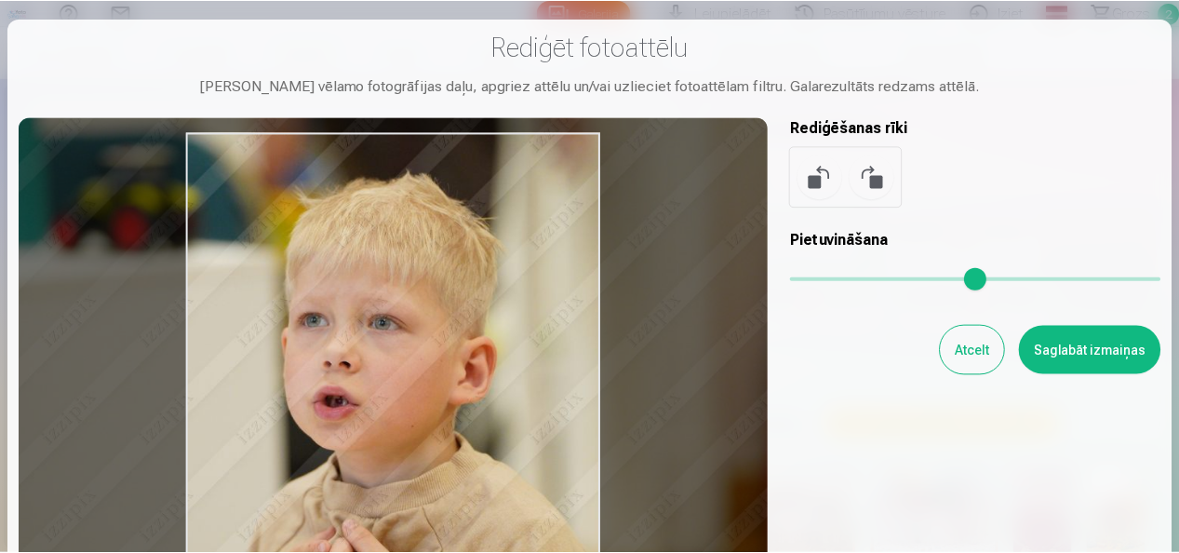
scroll to position [93, 0]
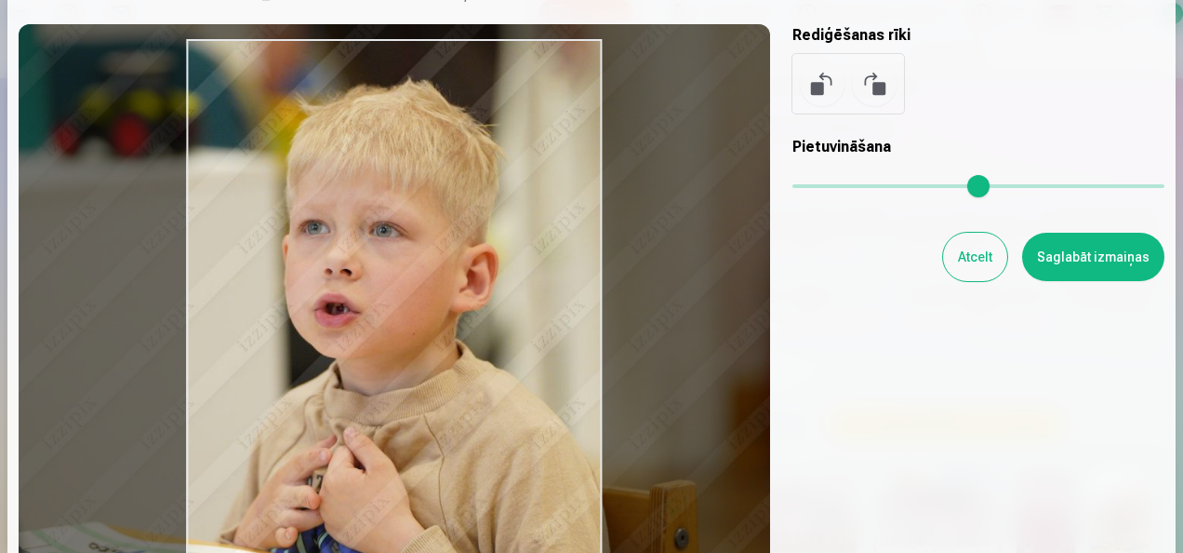
click at [1096, 255] on button "Saglabāt izmaiņas" at bounding box center [1093, 257] width 142 height 48
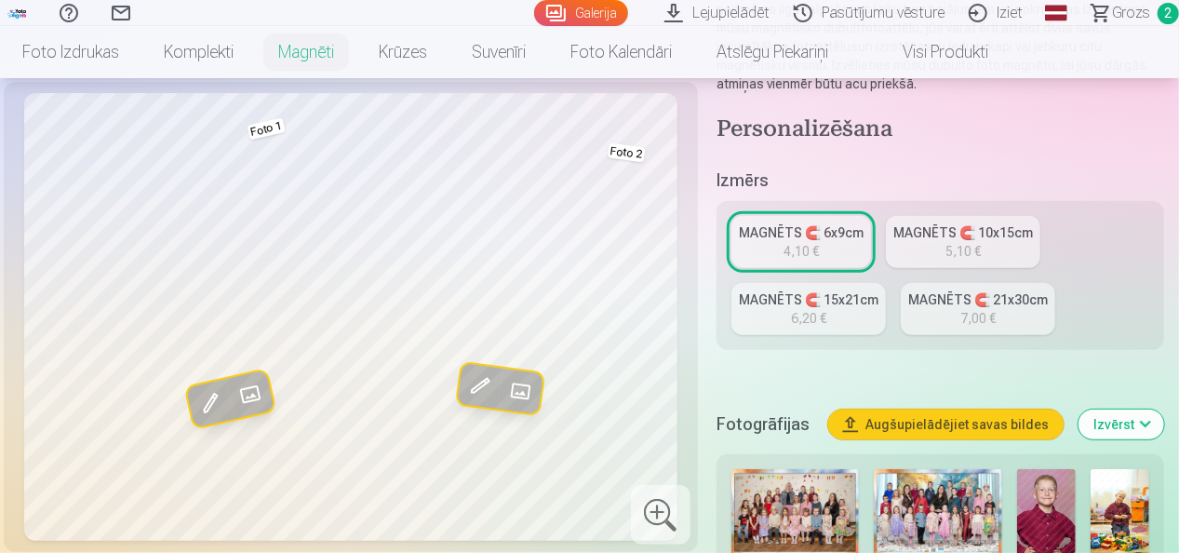
click at [999, 242] on div "MAGNĒTS 🧲 10x15cm" at bounding box center [963, 232] width 140 height 19
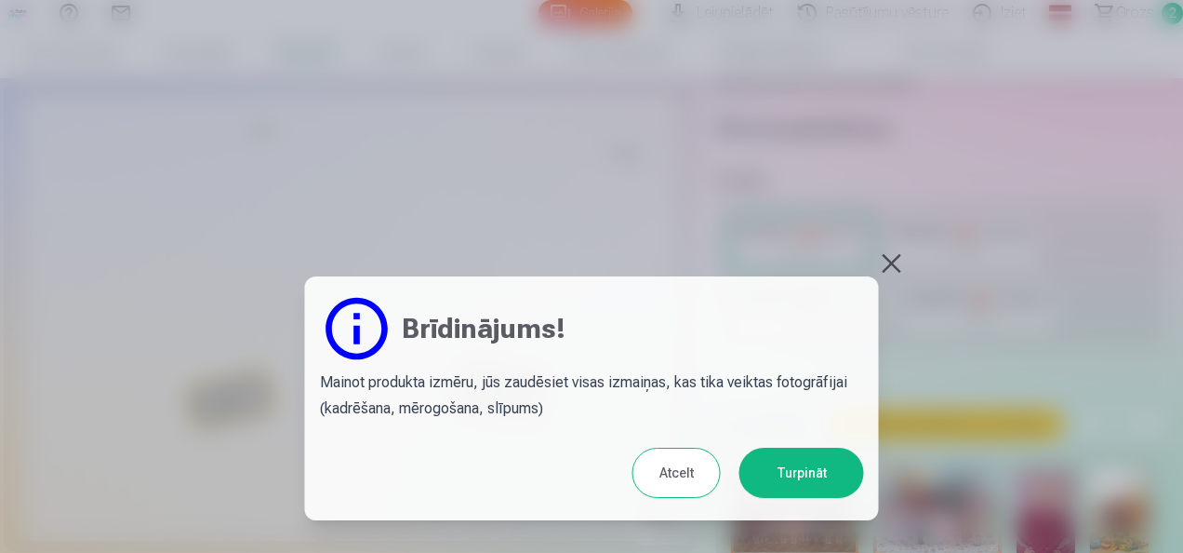
click at [834, 473] on button "Turpināt" at bounding box center [802, 472] width 125 height 50
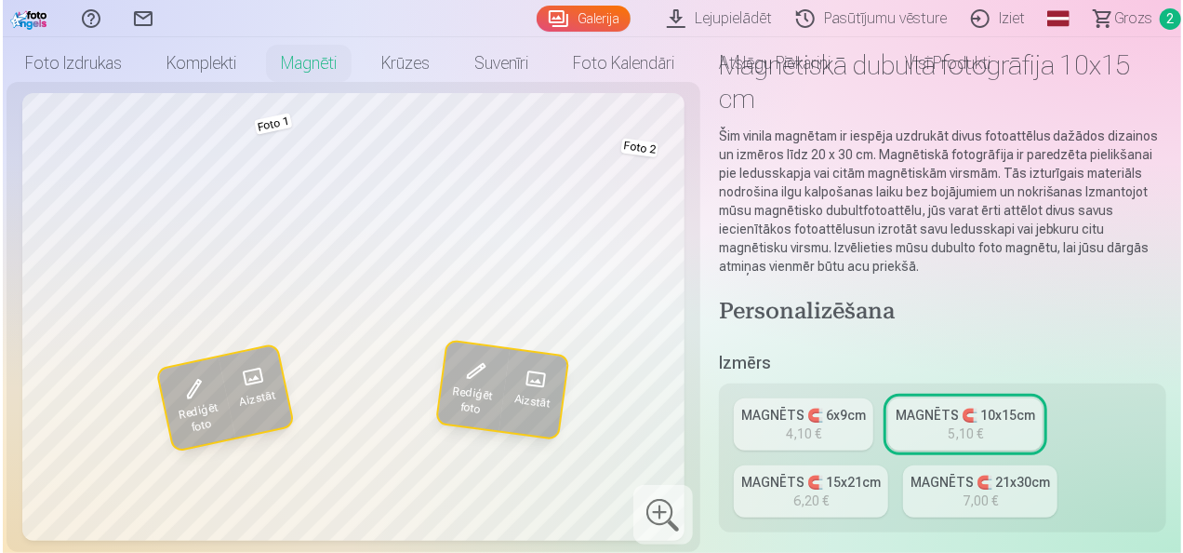
scroll to position [186, 0]
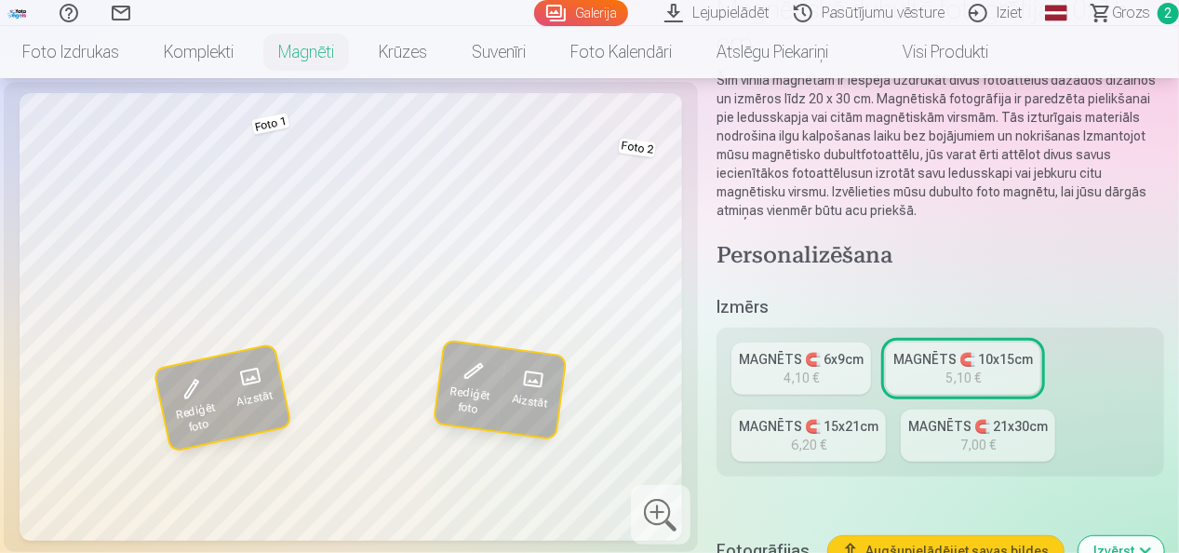
click at [192, 383] on span at bounding box center [190, 388] width 35 height 35
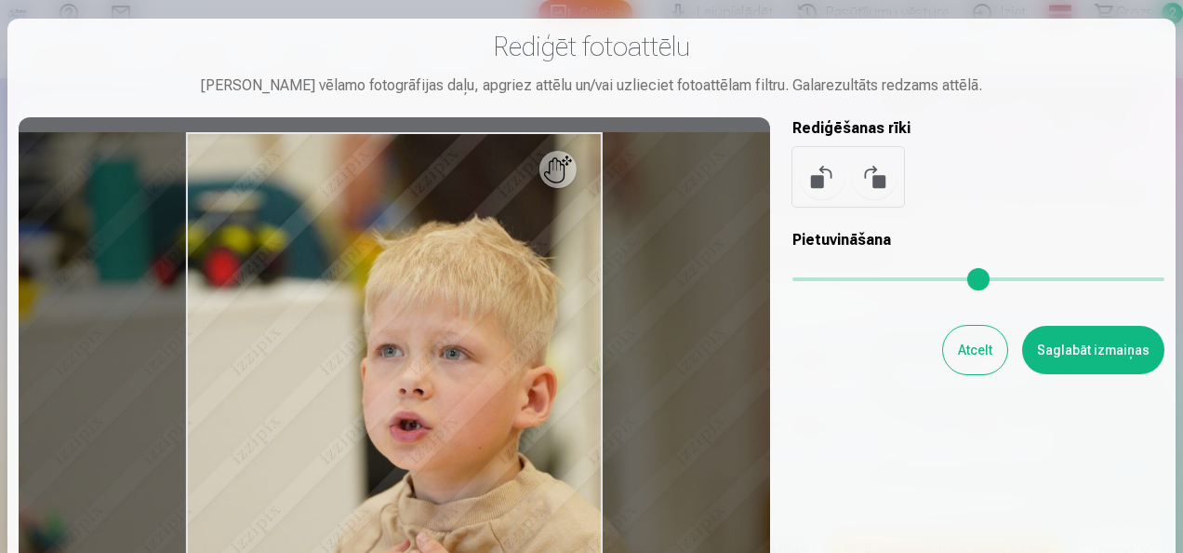
click at [814, 278] on input "range" at bounding box center [979, 279] width 372 height 4
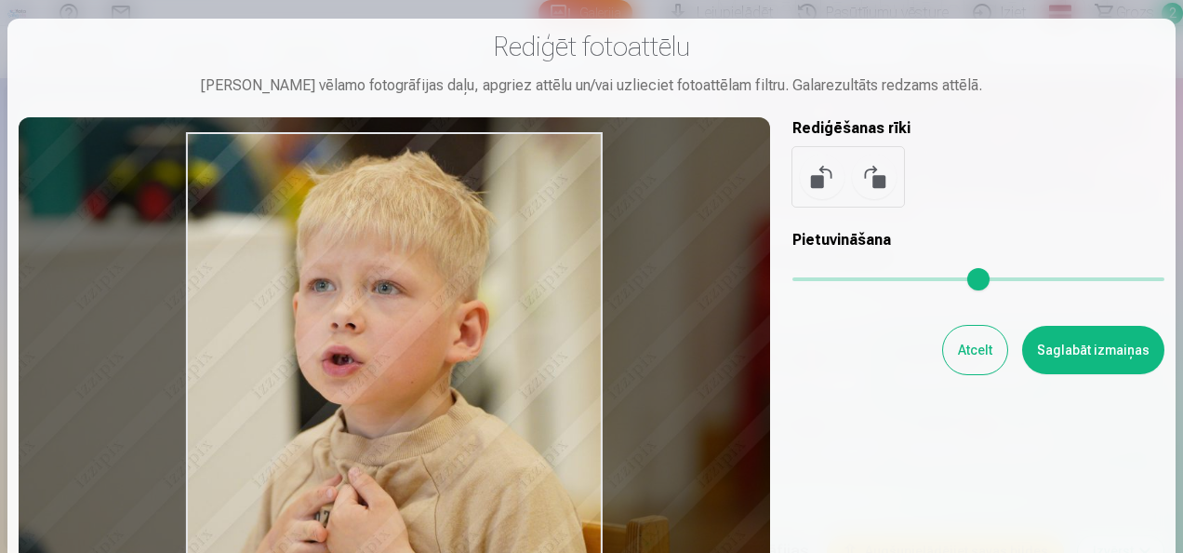
drag, startPoint x: 452, startPoint y: 388, endPoint x: 394, endPoint y: 288, distance: 115.0
click at [394, 288] on div at bounding box center [395, 423] width 752 height 612
type input "****"
click at [1088, 346] on button "Saglabāt izmaiņas" at bounding box center [1093, 350] width 142 height 48
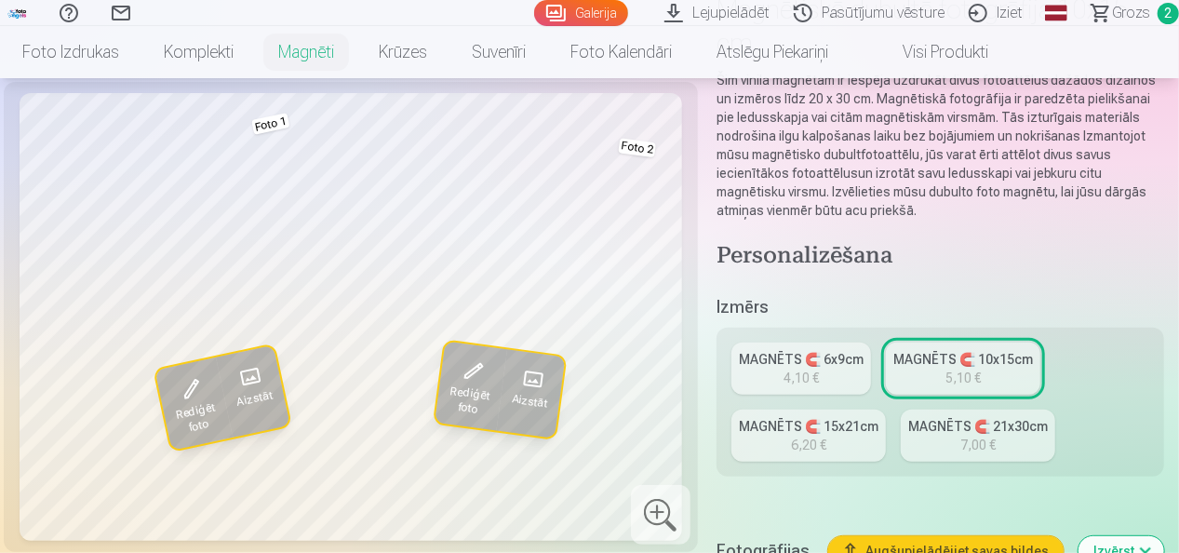
click at [470, 378] on span at bounding box center [471, 370] width 33 height 33
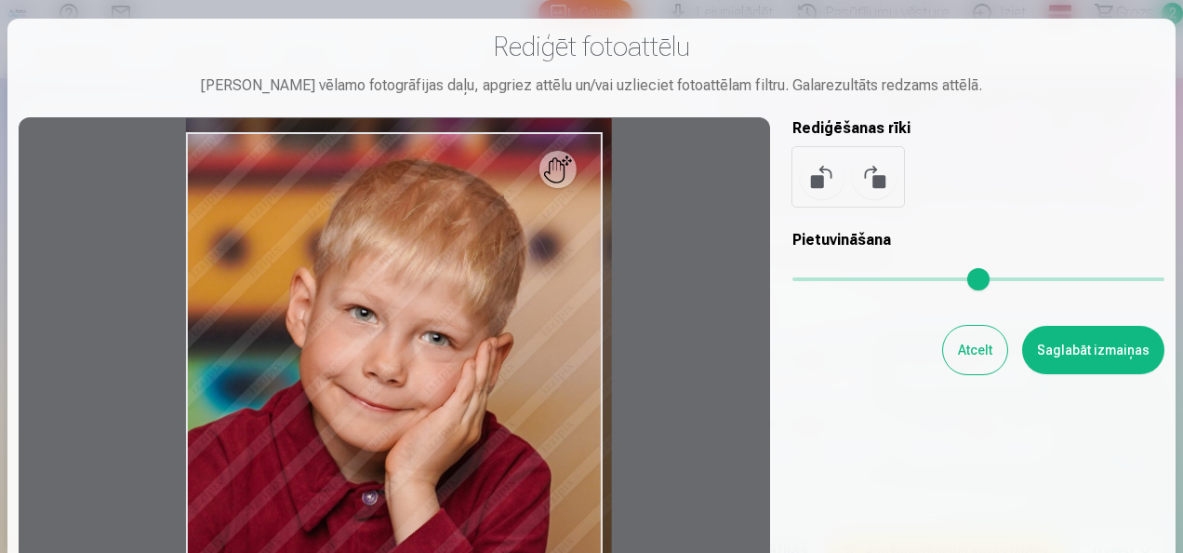
click at [811, 279] on input "range" at bounding box center [979, 279] width 372 height 4
click at [820, 280] on input "range" at bounding box center [979, 279] width 372 height 4
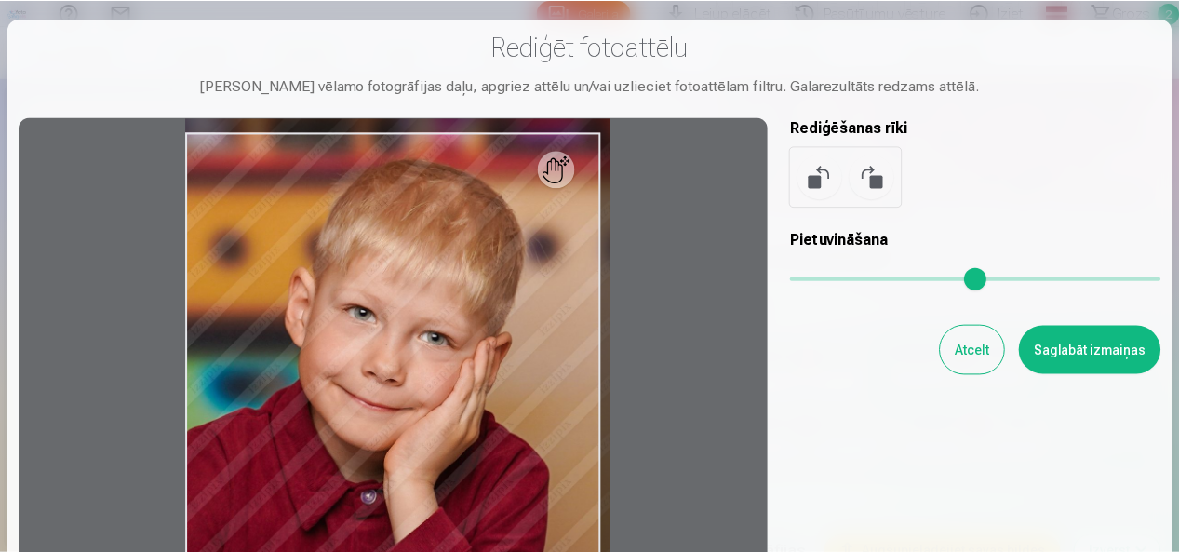
scroll to position [93, 0]
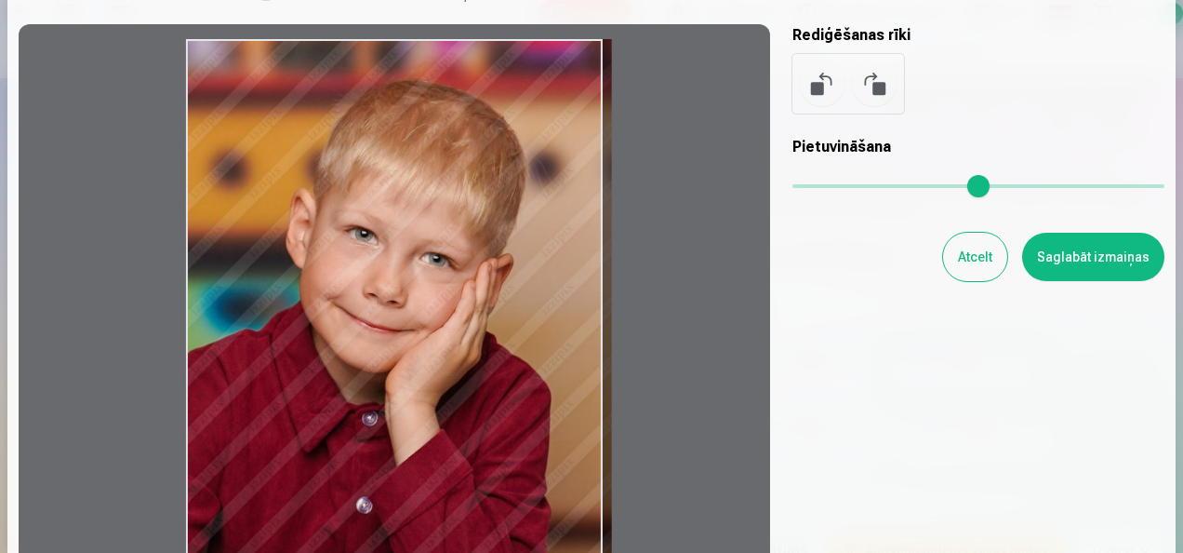
drag, startPoint x: 527, startPoint y: 353, endPoint x: 528, endPoint y: 376, distance: 23.3
click at [528, 376] on div at bounding box center [395, 330] width 752 height 612
type input "****"
click at [819, 184] on input "range" at bounding box center [979, 186] width 372 height 4
click at [1077, 255] on button "Saglabāt izmaiņas" at bounding box center [1093, 257] width 142 height 48
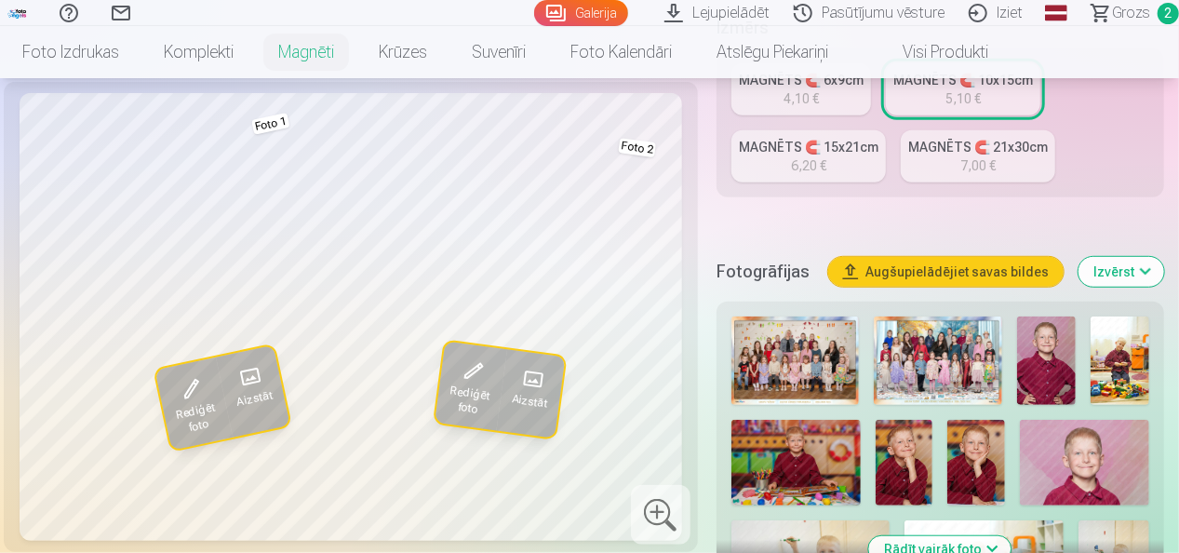
scroll to position [1116, 0]
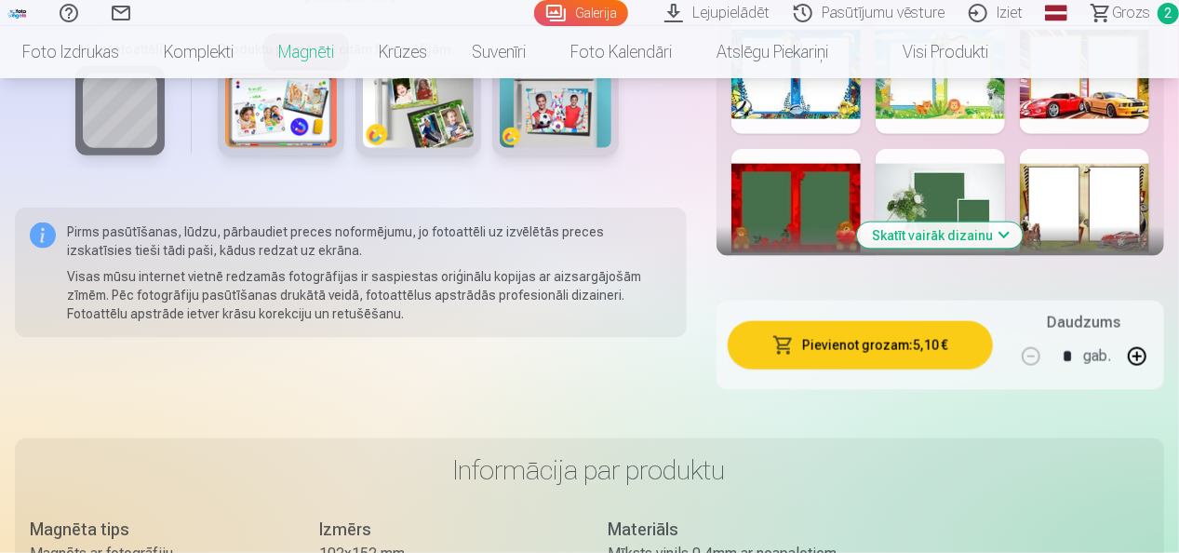
click at [1007, 232] on button "Skatīt vairāk dizainu" at bounding box center [940, 235] width 166 height 26
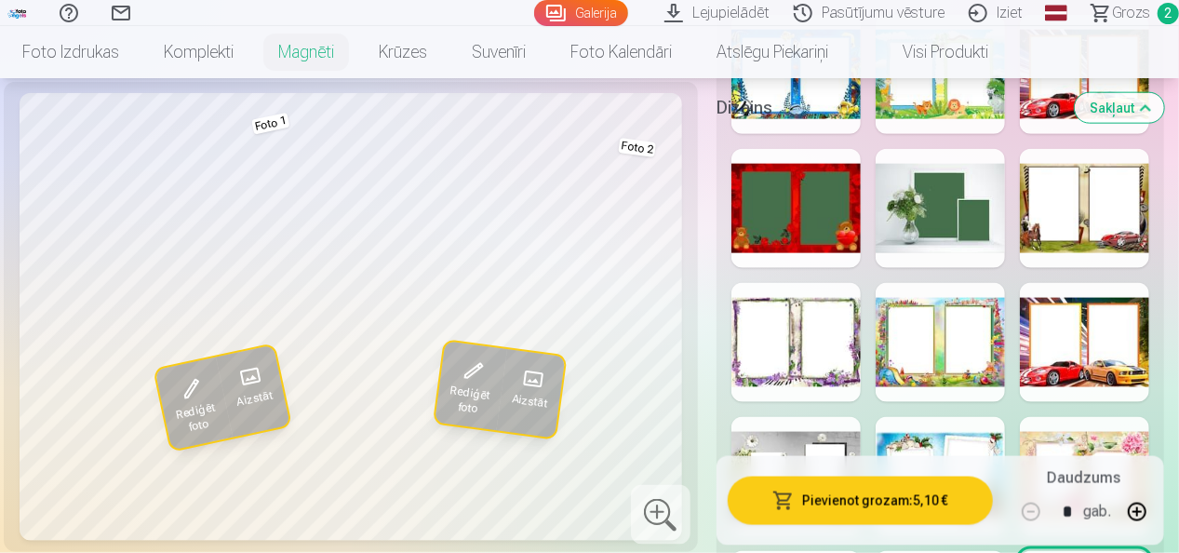
click at [1034, 98] on h5 "Dizains" at bounding box center [887, 108] width 343 height 26
click at [1046, 103] on h5 "Dizains" at bounding box center [887, 108] width 343 height 26
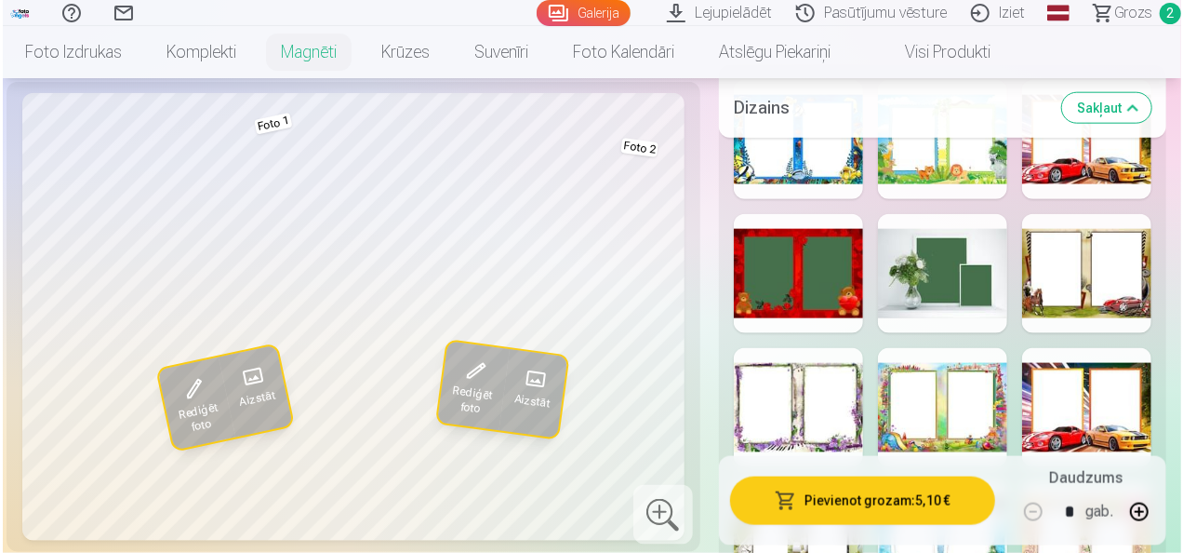
scroll to position [1023, 0]
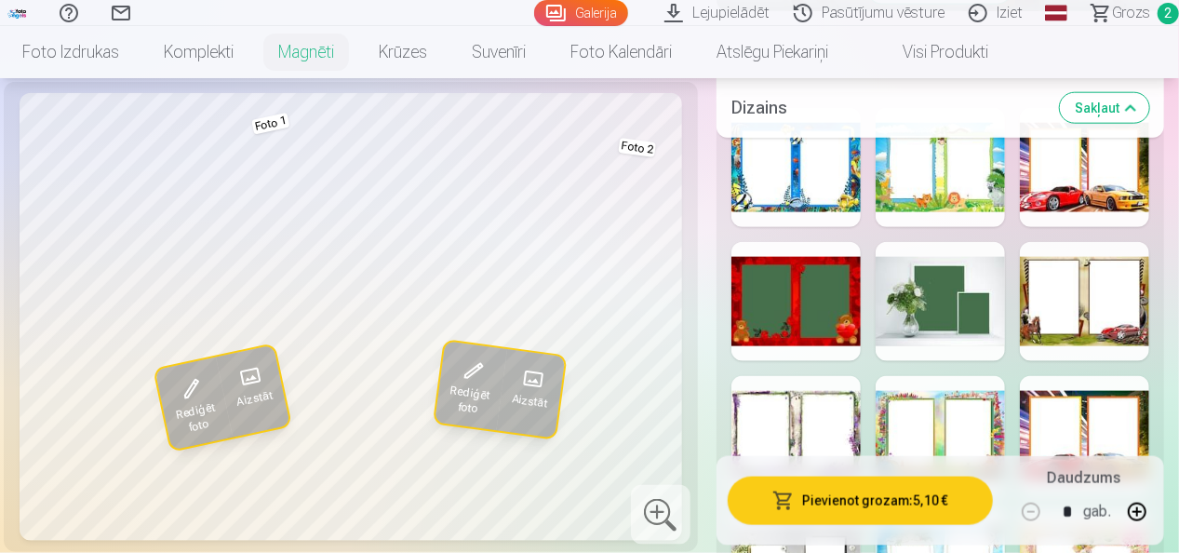
click at [1075, 160] on div at bounding box center [1084, 167] width 129 height 119
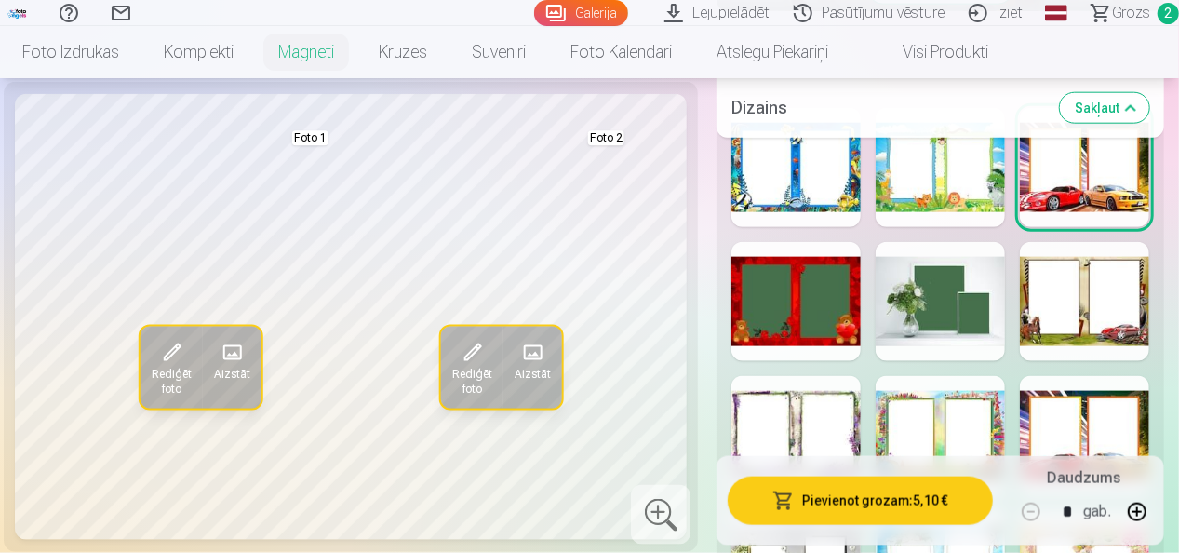
click at [169, 355] on span at bounding box center [171, 353] width 30 height 30
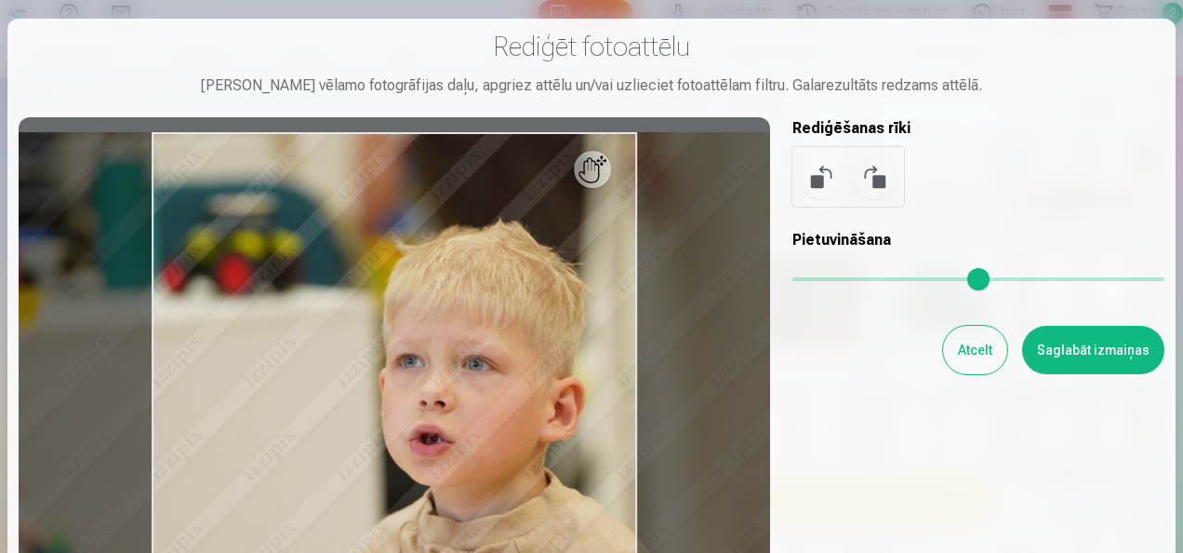
click at [819, 281] on input "range" at bounding box center [979, 279] width 372 height 4
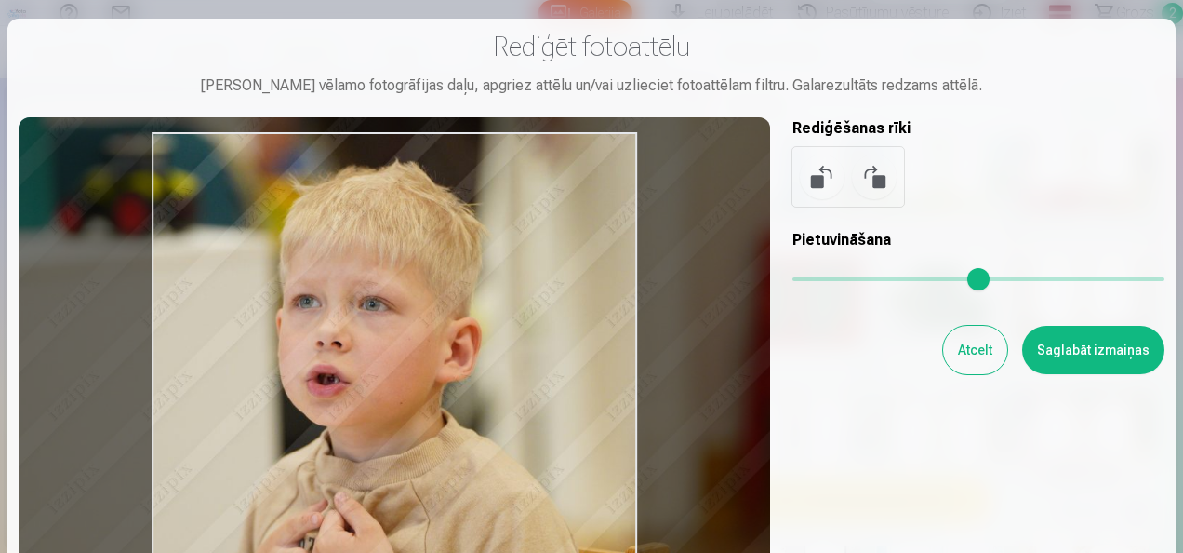
drag, startPoint x: 518, startPoint y: 381, endPoint x: 418, endPoint y: 324, distance: 115.8
click at [418, 324] on div at bounding box center [395, 423] width 752 height 612
type input "****"
click at [1070, 350] on button "Saglabāt izmaiņas" at bounding box center [1093, 350] width 142 height 48
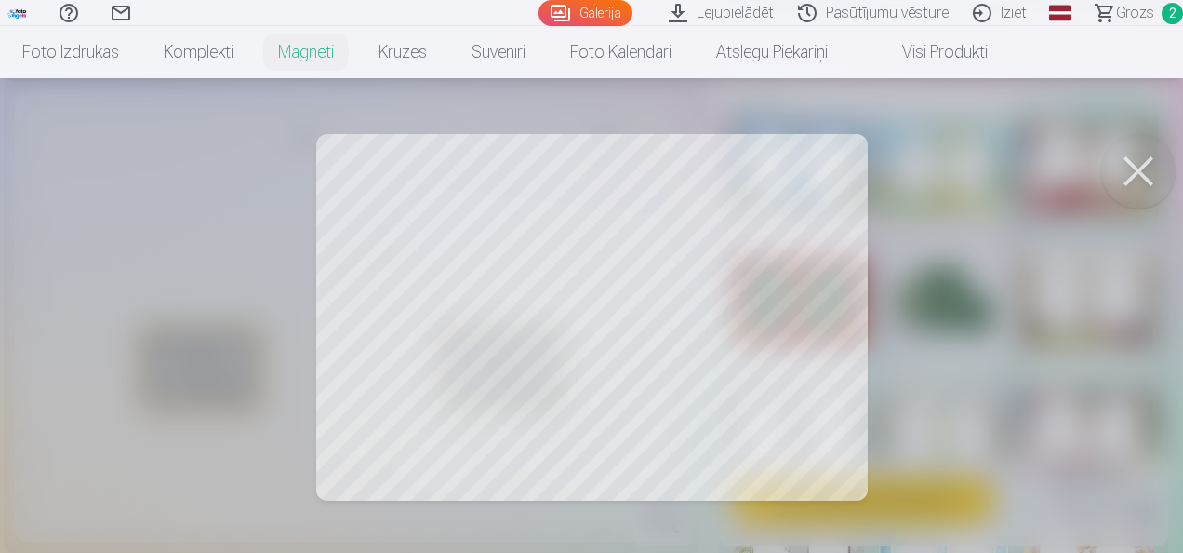
click at [735, 300] on div at bounding box center [591, 276] width 1183 height 553
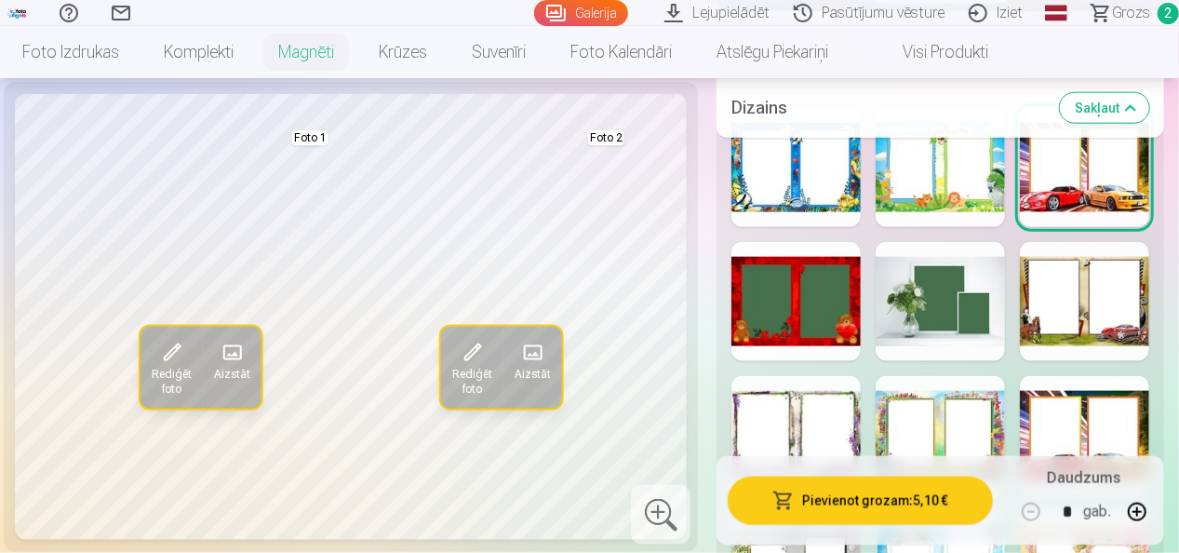
click at [467, 356] on span at bounding box center [472, 353] width 30 height 30
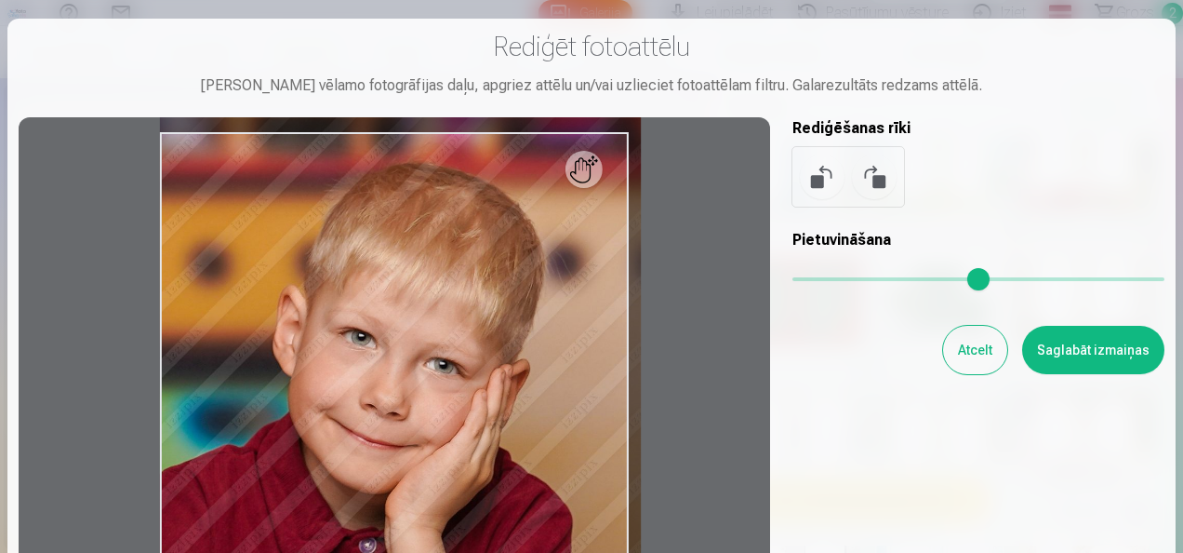
click at [811, 279] on input "range" at bounding box center [979, 279] width 372 height 4
click at [821, 277] on input "range" at bounding box center [979, 279] width 372 height 4
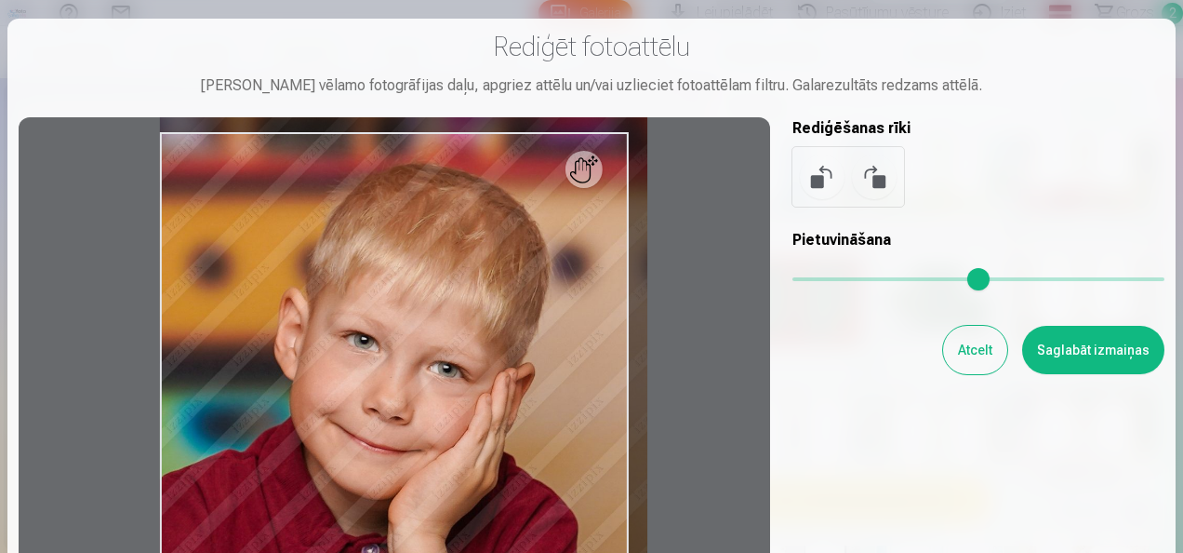
click at [834, 280] on input "range" at bounding box center [979, 279] width 372 height 4
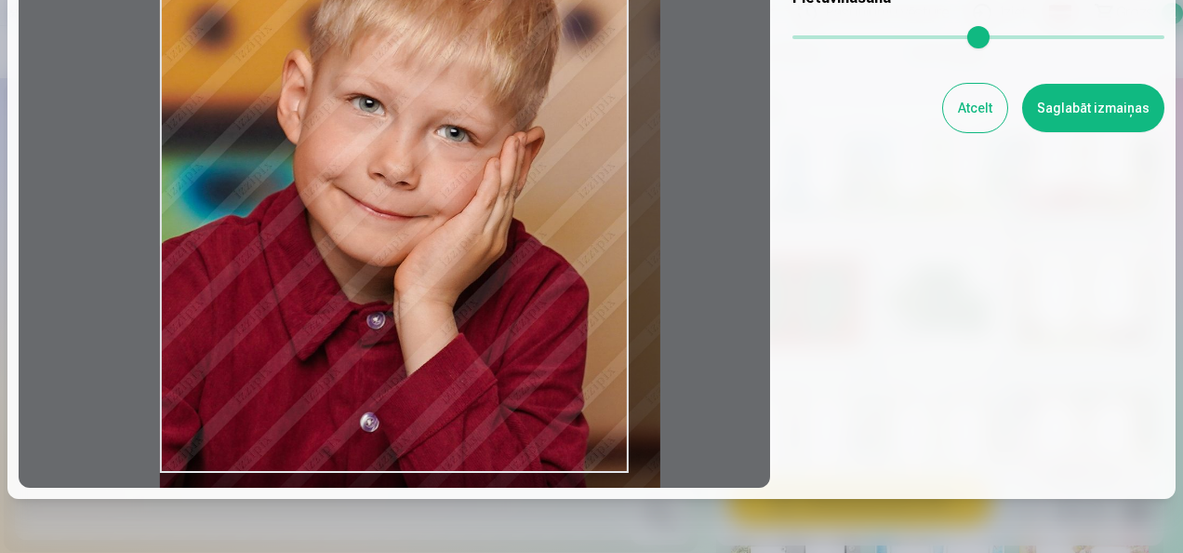
scroll to position [318, 0]
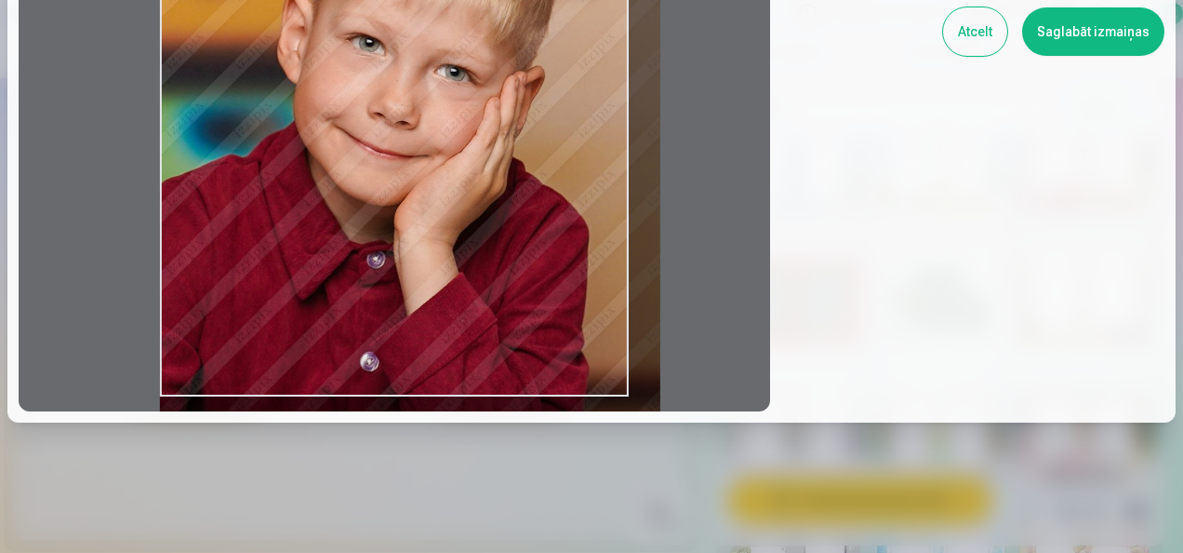
drag, startPoint x: 548, startPoint y: 235, endPoint x: 553, endPoint y: 296, distance: 60.7
click at [553, 296] on div at bounding box center [395, 105] width 752 height 612
type input "***"
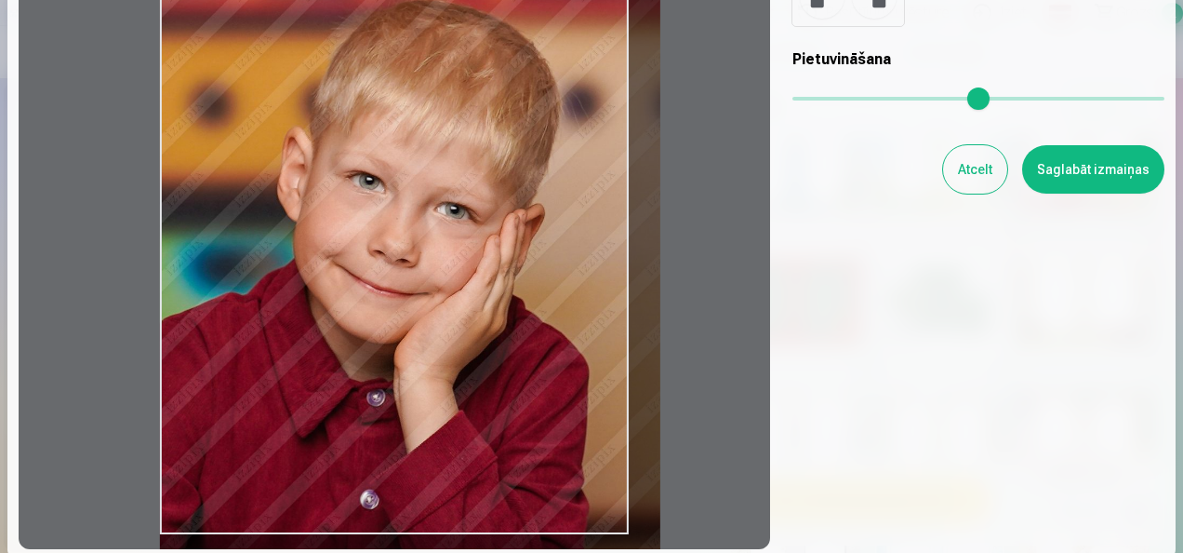
scroll to position [186, 0]
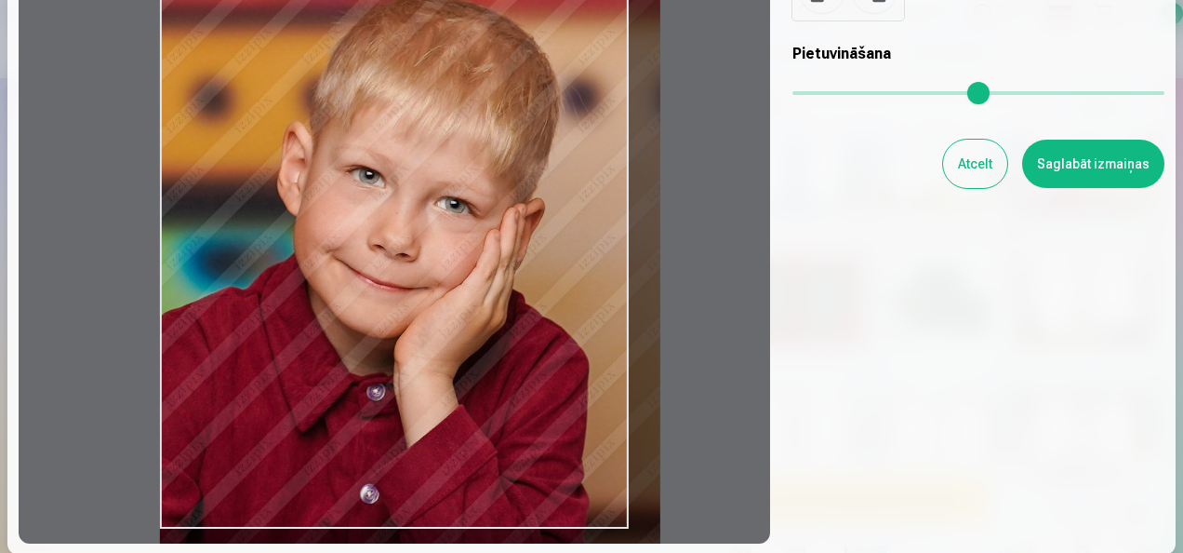
click at [1066, 154] on button "Saglabāt izmaiņas" at bounding box center [1093, 164] width 142 height 48
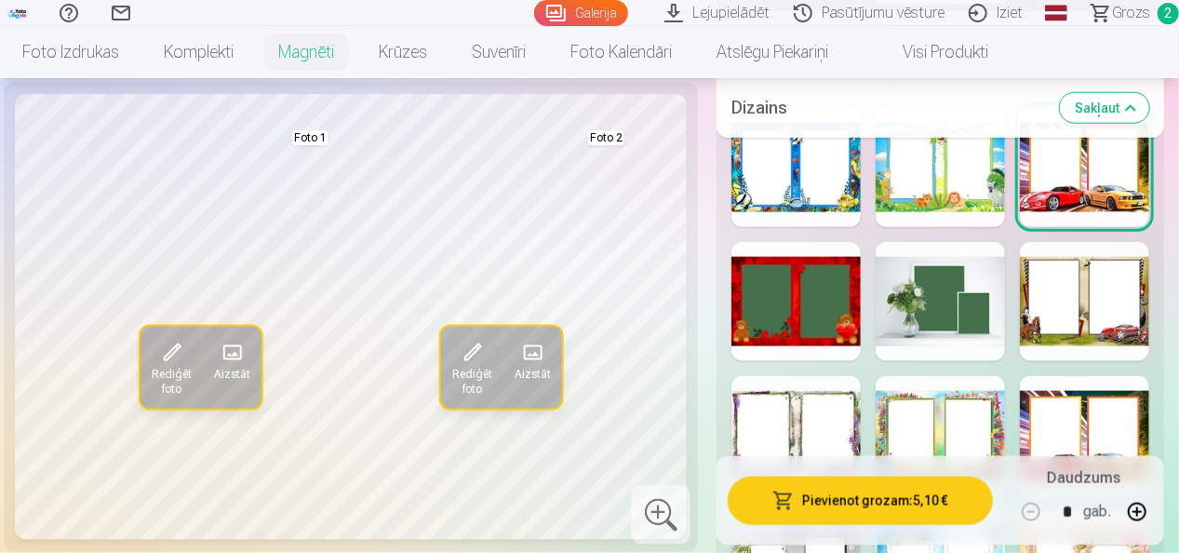
click at [169, 367] on span "Rediģēt foto" at bounding box center [171, 382] width 40 height 30
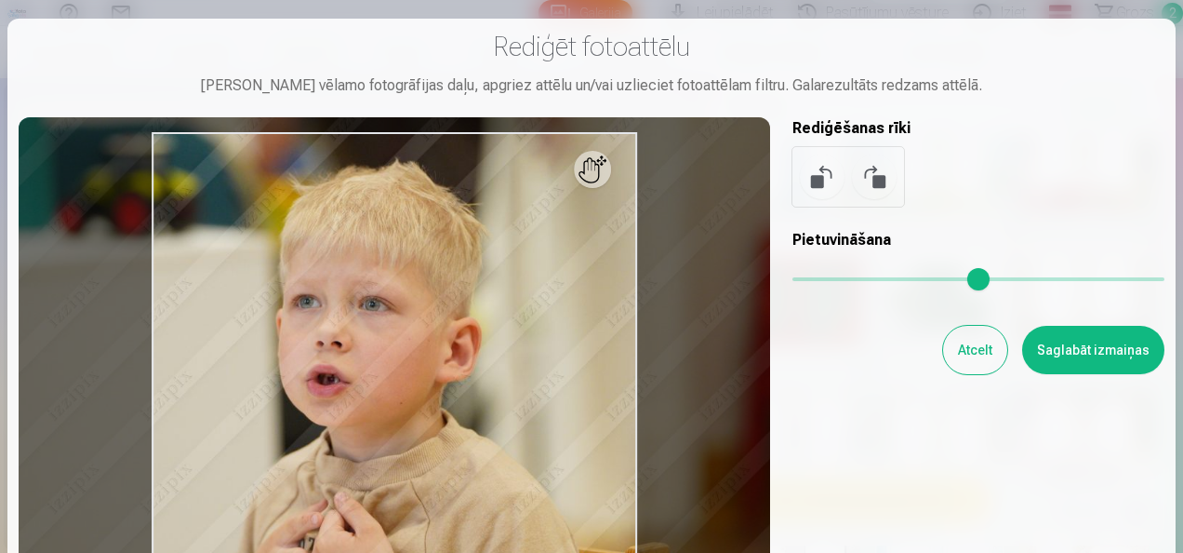
scroll to position [93, 0]
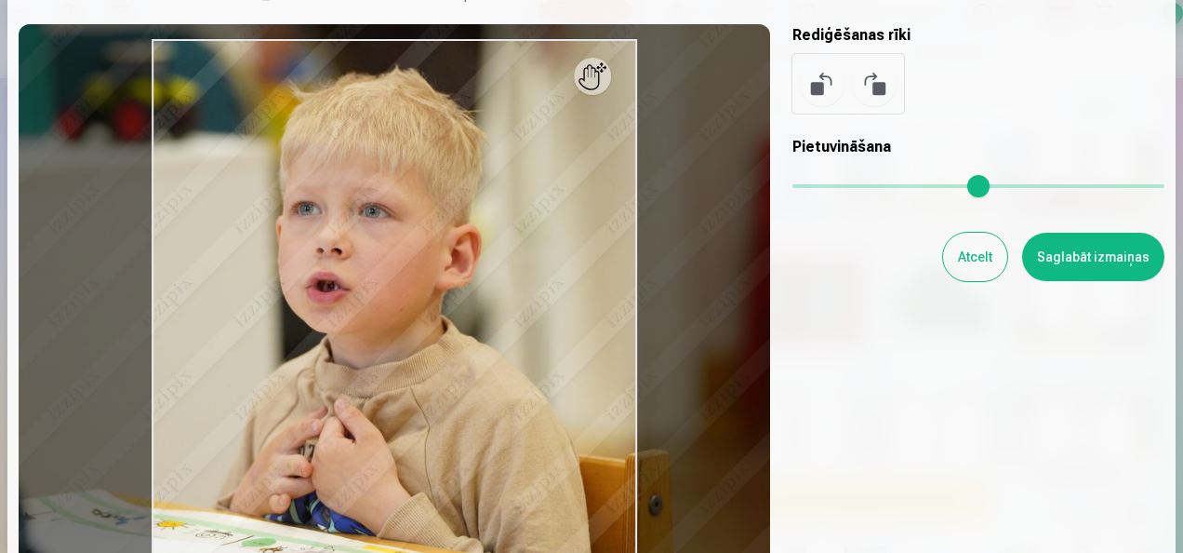
click at [826, 184] on input "range" at bounding box center [979, 186] width 372 height 4
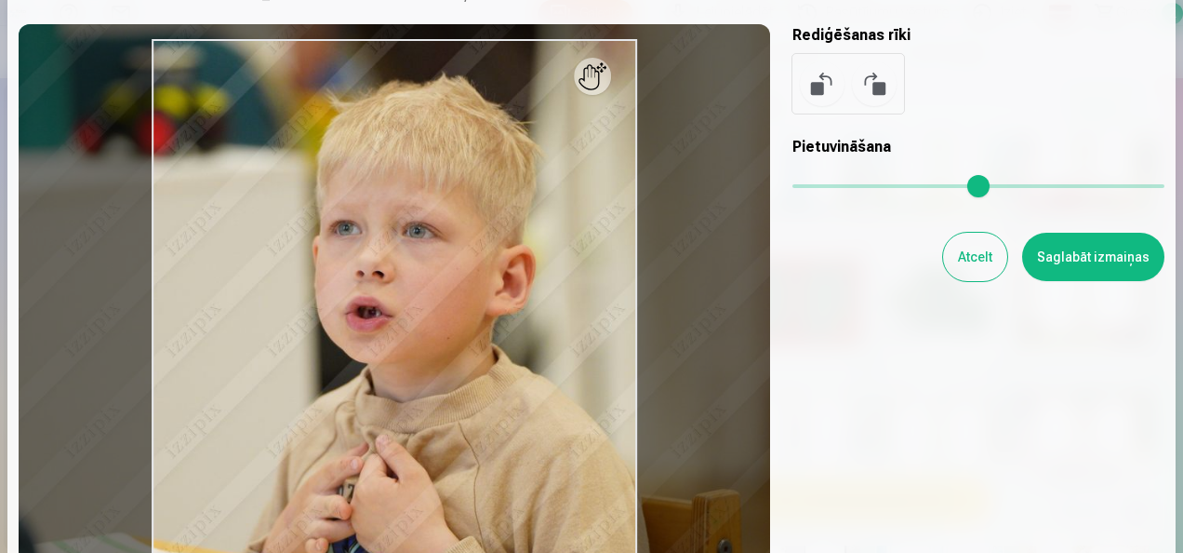
click at [828, 184] on input "range" at bounding box center [979, 186] width 372 height 4
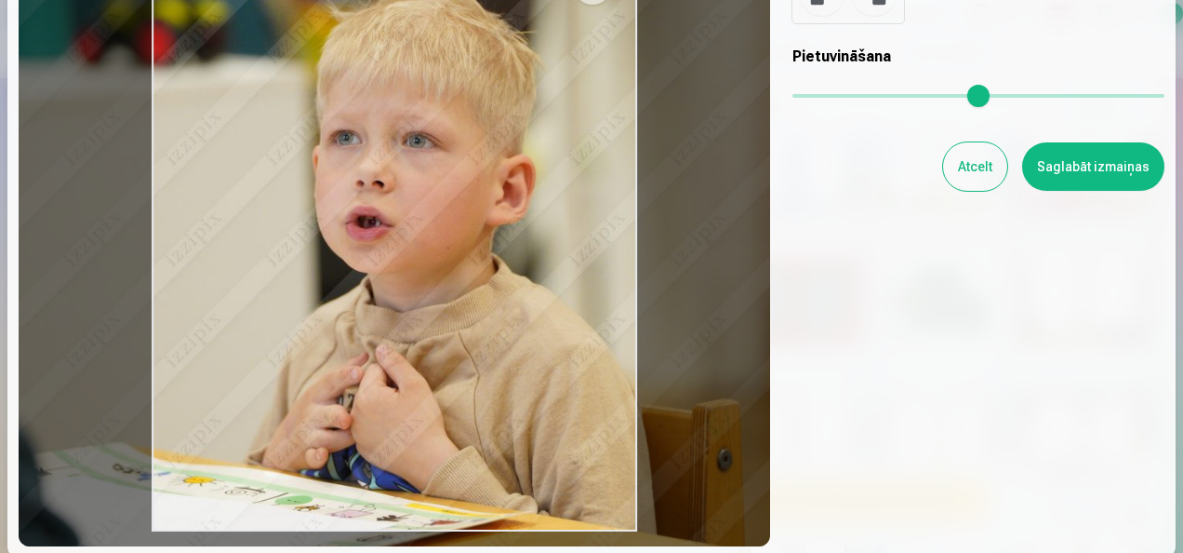
scroll to position [186, 0]
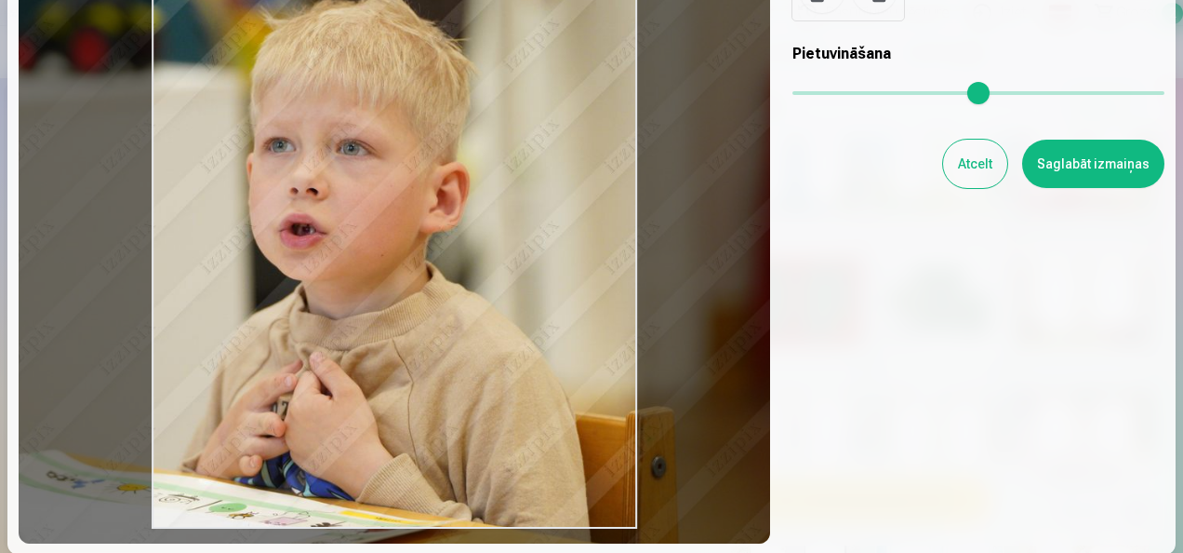
drag, startPoint x: 508, startPoint y: 300, endPoint x: 442, endPoint y: 310, distance: 66.8
click at [442, 310] on div at bounding box center [395, 237] width 752 height 612
type input "****"
click at [1079, 162] on button "Saglabāt izmaiņas" at bounding box center [1093, 164] width 142 height 48
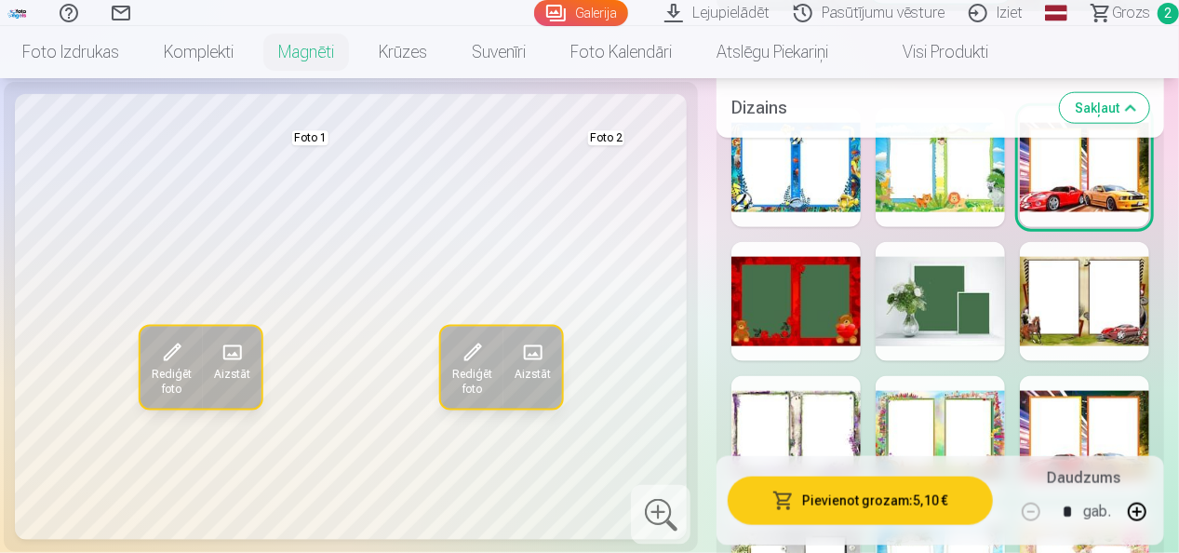
click at [178, 367] on span "Rediģēt foto" at bounding box center [171, 382] width 40 height 30
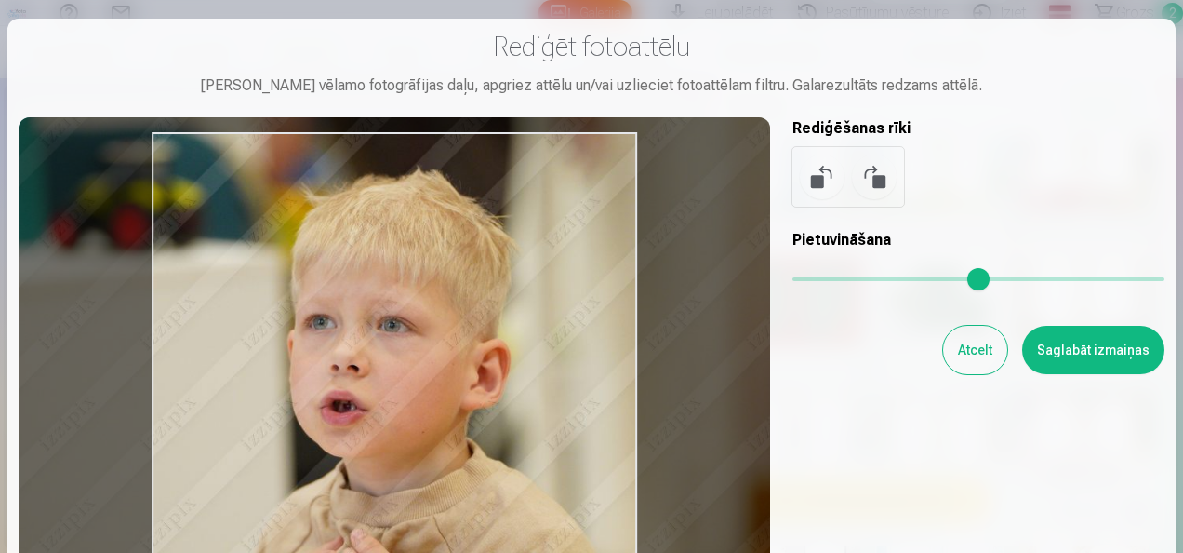
type input "****"
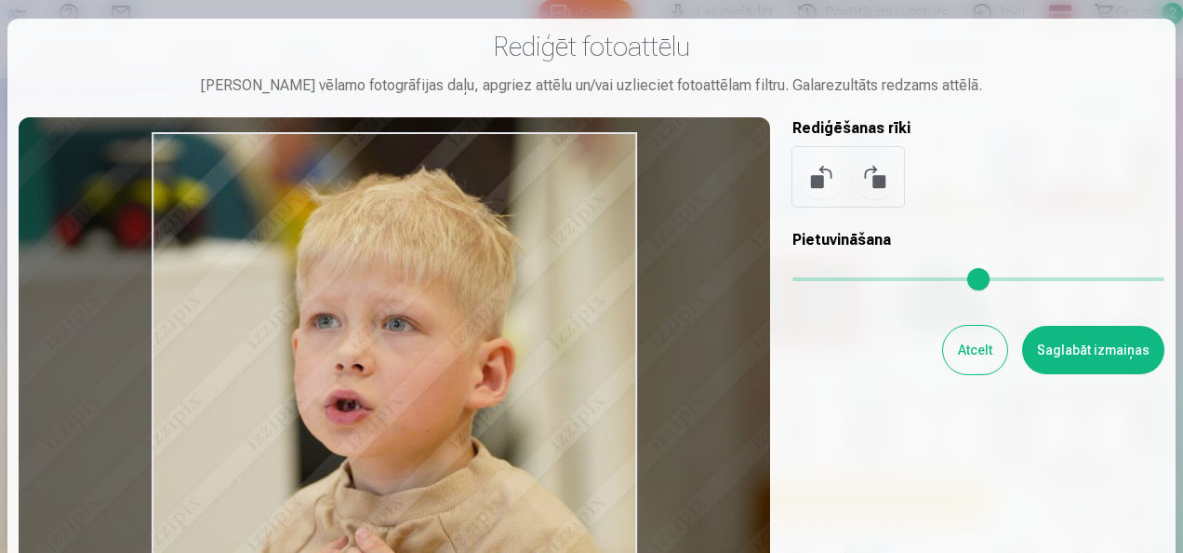
drag, startPoint x: 374, startPoint y: 355, endPoint x: 420, endPoint y: 345, distance: 46.7
click at [420, 345] on div at bounding box center [395, 423] width 752 height 612
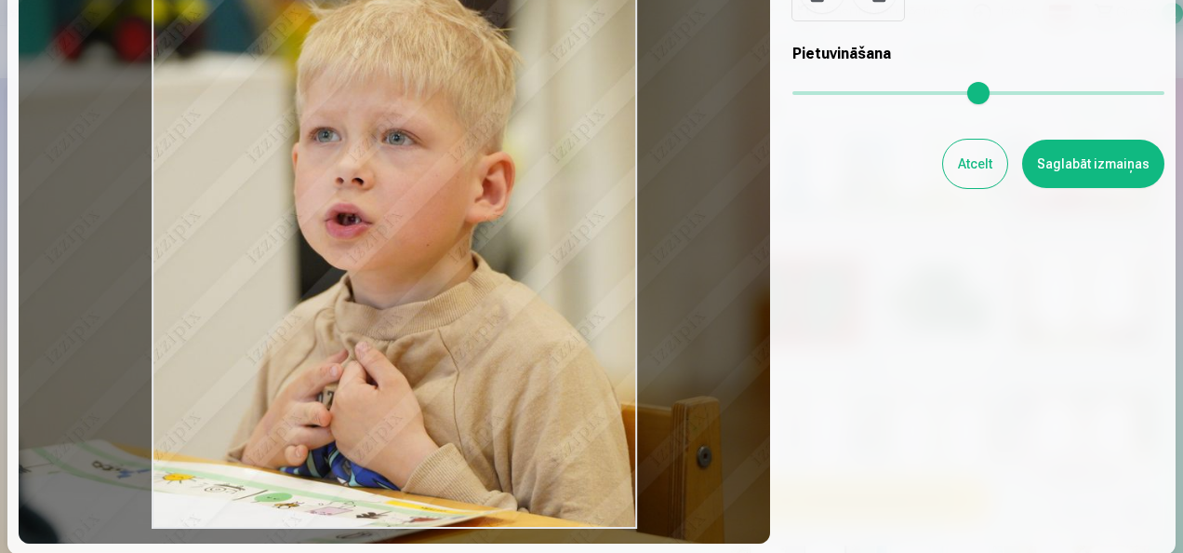
click at [1081, 168] on button "Saglabāt izmaiņas" at bounding box center [1093, 164] width 142 height 48
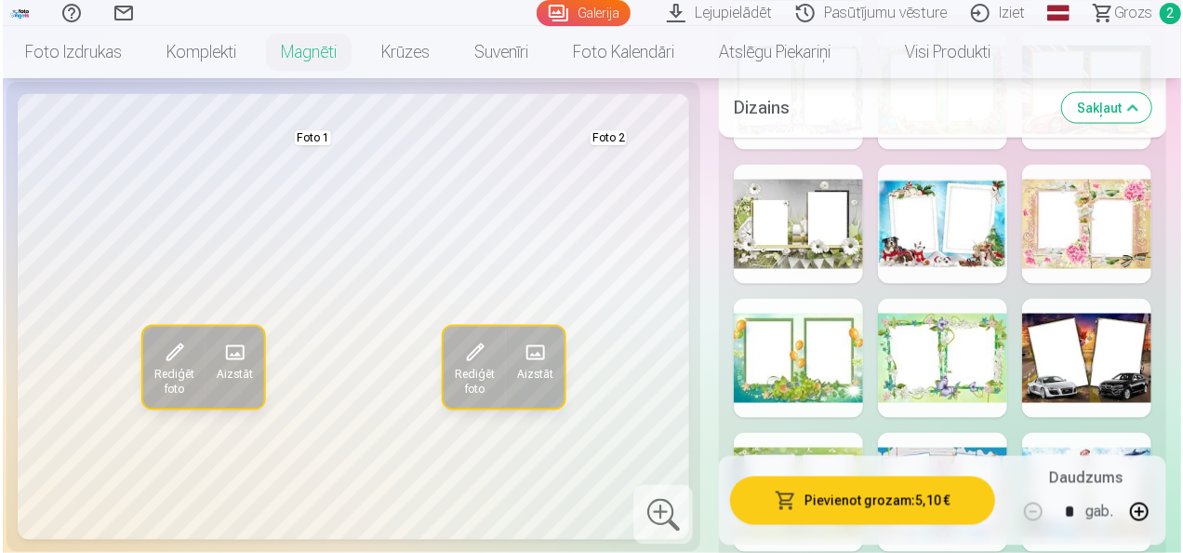
scroll to position [1395, 0]
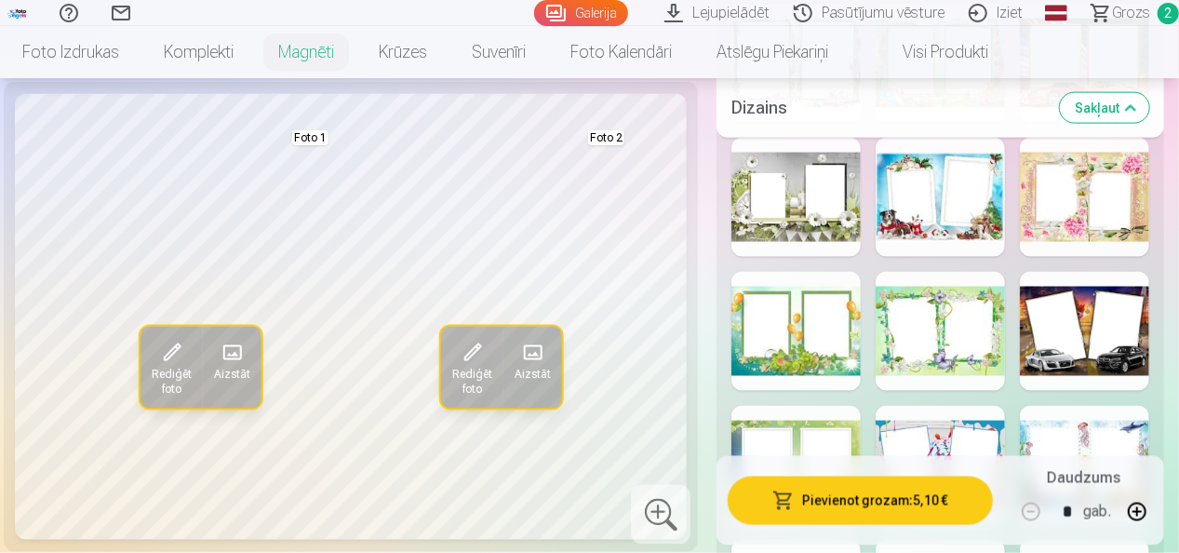
click at [881, 502] on button "Pievienot grozam : 5,10 €" at bounding box center [859, 500] width 265 height 48
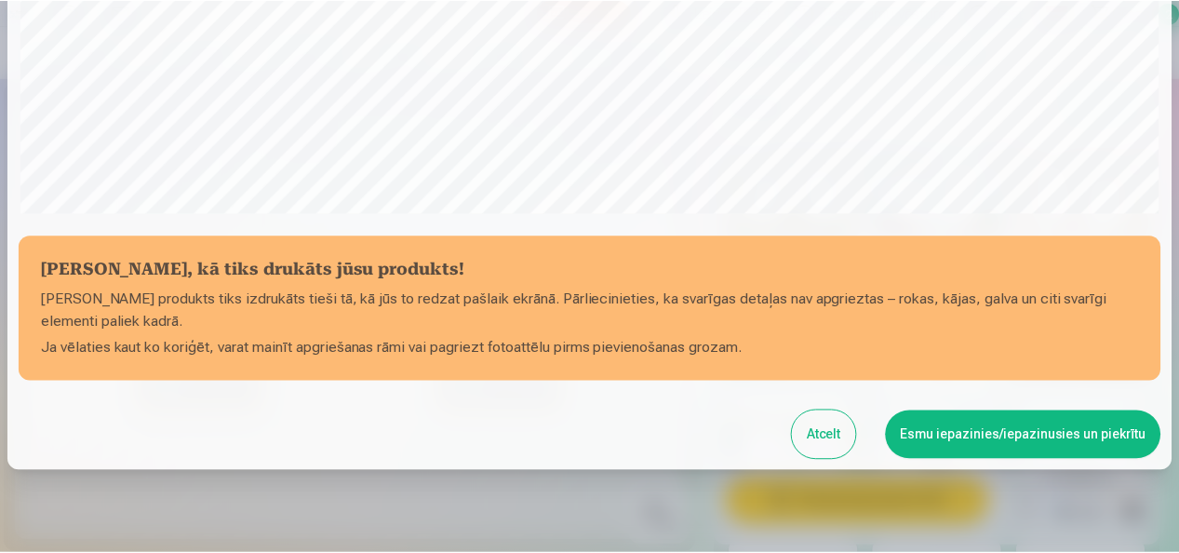
scroll to position [720, 0]
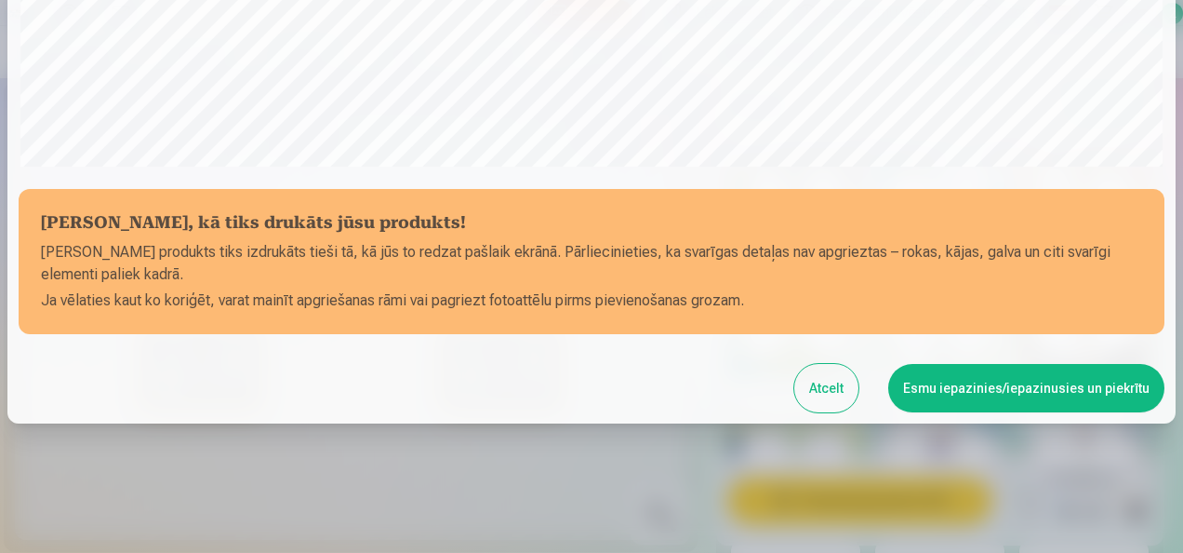
click at [1039, 381] on button "Esmu iepazinies/iepazinusies un piekrītu" at bounding box center [1026, 388] width 276 height 48
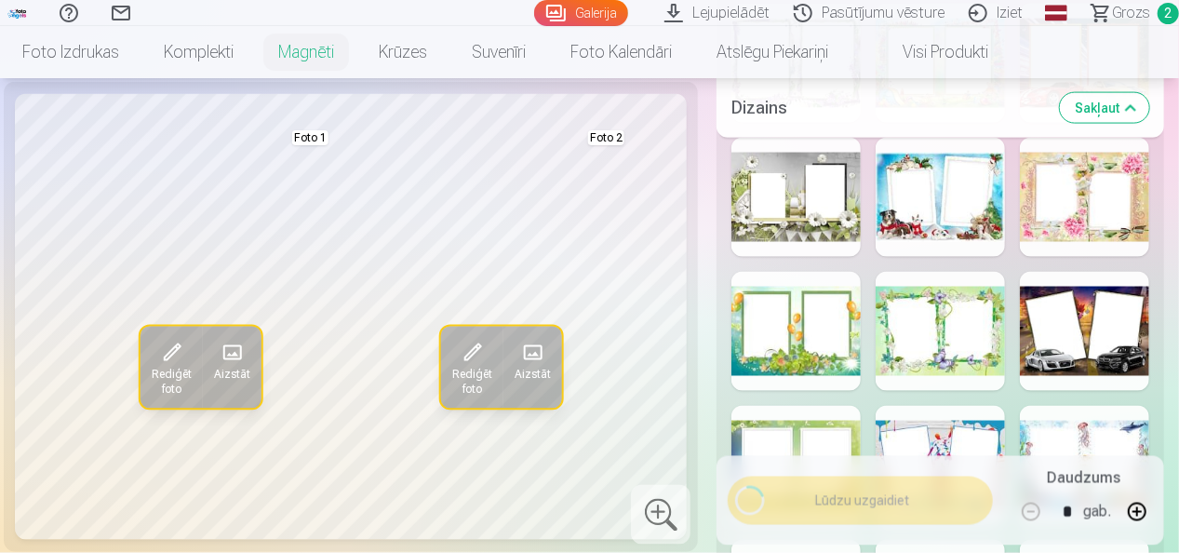
scroll to position [717, 0]
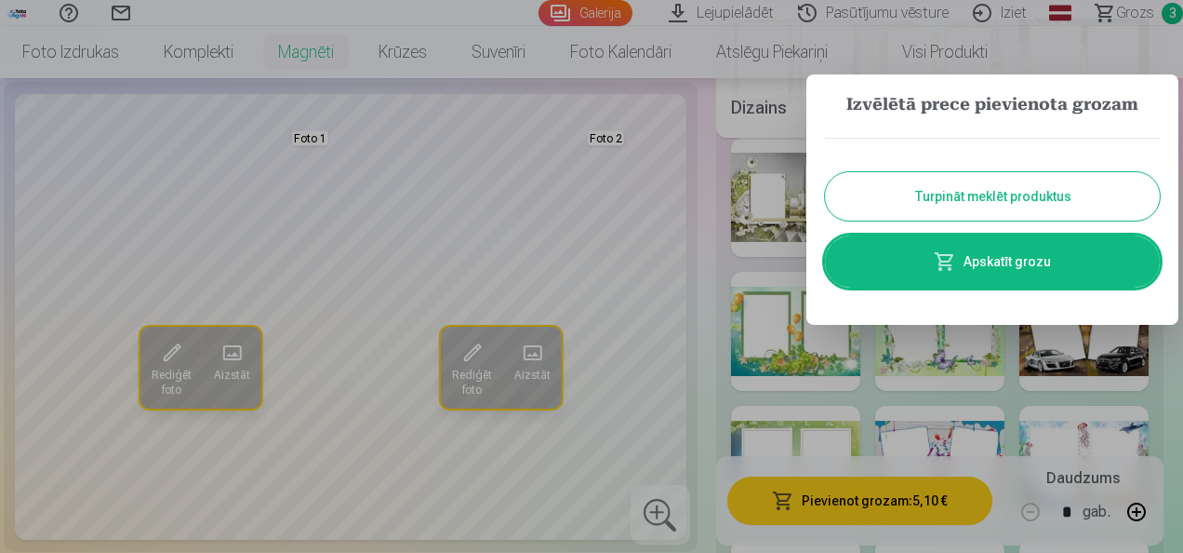
click at [1022, 260] on link "Apskatīt grozu" at bounding box center [992, 261] width 335 height 52
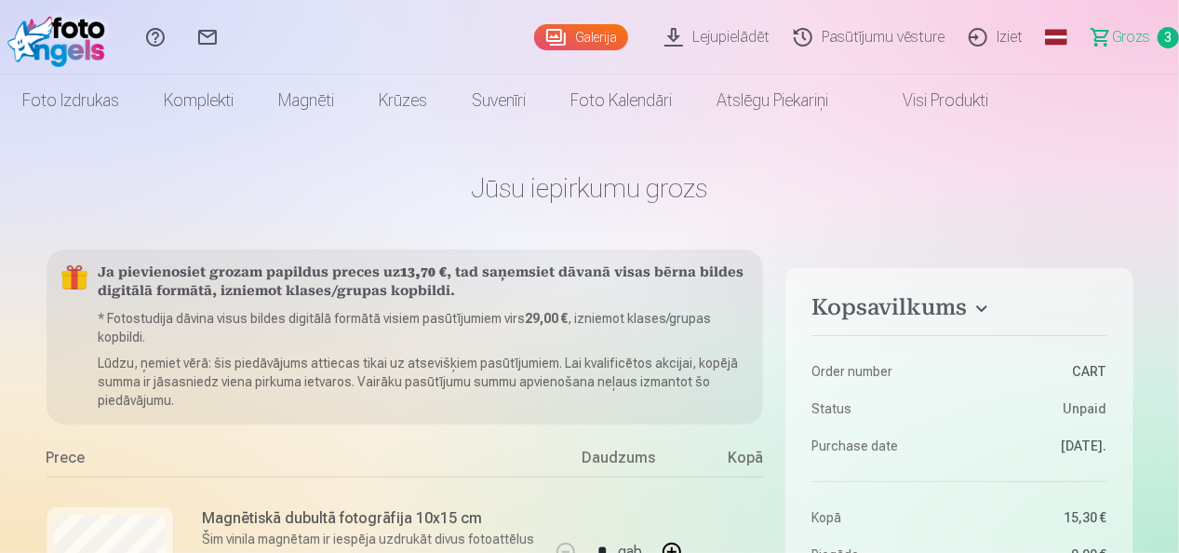
click at [936, 104] on link "Visi produkti" at bounding box center [930, 100] width 160 height 52
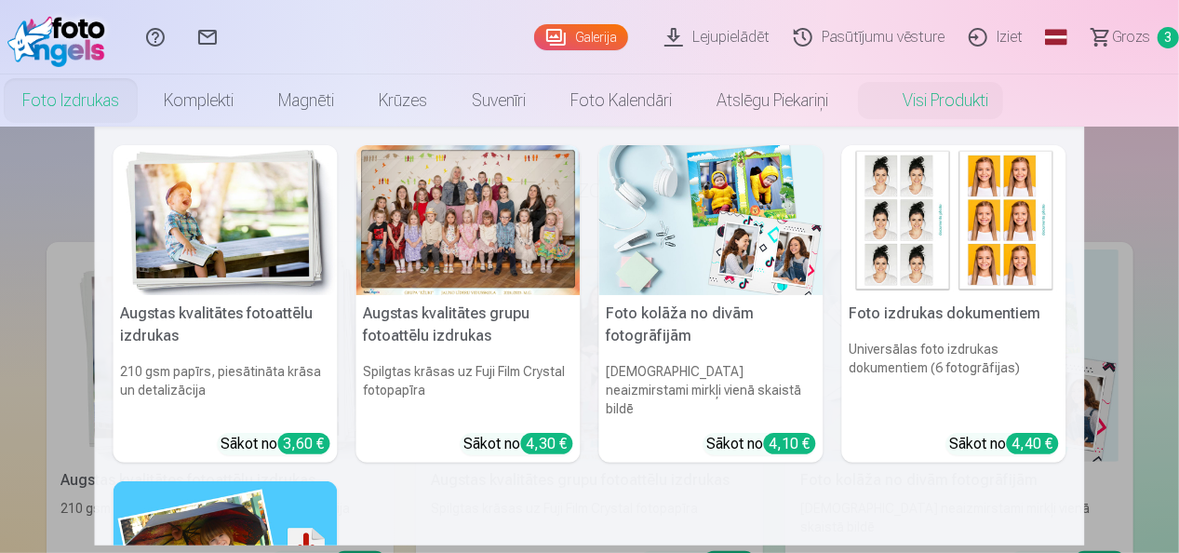
click at [84, 105] on link "Foto izdrukas" at bounding box center [70, 100] width 141 height 52
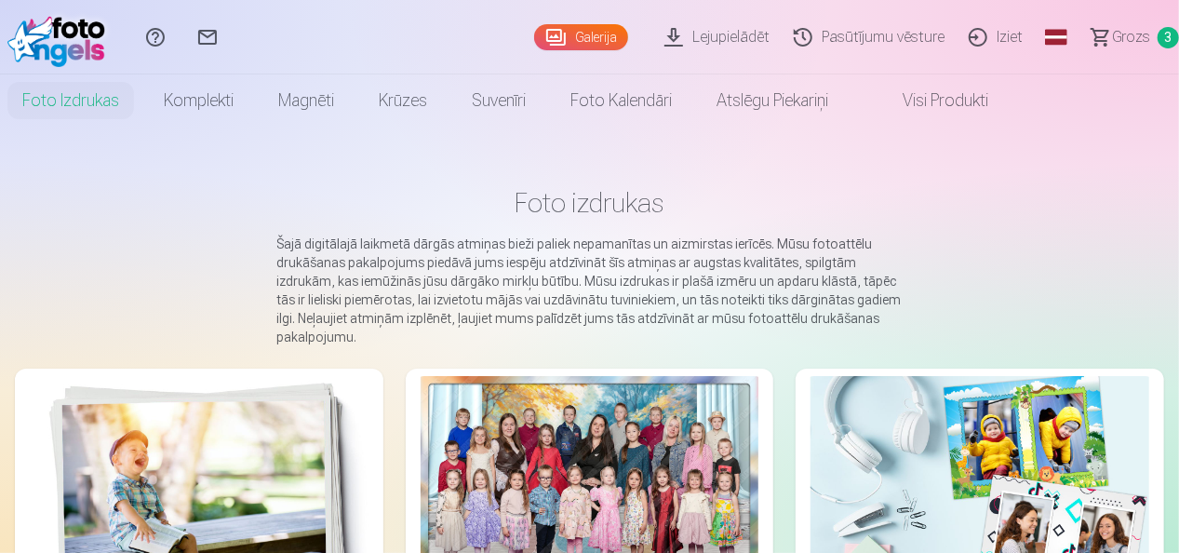
click at [737, 42] on link "Lejupielādēt" at bounding box center [719, 37] width 129 height 74
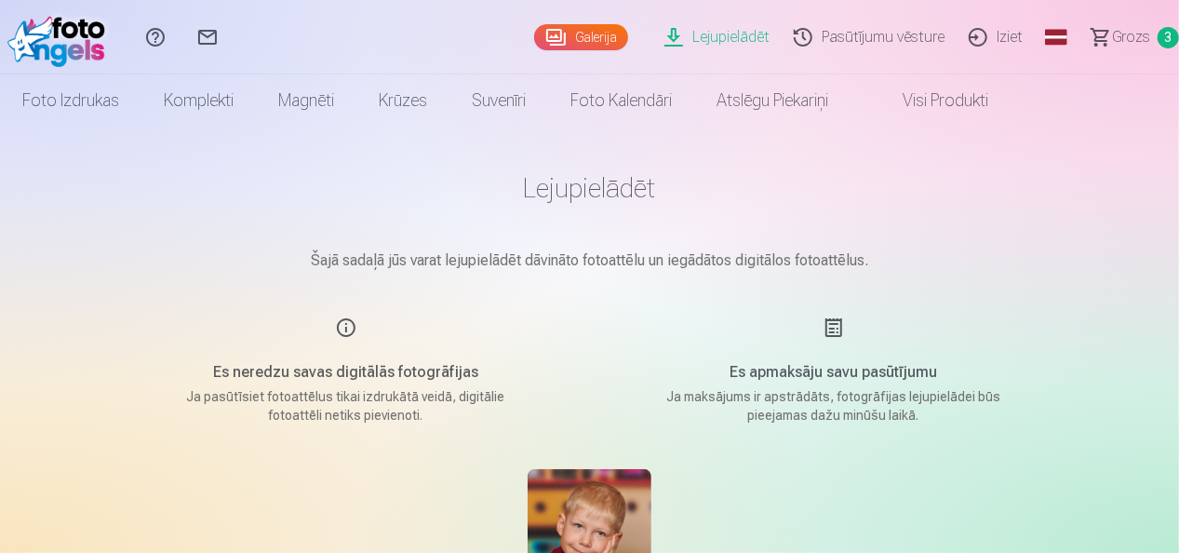
click at [588, 38] on link "Galerija" at bounding box center [581, 37] width 94 height 26
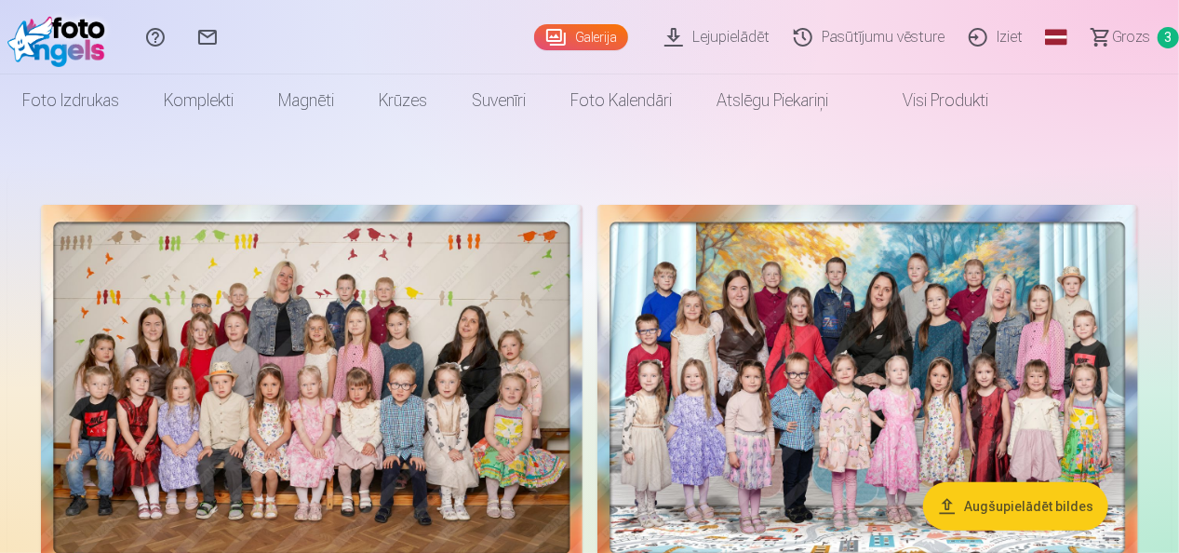
click at [264, 398] on img at bounding box center [311, 391] width 541 height 372
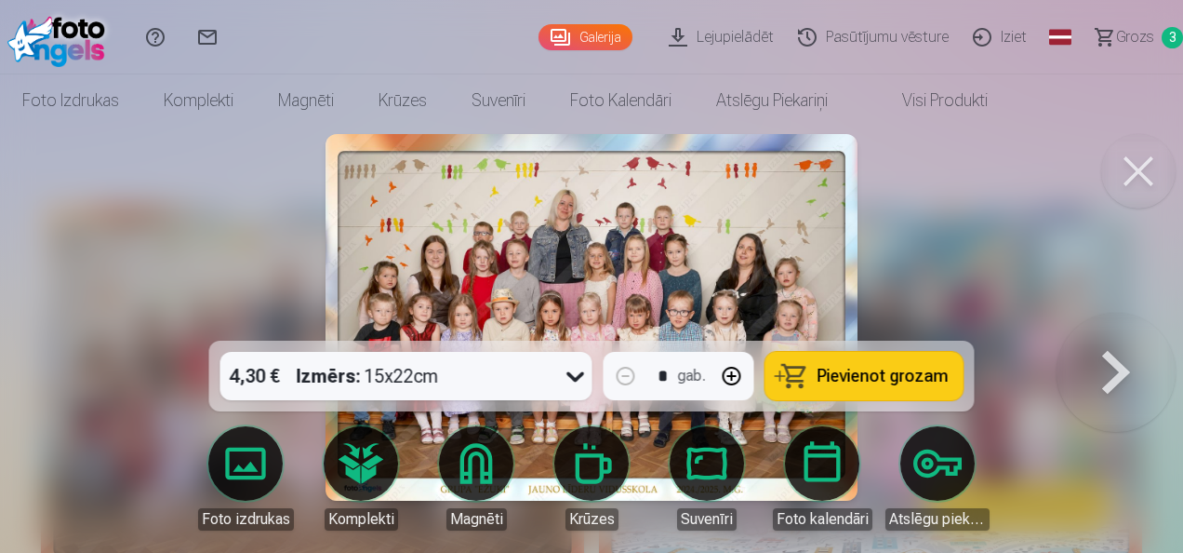
click at [100, 283] on div at bounding box center [591, 276] width 1183 height 553
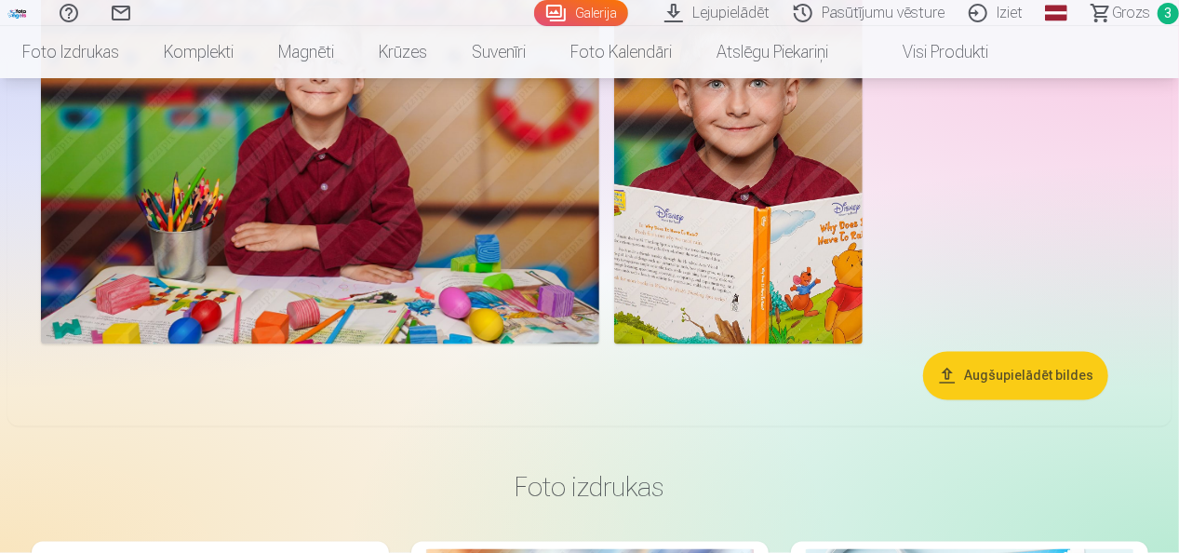
scroll to position [19256, 0]
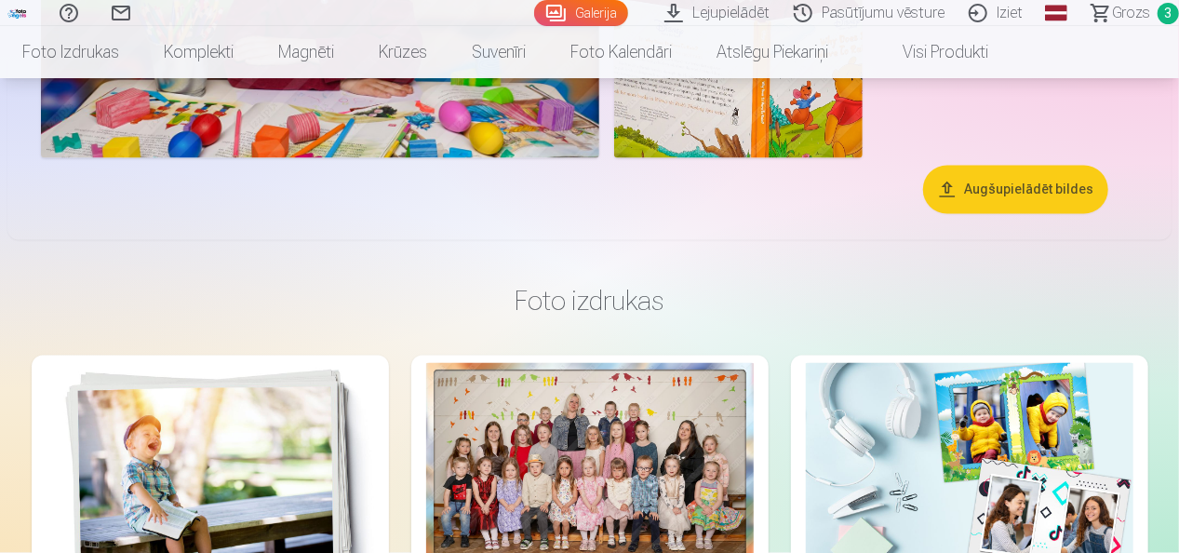
click at [1124, 9] on span "Grozs" at bounding box center [1131, 13] width 38 height 22
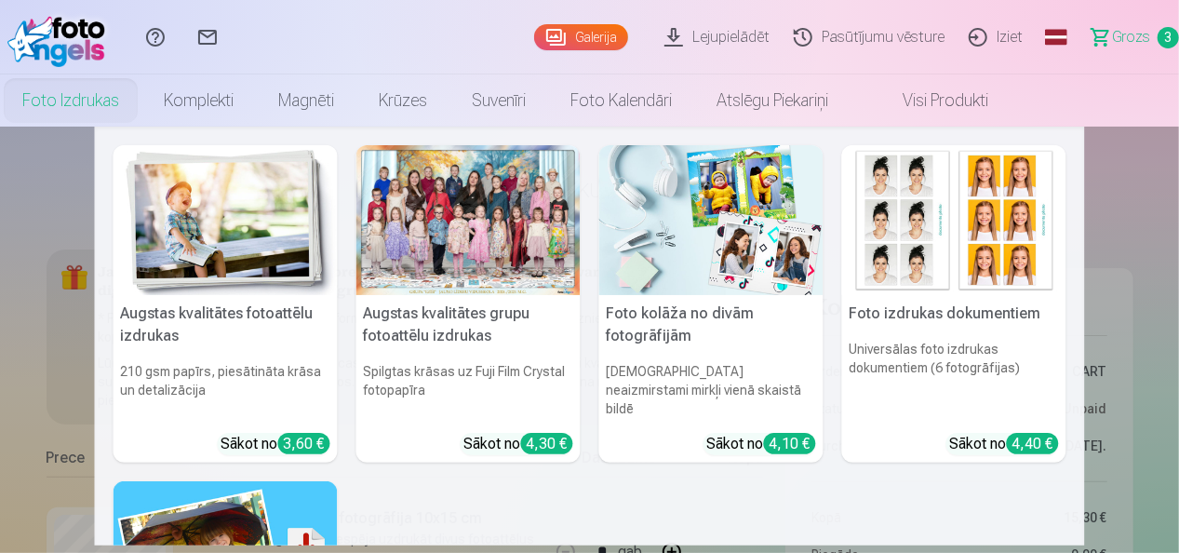
click at [101, 95] on link "Foto izdrukas" at bounding box center [70, 100] width 141 height 52
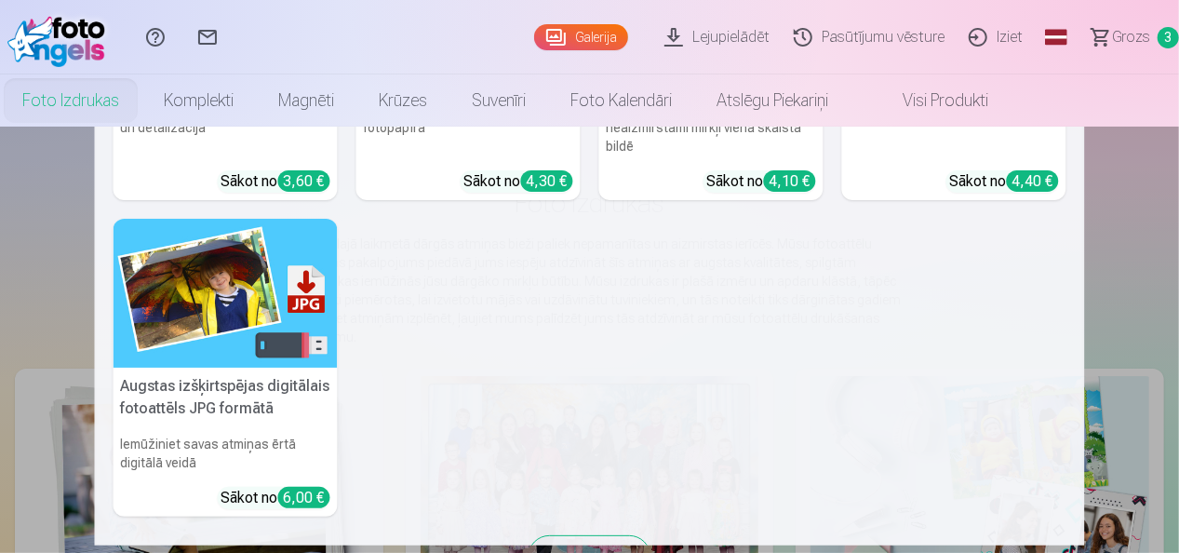
scroll to position [279, 0]
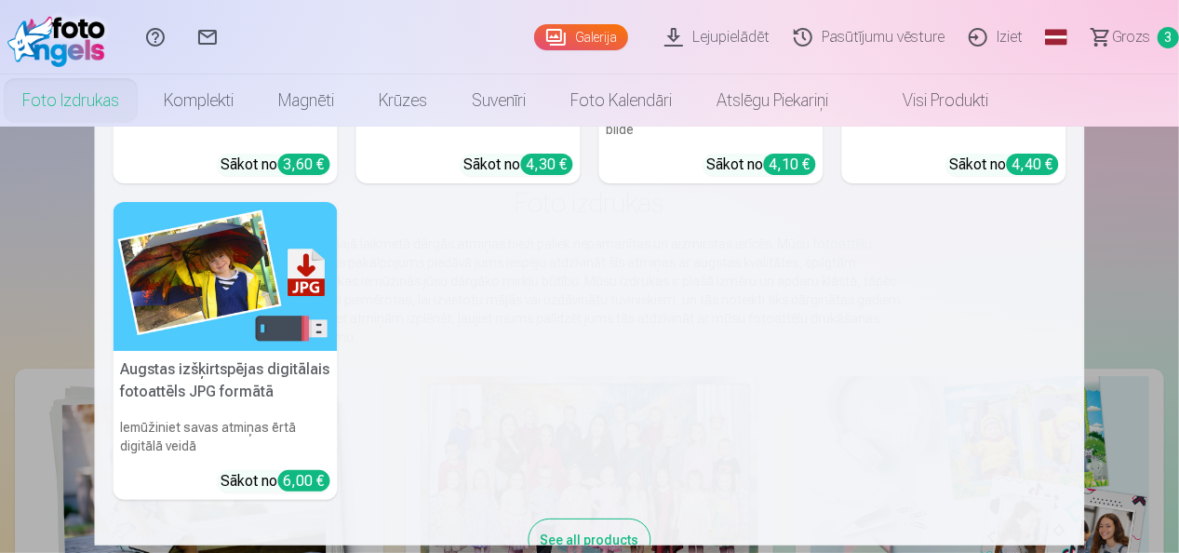
click at [234, 275] on img at bounding box center [225, 277] width 224 height 150
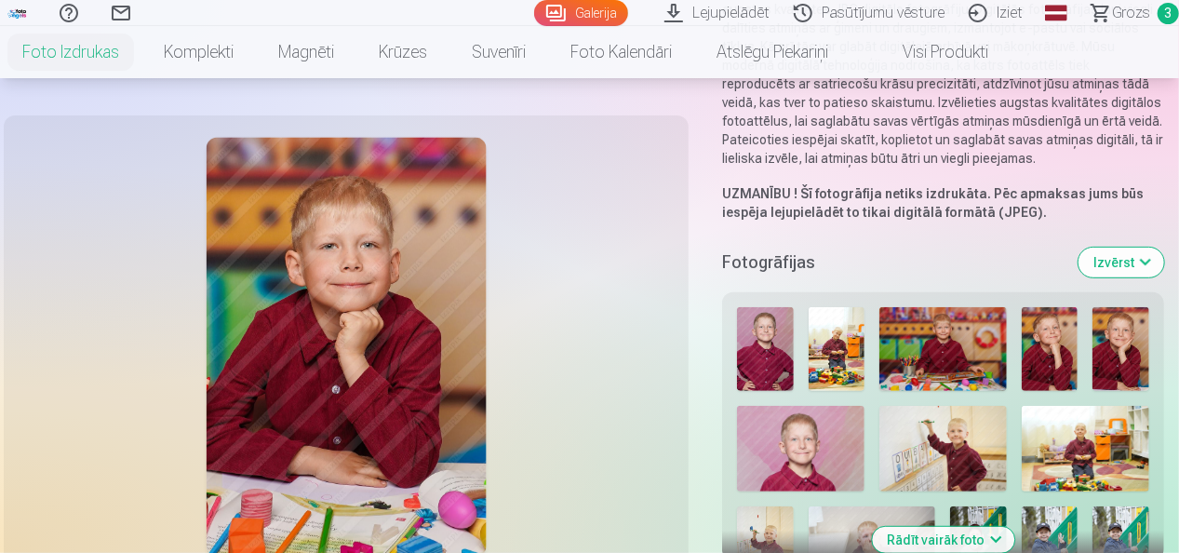
scroll to position [465, 0]
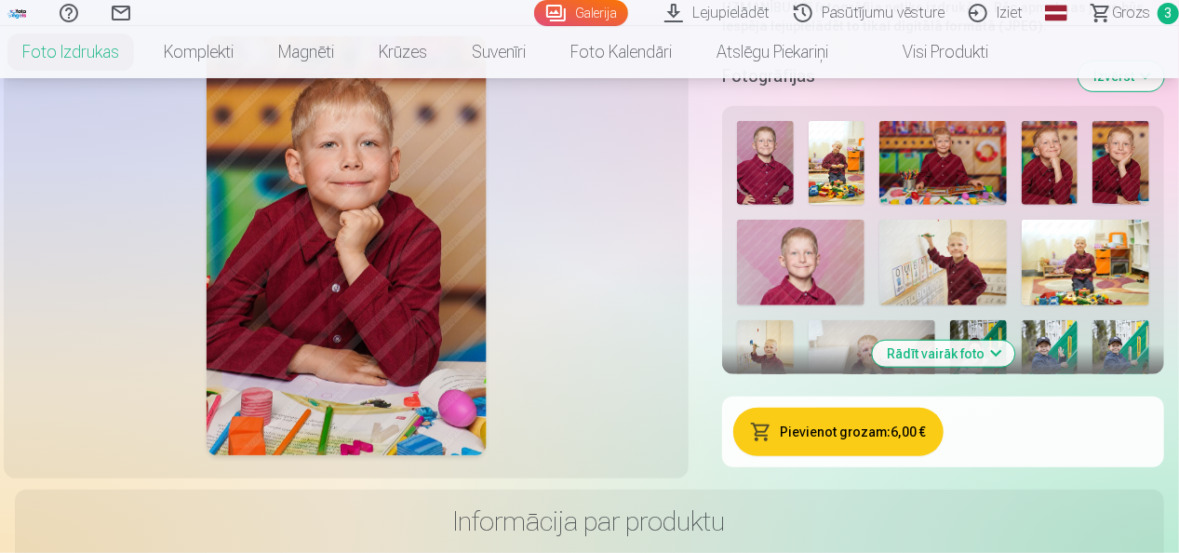
click at [976, 352] on button "Rādīt vairāk foto" at bounding box center [943, 353] width 142 height 26
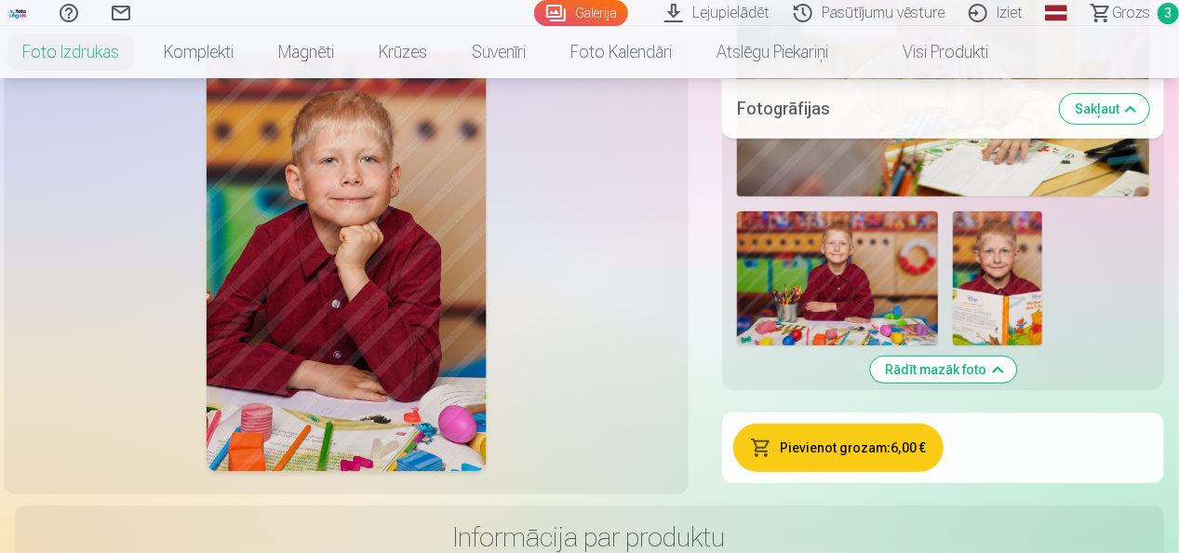
scroll to position [7442, 0]
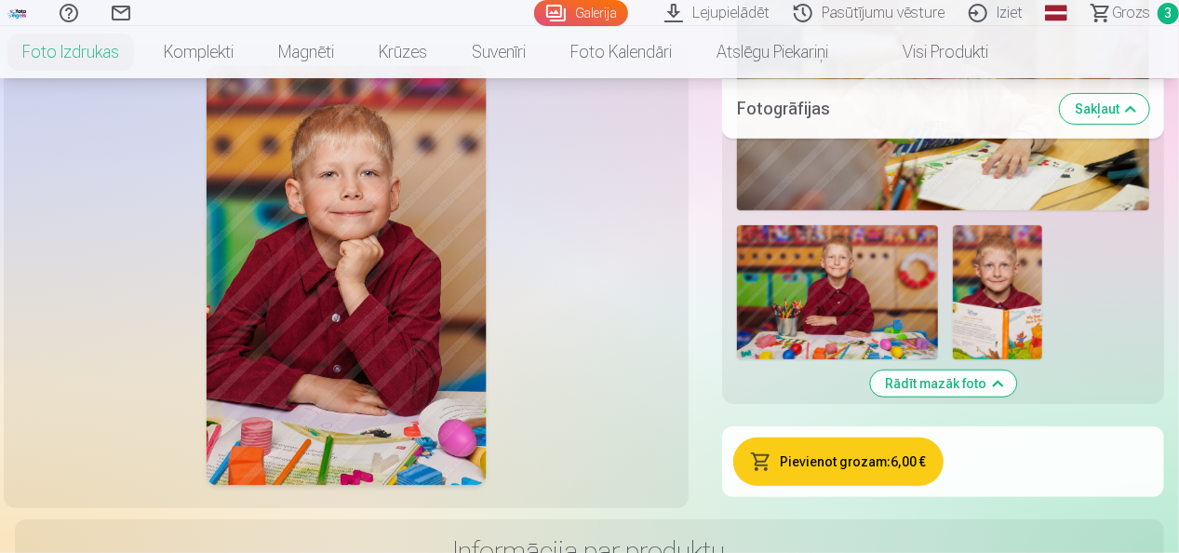
click at [893, 454] on button "Pievienot grozam : 6,00 €" at bounding box center [837, 461] width 209 height 48
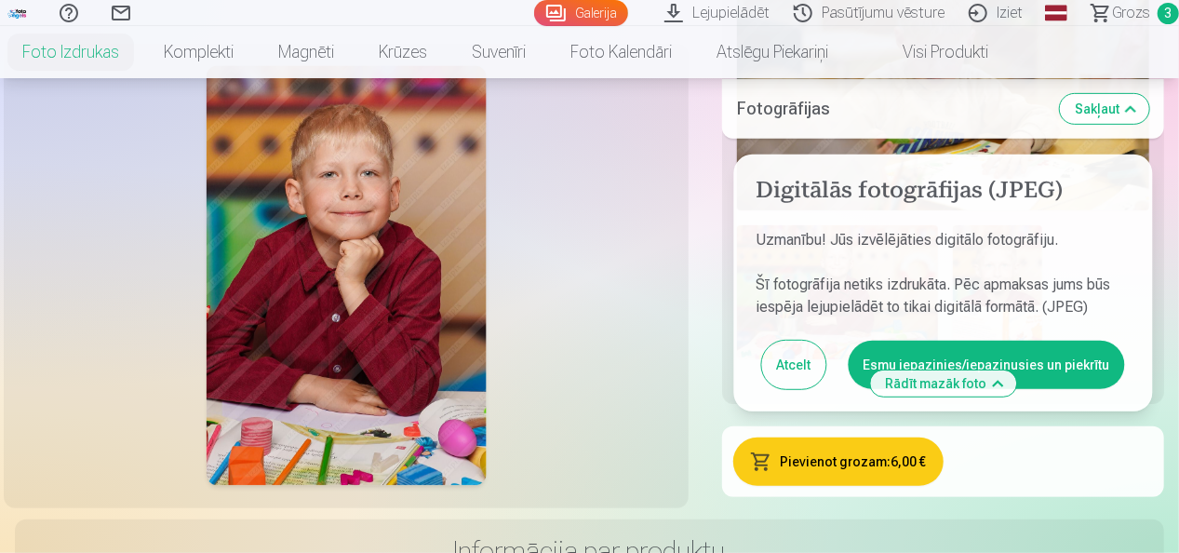
click at [1013, 351] on button "Esmu iepazinies/iepazinusies un piekrītu" at bounding box center [986, 364] width 276 height 48
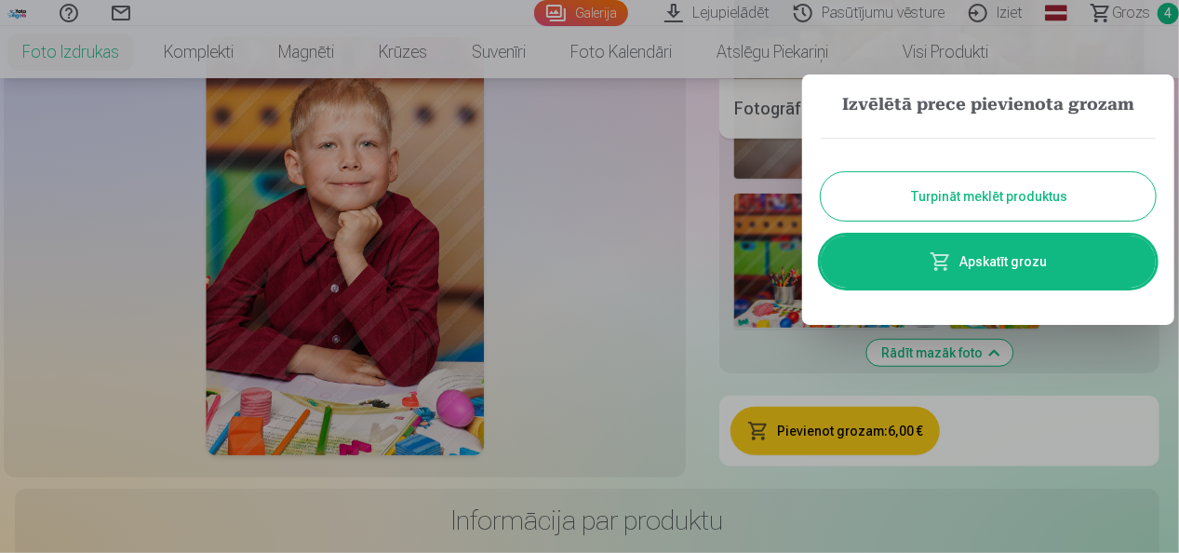
scroll to position [7470, 0]
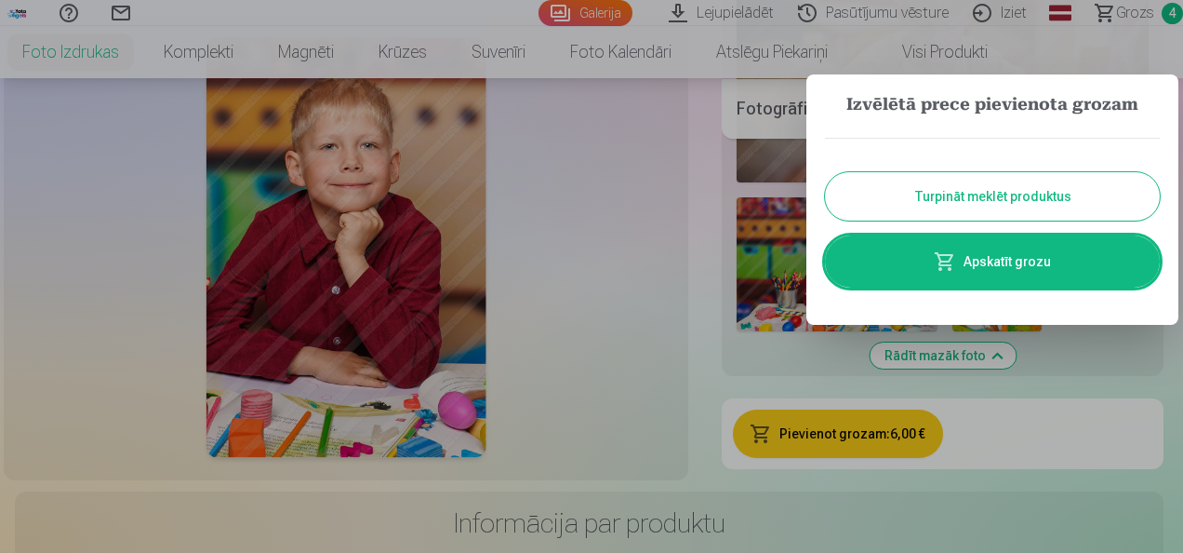
click at [1010, 205] on button "Turpināt meklēt produktus" at bounding box center [992, 196] width 335 height 48
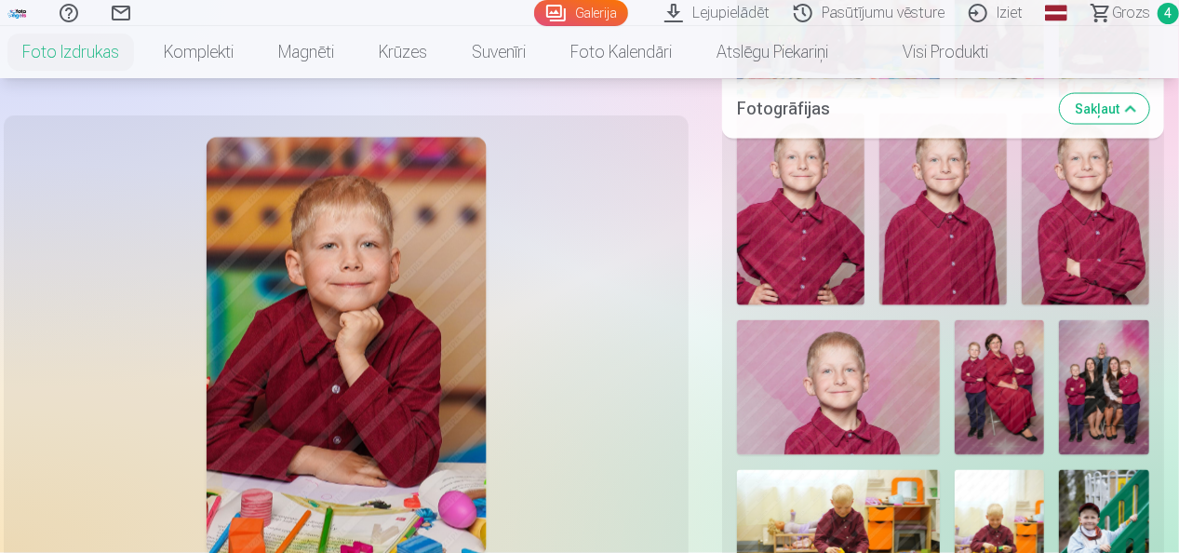
scroll to position [4679, 0]
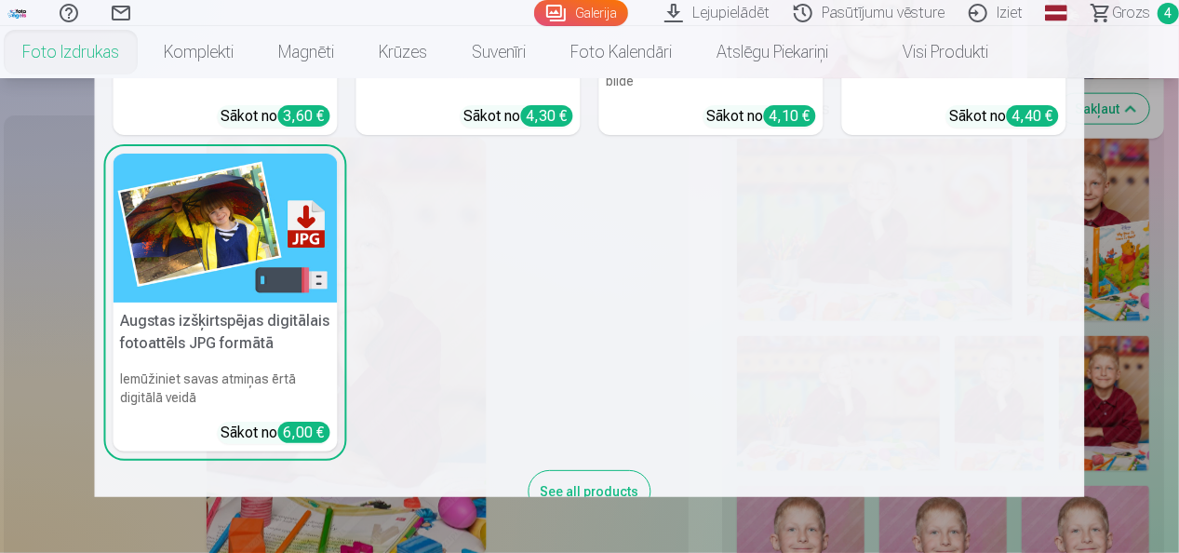
click at [90, 51] on link "Foto izdrukas" at bounding box center [70, 52] width 141 height 52
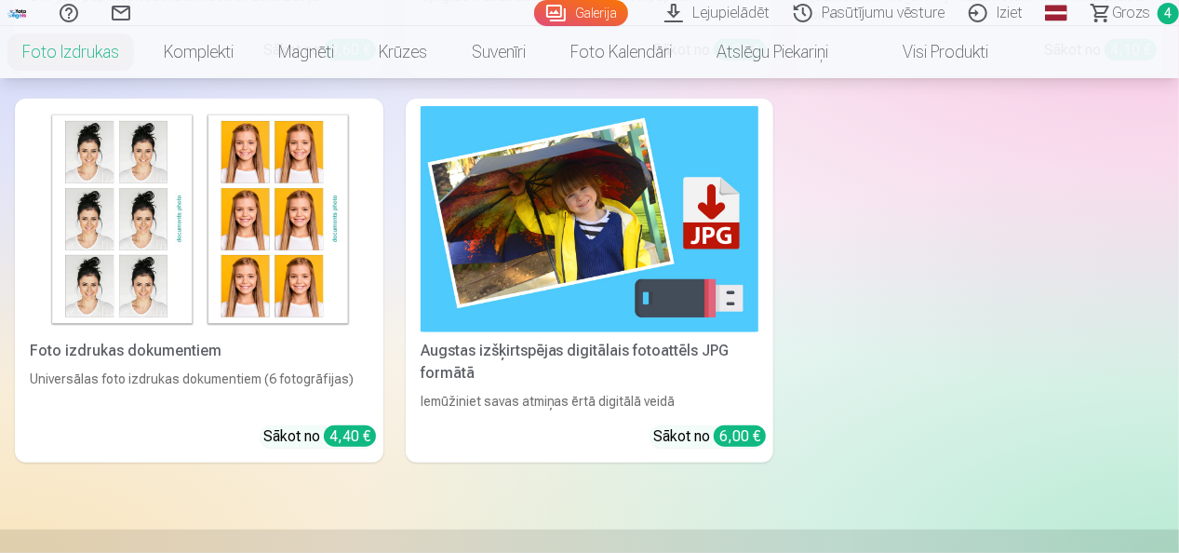
scroll to position [279, 0]
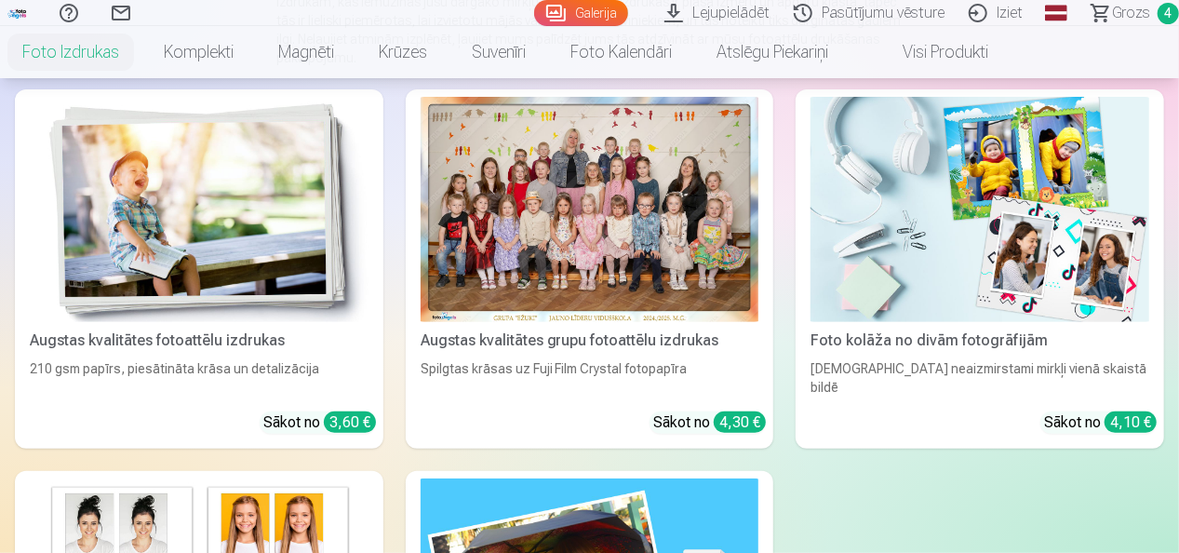
click at [597, 247] on div at bounding box center [589, 209] width 339 height 225
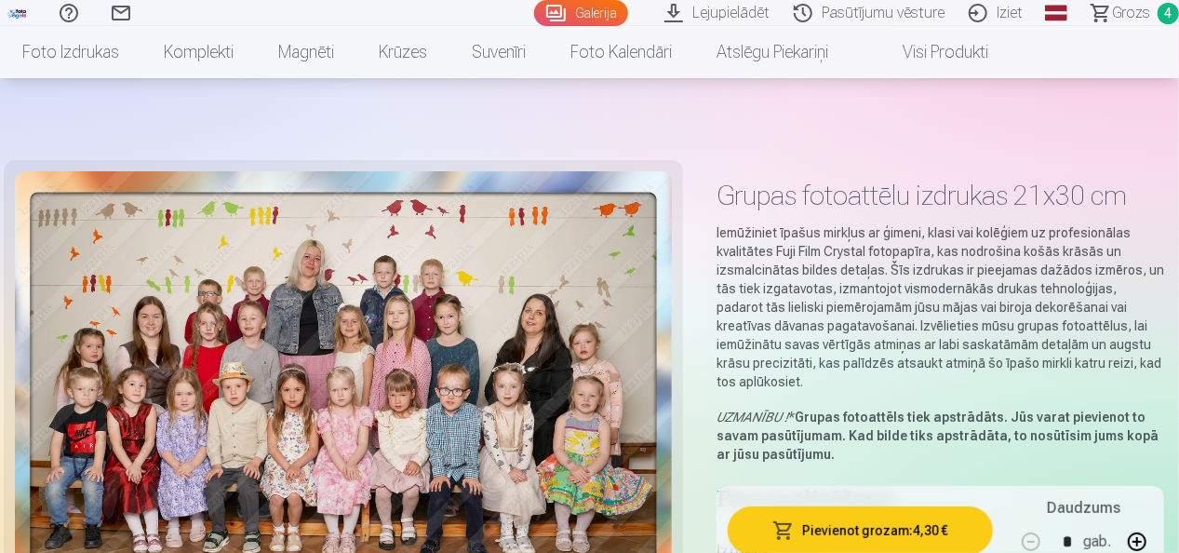
scroll to position [186, 0]
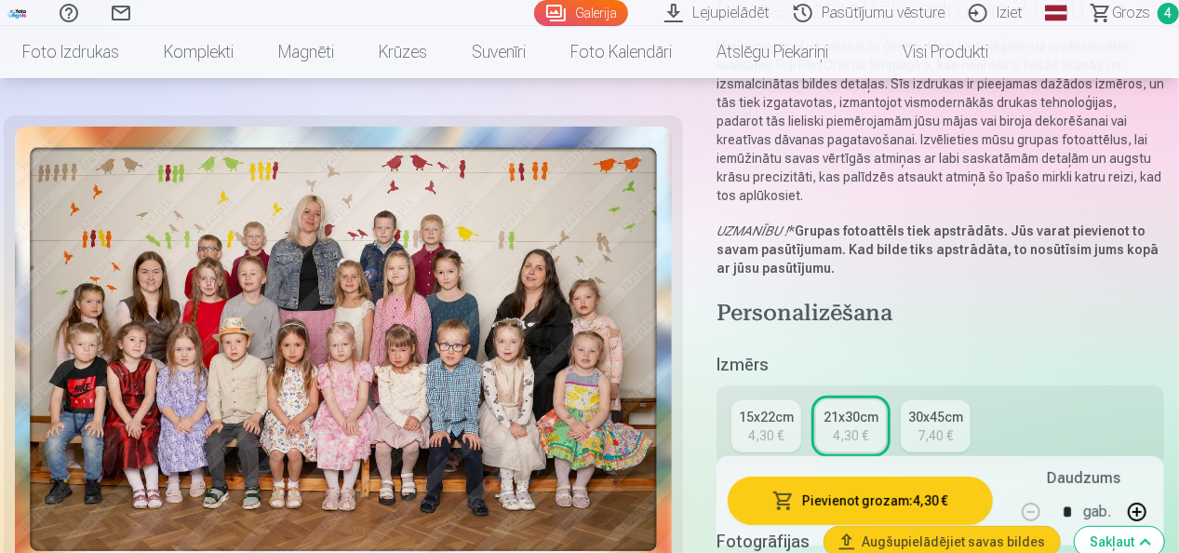
click at [766, 435] on div "4,30 €" at bounding box center [766, 435] width 35 height 19
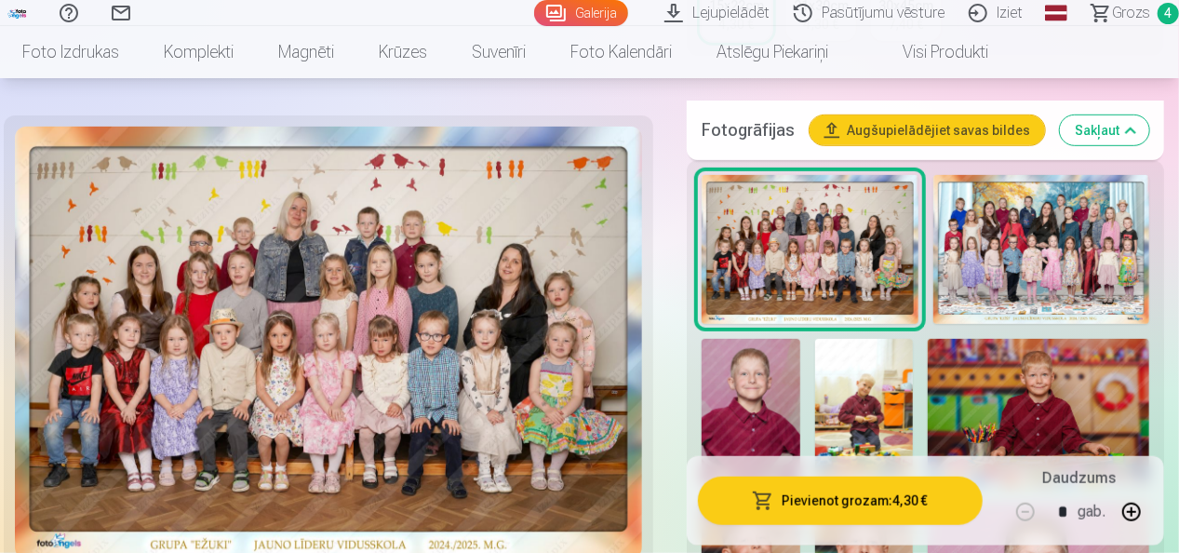
scroll to position [372, 0]
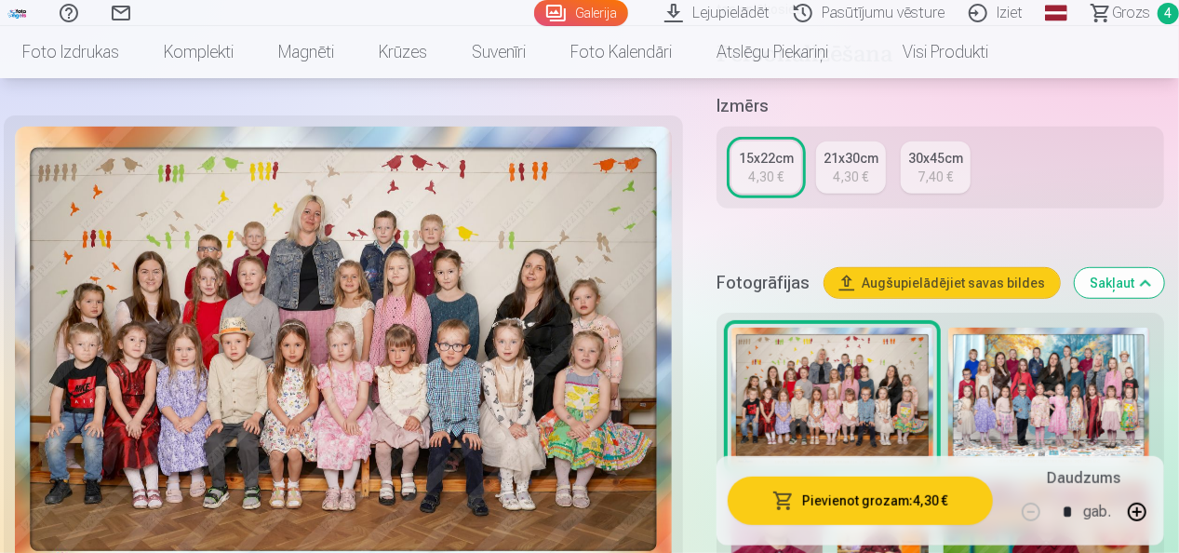
click at [1044, 415] on img at bounding box center [1049, 396] width 202 height 139
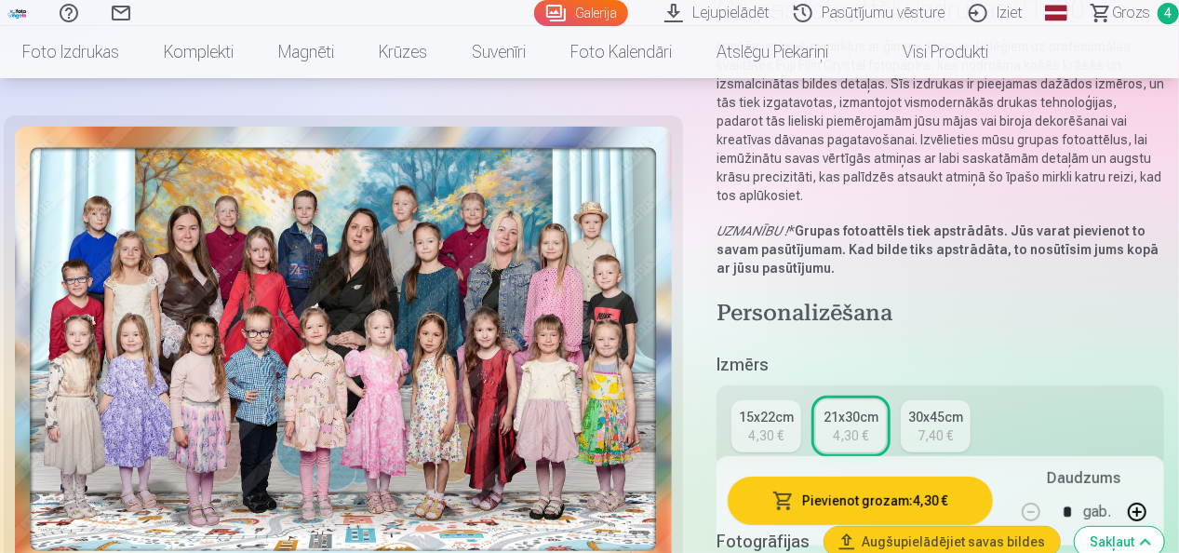
scroll to position [651, 0]
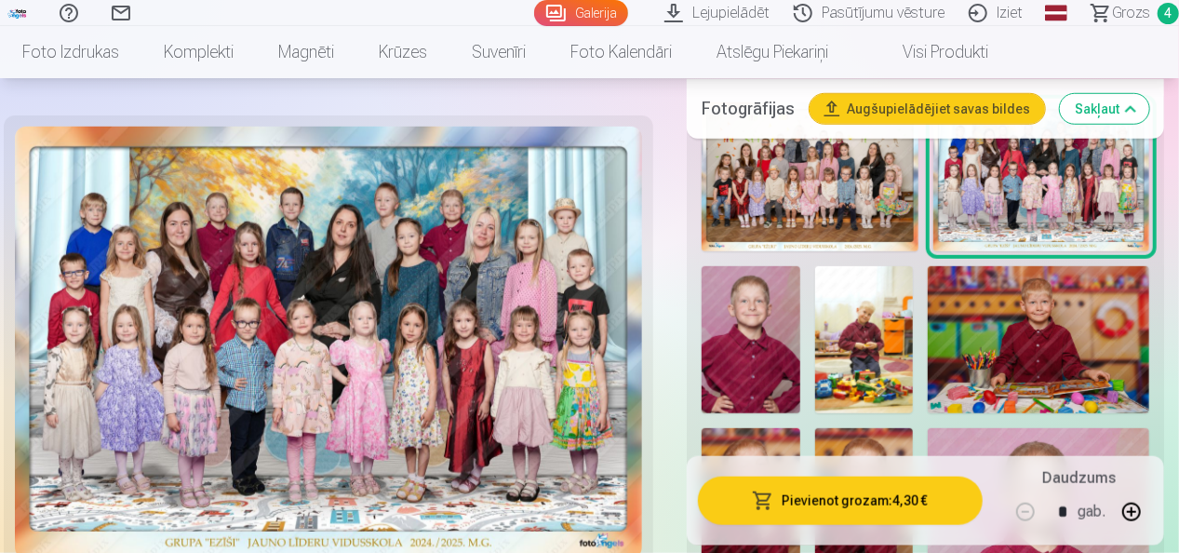
click at [855, 192] on img at bounding box center [809, 176] width 217 height 149
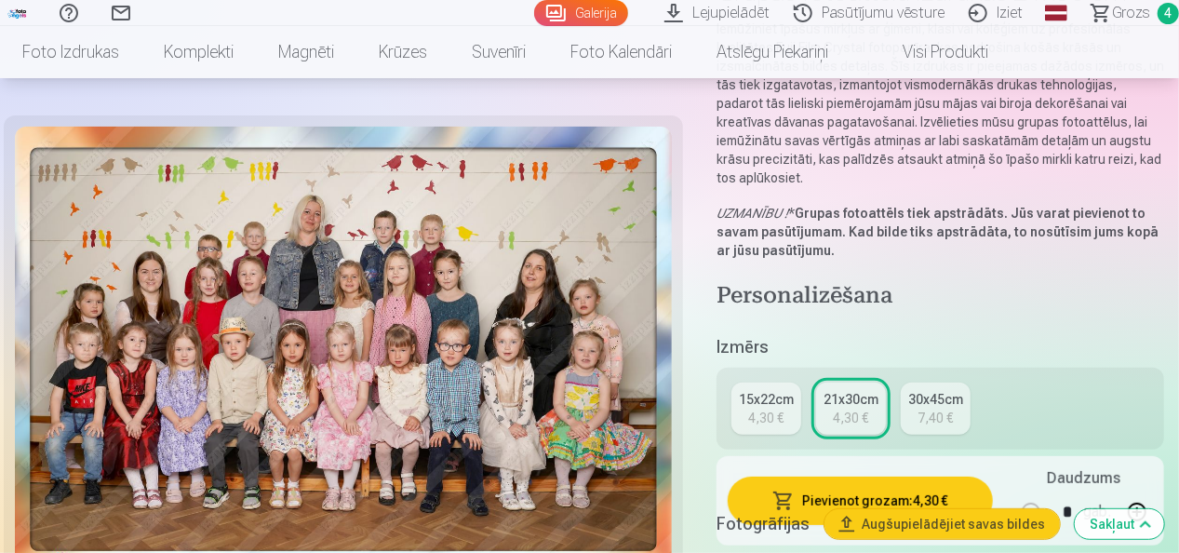
scroll to position [279, 0]
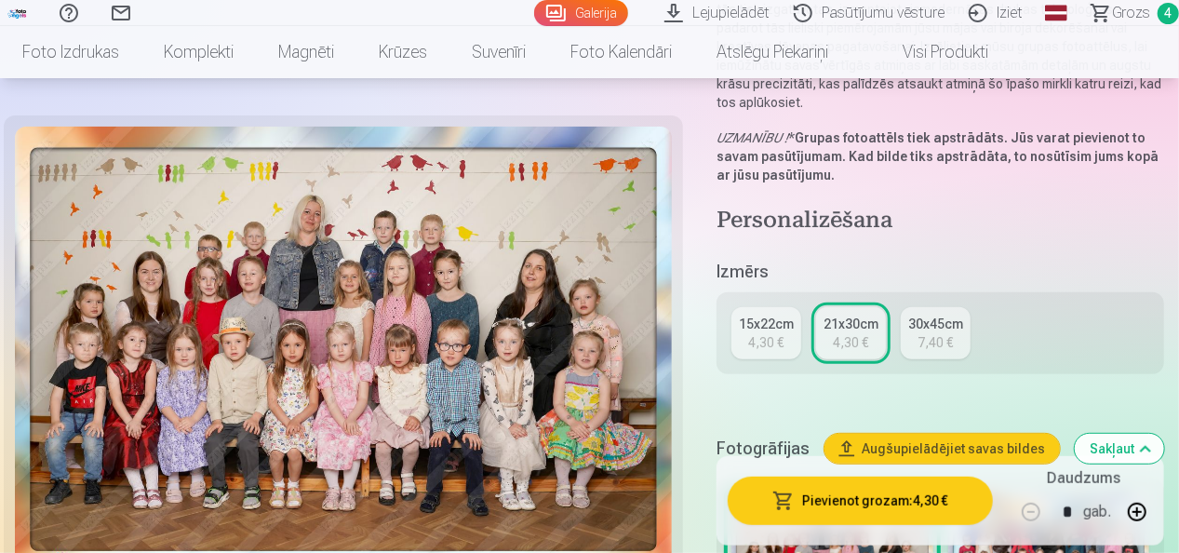
click at [782, 342] on div "4,30 €" at bounding box center [766, 342] width 35 height 19
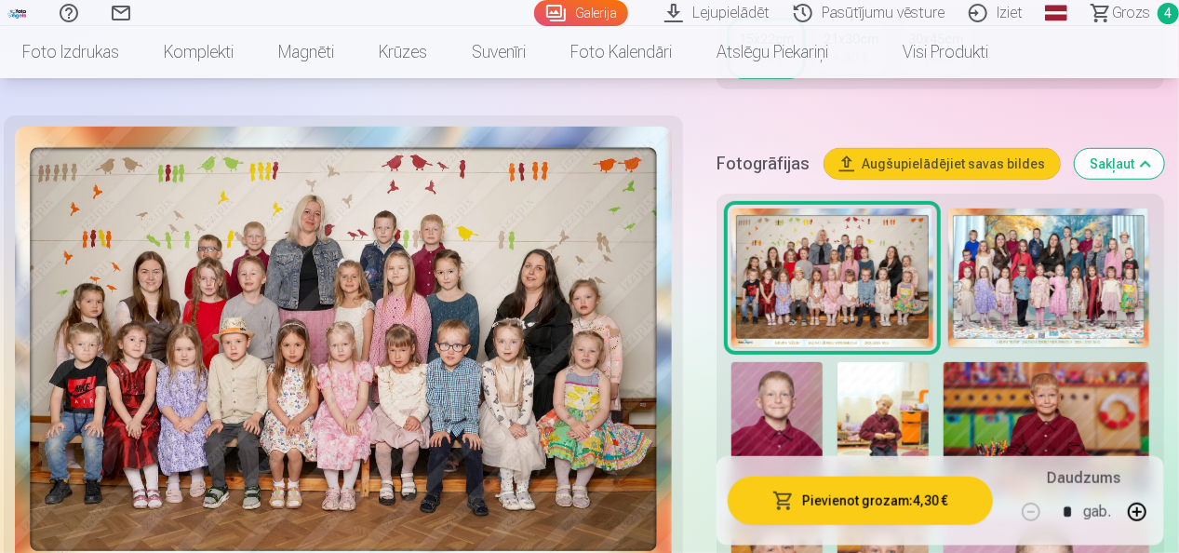
scroll to position [465, 0]
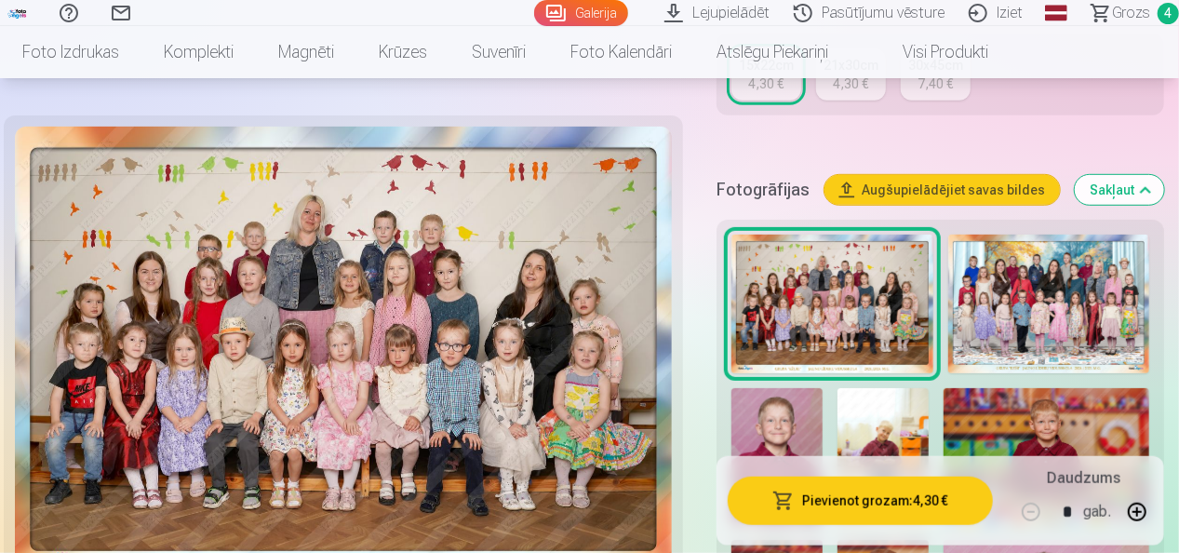
click at [820, 404] on img at bounding box center [776, 456] width 91 height 137
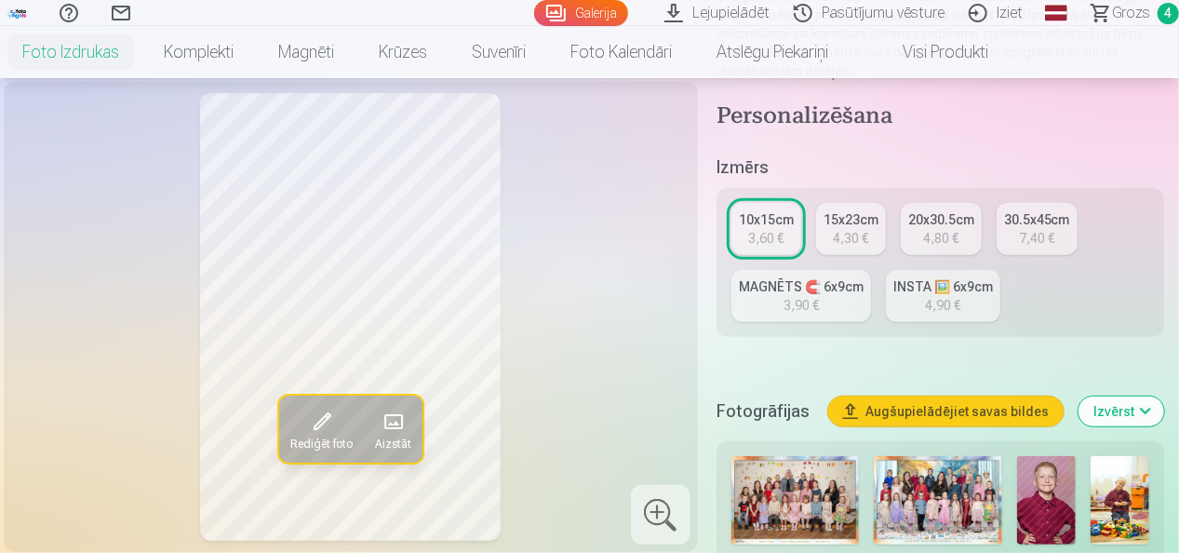
scroll to position [372, 0]
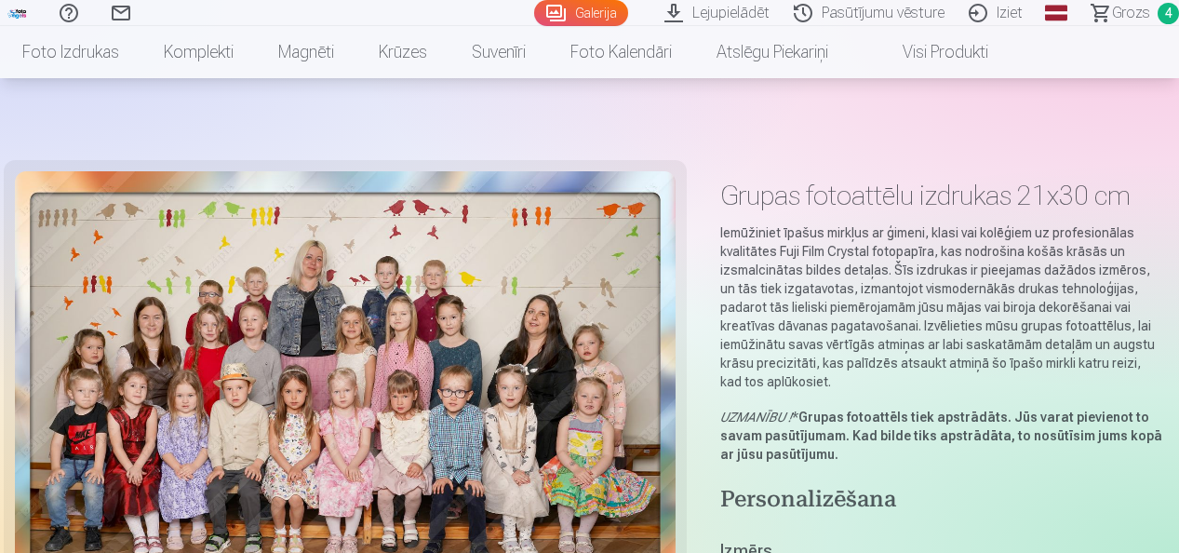
scroll to position [279, 0]
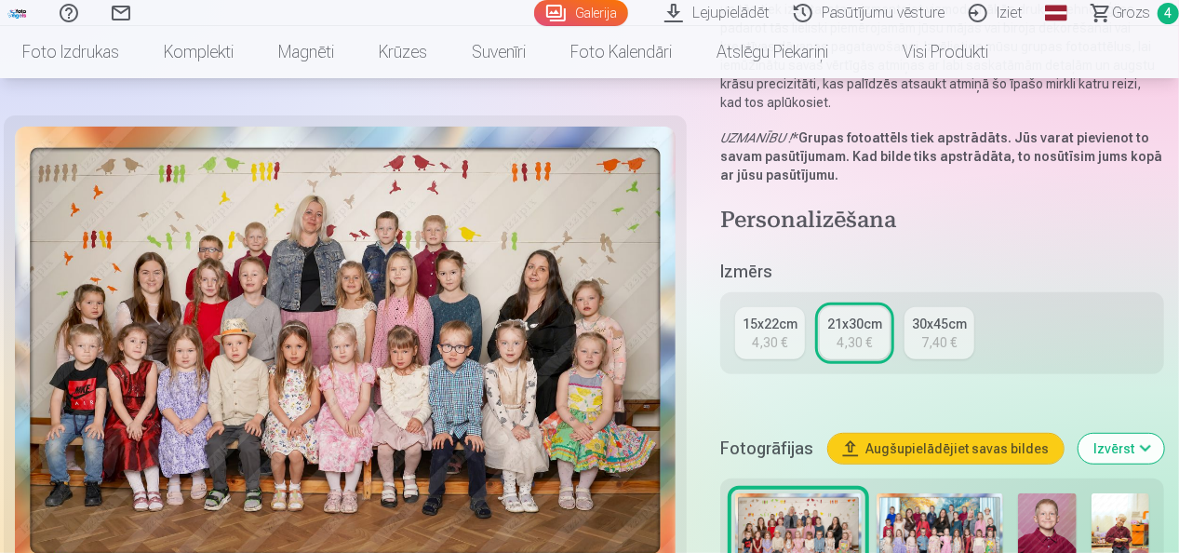
click at [782, 350] on div "4,30 €" at bounding box center [770, 342] width 35 height 19
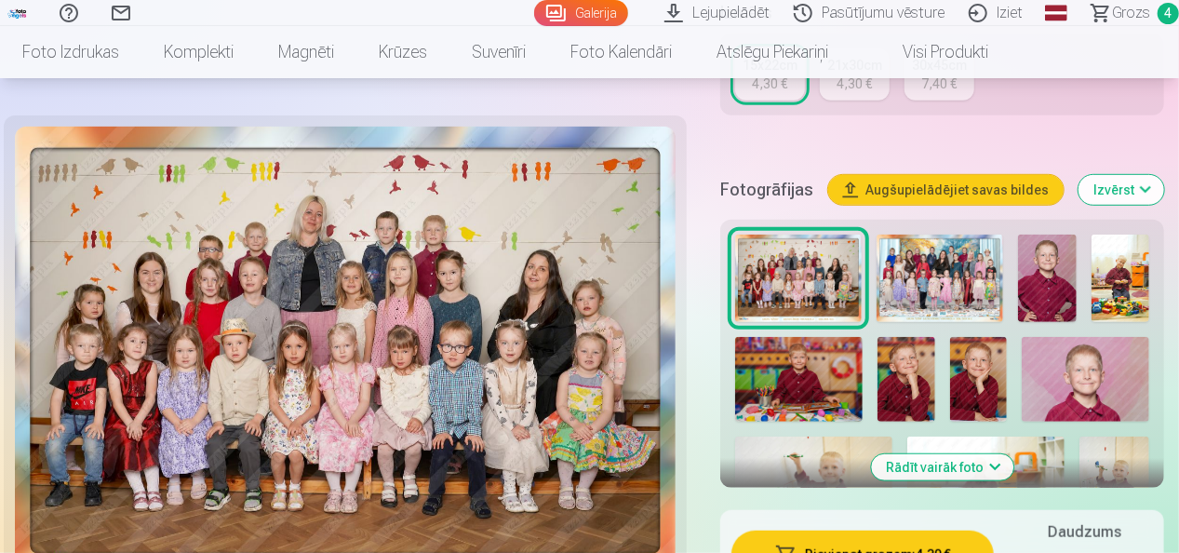
scroll to position [651, 0]
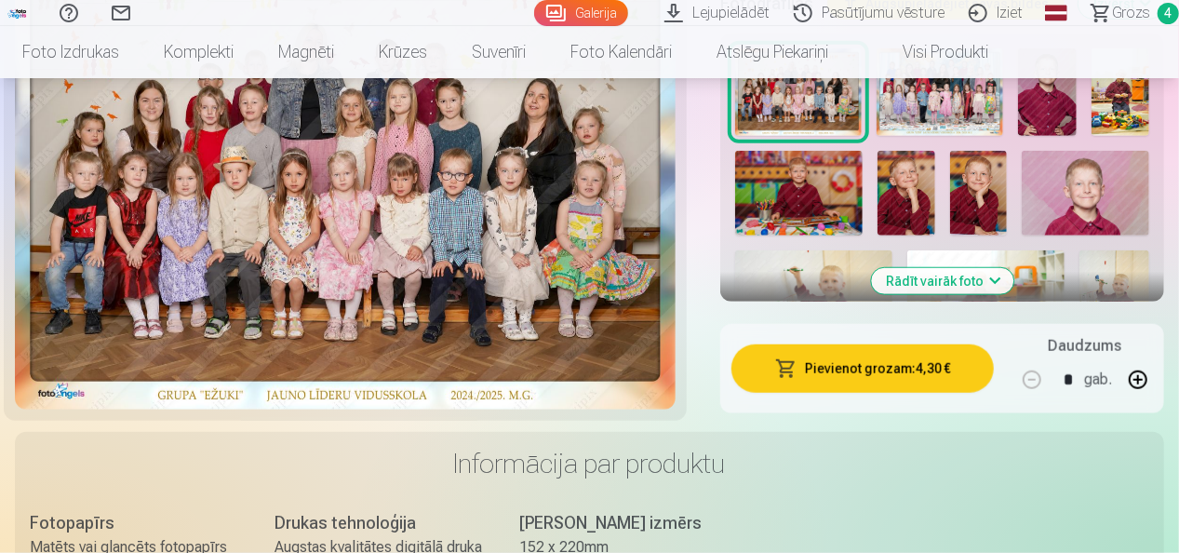
click at [886, 368] on button "Pievienot grozam : 4,30 €" at bounding box center [862, 368] width 262 height 48
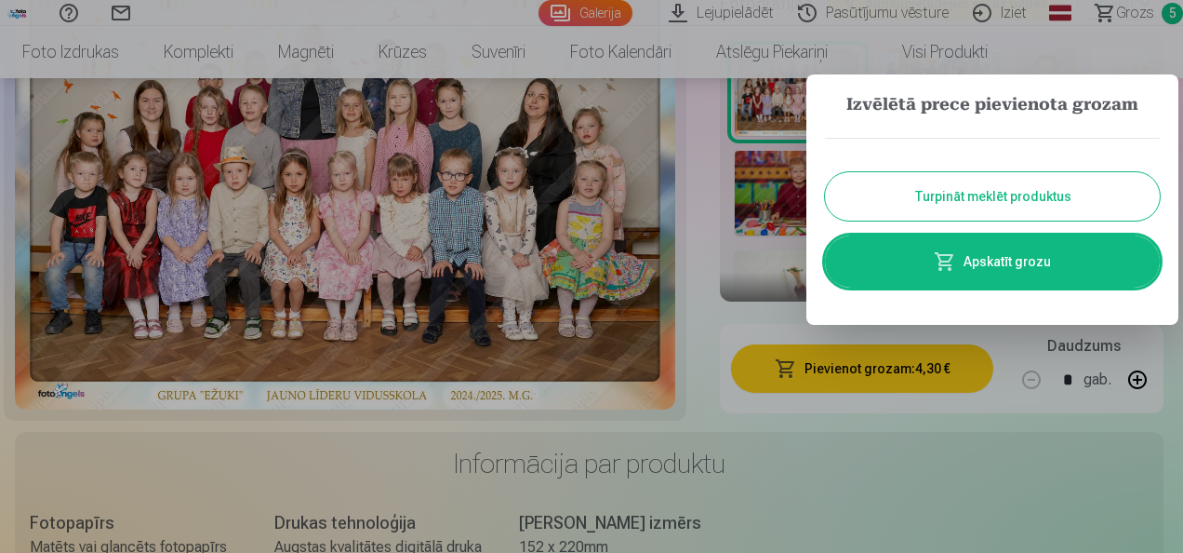
click at [1053, 207] on button "Turpināt meklēt produktus" at bounding box center [992, 196] width 335 height 48
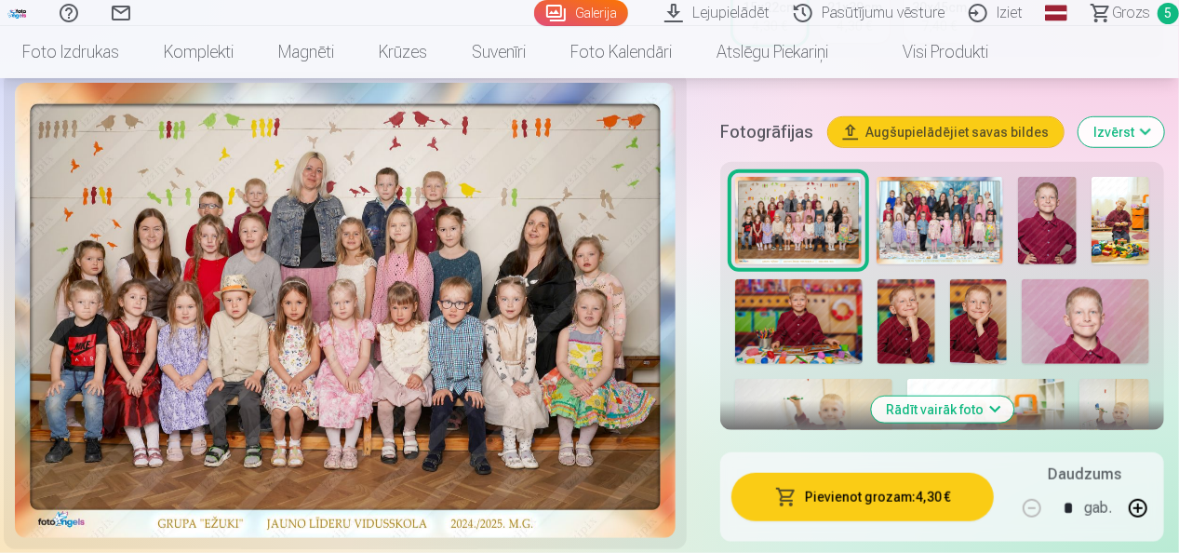
scroll to position [465, 0]
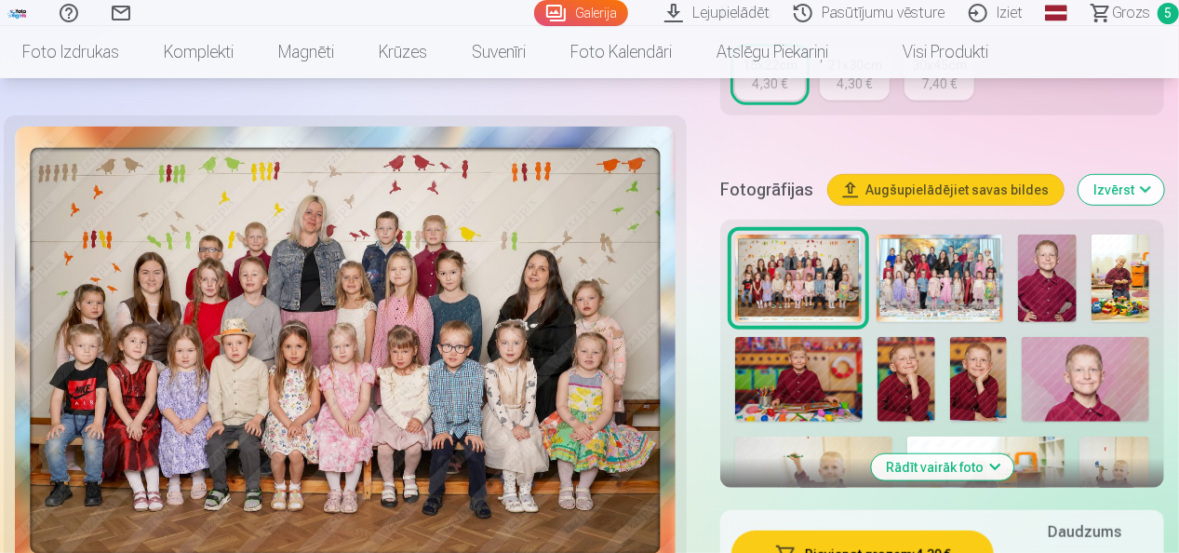
click at [941, 300] on img at bounding box center [939, 277] width 127 height 87
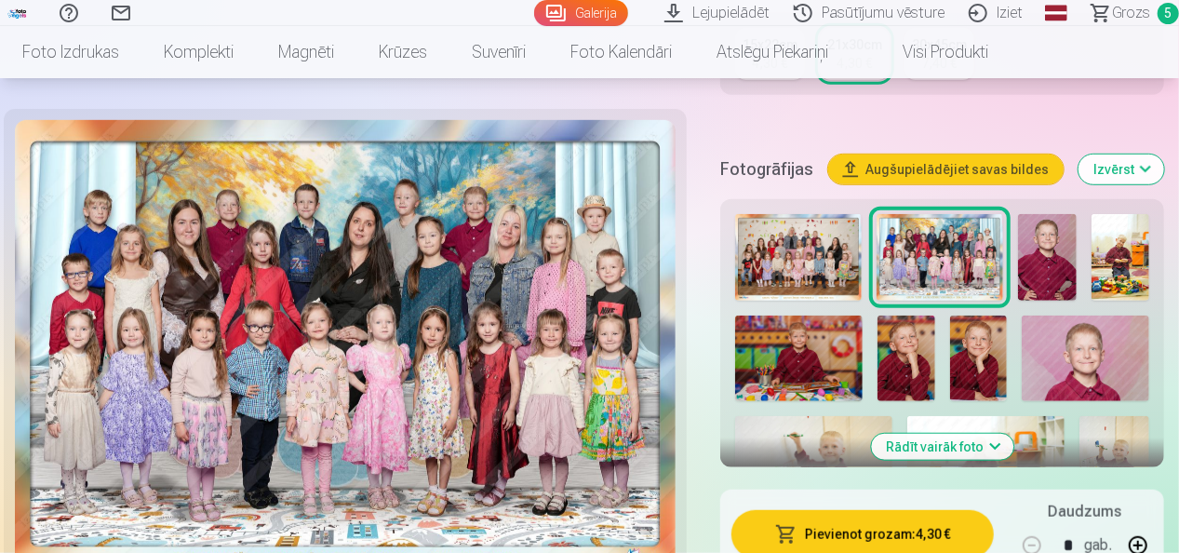
scroll to position [372, 0]
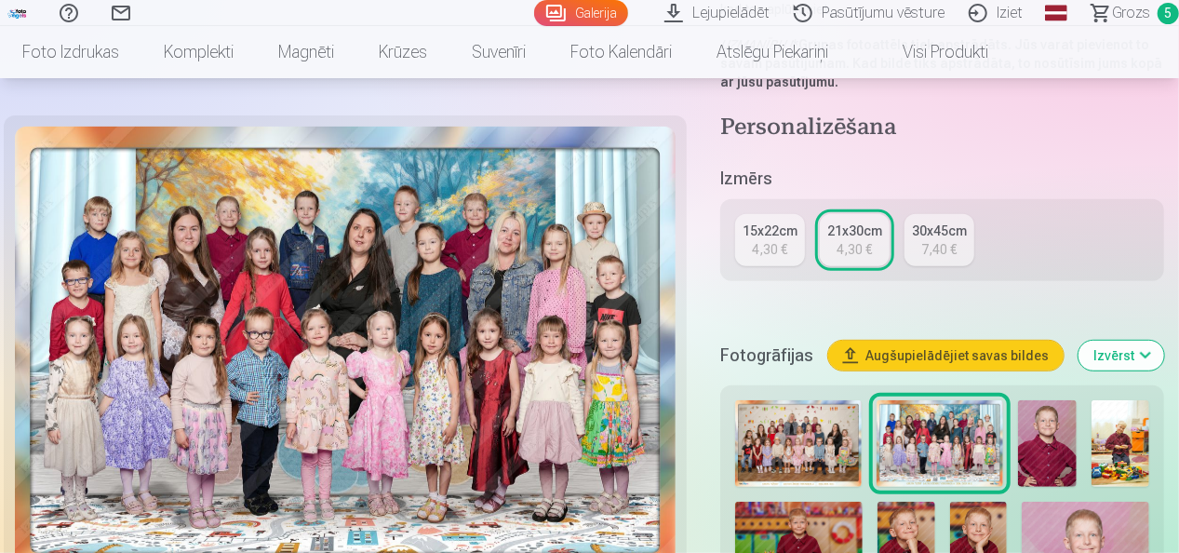
click at [794, 242] on link "15x22cm 4,30 €" at bounding box center [770, 240] width 70 height 52
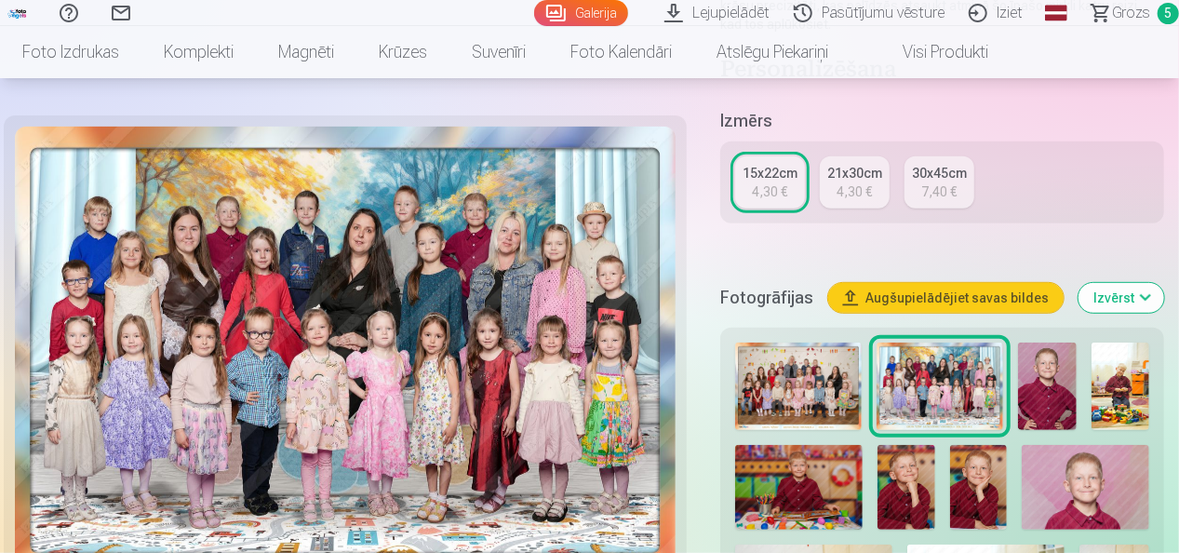
scroll to position [837, 0]
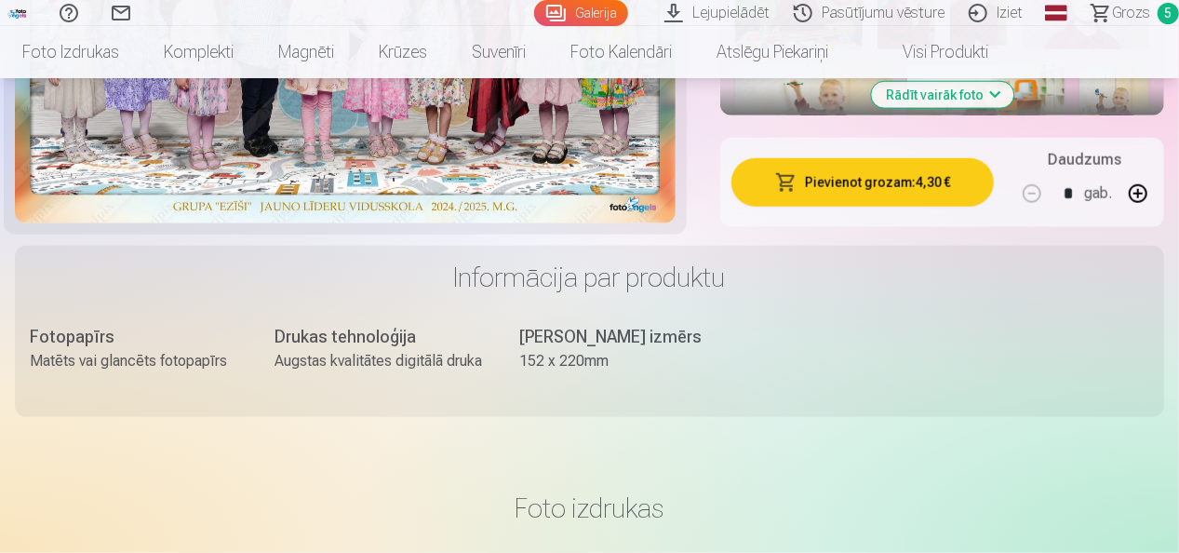
click at [917, 171] on button "Pievienot grozam : 4,30 €" at bounding box center [862, 182] width 262 height 48
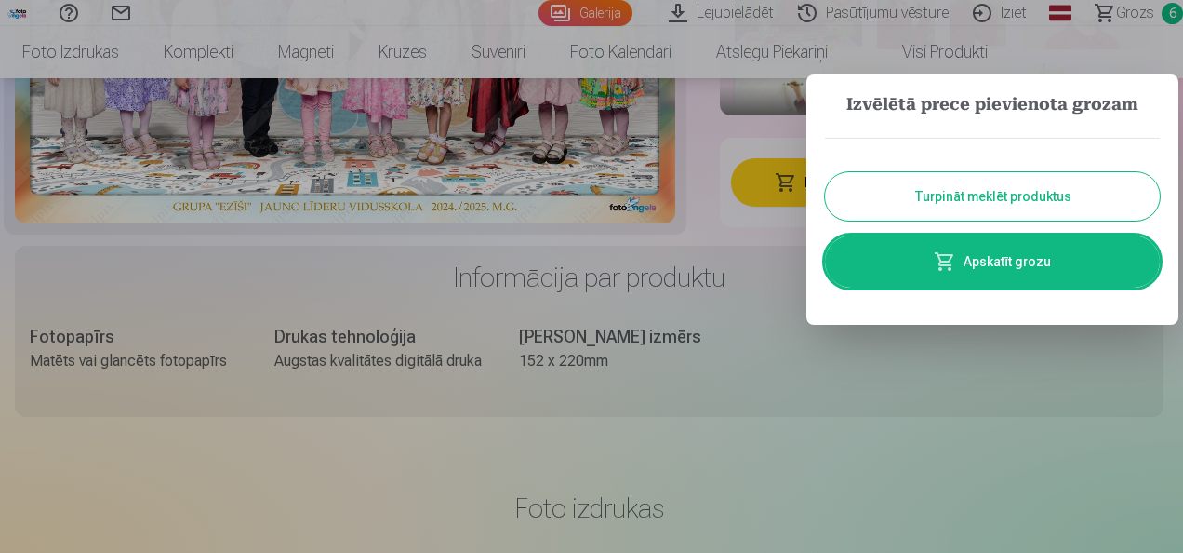
click at [1029, 210] on button "Turpināt meklēt produktus" at bounding box center [992, 196] width 335 height 48
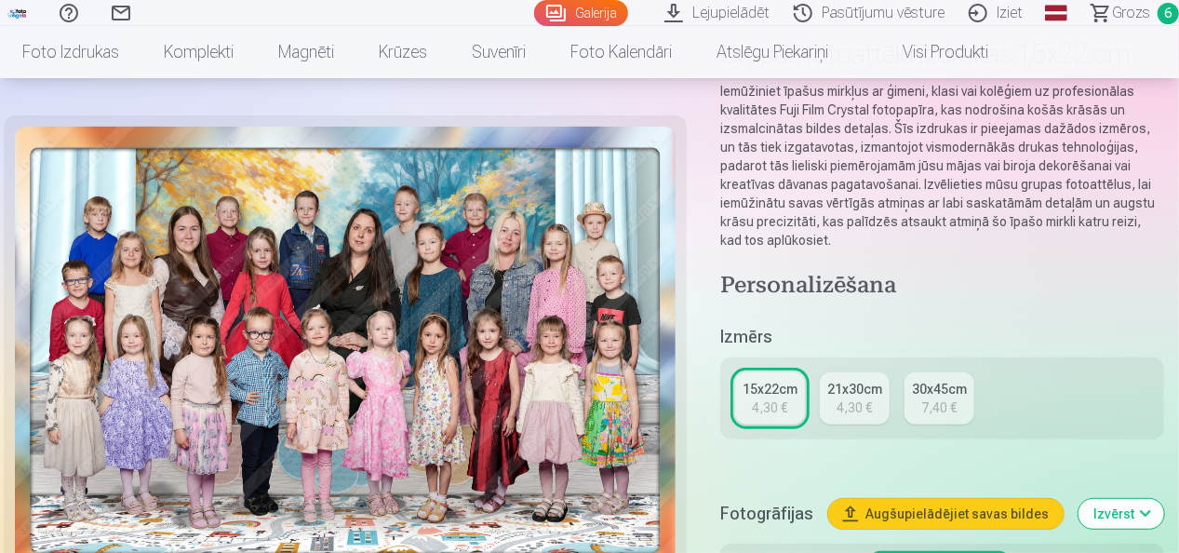
scroll to position [0, 0]
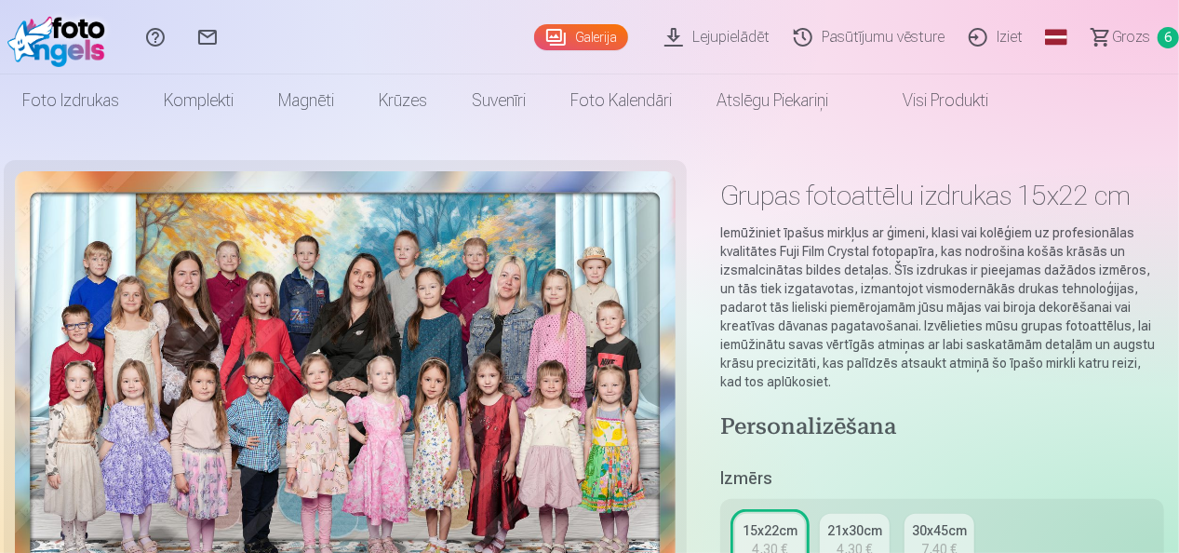
click at [1137, 40] on span "Grozs" at bounding box center [1131, 37] width 38 height 22
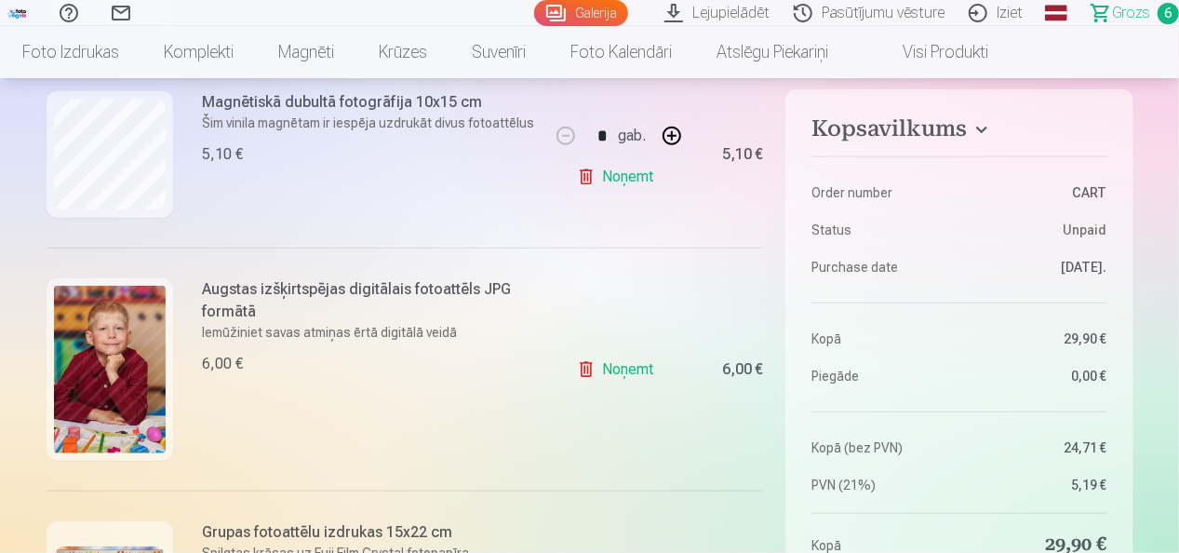
scroll to position [744, 0]
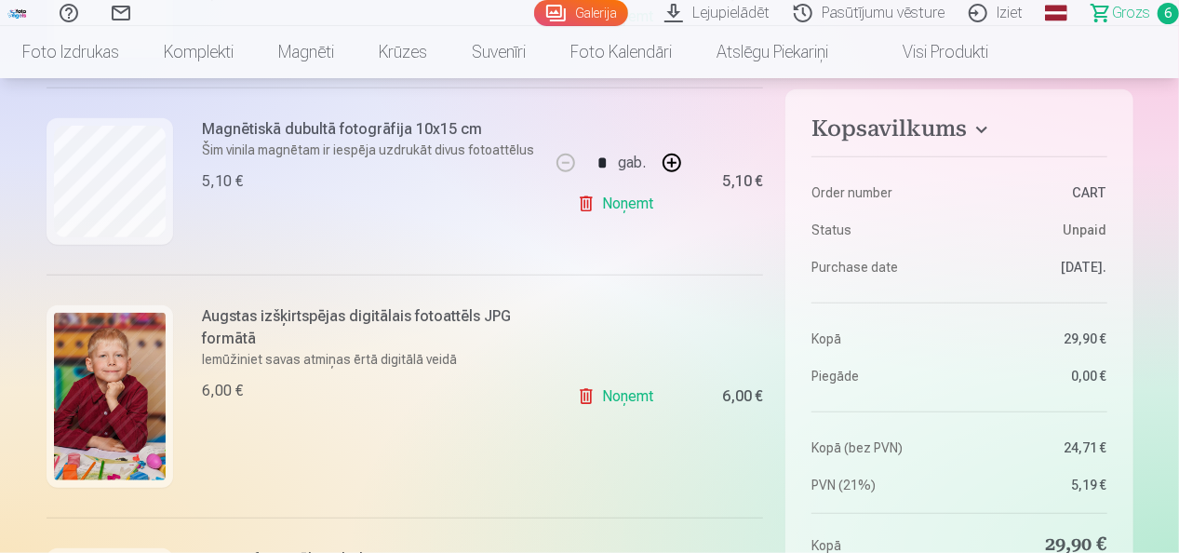
click at [625, 404] on link "Noņemt" at bounding box center [619, 396] width 85 height 37
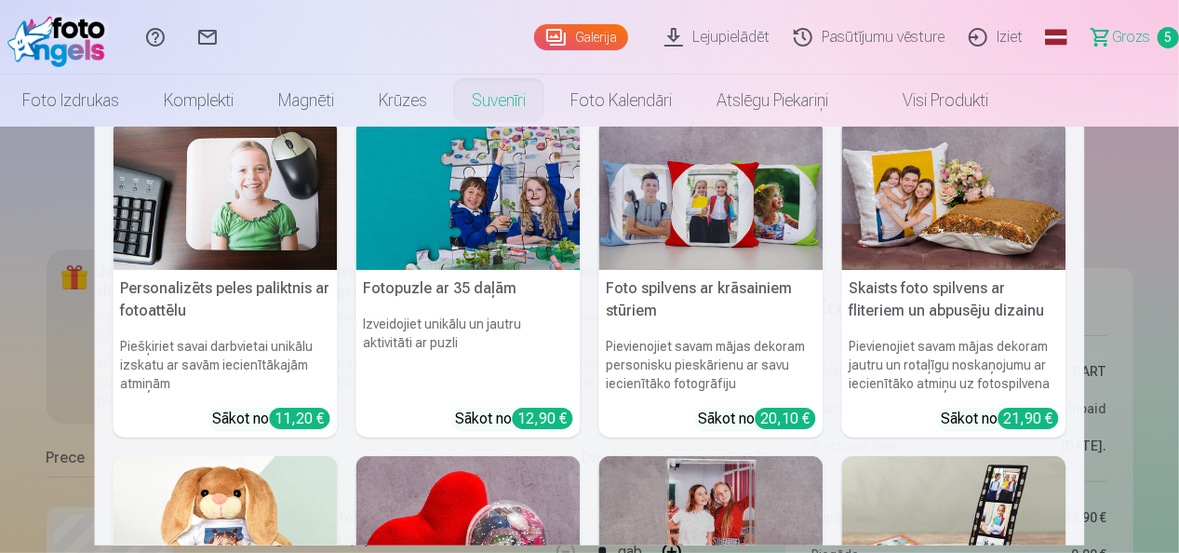
scroll to position [0, 0]
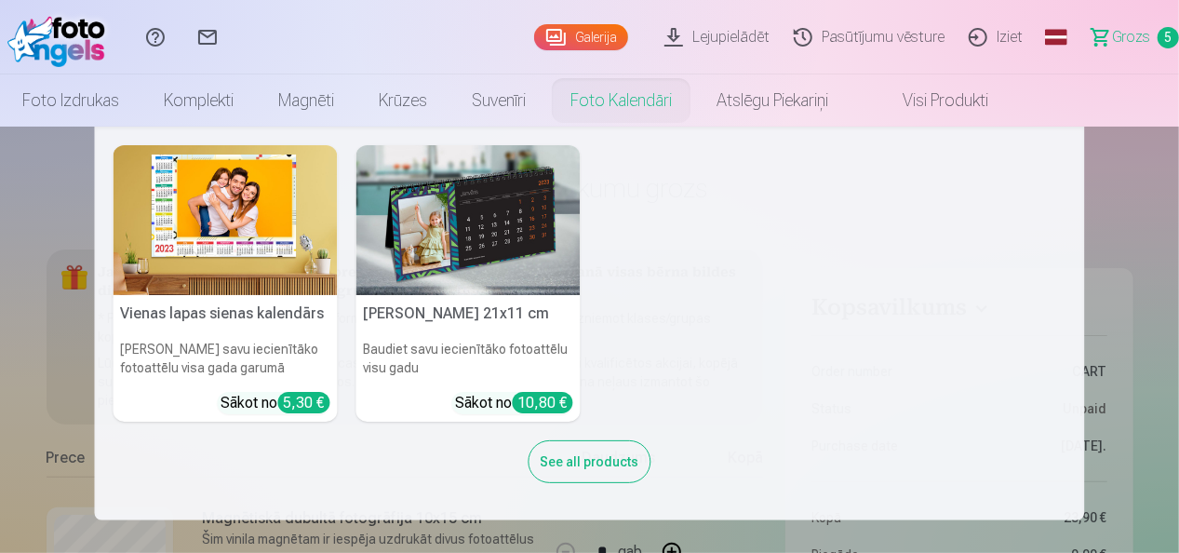
click at [616, 110] on link "Foto kalendāri" at bounding box center [621, 100] width 146 height 52
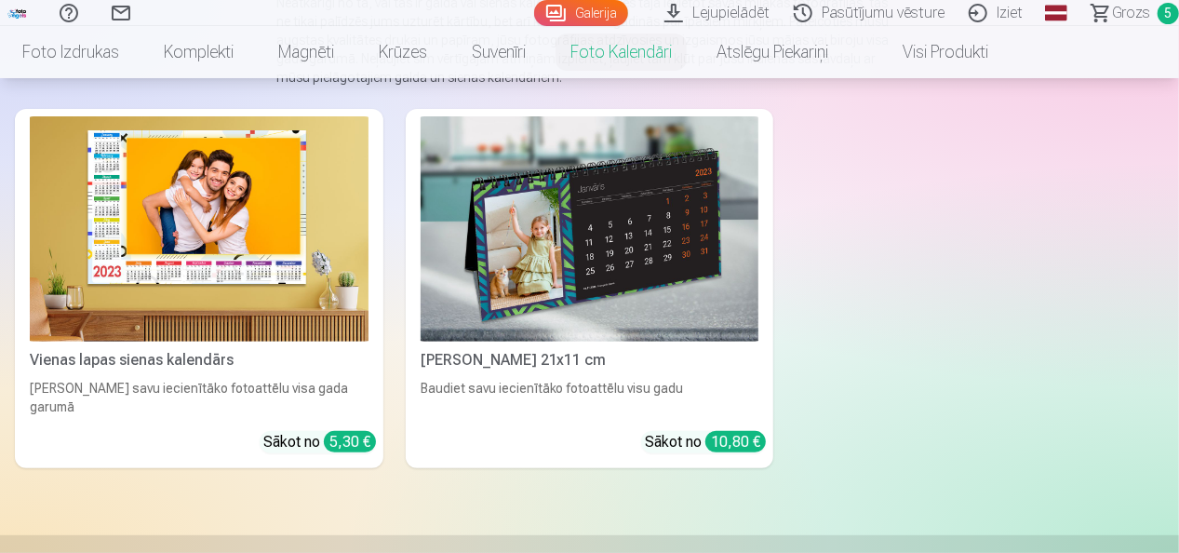
scroll to position [279, 0]
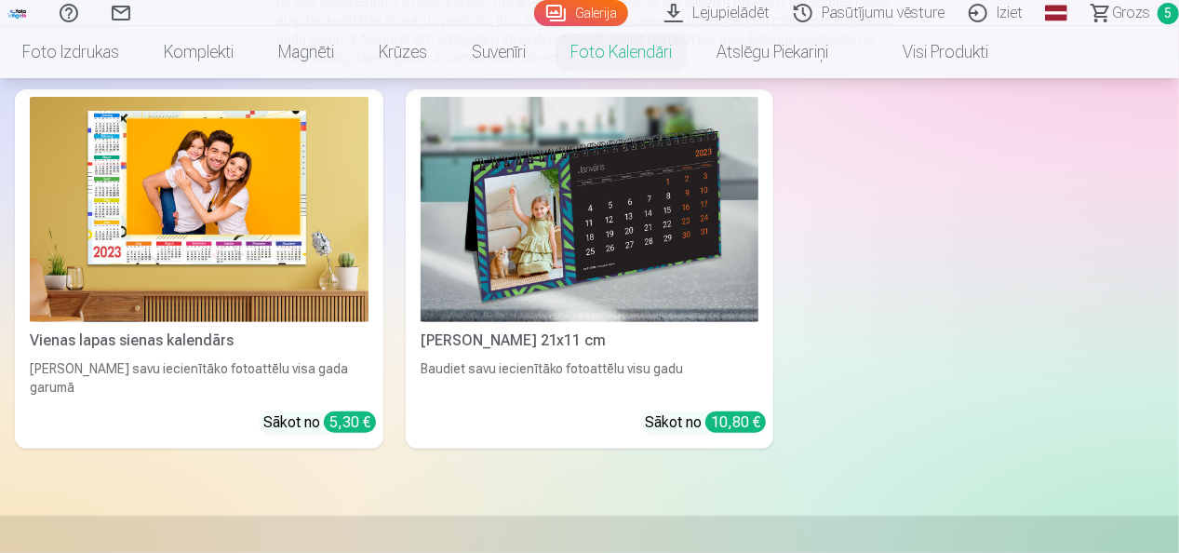
click at [583, 226] on img at bounding box center [589, 209] width 339 height 225
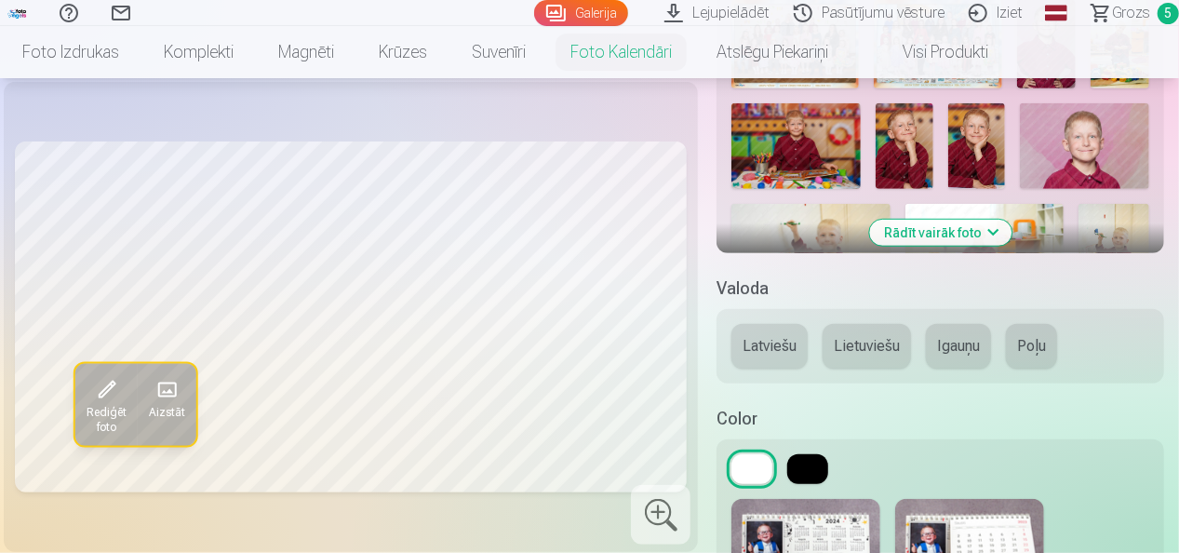
scroll to position [651, 0]
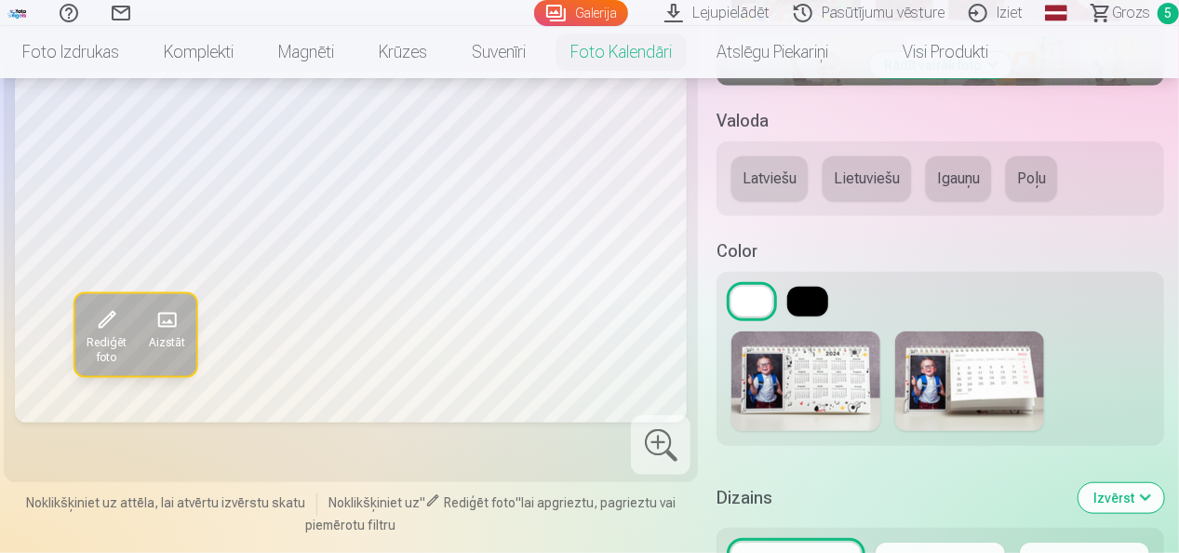
click at [790, 173] on button "Latviešu" at bounding box center [769, 178] width 76 height 45
click at [791, 304] on button at bounding box center [807, 302] width 41 height 30
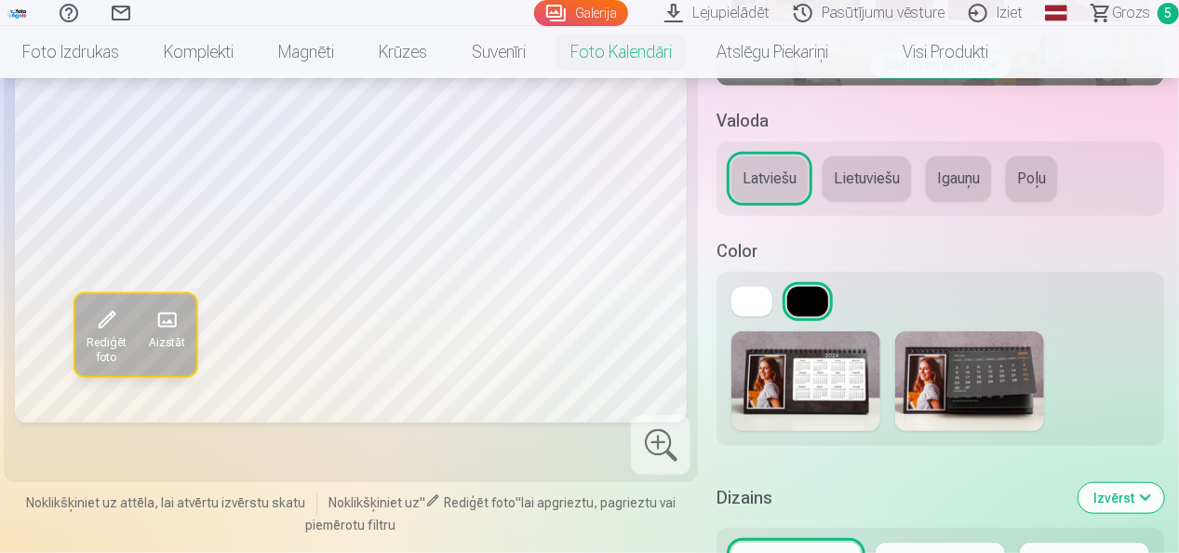
click at [757, 302] on button at bounding box center [751, 302] width 41 height 30
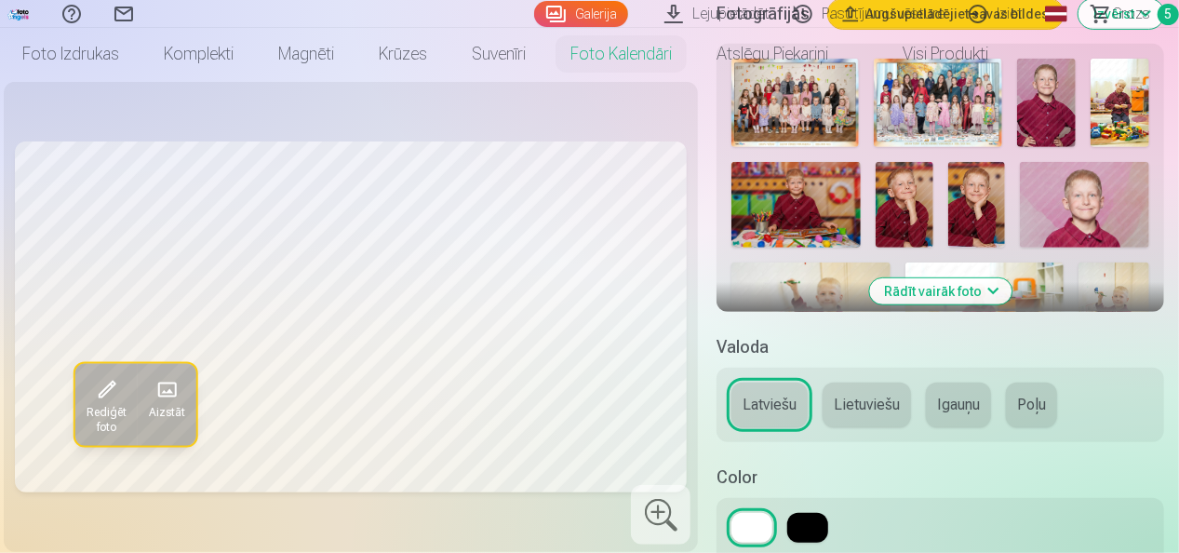
scroll to position [0, 0]
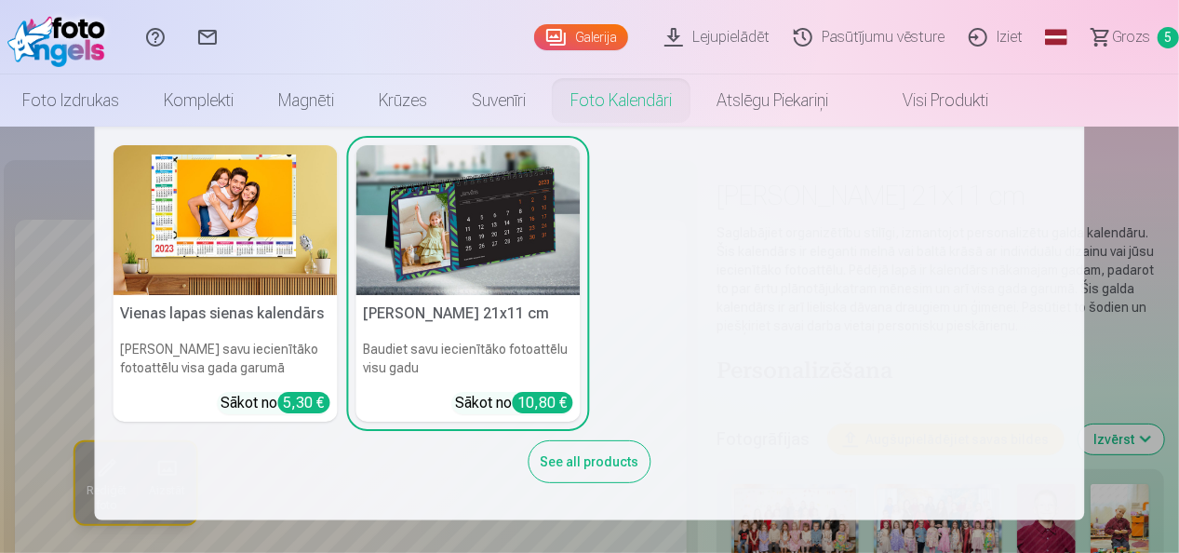
click at [567, 108] on link "Foto kalendāri" at bounding box center [621, 100] width 146 height 52
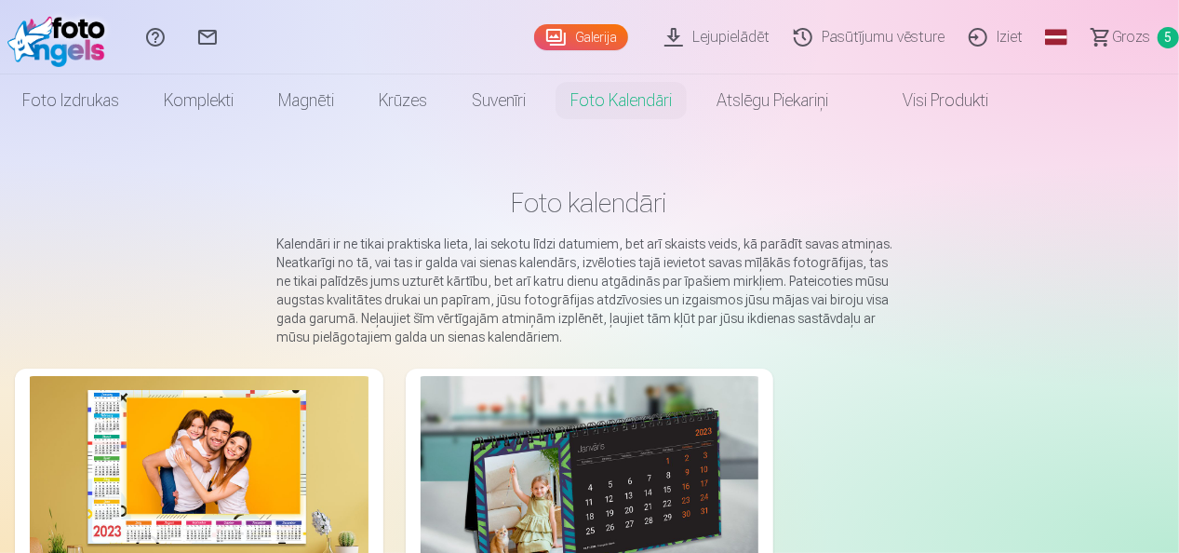
click at [270, 413] on img at bounding box center [199, 488] width 339 height 225
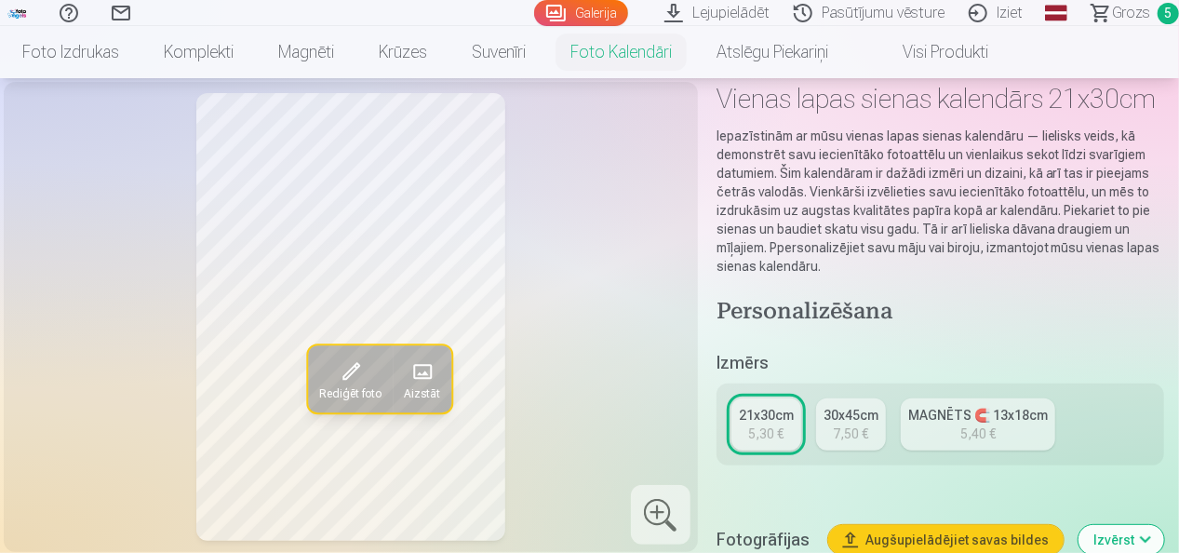
scroll to position [93, 0]
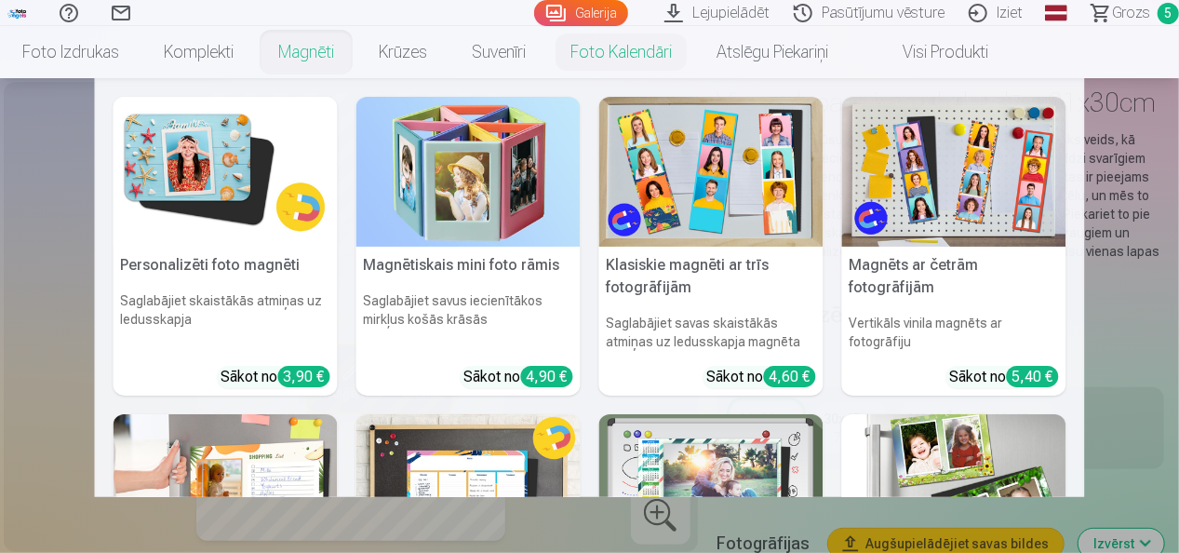
click at [336, 55] on link "Magnēti" at bounding box center [306, 52] width 100 height 52
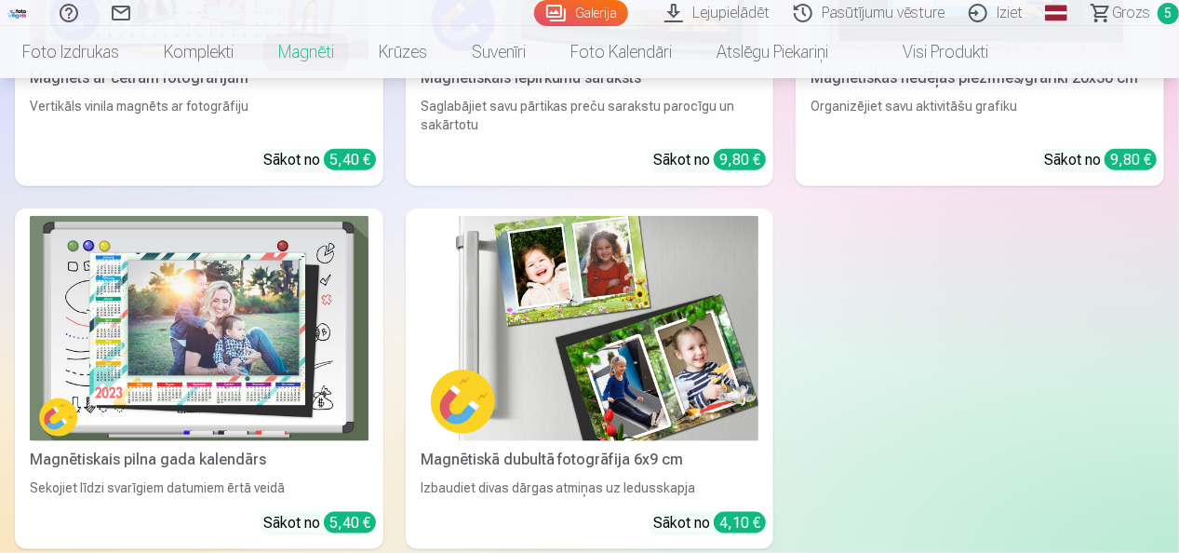
scroll to position [930, 0]
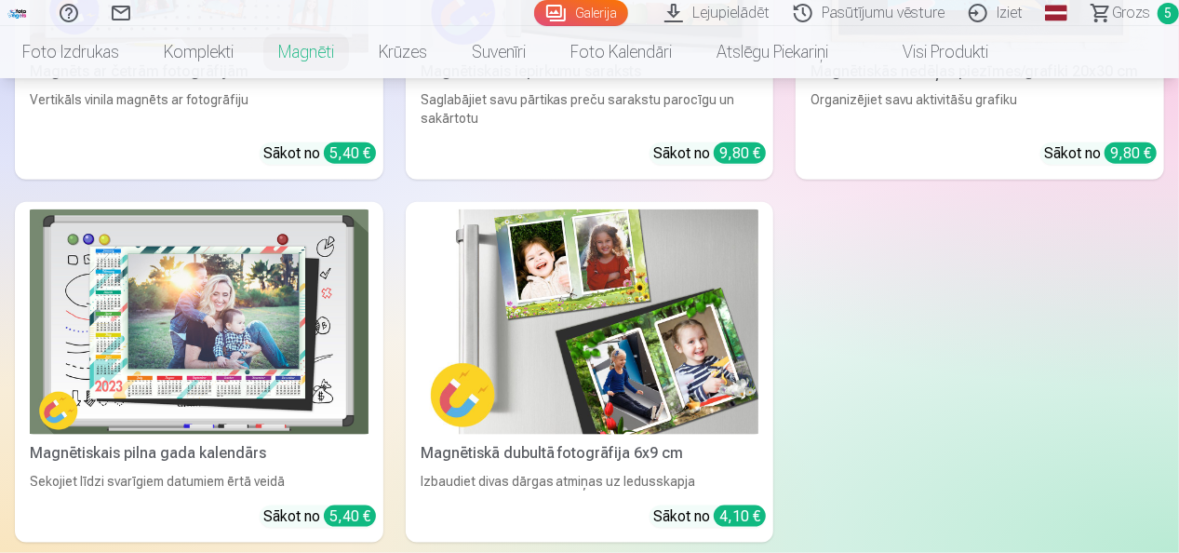
click at [640, 310] on img at bounding box center [589, 321] width 339 height 225
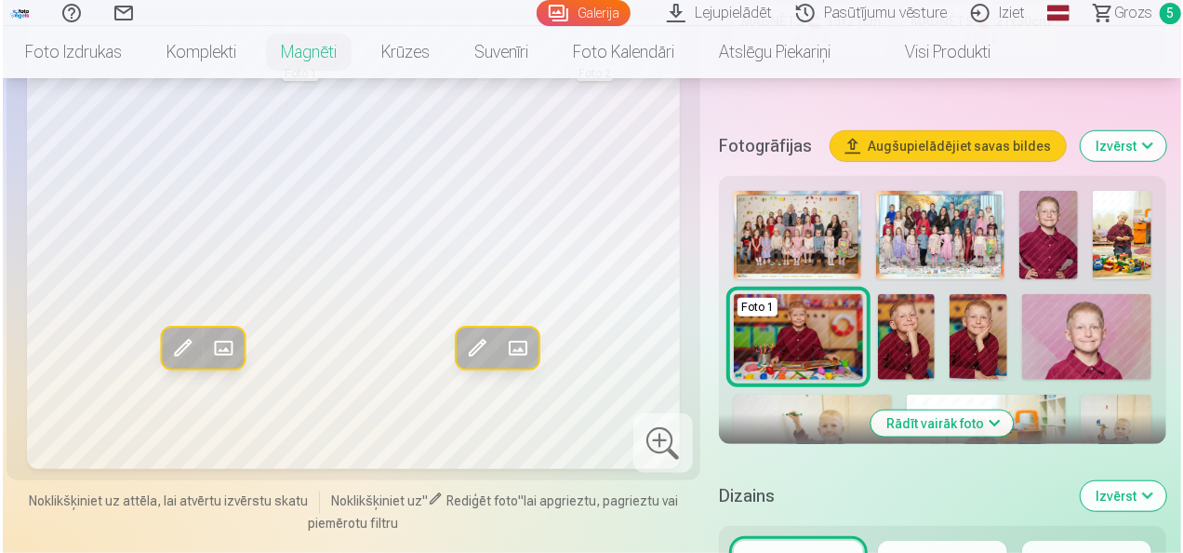
scroll to position [372, 0]
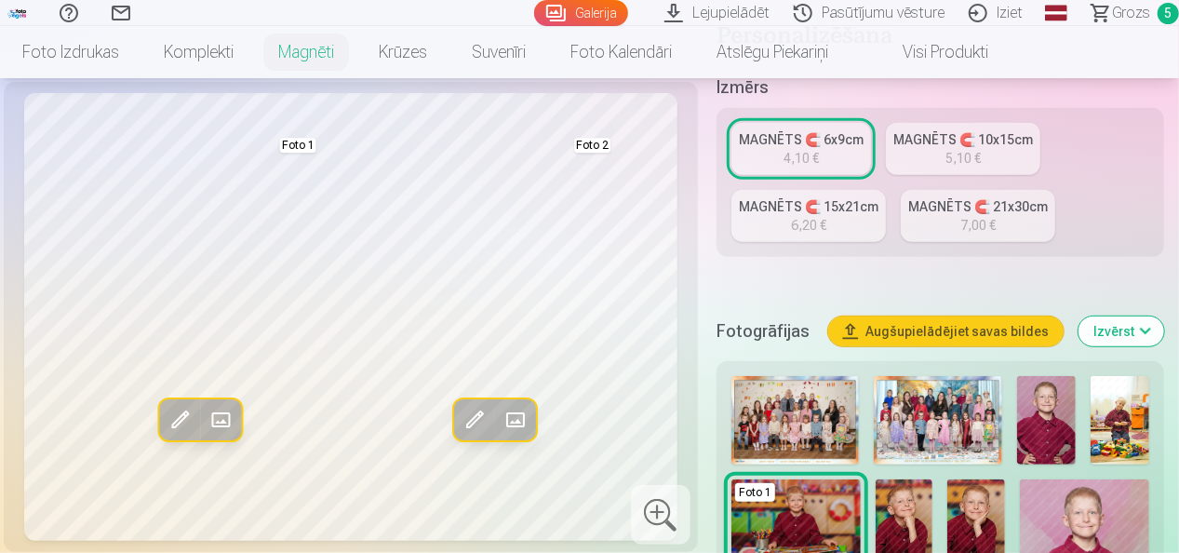
click at [510, 419] on span at bounding box center [515, 420] width 30 height 30
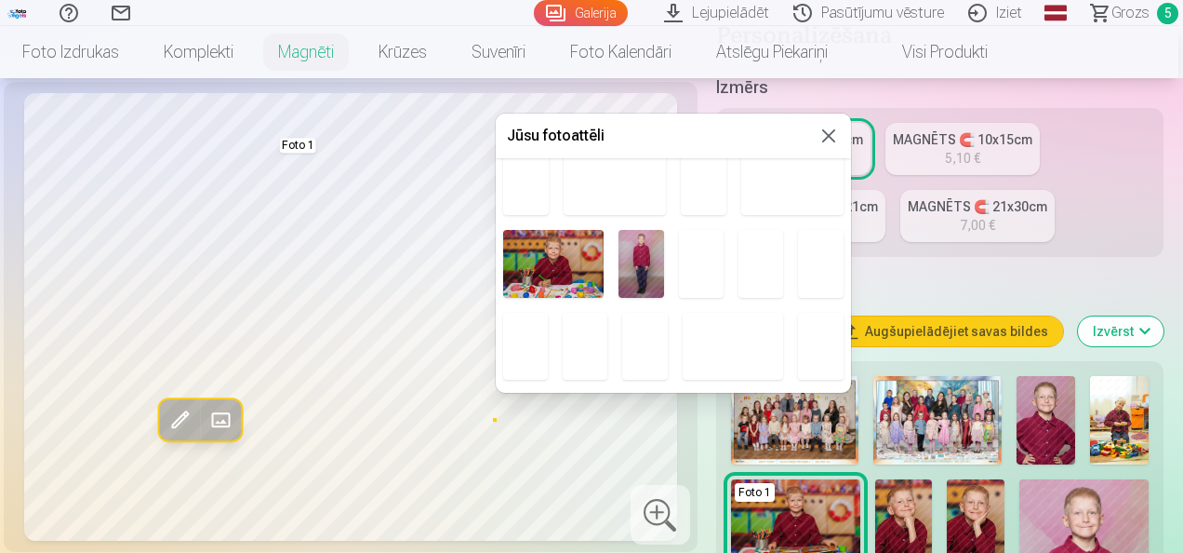
scroll to position [1209, 0]
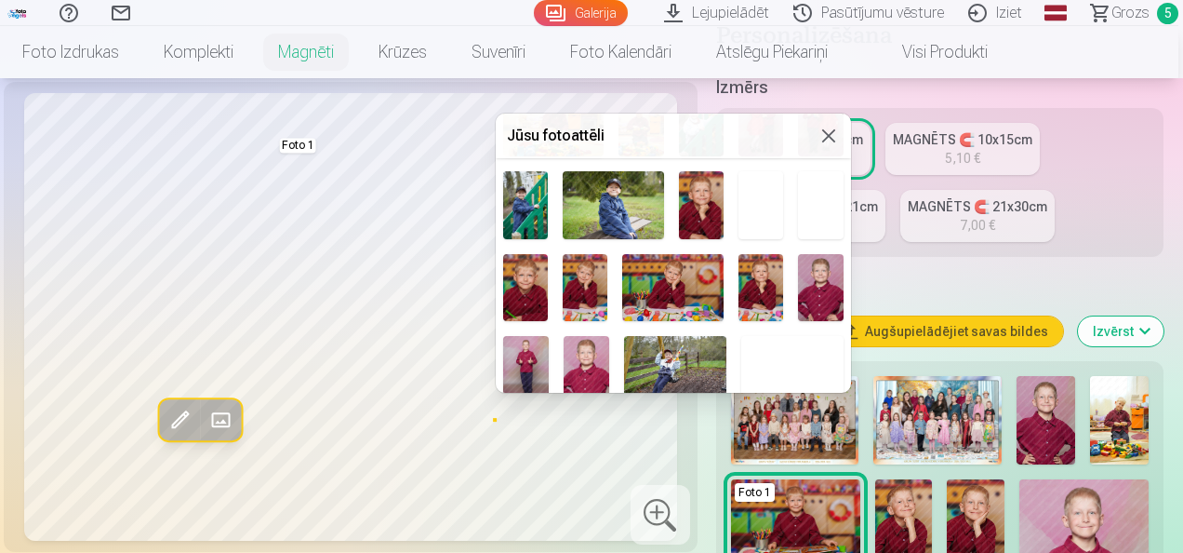
click at [594, 275] on img at bounding box center [585, 287] width 45 height 67
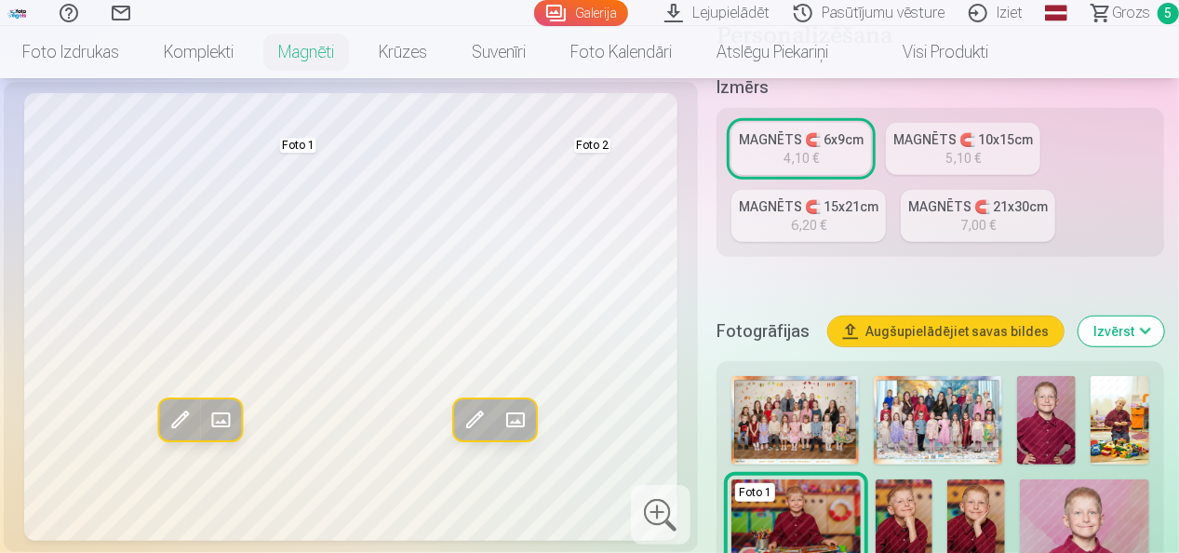
click at [214, 412] on span at bounding box center [221, 420] width 30 height 30
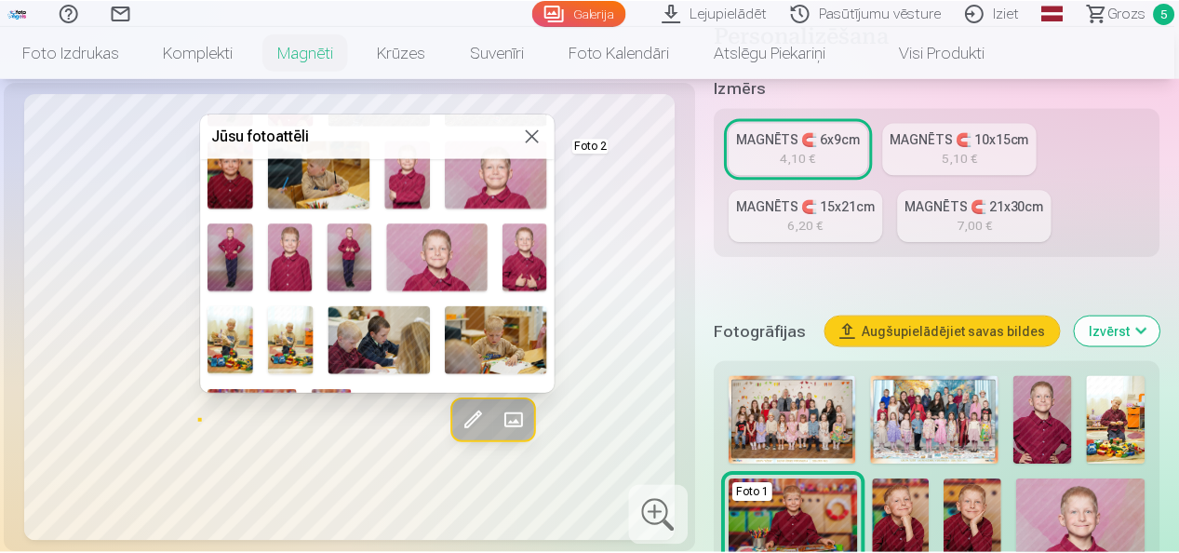
scroll to position [1530, 0]
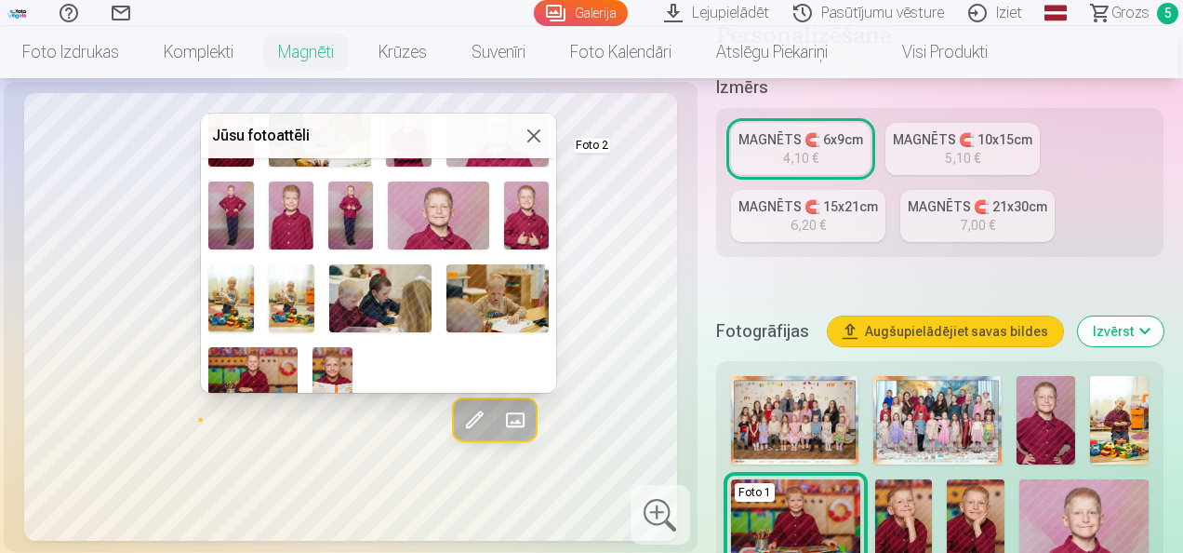
click at [242, 347] on img at bounding box center [252, 377] width 89 height 60
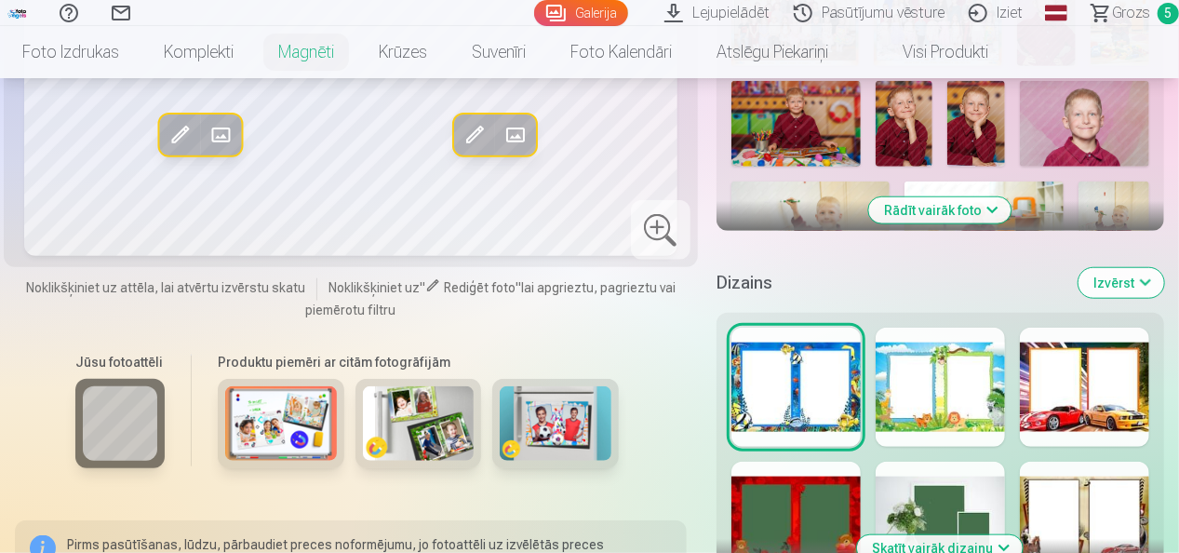
scroll to position [837, 0]
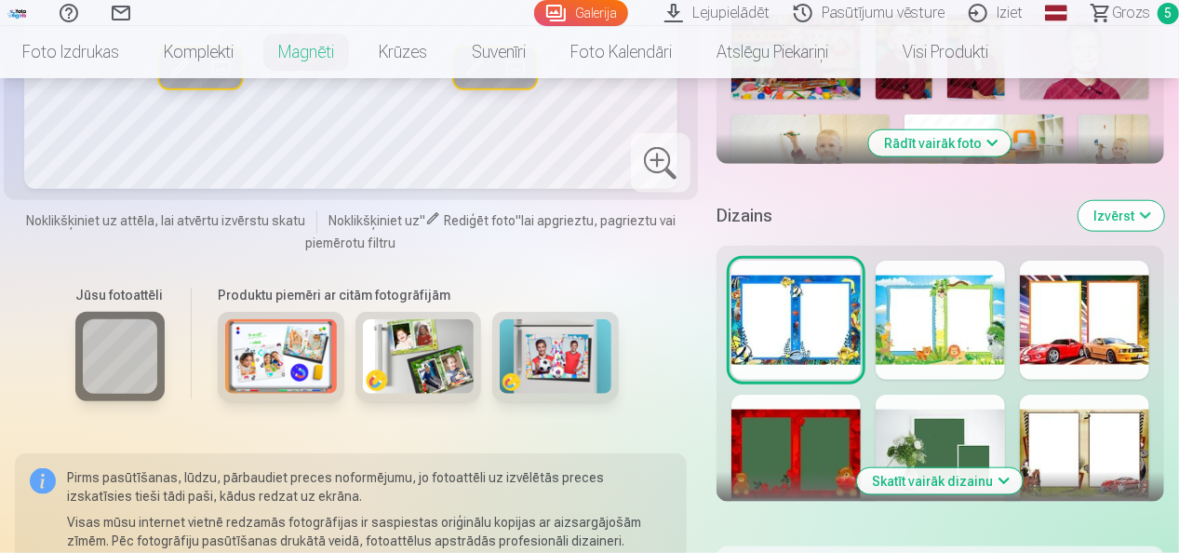
click at [1132, 335] on div at bounding box center [1084, 319] width 129 height 119
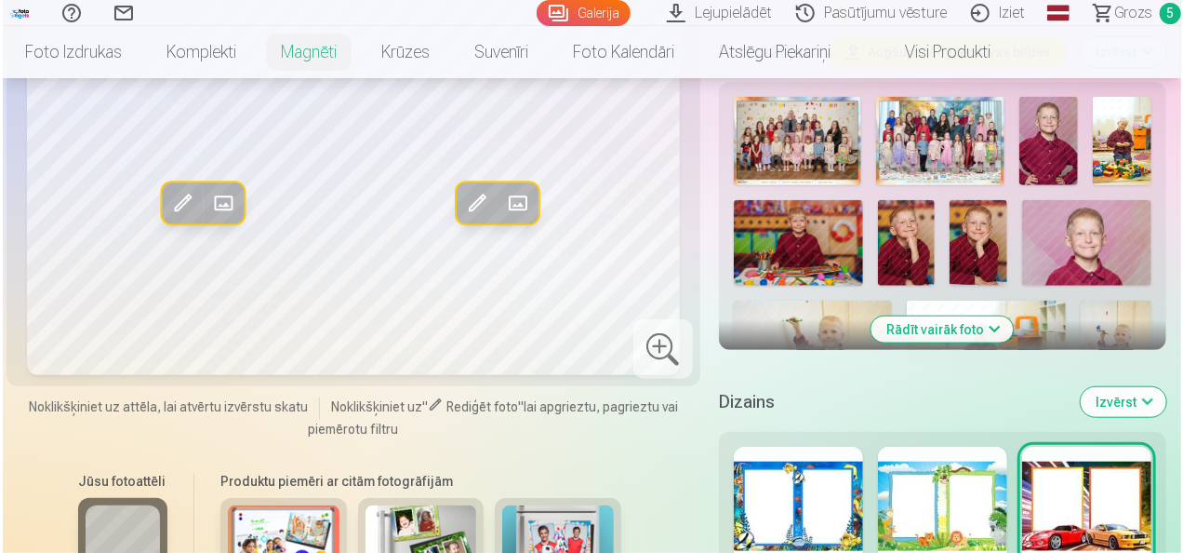
scroll to position [465, 0]
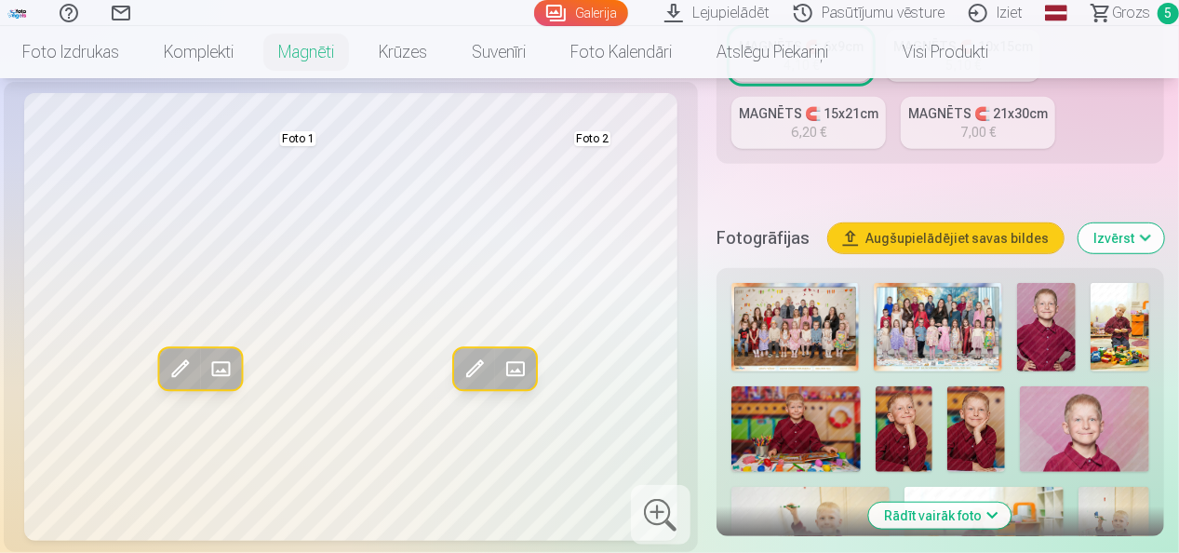
click at [513, 369] on span at bounding box center [515, 369] width 30 height 30
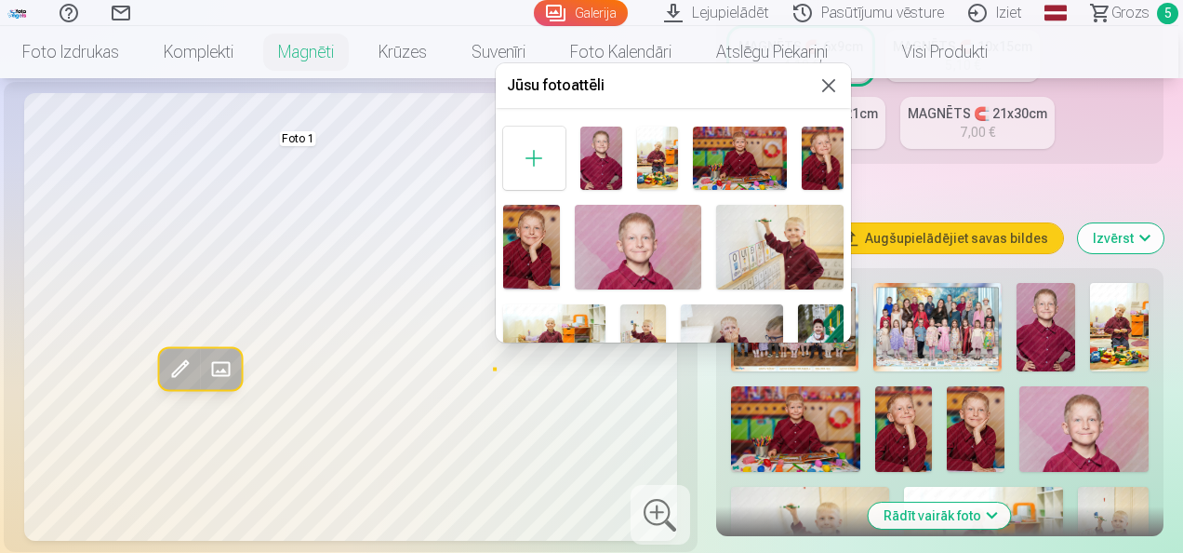
click at [660, 167] on img at bounding box center [658, 158] width 42 height 62
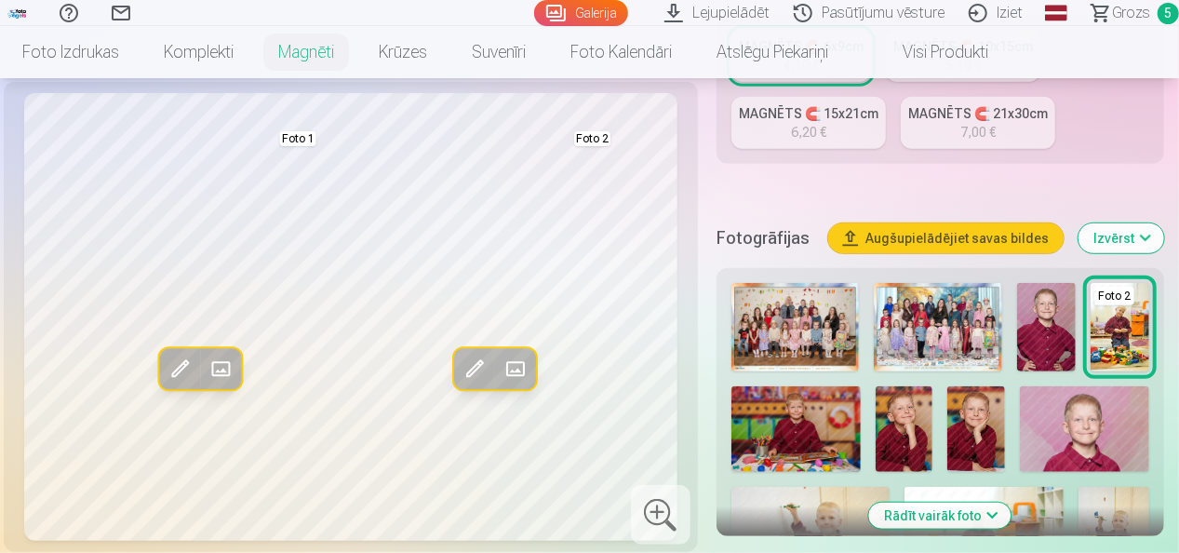
click at [212, 360] on span at bounding box center [221, 369] width 30 height 30
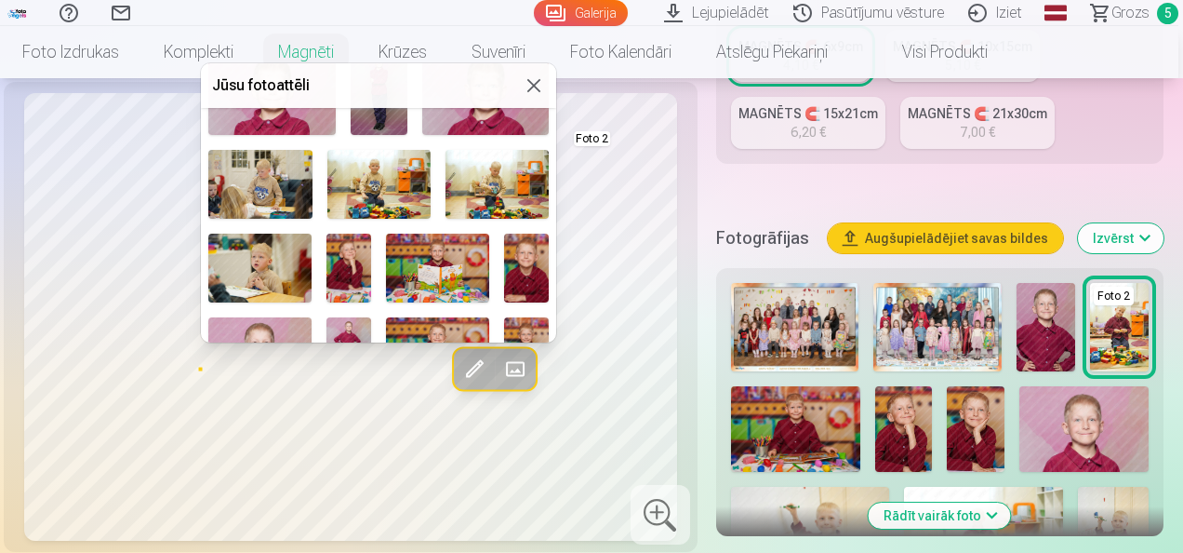
scroll to position [651, 0]
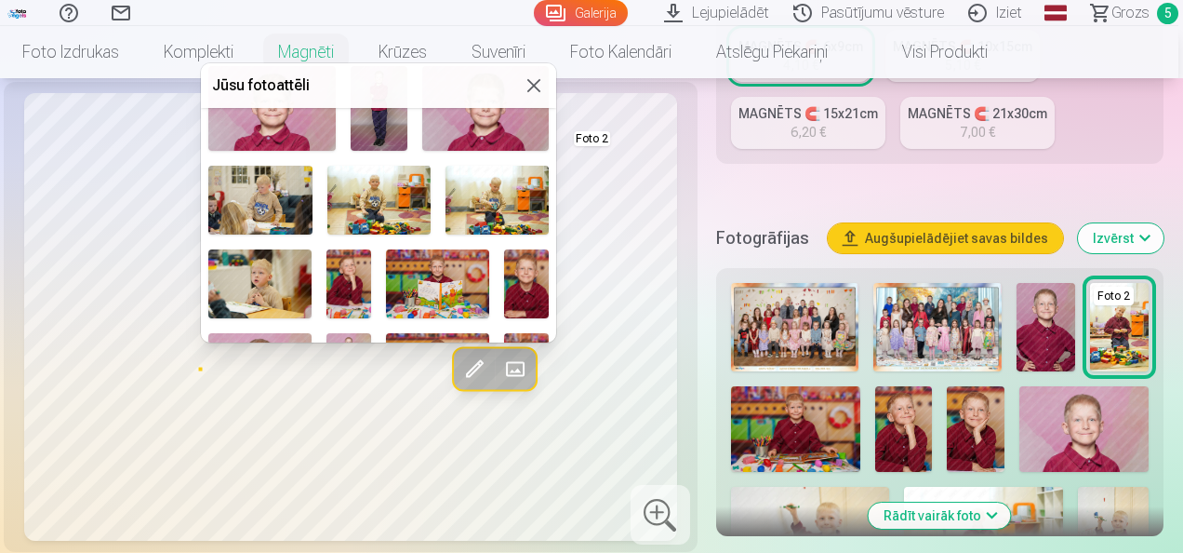
click at [275, 261] on img at bounding box center [259, 283] width 102 height 68
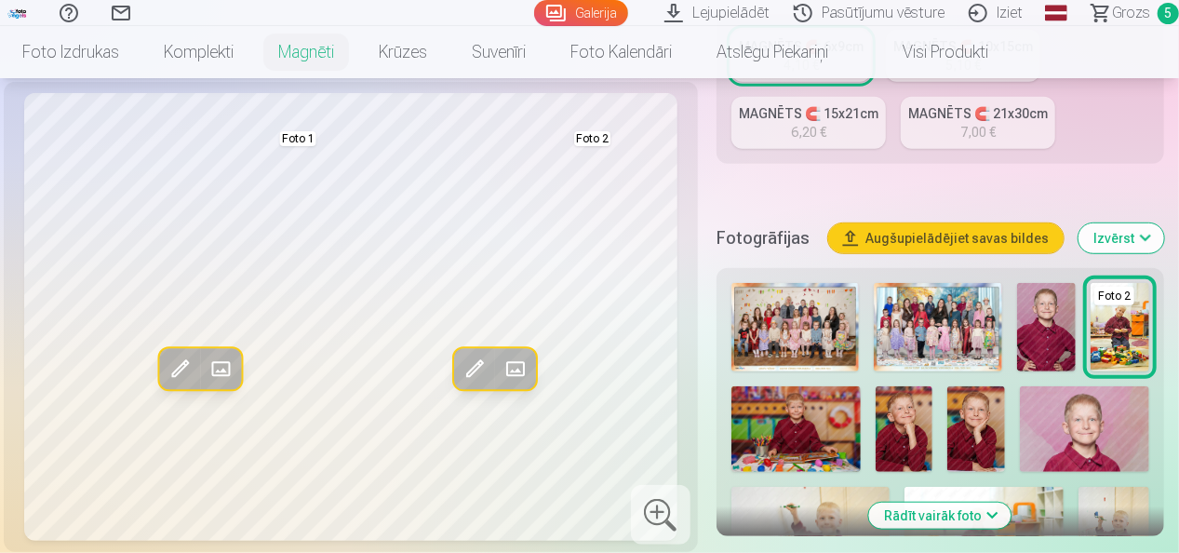
click at [215, 359] on span at bounding box center [221, 369] width 30 height 30
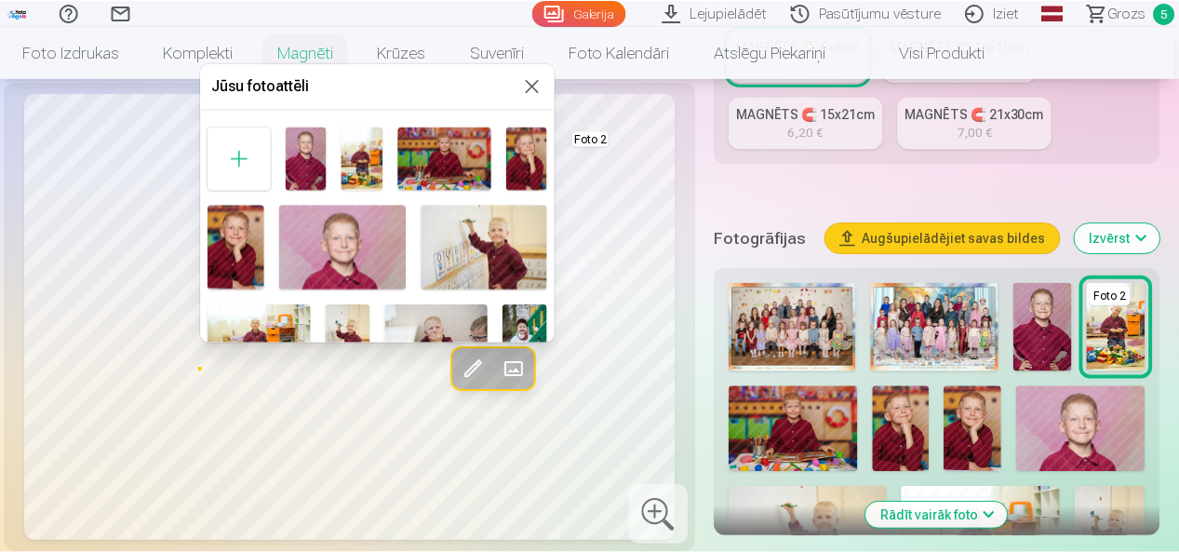
scroll to position [186, 0]
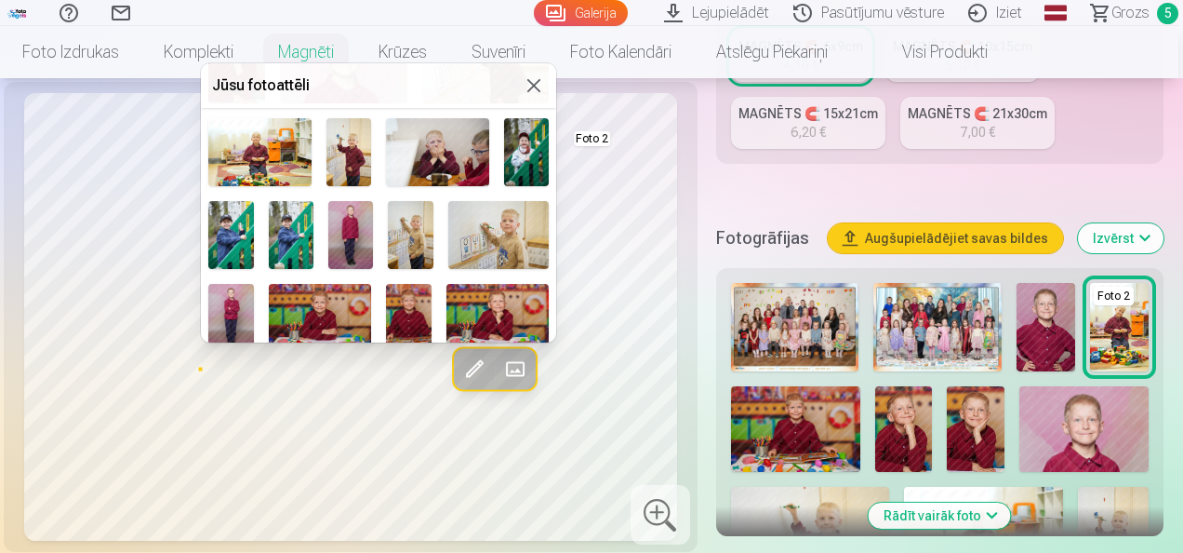
click at [426, 223] on img at bounding box center [410, 234] width 45 height 67
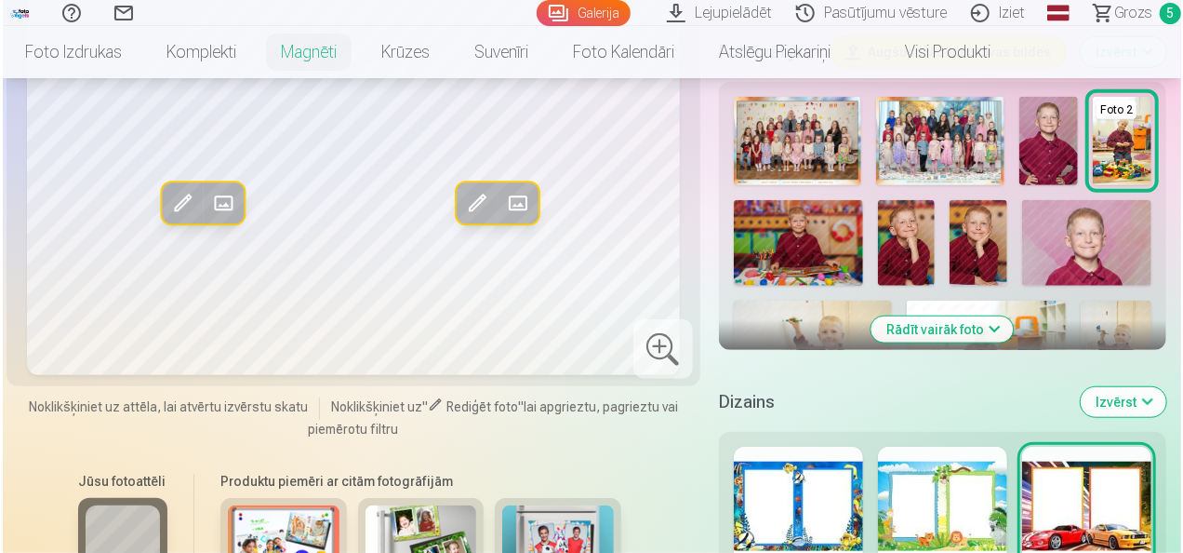
scroll to position [1023, 0]
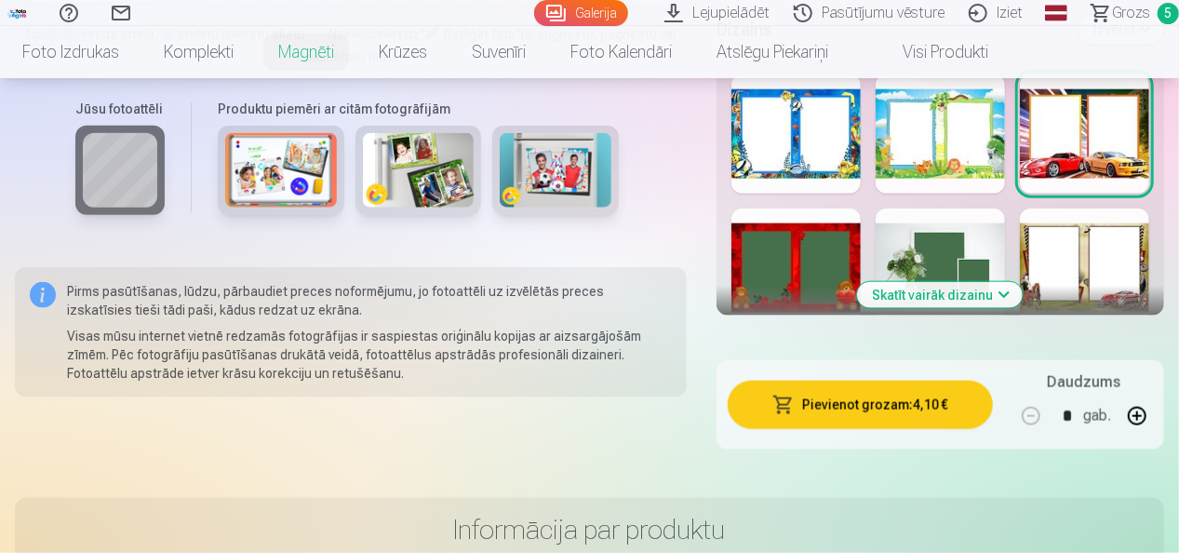
click at [887, 411] on button "Pievienot grozam : 4,10 €" at bounding box center [859, 404] width 265 height 48
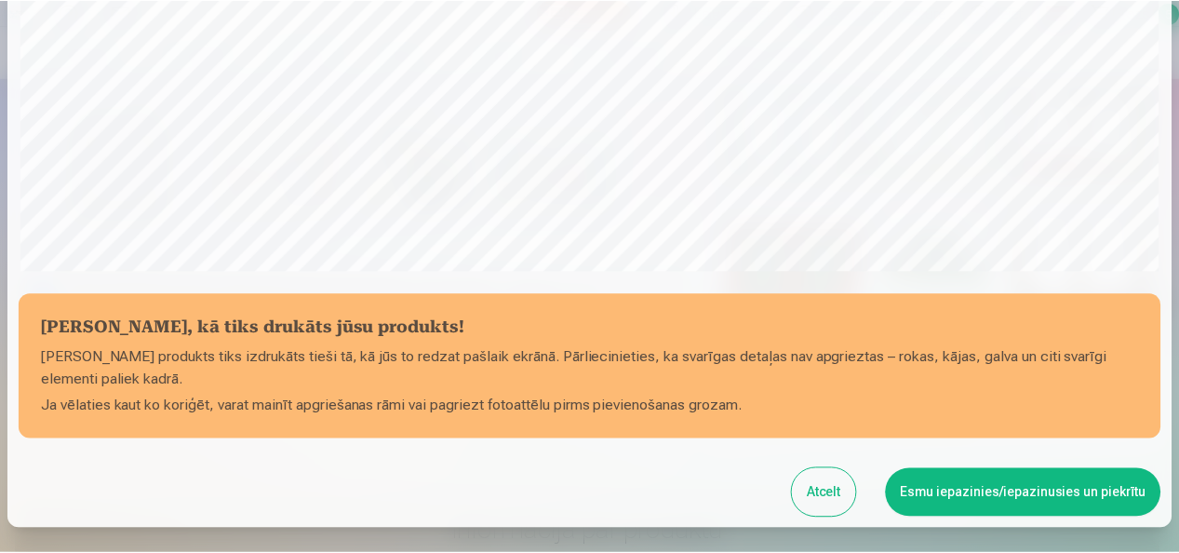
scroll to position [720, 0]
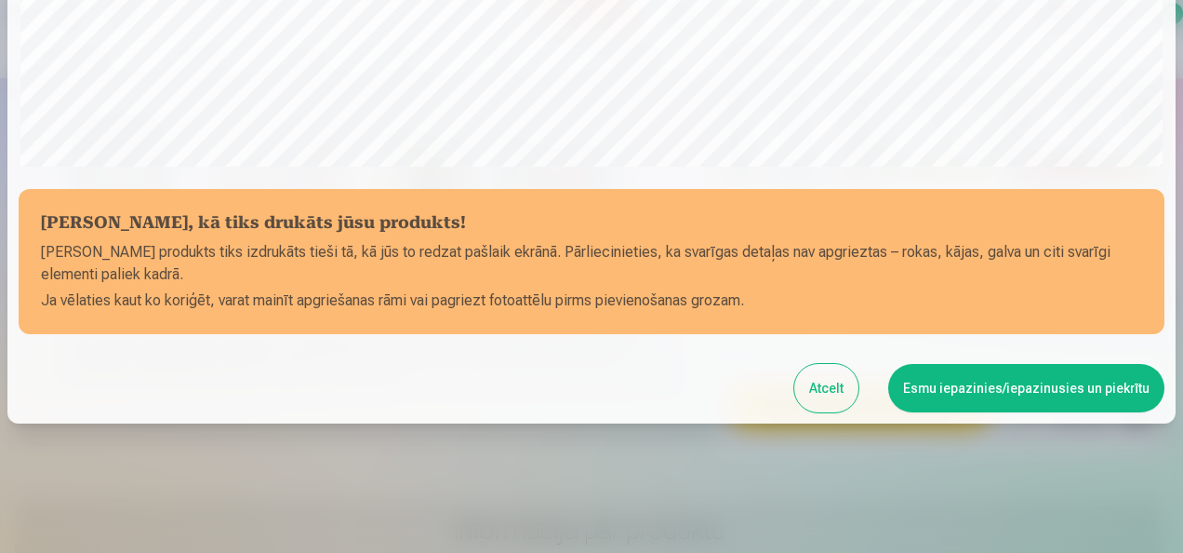
click at [1053, 388] on button "Esmu iepazinies/iepazinusies un piekrītu" at bounding box center [1026, 388] width 276 height 48
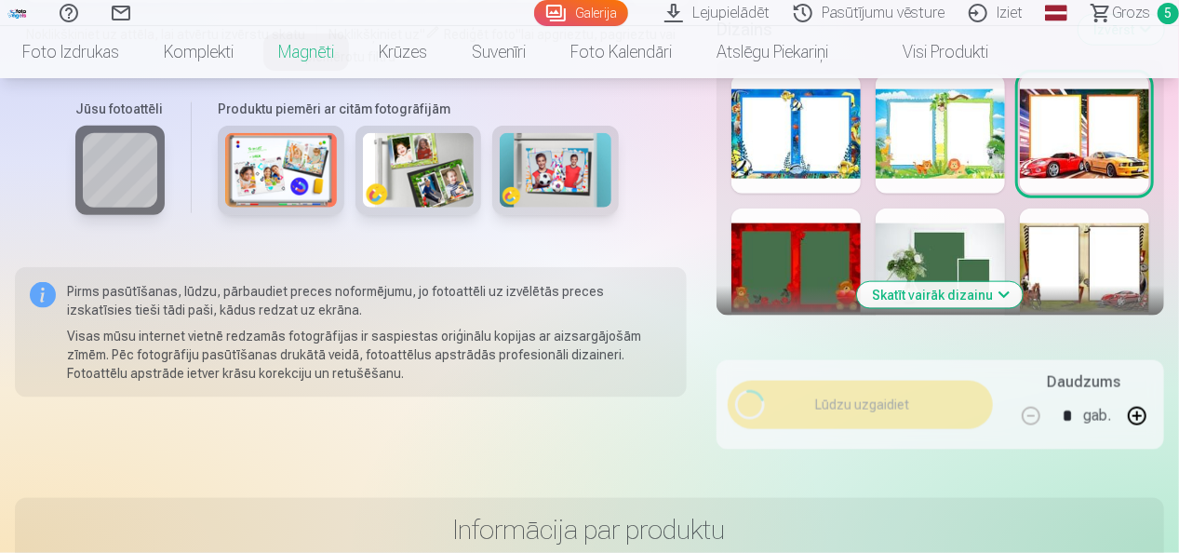
scroll to position [717, 0]
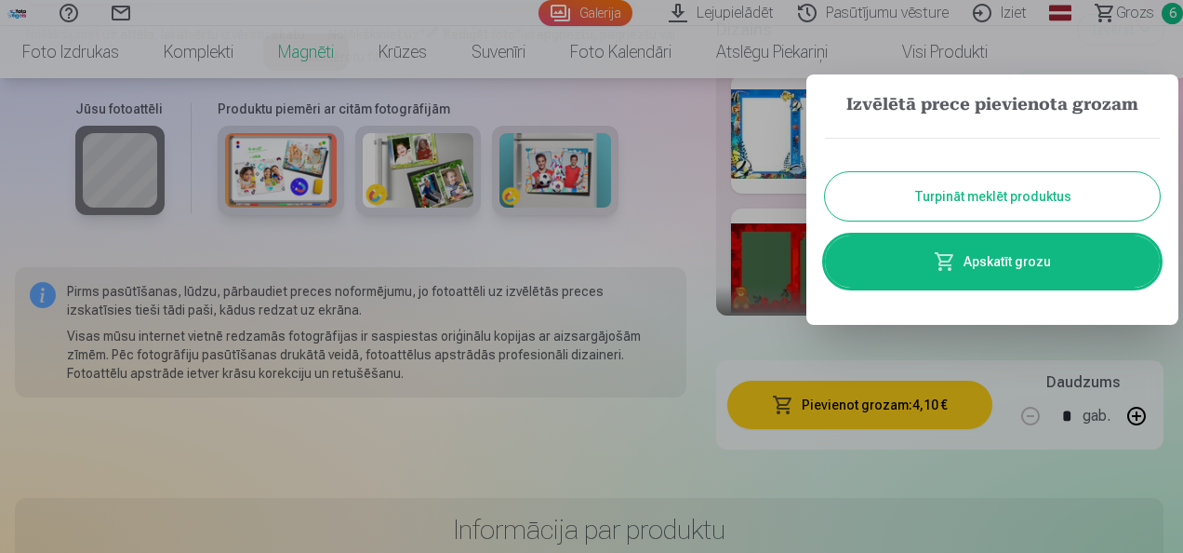
click at [1014, 264] on link "Apskatīt grozu" at bounding box center [992, 261] width 335 height 52
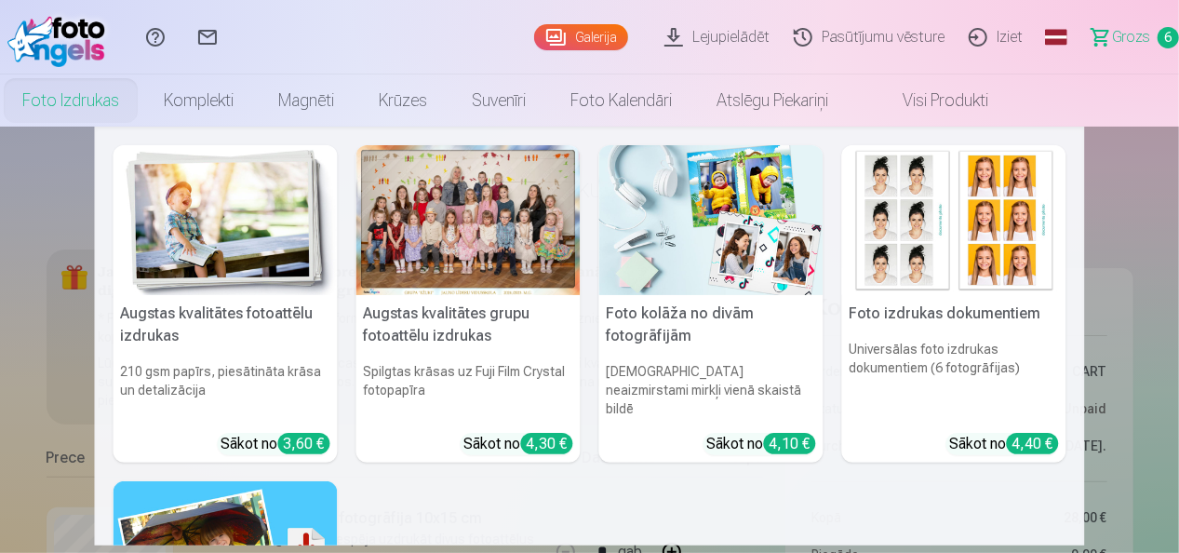
click at [904, 251] on img at bounding box center [954, 220] width 224 height 150
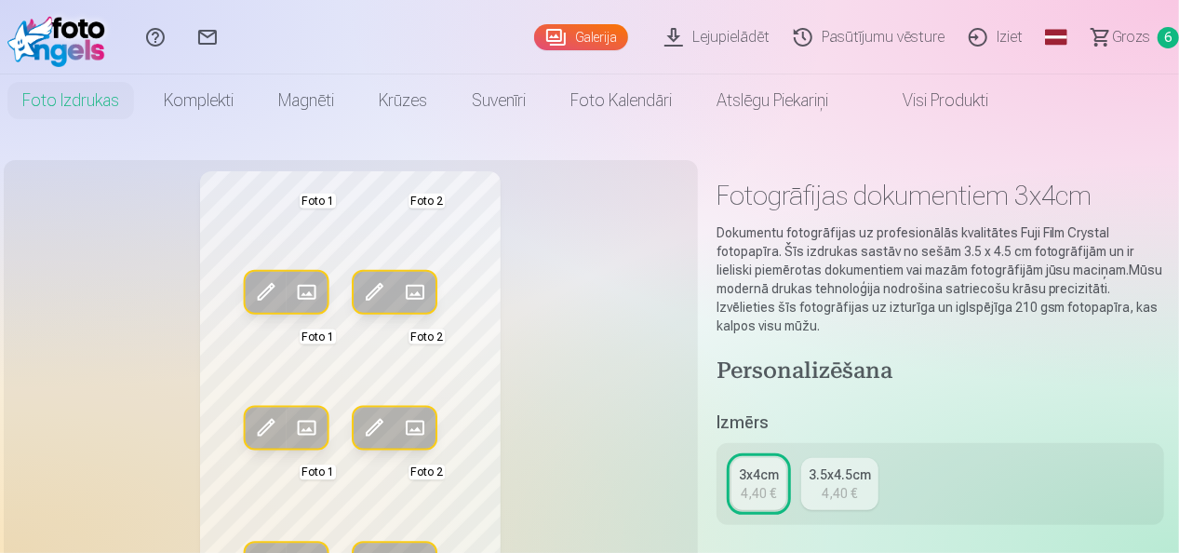
click at [424, 295] on span at bounding box center [415, 292] width 30 height 30
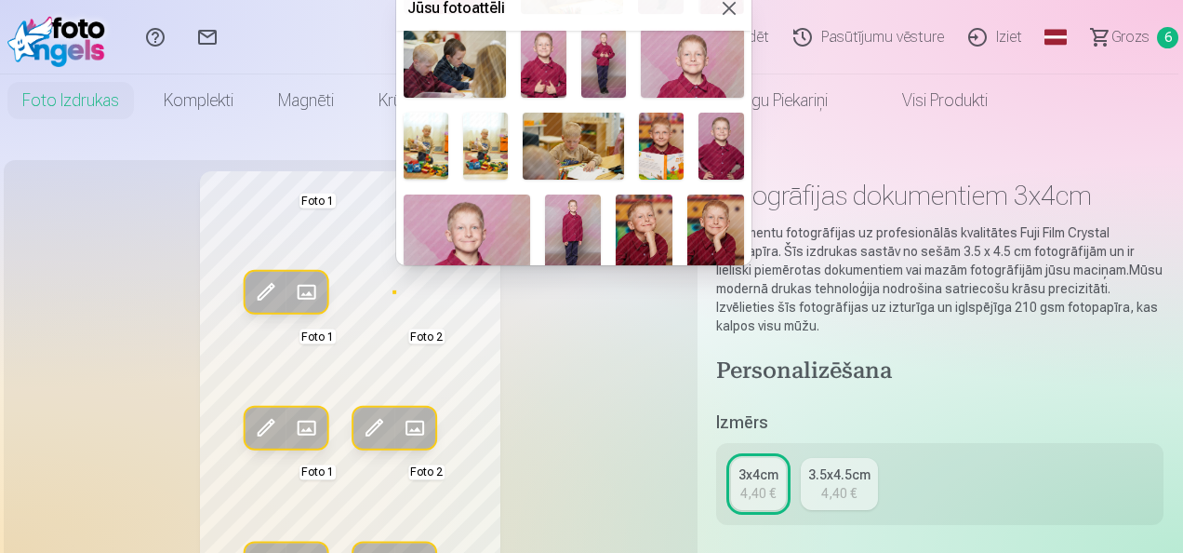
scroll to position [372, 0]
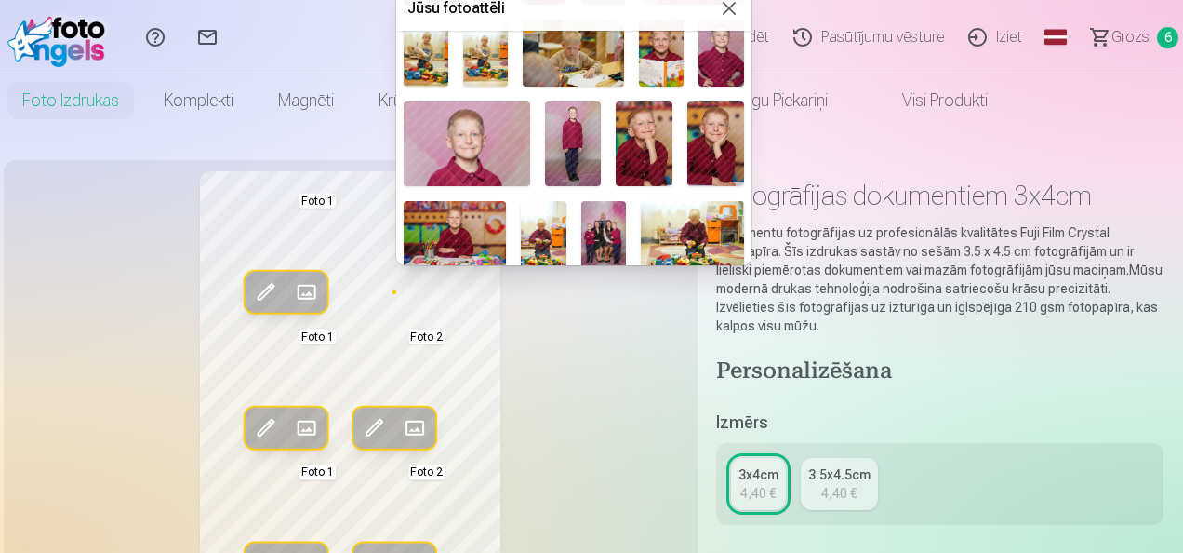
click at [495, 140] on img at bounding box center [467, 143] width 127 height 85
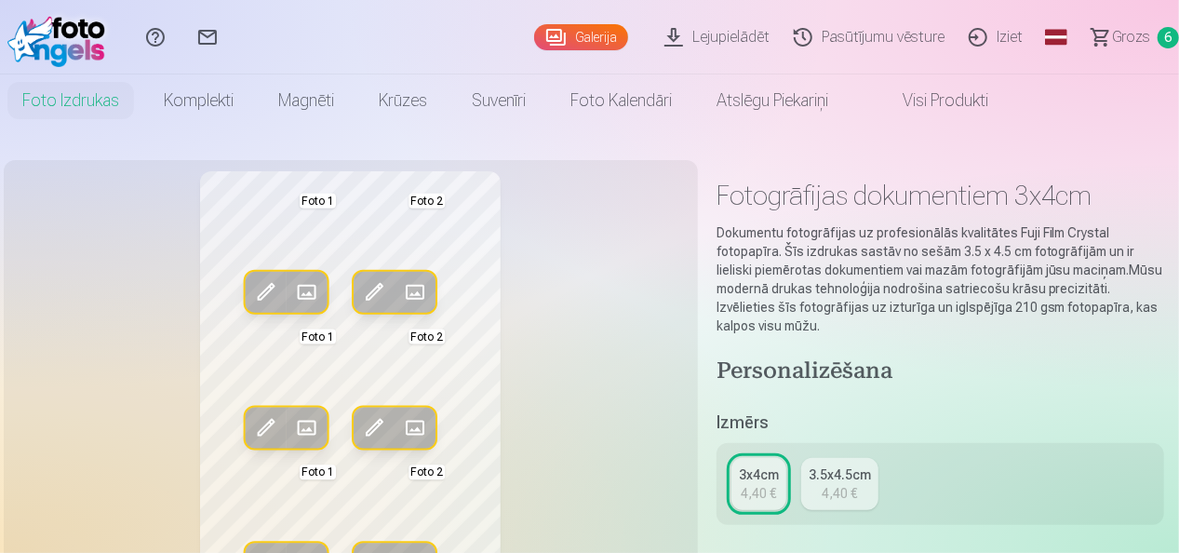
click at [300, 292] on span at bounding box center [306, 292] width 30 height 30
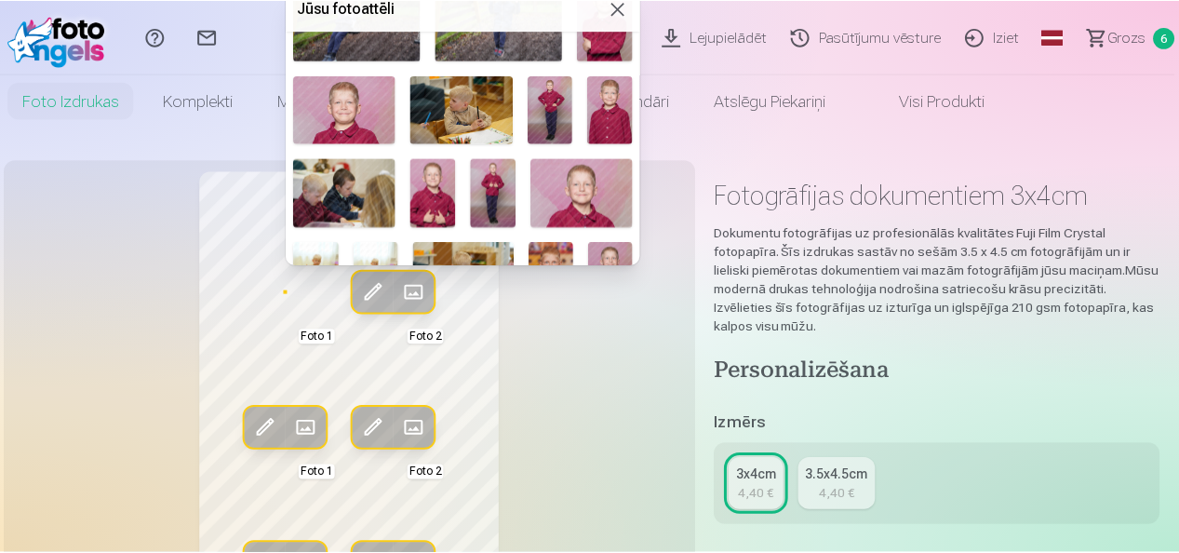
scroll to position [186, 0]
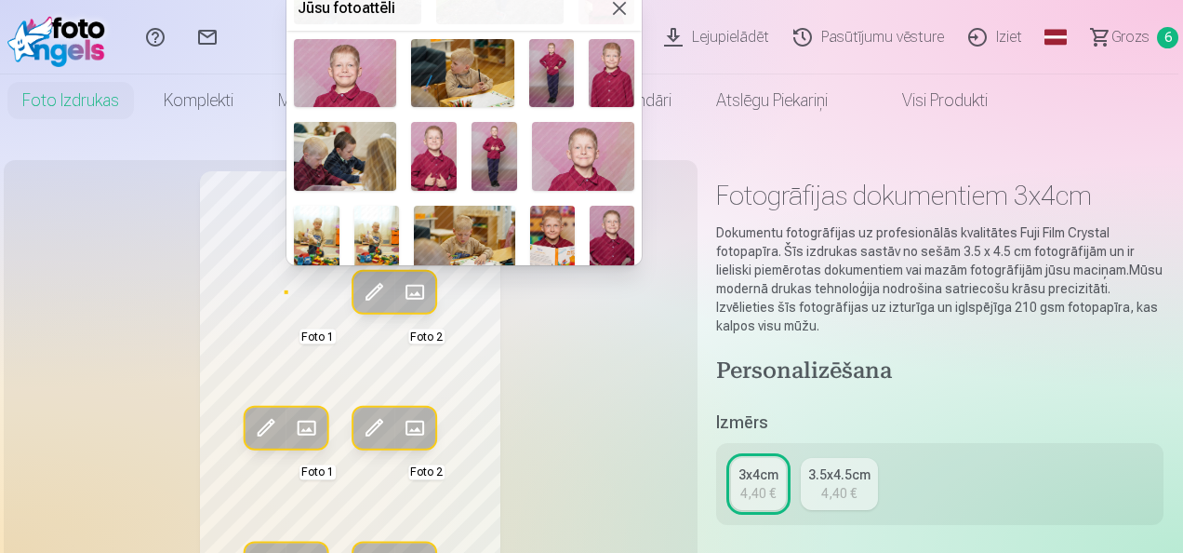
click at [367, 74] on img at bounding box center [345, 73] width 102 height 68
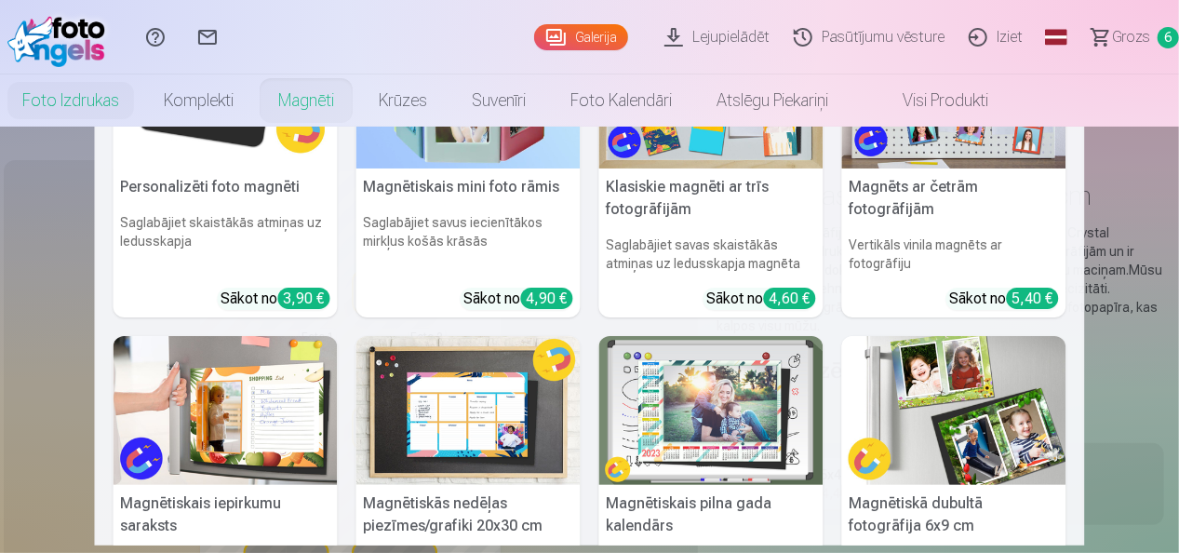
scroll to position [0, 0]
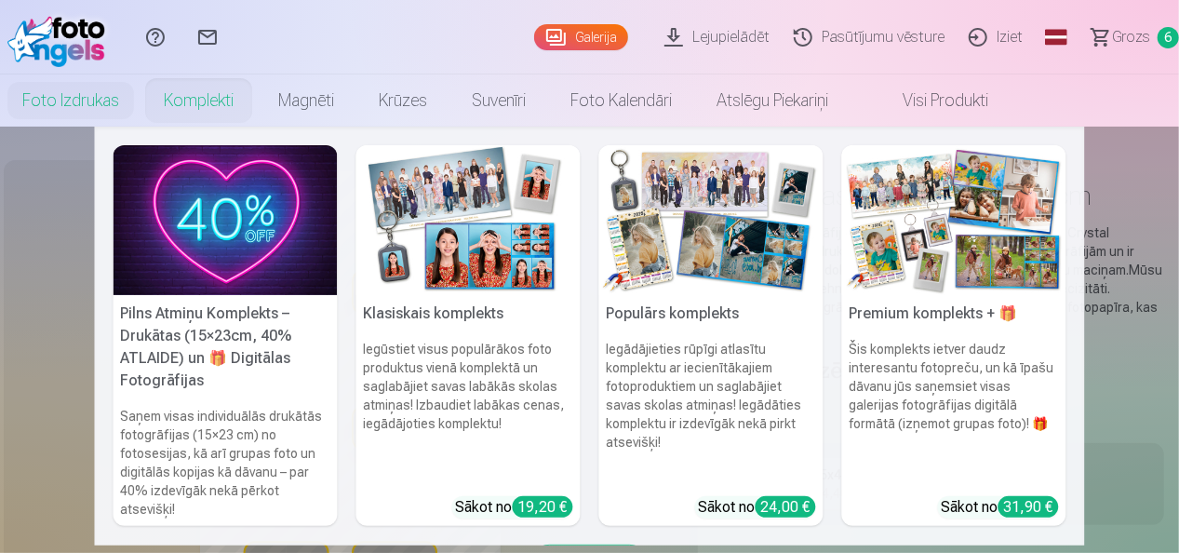
click at [45, 288] on nav "Pilns Atmiņu Komplekts – Drukātas (15×23cm, 40% ATLAIDE) un 🎁 Digitālas Fotogrā…" at bounding box center [589, 336] width 1179 height 419
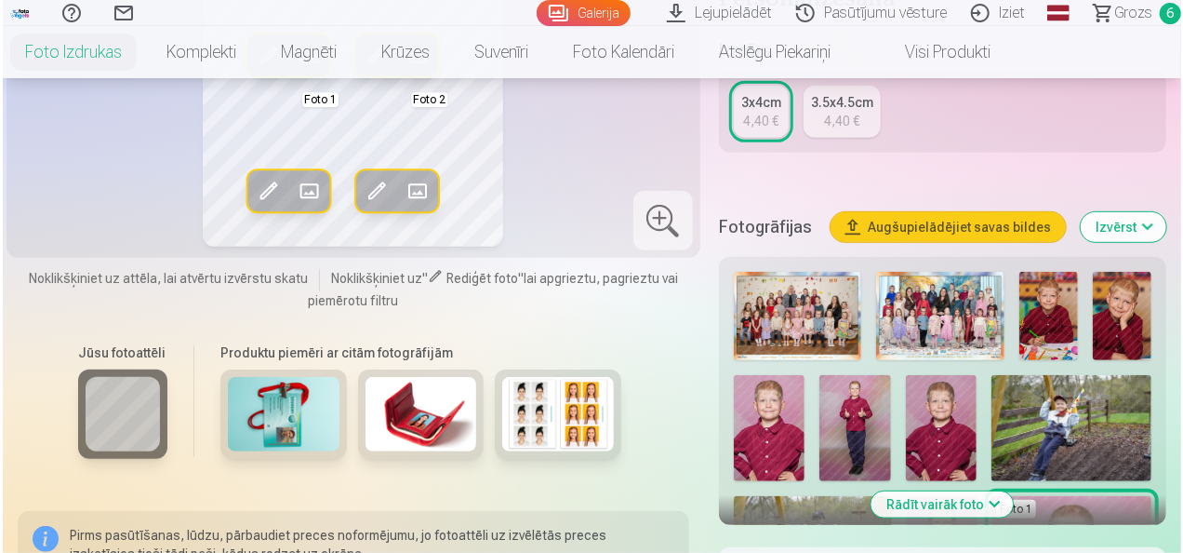
scroll to position [651, 0]
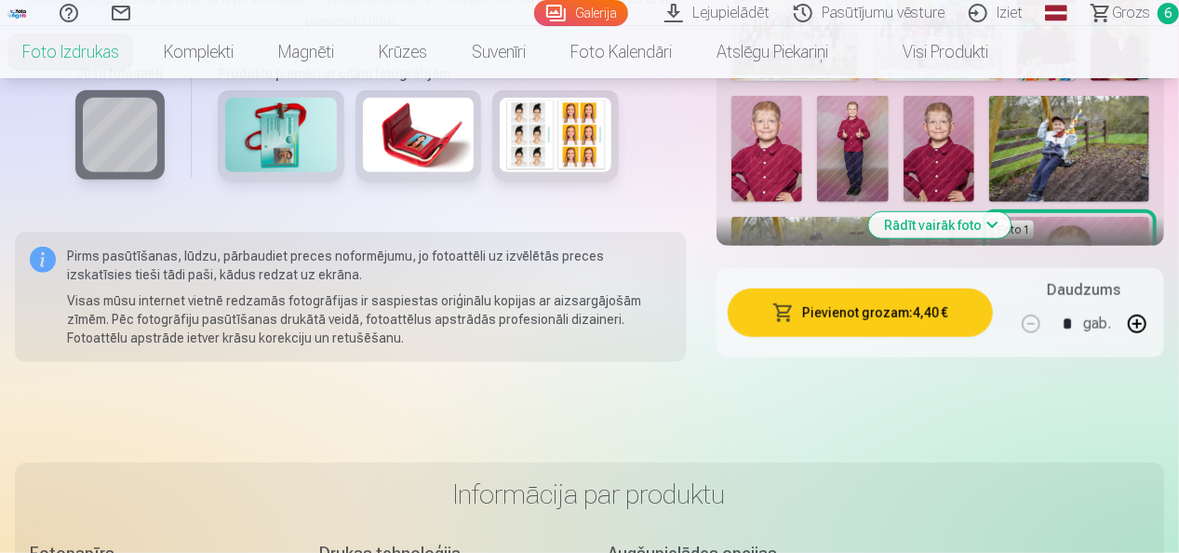
click at [887, 311] on button "Pievienot grozam : 4,40 €" at bounding box center [859, 312] width 265 height 48
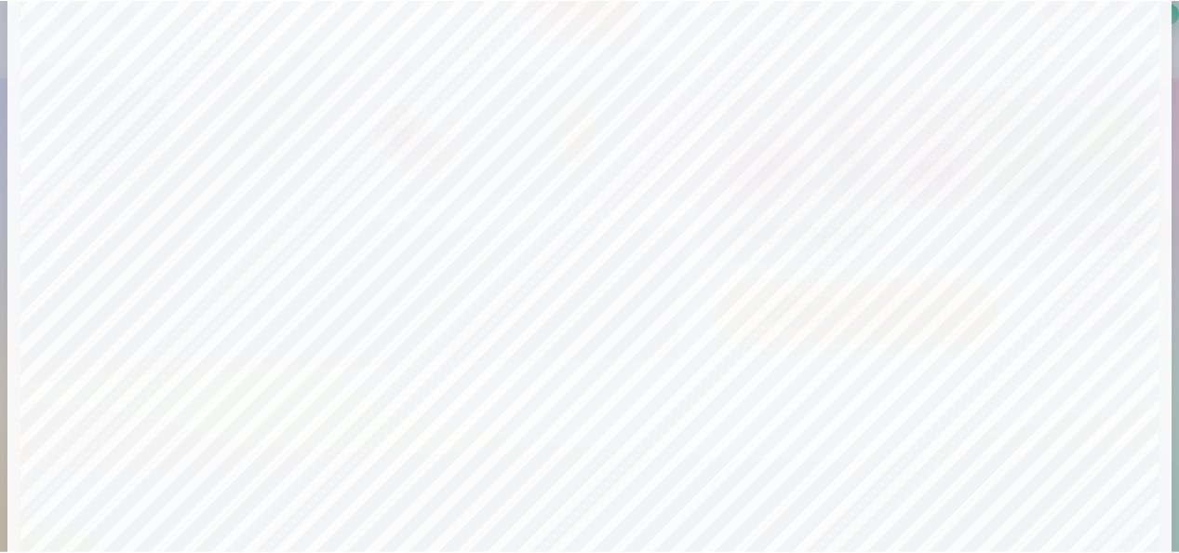
scroll to position [720, 0]
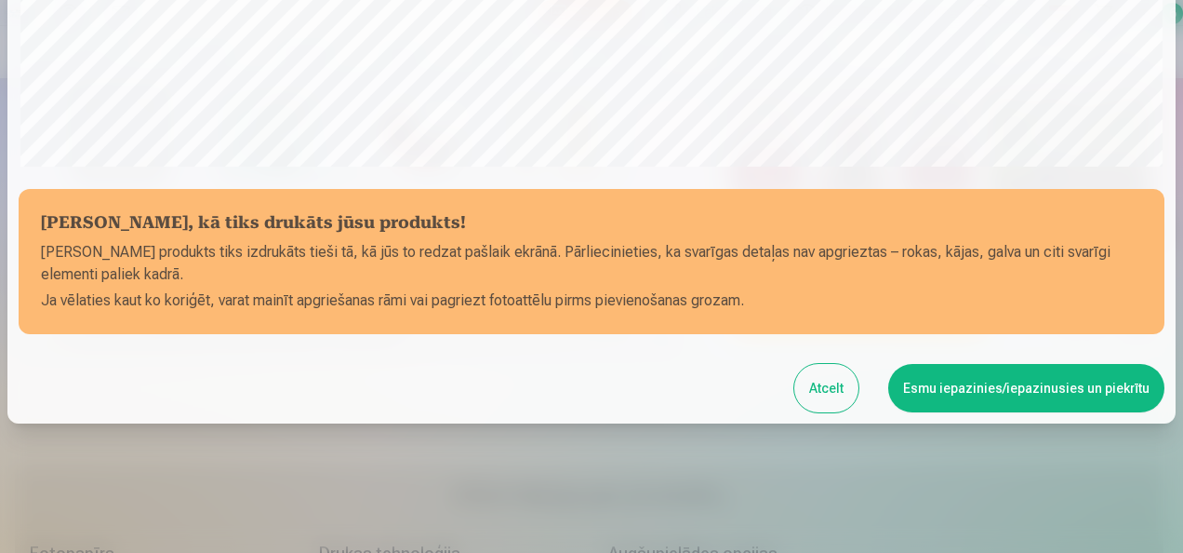
click at [1056, 391] on button "Esmu iepazinies/iepazinusies un piekrītu" at bounding box center [1026, 388] width 276 height 48
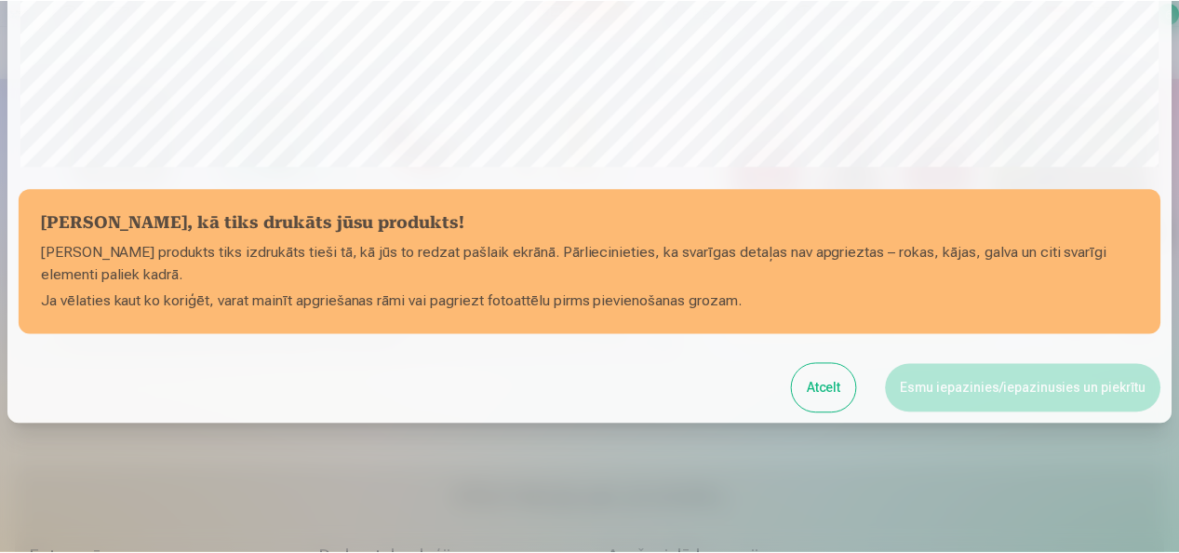
scroll to position [717, 0]
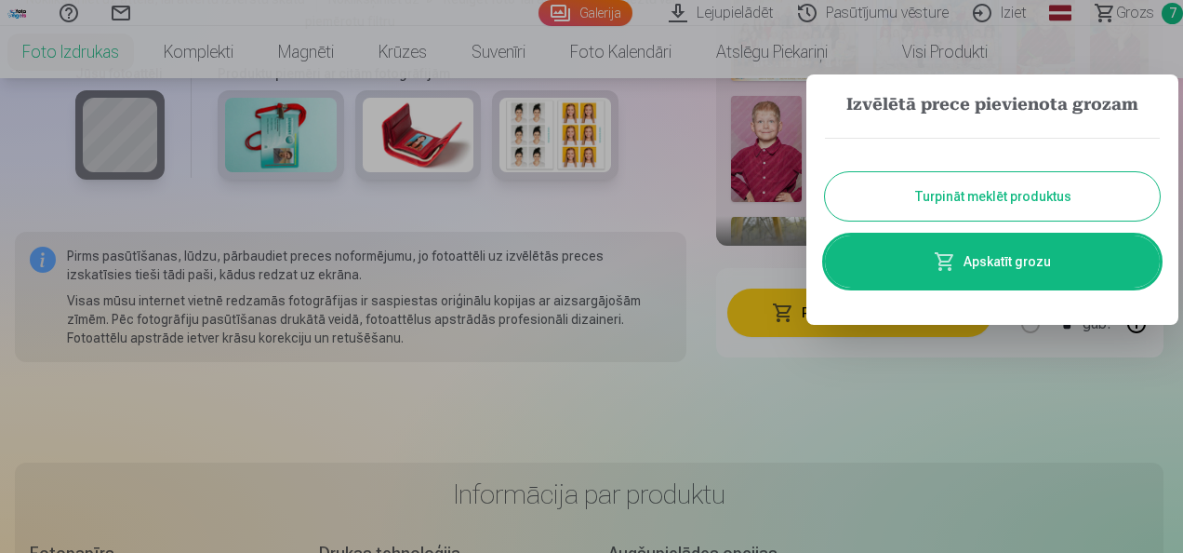
click at [1022, 266] on link "Apskatīt grozu" at bounding box center [992, 261] width 335 height 52
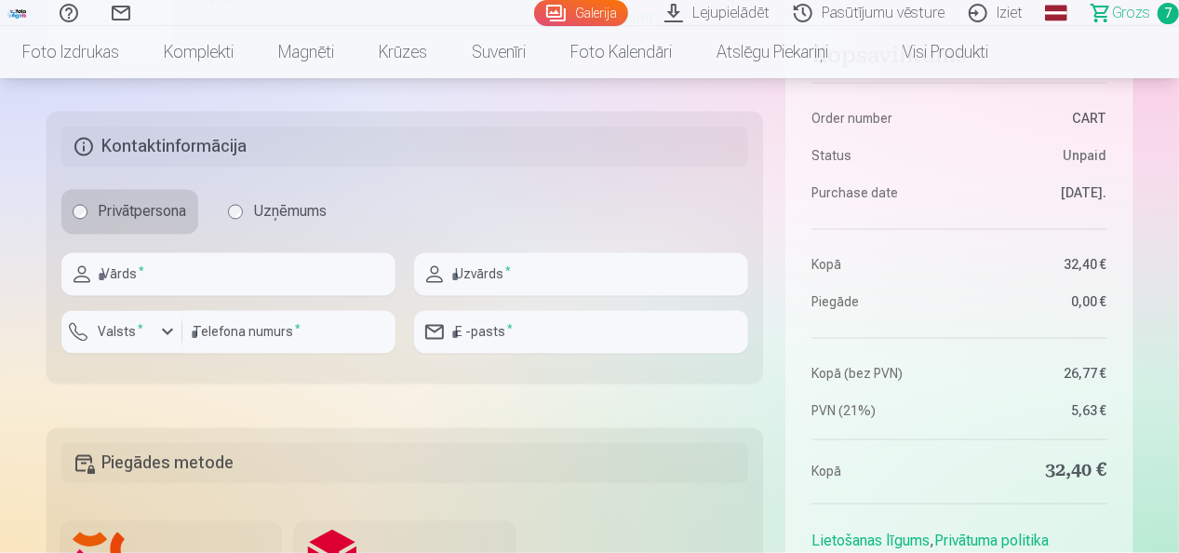
scroll to position [1674, 0]
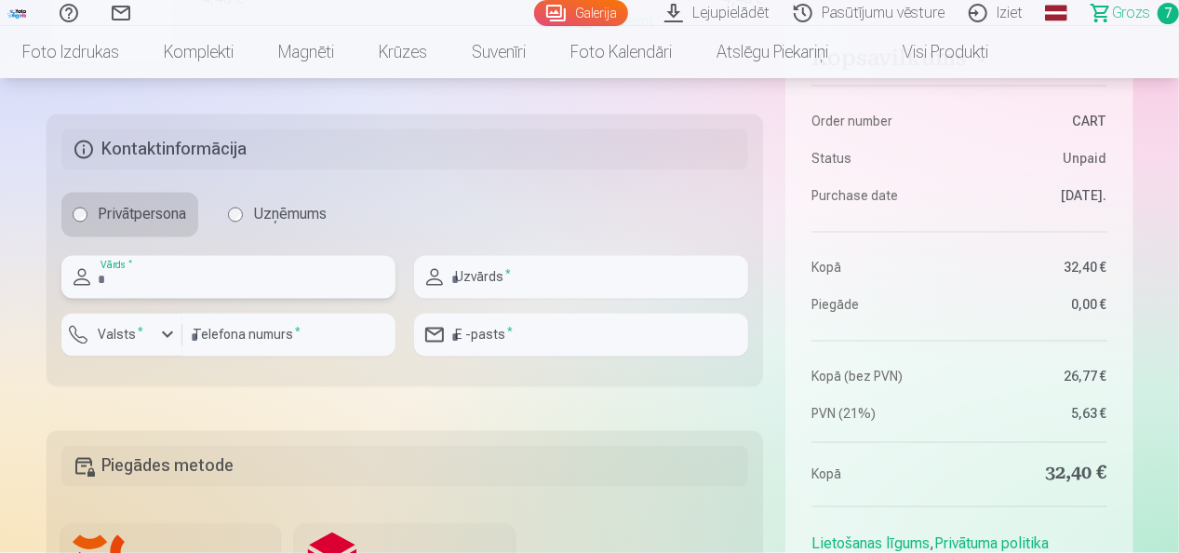
click at [300, 273] on input "text" at bounding box center [228, 277] width 334 height 43
type input "******"
click at [452, 273] on input "text" at bounding box center [581, 277] width 334 height 43
type input "********"
click at [259, 336] on input "number" at bounding box center [288, 334] width 213 height 43
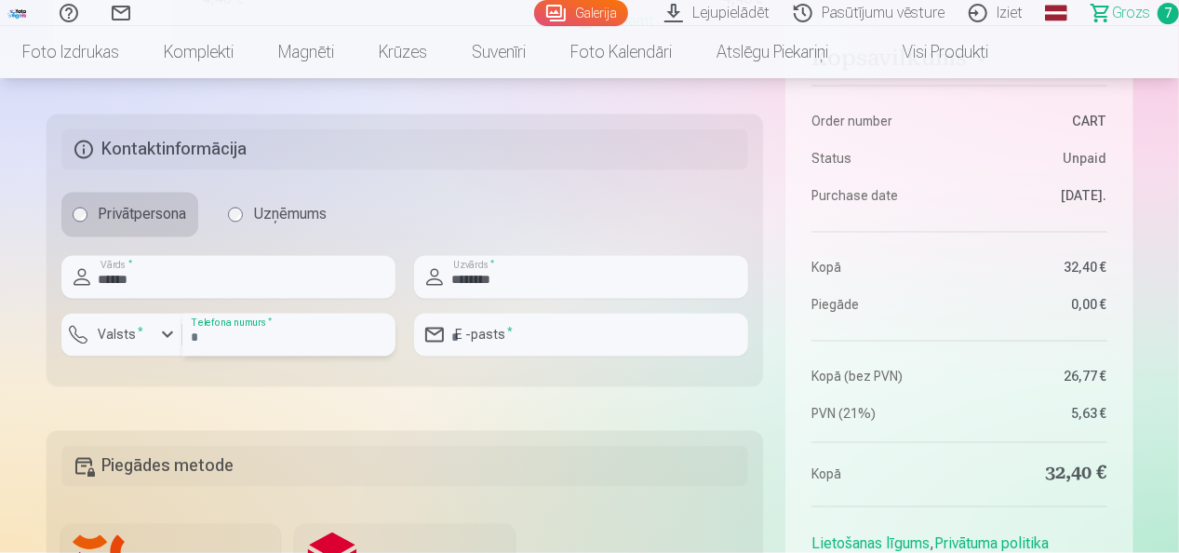
type input "********"
click at [460, 342] on input "email" at bounding box center [581, 334] width 334 height 43
type input "*"
click at [505, 336] on input "********" at bounding box center [581, 334] width 334 height 43
click at [515, 335] on input "********" at bounding box center [581, 334] width 334 height 43
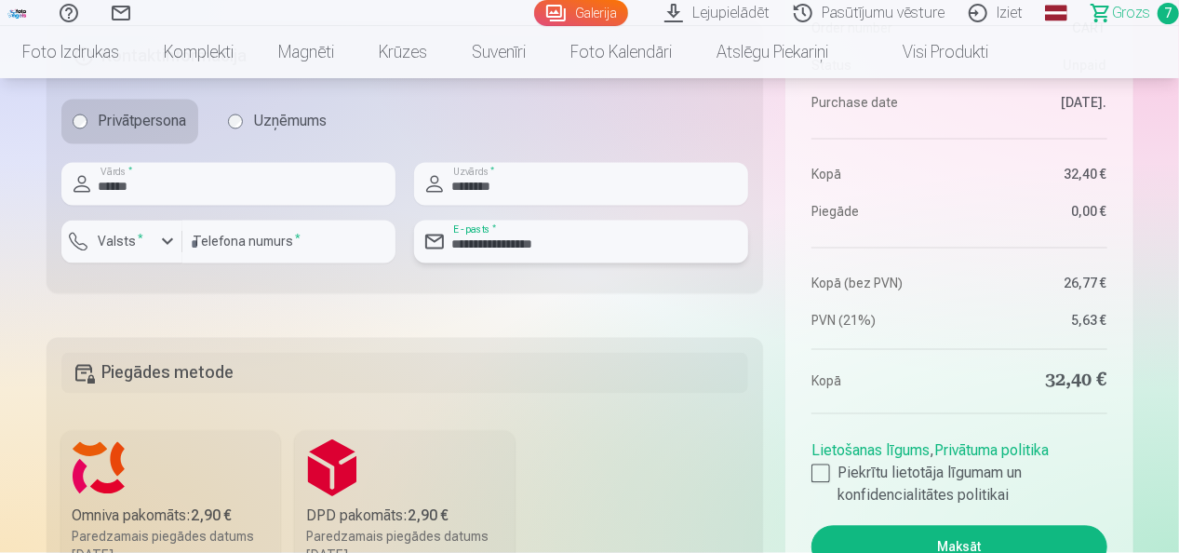
scroll to position [1860, 0]
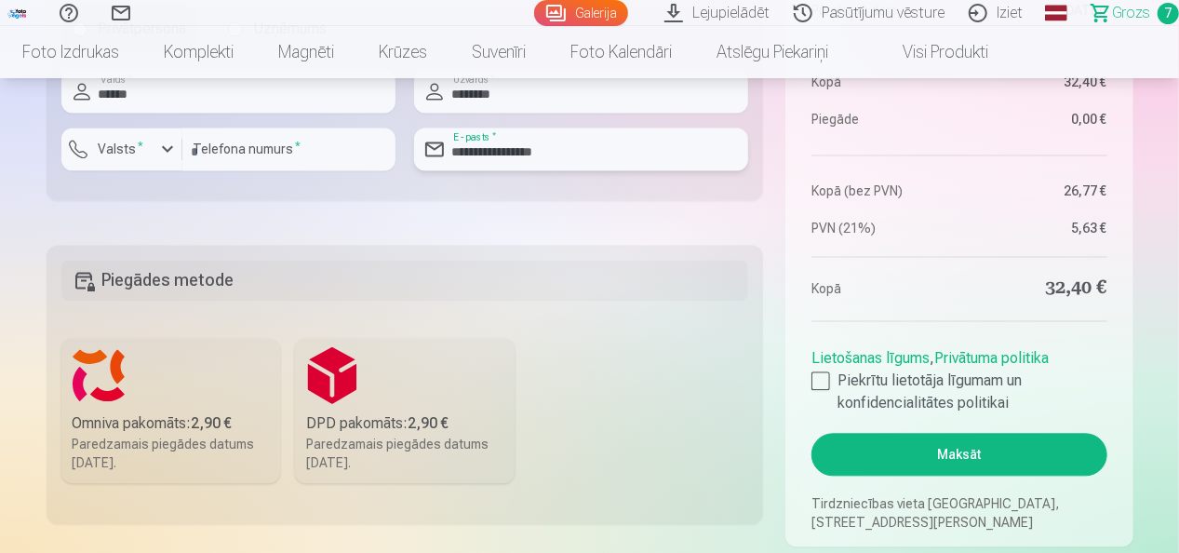
type input "**********"
click at [339, 419] on div "DPD pakomāts : 2,90 €" at bounding box center [404, 423] width 197 height 22
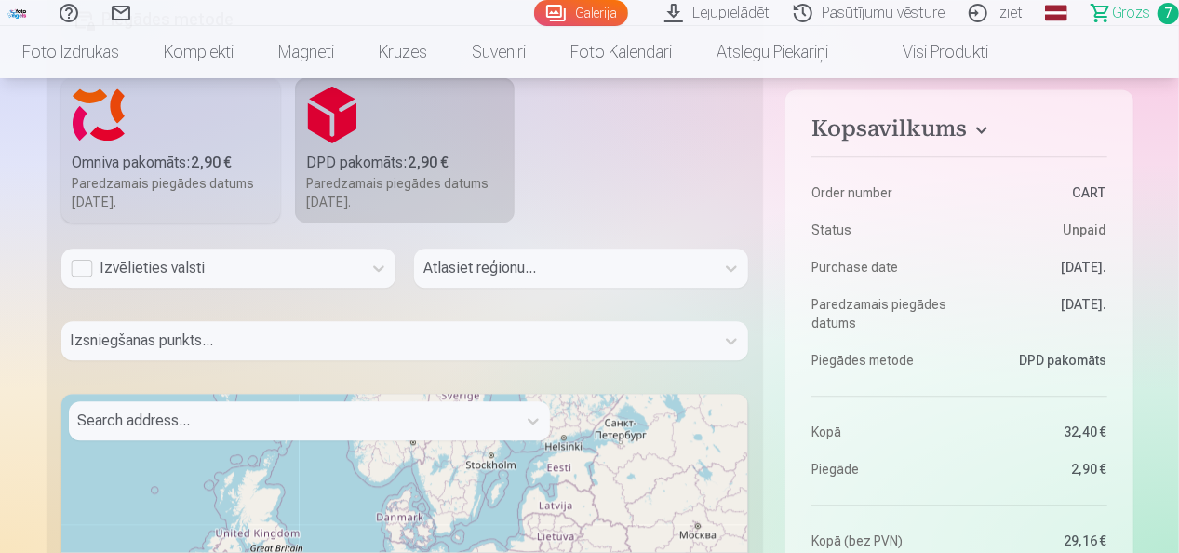
scroll to position [2140, 0]
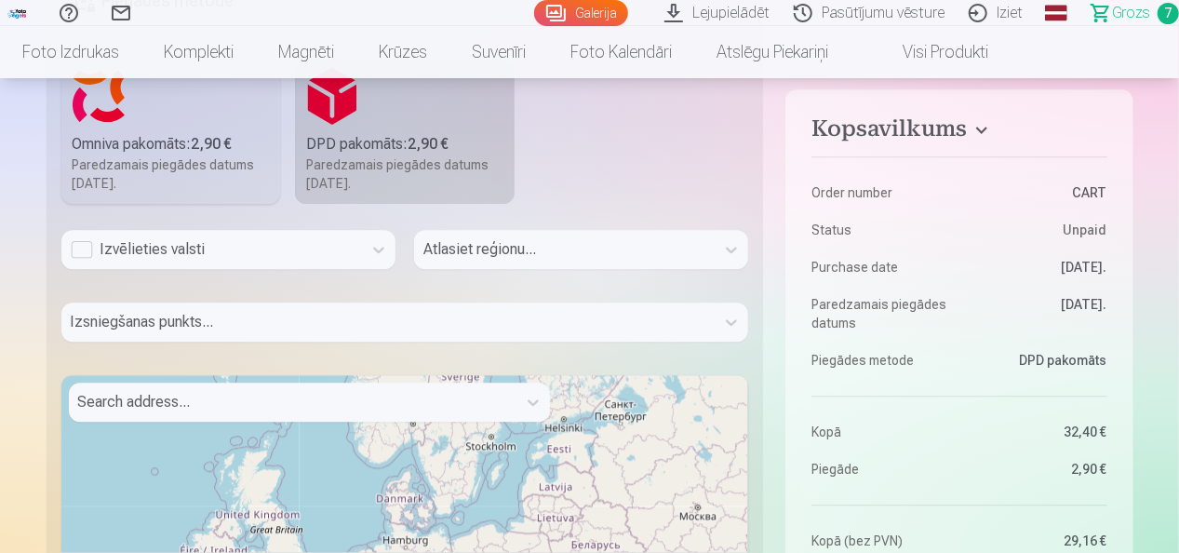
click at [324, 246] on div "Izvēlieties valsti" at bounding box center [212, 249] width 282 height 22
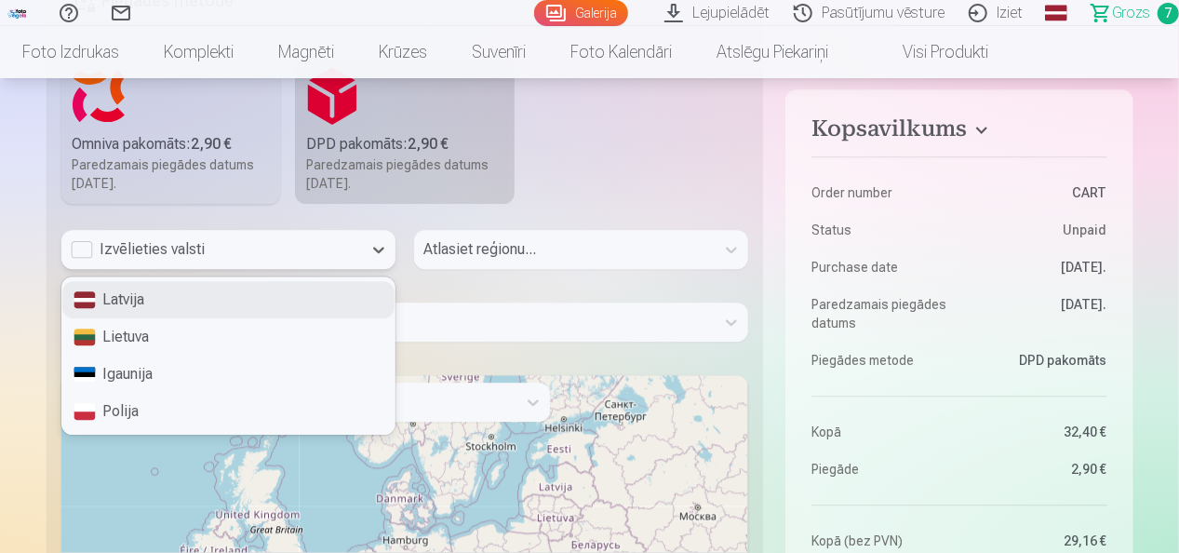
click at [283, 296] on div "Latvija" at bounding box center [228, 299] width 332 height 37
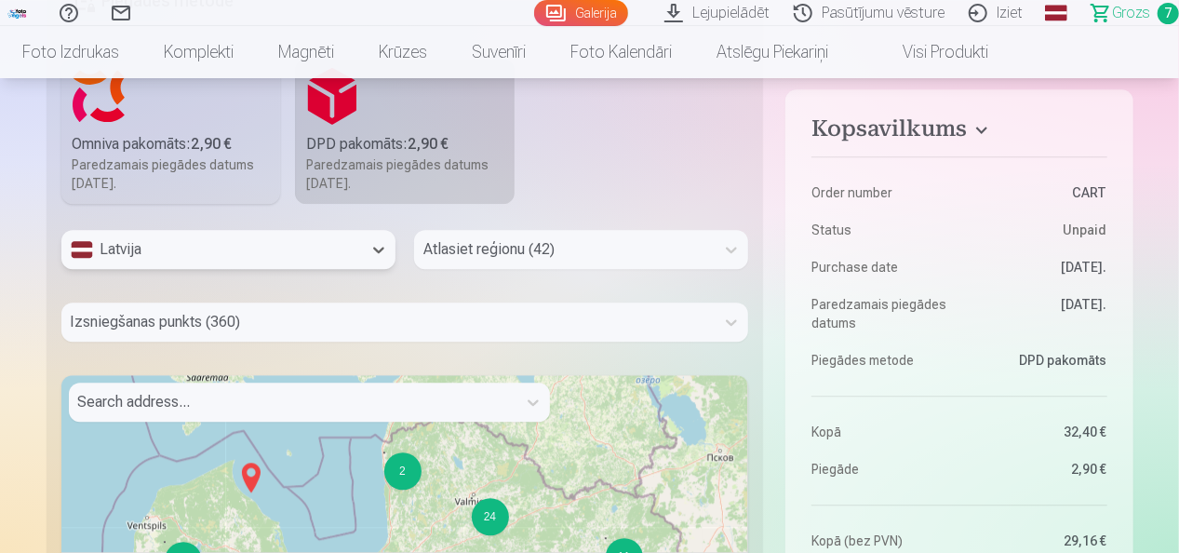
click at [582, 249] on div at bounding box center [564, 249] width 282 height 26
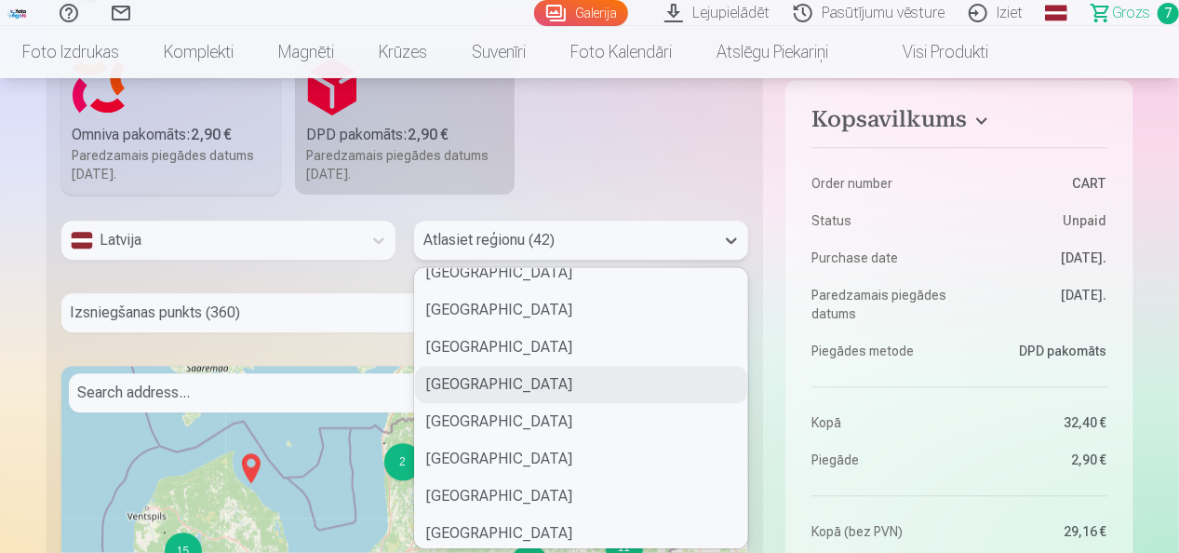
scroll to position [837, 0]
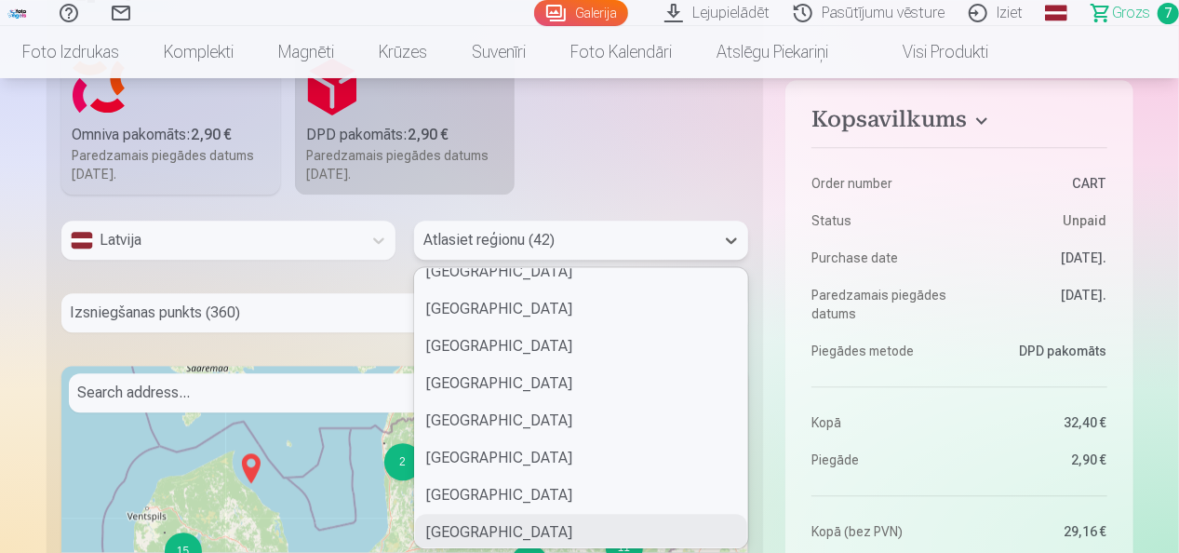
click at [447, 534] on div "Cēsu novads" at bounding box center [581, 531] width 332 height 37
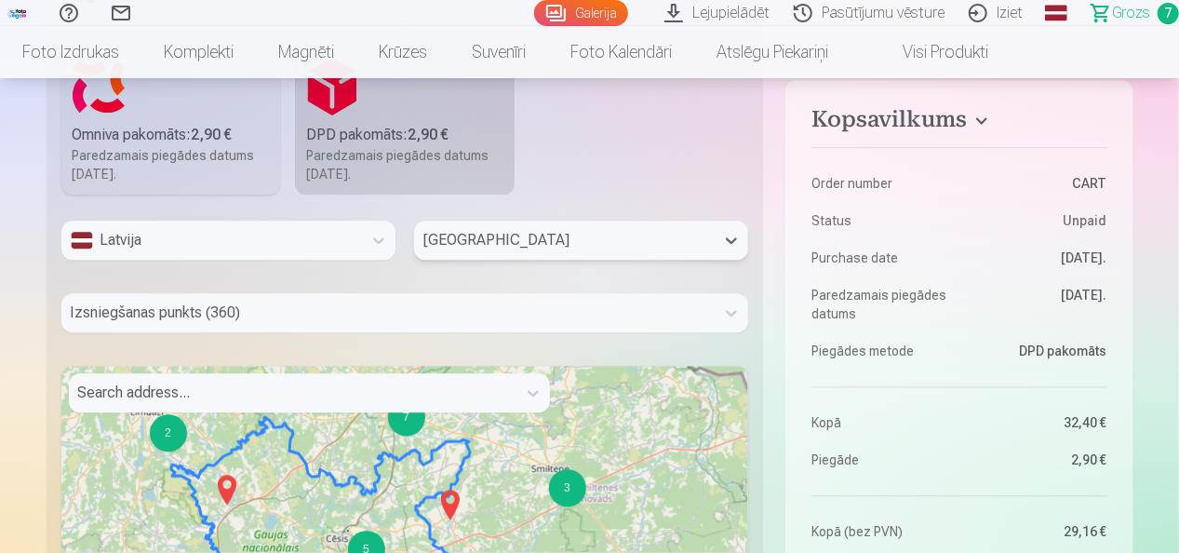
click at [247, 309] on div "Izsniegšanas punkts (360)" at bounding box center [404, 312] width 687 height 39
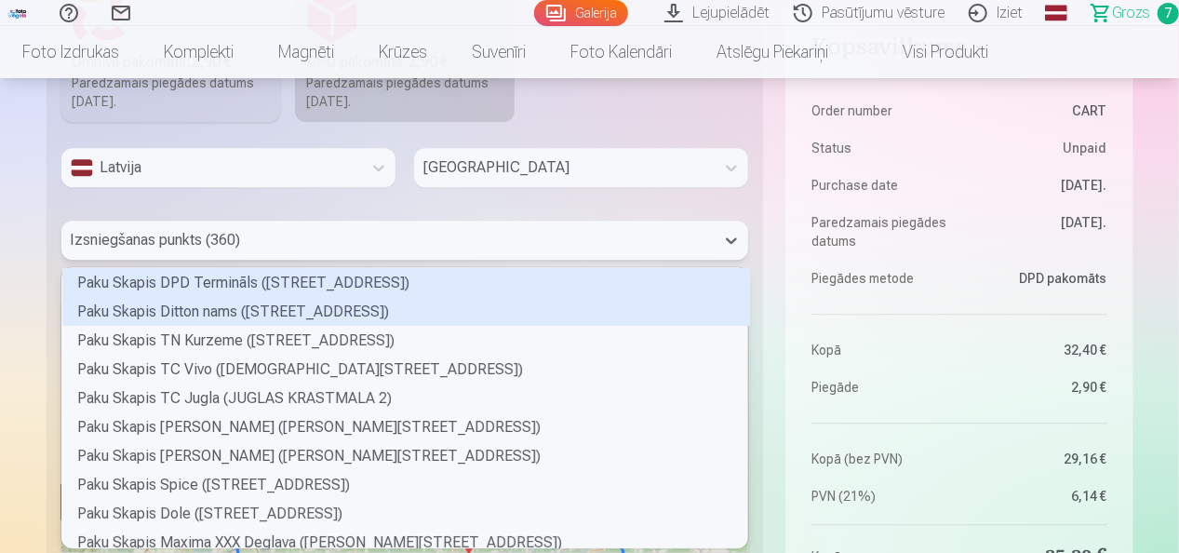
scroll to position [274, 681]
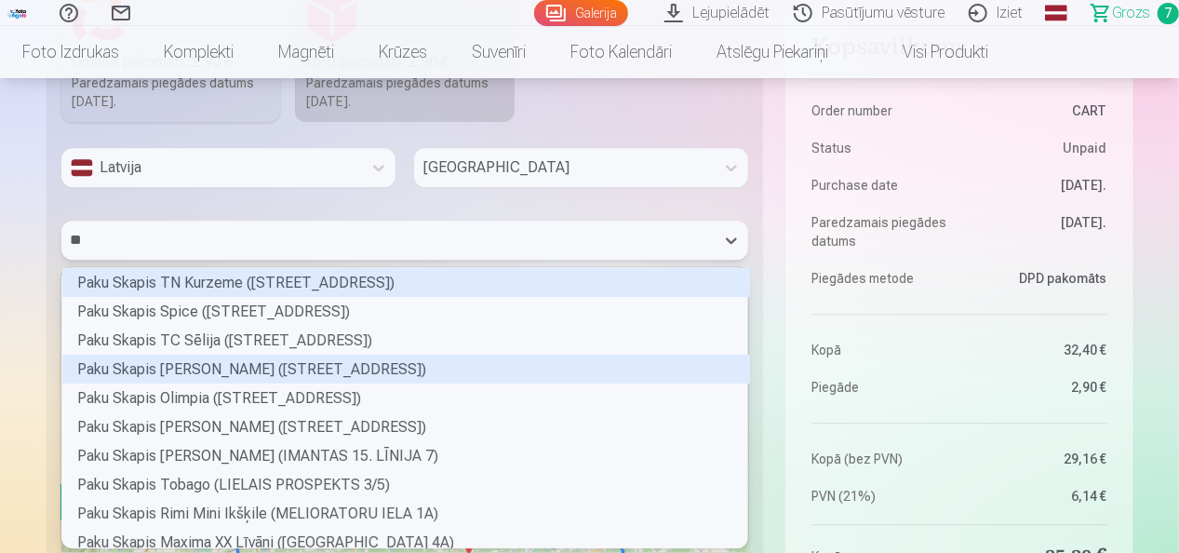
type input "*"
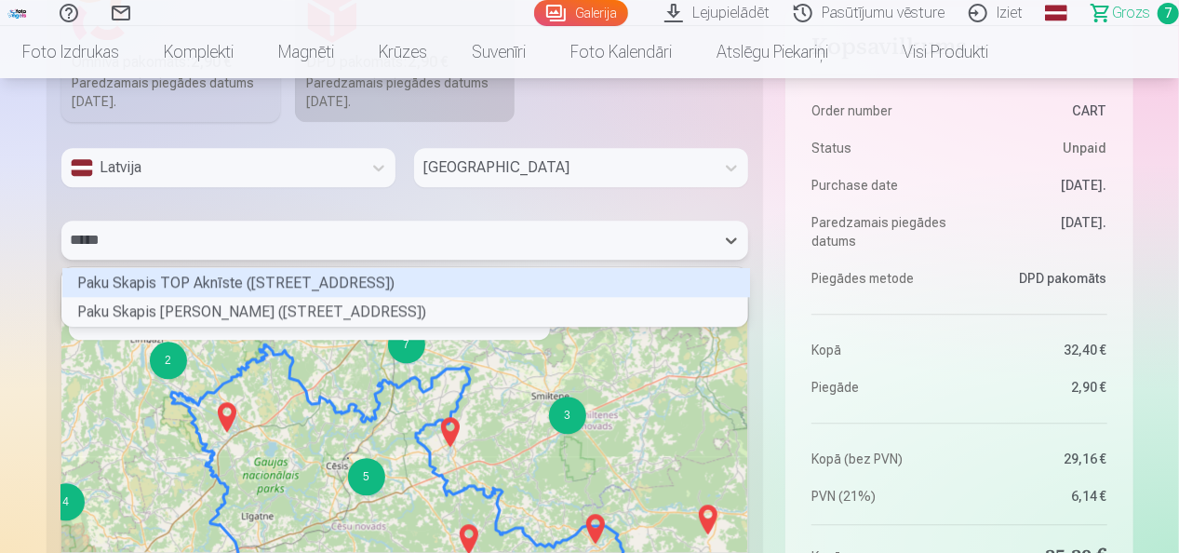
scroll to position [5, 5]
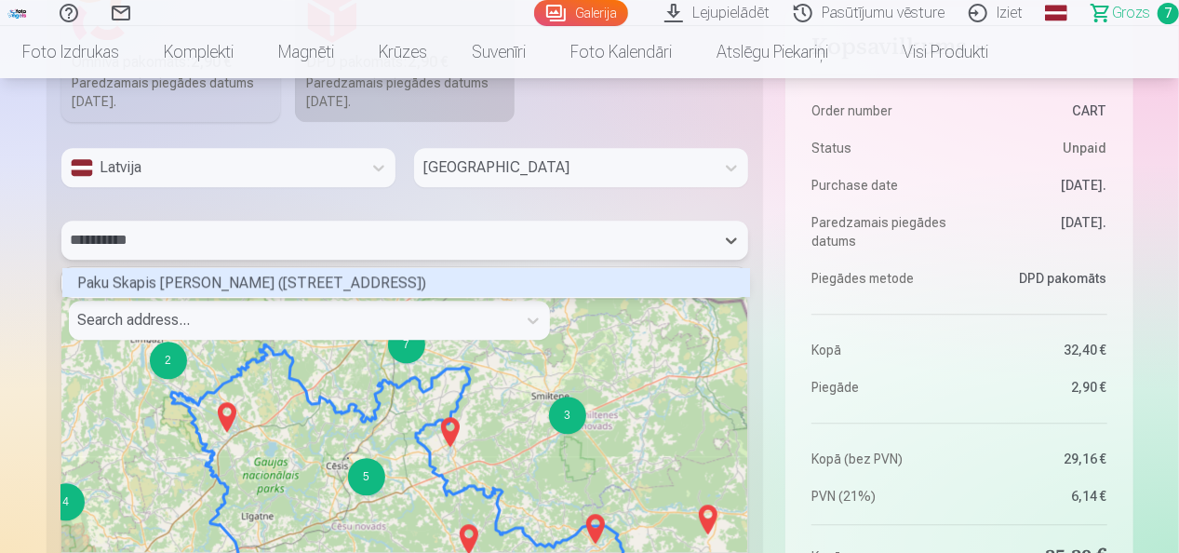
type input "**********"
click at [449, 287] on div "Paku Skapis Elvi Augšlīgatne (NĪTAURES IELA 5)" at bounding box center [405, 282] width 687 height 29
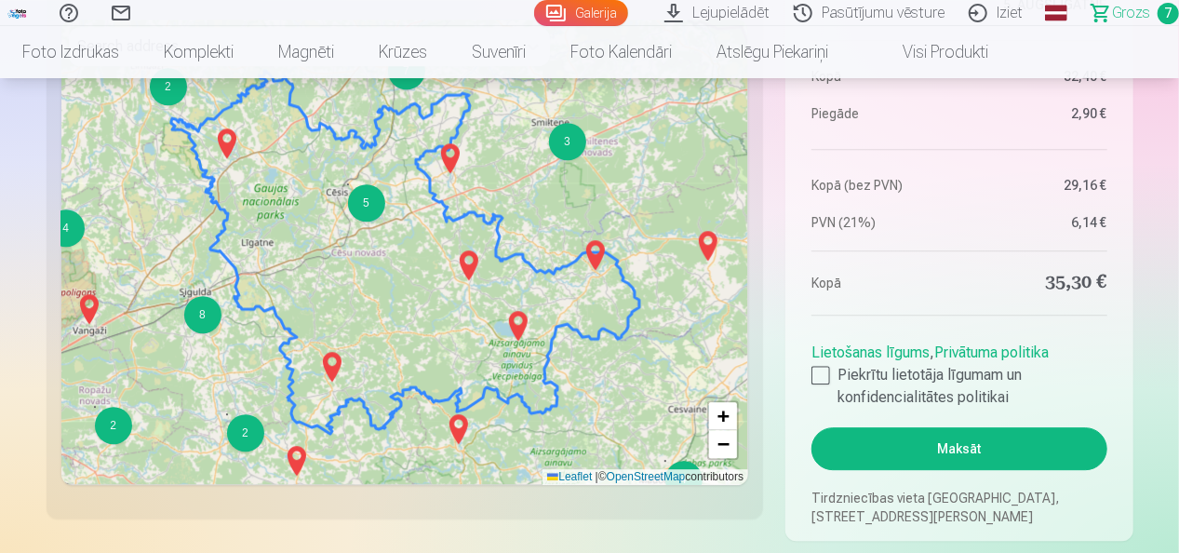
scroll to position [2501, 0]
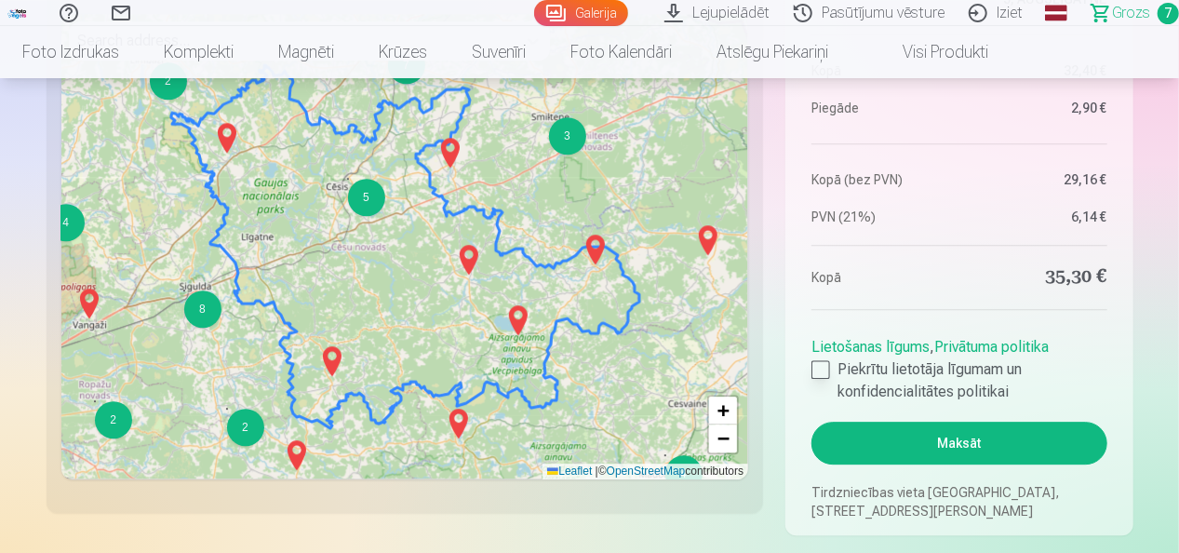
click at [827, 369] on div at bounding box center [820, 369] width 19 height 19
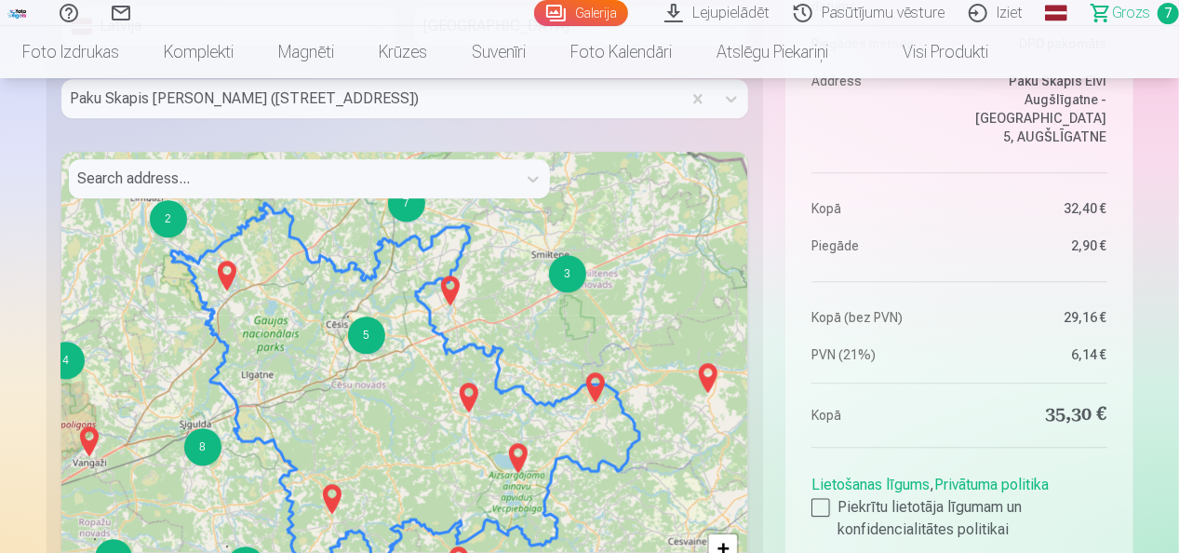
scroll to position [2419, 0]
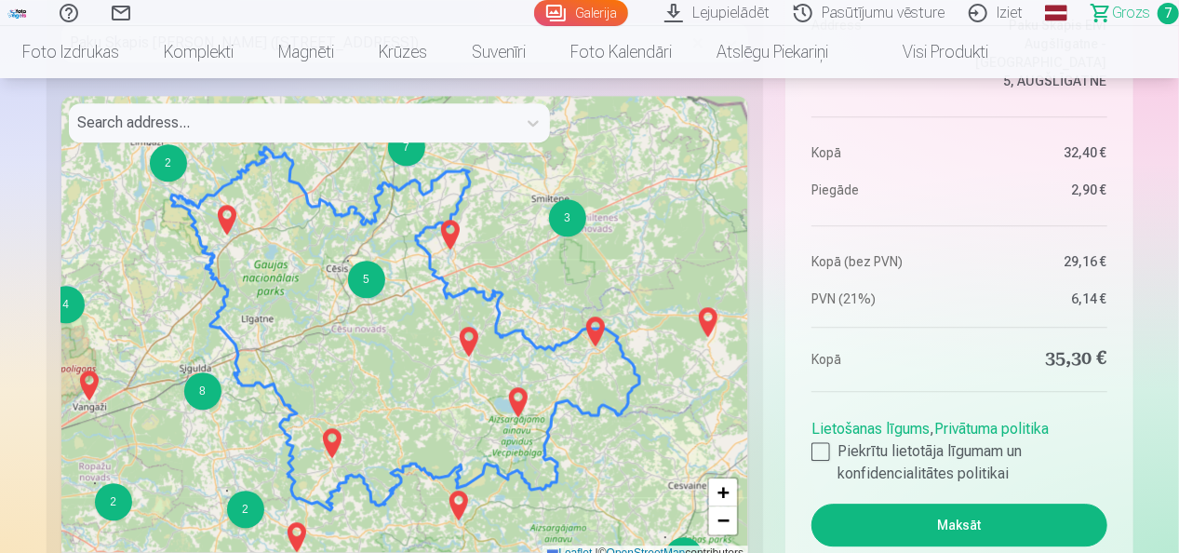
click at [999, 514] on button "Maksāt" at bounding box center [958, 524] width 295 height 43
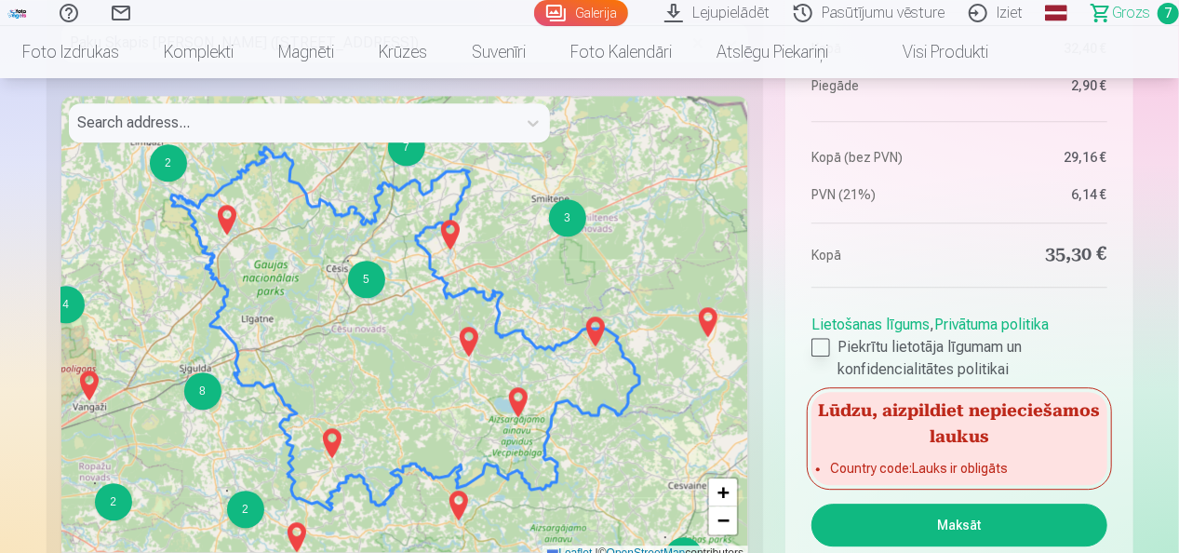
scroll to position [1767, 0]
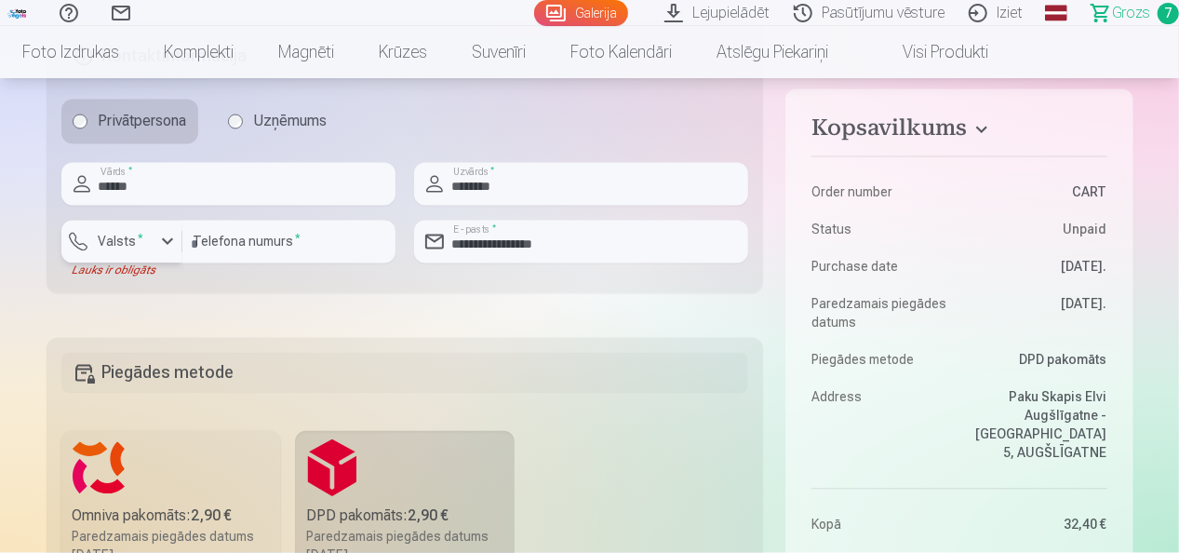
click at [132, 245] on label "Valsts *" at bounding box center [121, 242] width 60 height 19
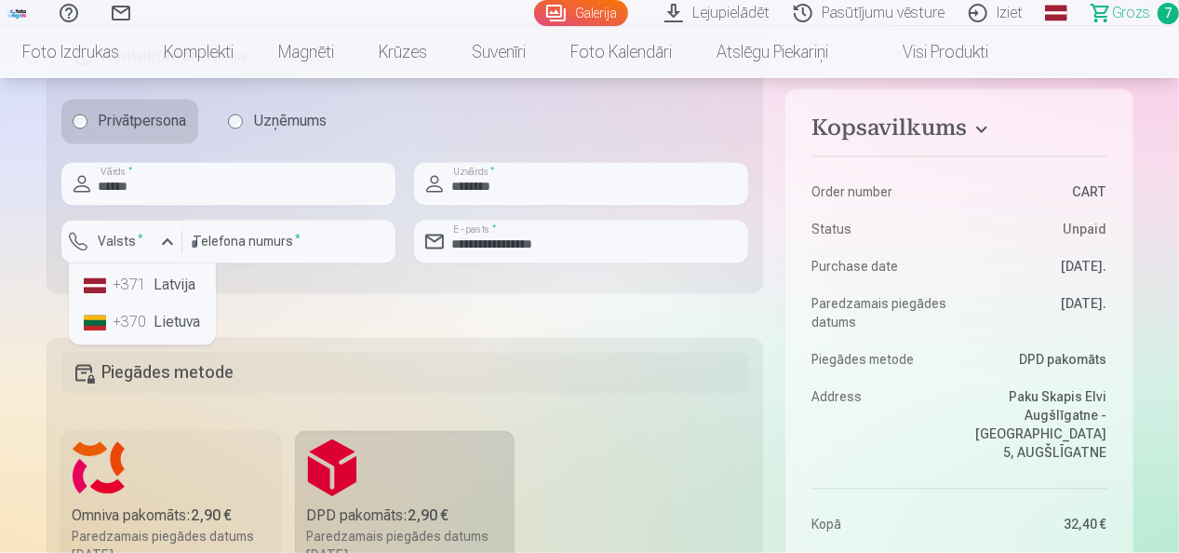
click at [151, 281] on li "+371 Latvija" at bounding box center [142, 285] width 132 height 37
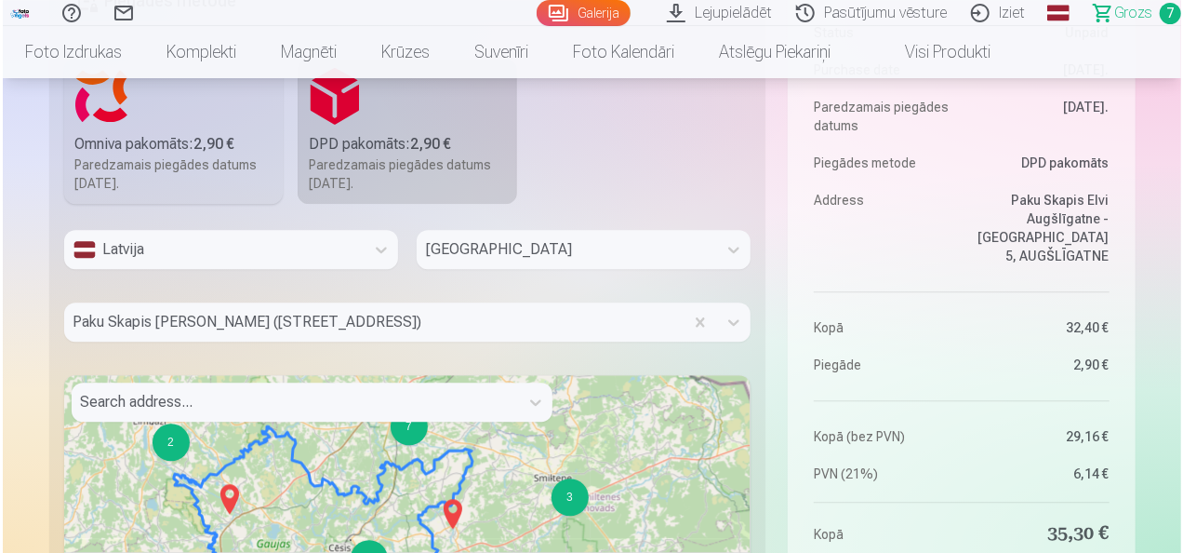
scroll to position [2419, 0]
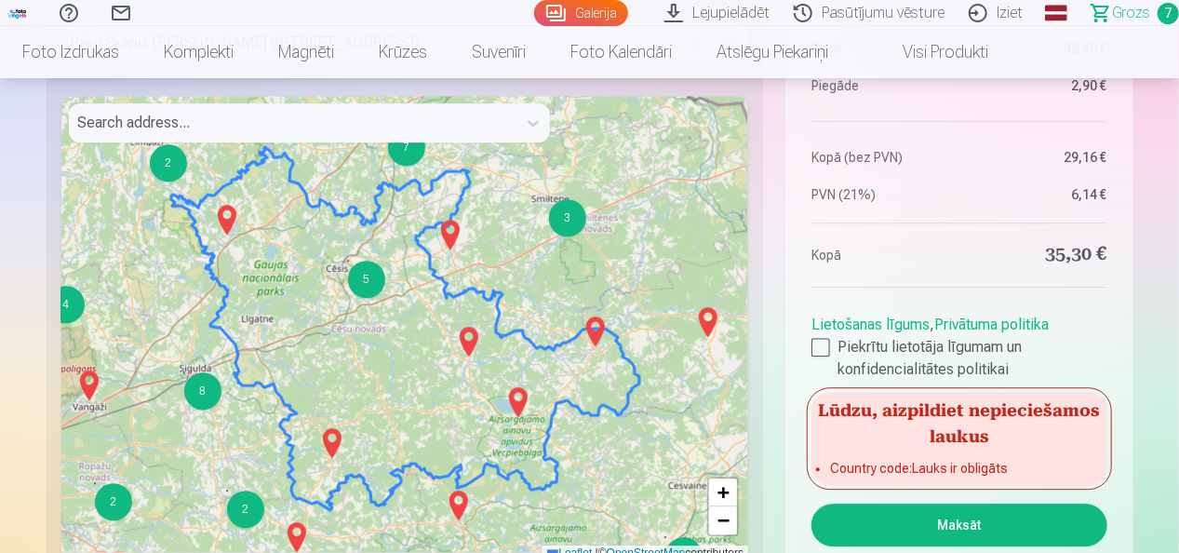
click at [994, 522] on button "Maksāt" at bounding box center [958, 524] width 295 height 43
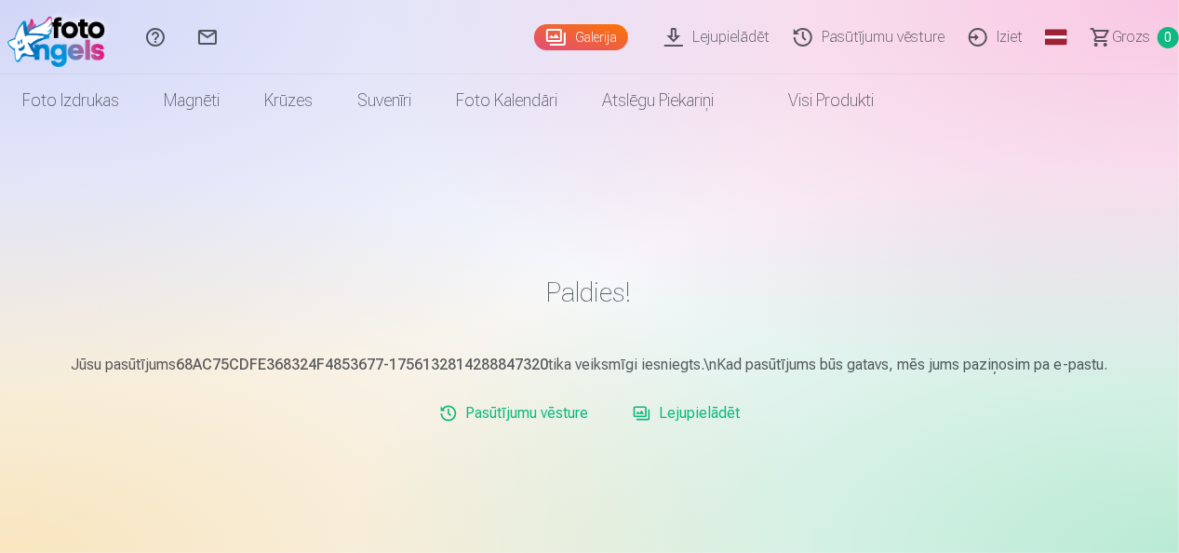
click at [1007, 48] on link "Iziet" at bounding box center [998, 37] width 78 height 74
